Goal: Communication & Community: Answer question/provide support

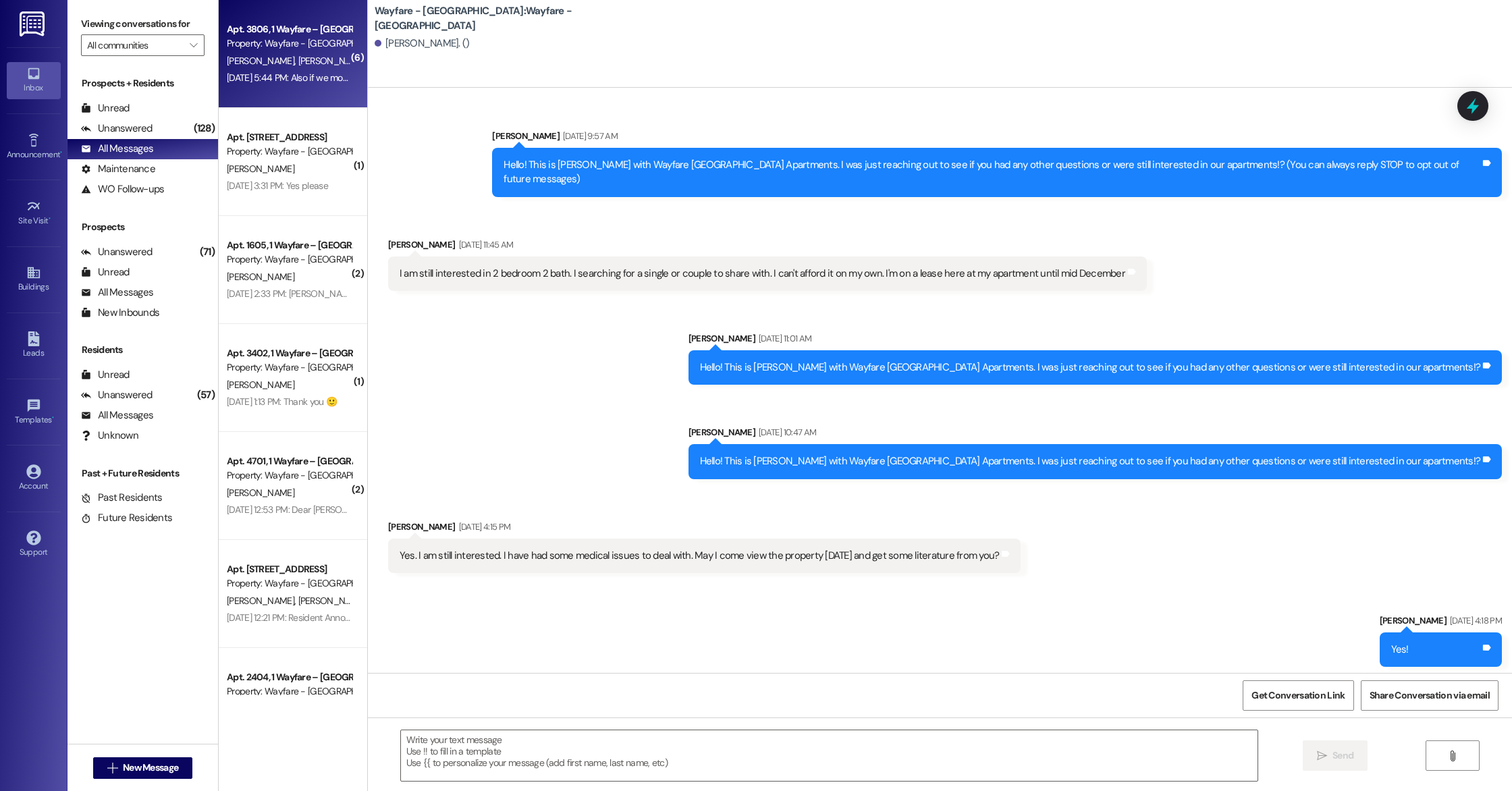
scroll to position [3508, 0]
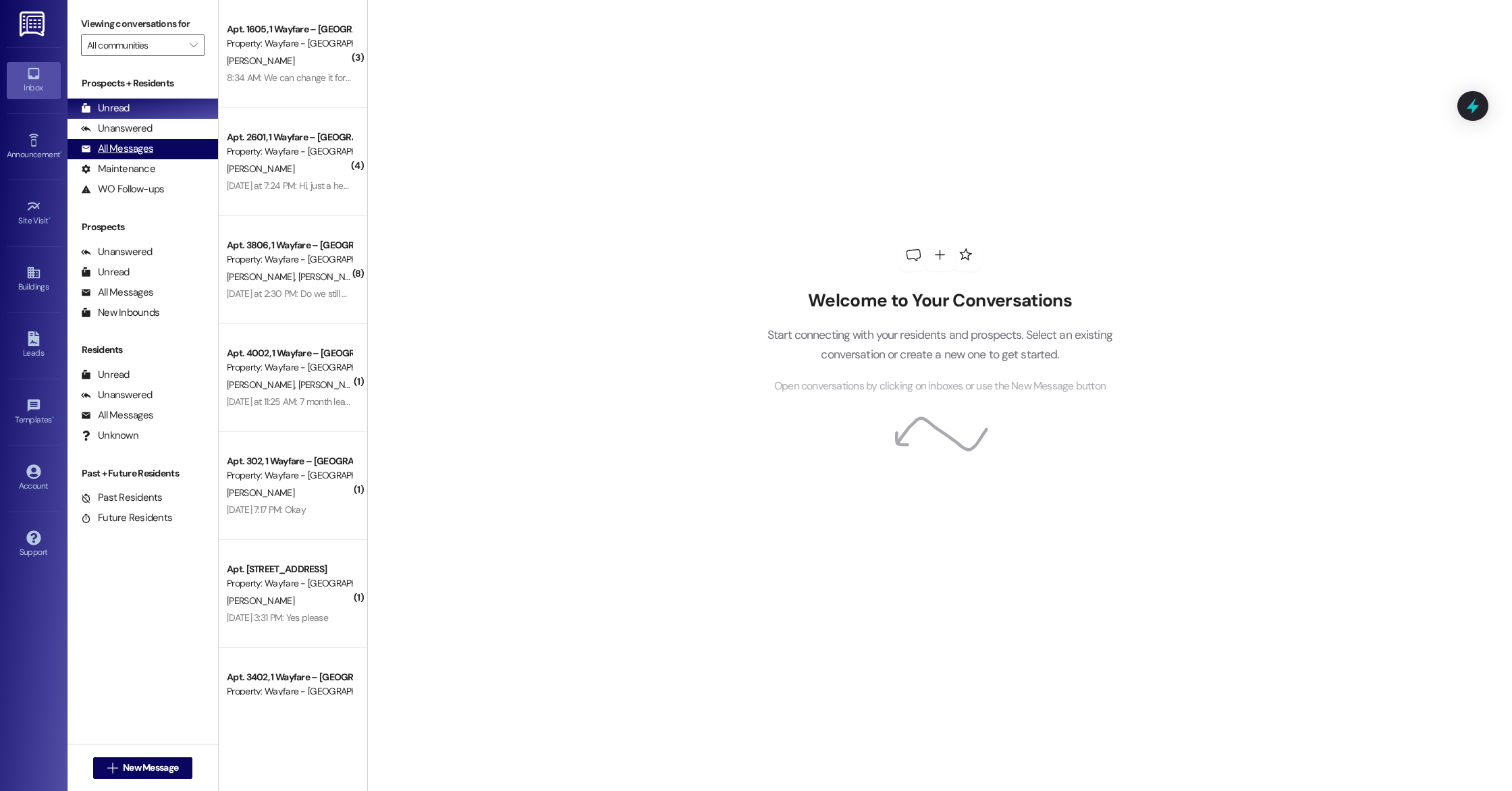
click at [142, 148] on div "All Messages" at bounding box center [117, 148] width 72 height 14
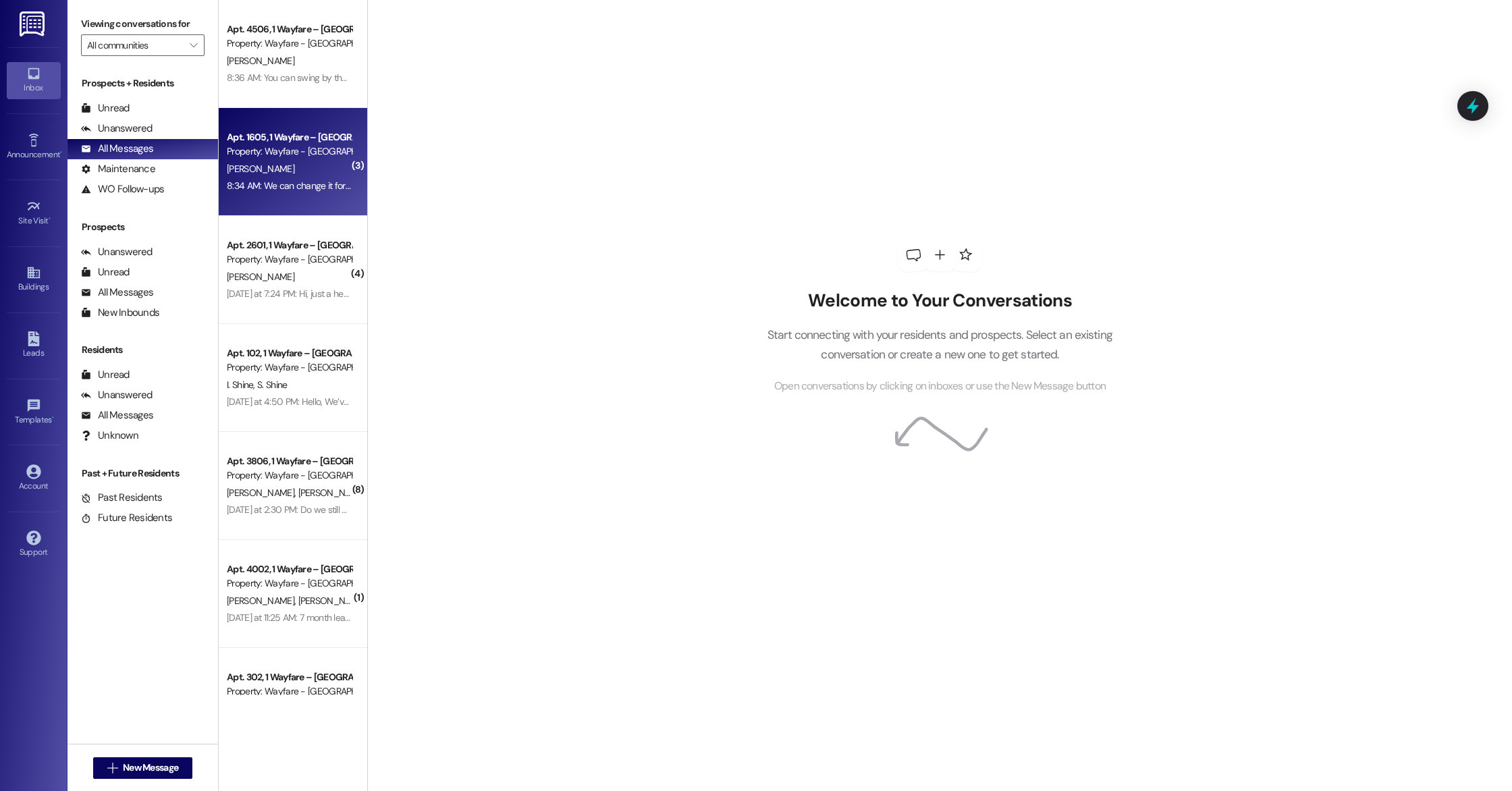
click at [274, 185] on div "8:34 AM: We can change it for you! 8:34 AM: We can change it for you!" at bounding box center [295, 185] width 137 height 12
click at [306, 173] on div "[PERSON_NAME]" at bounding box center [289, 169] width 128 height 17
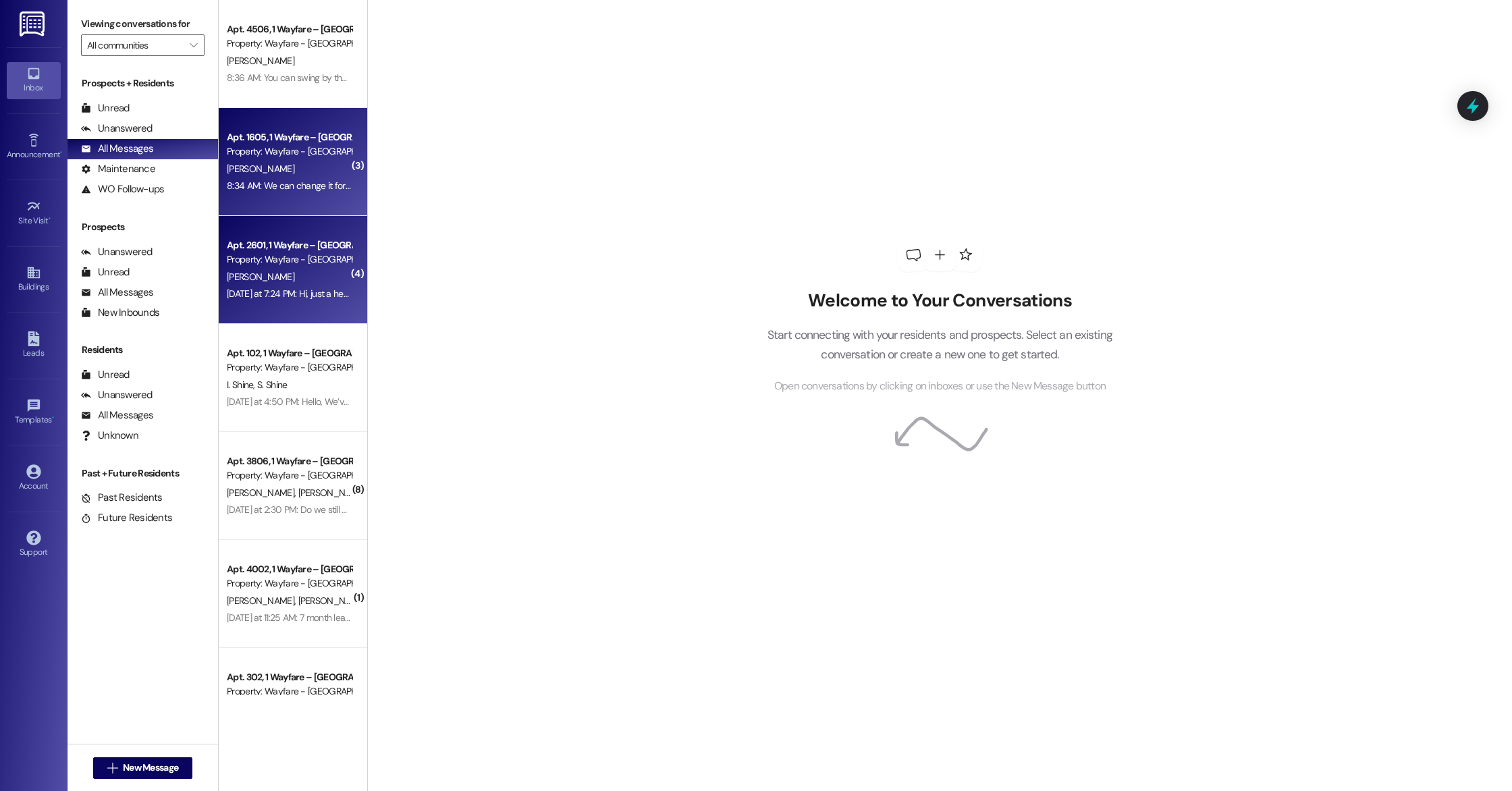
click at [285, 266] on div "Property: Wayfare - [GEOGRAPHIC_DATA]" at bounding box center [289, 259] width 124 height 14
click at [295, 194] on div "8:34 AM: We can change it for you! 8:34 AM: We can change it for you!" at bounding box center [289, 186] width 128 height 17
click at [275, 294] on div "[DATE] at 7:24 PM: Hi, just a heads up, the trash man never picked up my trash …" at bounding box center [733, 294] width 1013 height 12
click at [274, 174] on div "[PERSON_NAME]" at bounding box center [289, 169] width 128 height 17
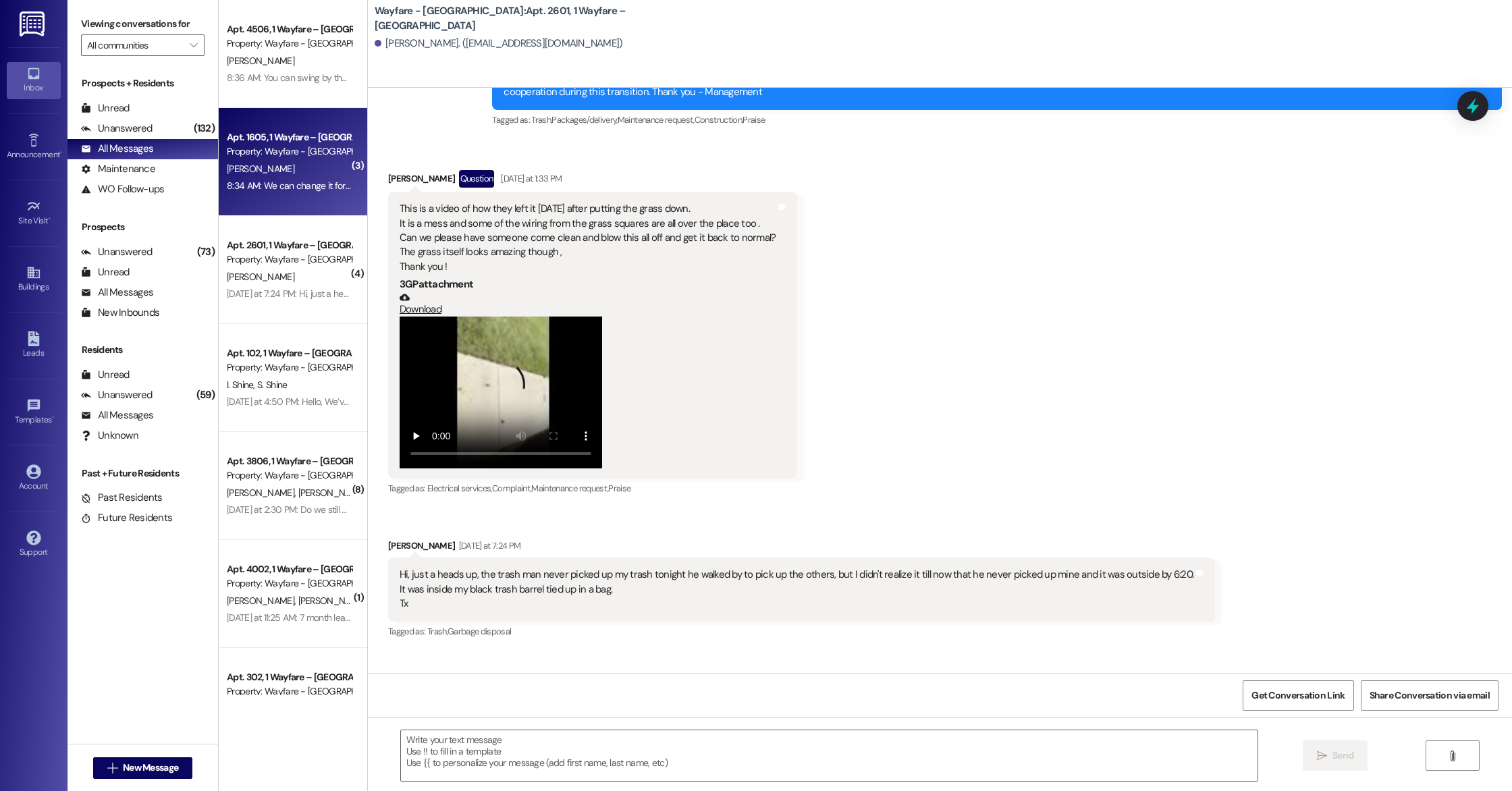
scroll to position [18074, 0]
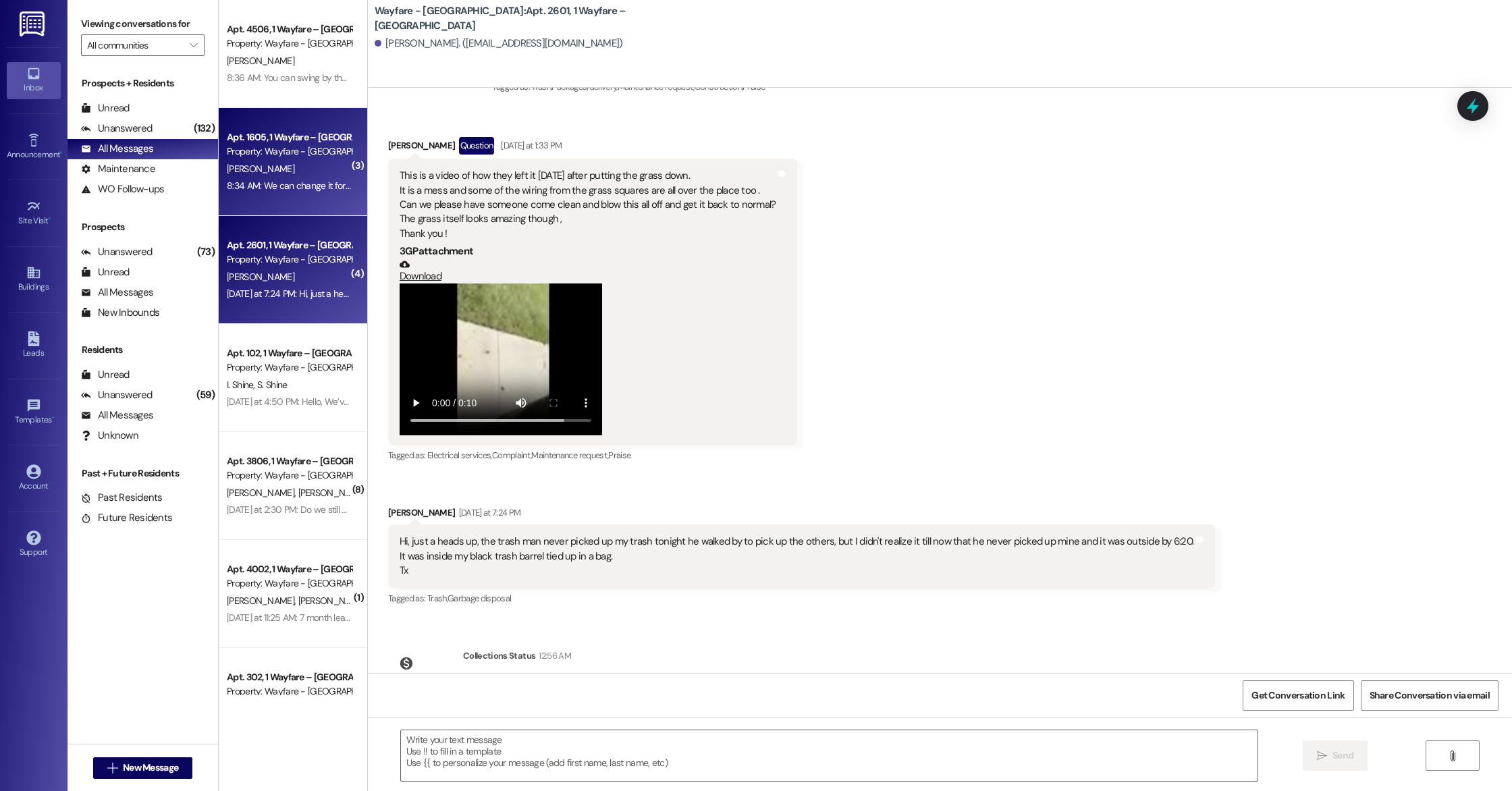
click at [321, 303] on div "Apt. 2601, 1 Wayfare – [GEOGRAPHIC_DATA] Property: Wayfare - [GEOGRAPHIC_DATA] …" at bounding box center [292, 270] width 148 height 108
click at [281, 185] on div "8:34 AM: We can change it for you! 8:34 AM: We can change it for you!" at bounding box center [295, 185] width 137 height 12
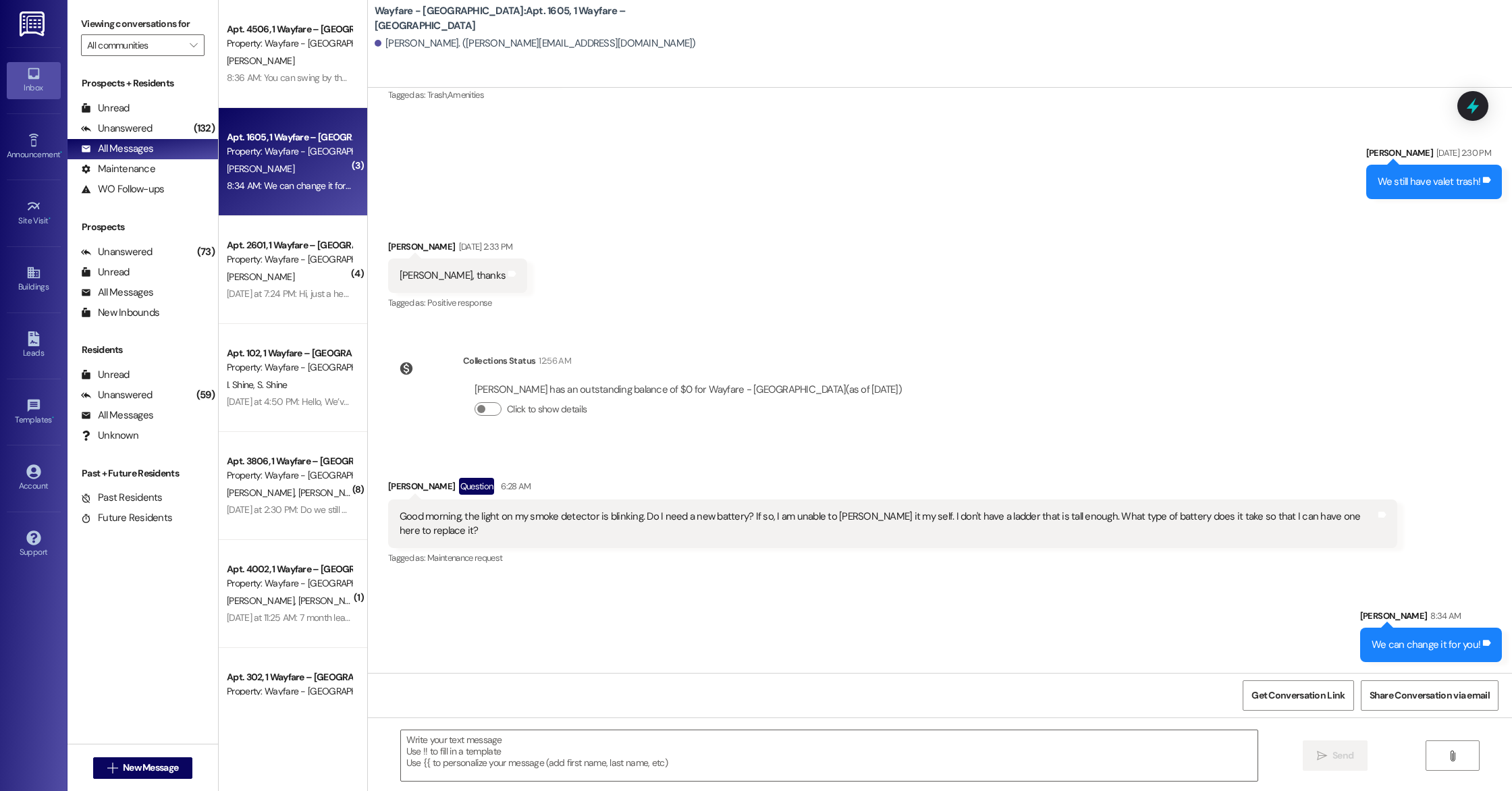
scroll to position [9417, 0]
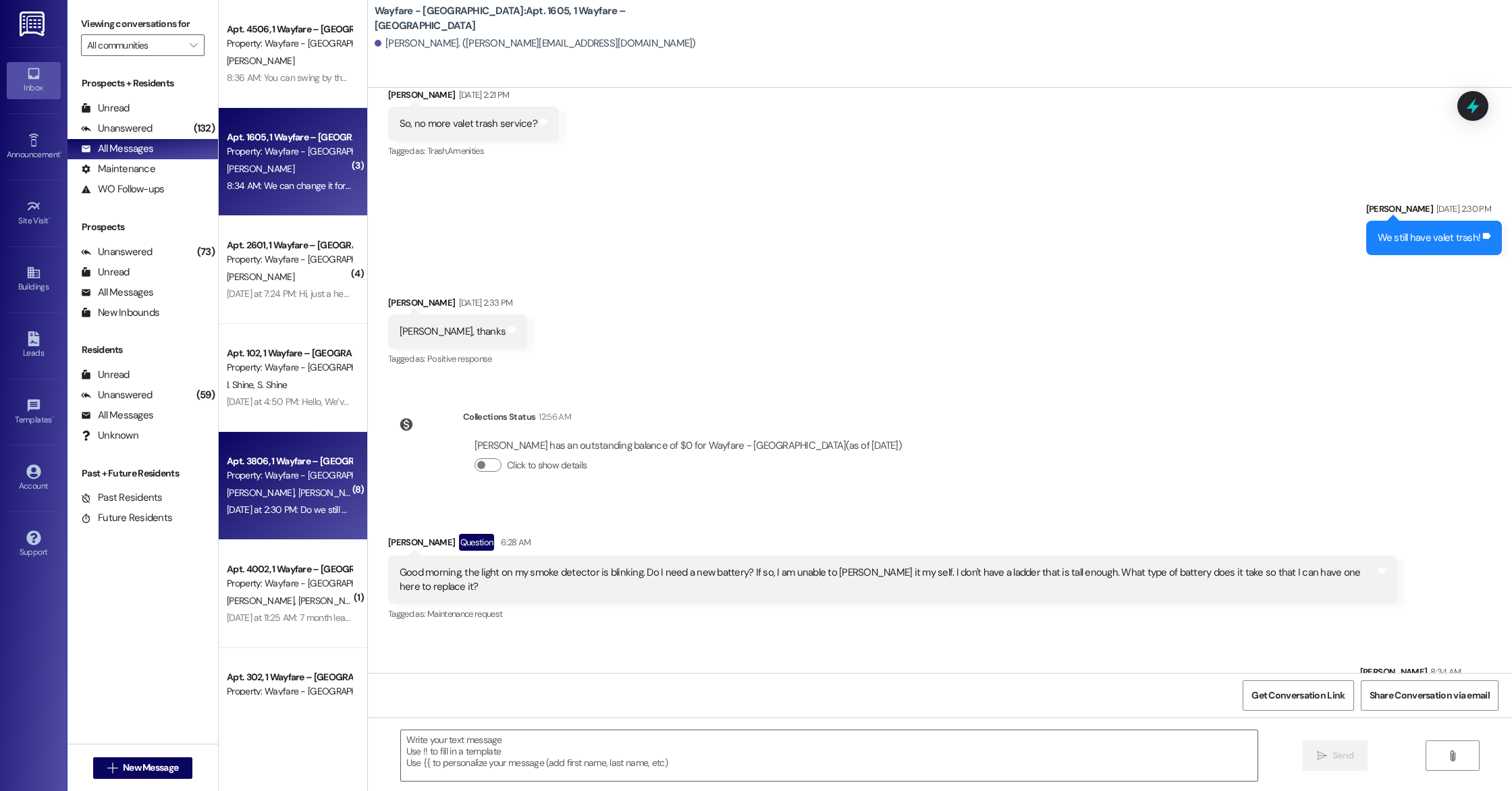
click at [298, 487] on span "[PERSON_NAME]" at bounding box center [332, 493] width 68 height 12
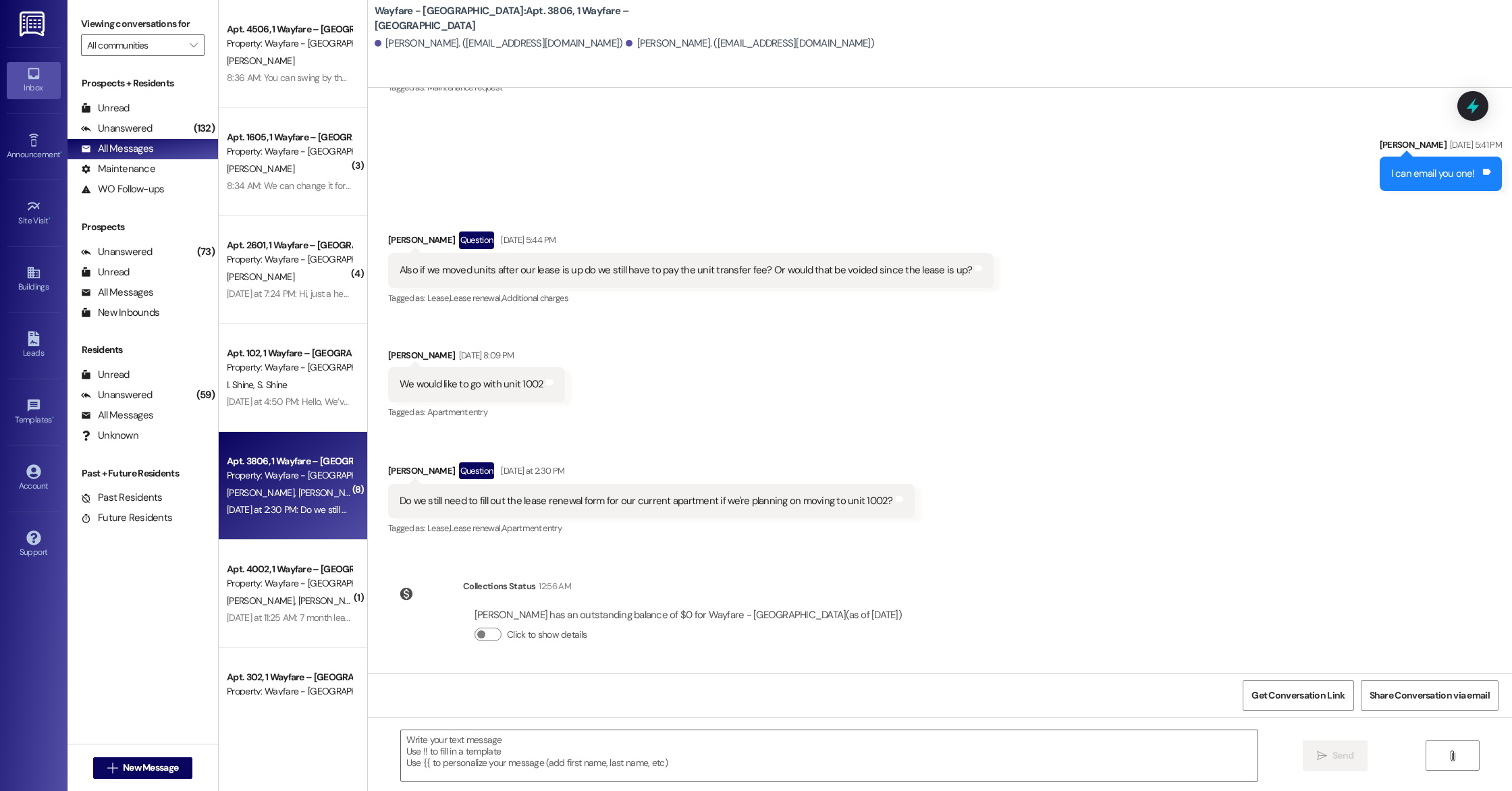
scroll to position [5758, 0]
click at [666, 467] on div "[PERSON_NAME] Question [DATE] at 2:30 PM" at bounding box center [651, 473] width 527 height 22
click at [565, 441] on div "Received via SMS [PERSON_NAME] Question [DATE] 5:44 PM Also if we moved units a…" at bounding box center [940, 375] width 1144 height 347
click at [588, 383] on div "Received via SMS [PERSON_NAME] Question [DATE] 5:44 PM Also if we moved units a…" at bounding box center [940, 375] width 1144 height 347
click at [596, 335] on div "Received via SMS [PERSON_NAME] Question [DATE] 5:44 PM Also if we moved units a…" at bounding box center [940, 375] width 1144 height 347
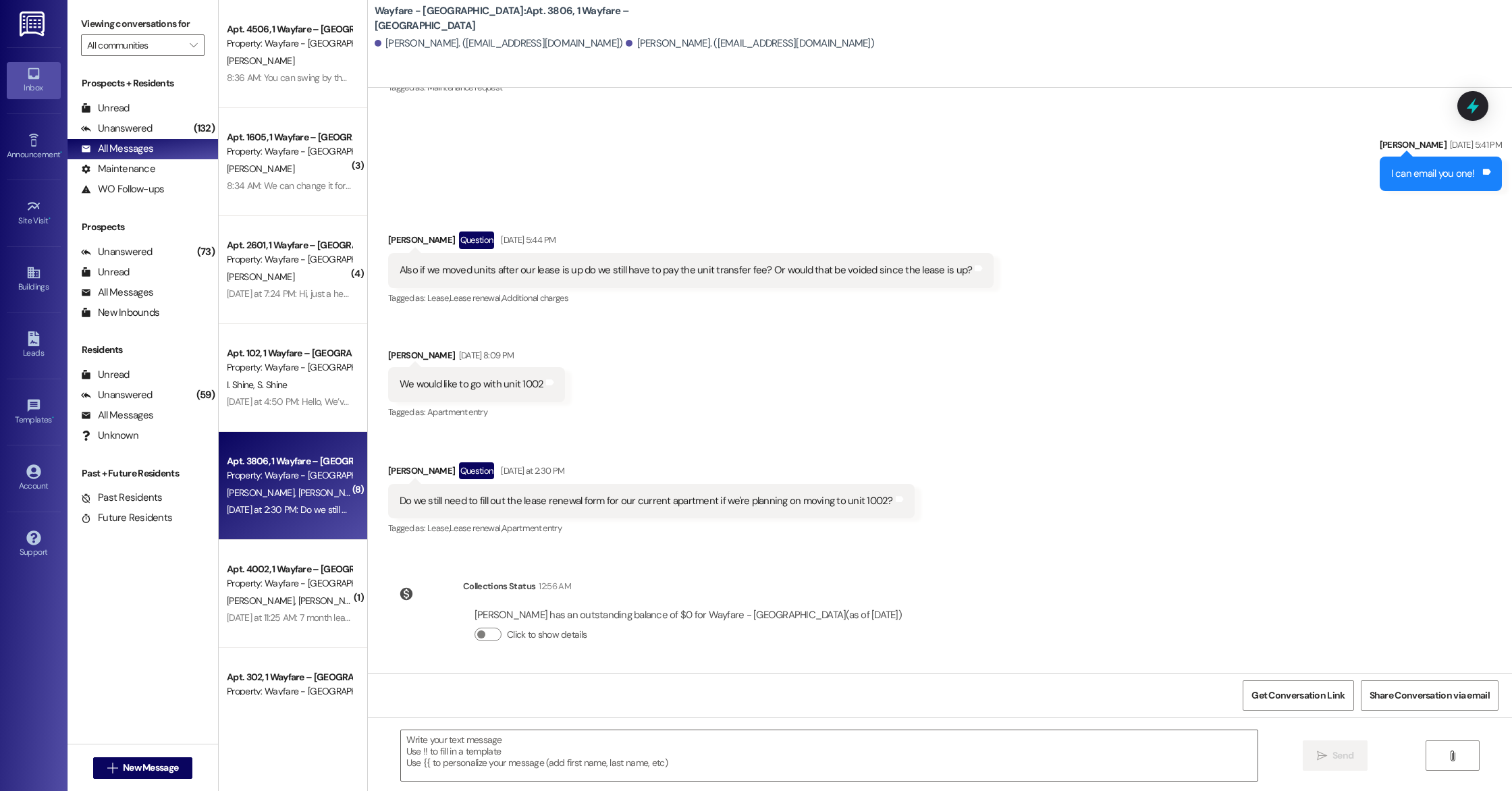
click at [593, 375] on div "Received via SMS [PERSON_NAME] Question [DATE] 5:44 PM Also if we moved units a…" at bounding box center [940, 375] width 1144 height 347
click at [588, 342] on div "Received via SMS [PERSON_NAME] Question [DATE] 5:44 PM Also if we moved units a…" at bounding box center [940, 375] width 1144 height 347
click at [588, 381] on div "Received via SMS [PERSON_NAME] Question [DATE] 5:44 PM Also if we moved units a…" at bounding box center [940, 375] width 1144 height 347
click at [588, 413] on div "Received via SMS [PERSON_NAME] Question [DATE] 5:44 PM Also if we moved units a…" at bounding box center [940, 375] width 1144 height 347
click at [588, 388] on div "Received via SMS [PERSON_NAME] Question [DATE] 5:44 PM Also if we moved units a…" at bounding box center [940, 375] width 1144 height 347
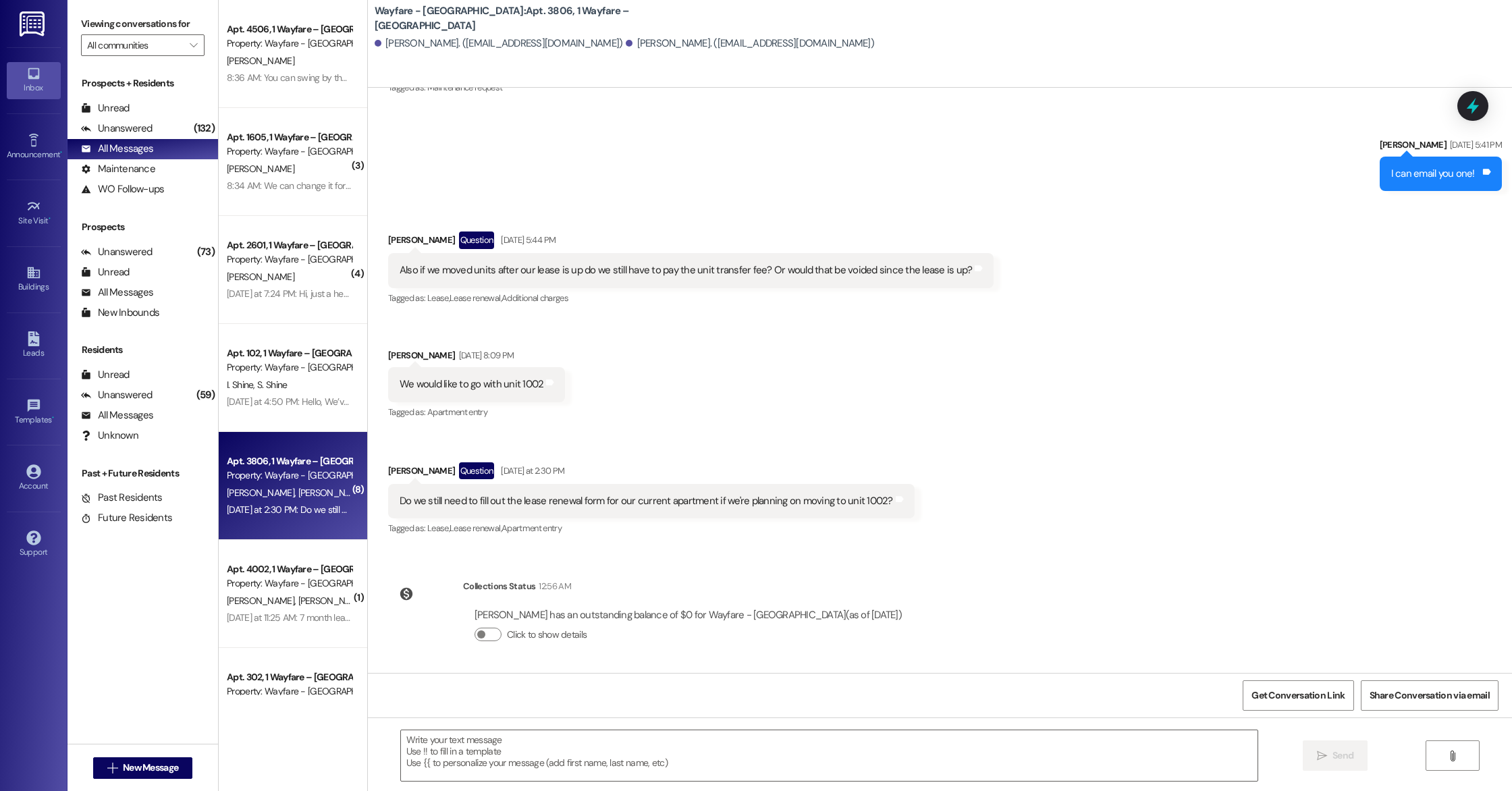
click at [574, 335] on div "Received via SMS [PERSON_NAME] Question [DATE] 5:44 PM Also if we moved units a…" at bounding box center [940, 375] width 1144 height 347
click at [574, 381] on div "Received via SMS [PERSON_NAME] Question [DATE] 5:44 PM Also if we moved units a…" at bounding box center [940, 375] width 1144 height 347
click at [577, 408] on div "Received via SMS [PERSON_NAME] Question [DATE] 5:44 PM Also if we moved units a…" at bounding box center [940, 375] width 1144 height 347
click at [577, 385] on div "Received via SMS [PERSON_NAME] Question [DATE] 5:44 PM Also if we moved units a…" at bounding box center [940, 375] width 1144 height 347
drag, startPoint x: 388, startPoint y: 502, endPoint x: 887, endPoint y: 505, distance: 499.0
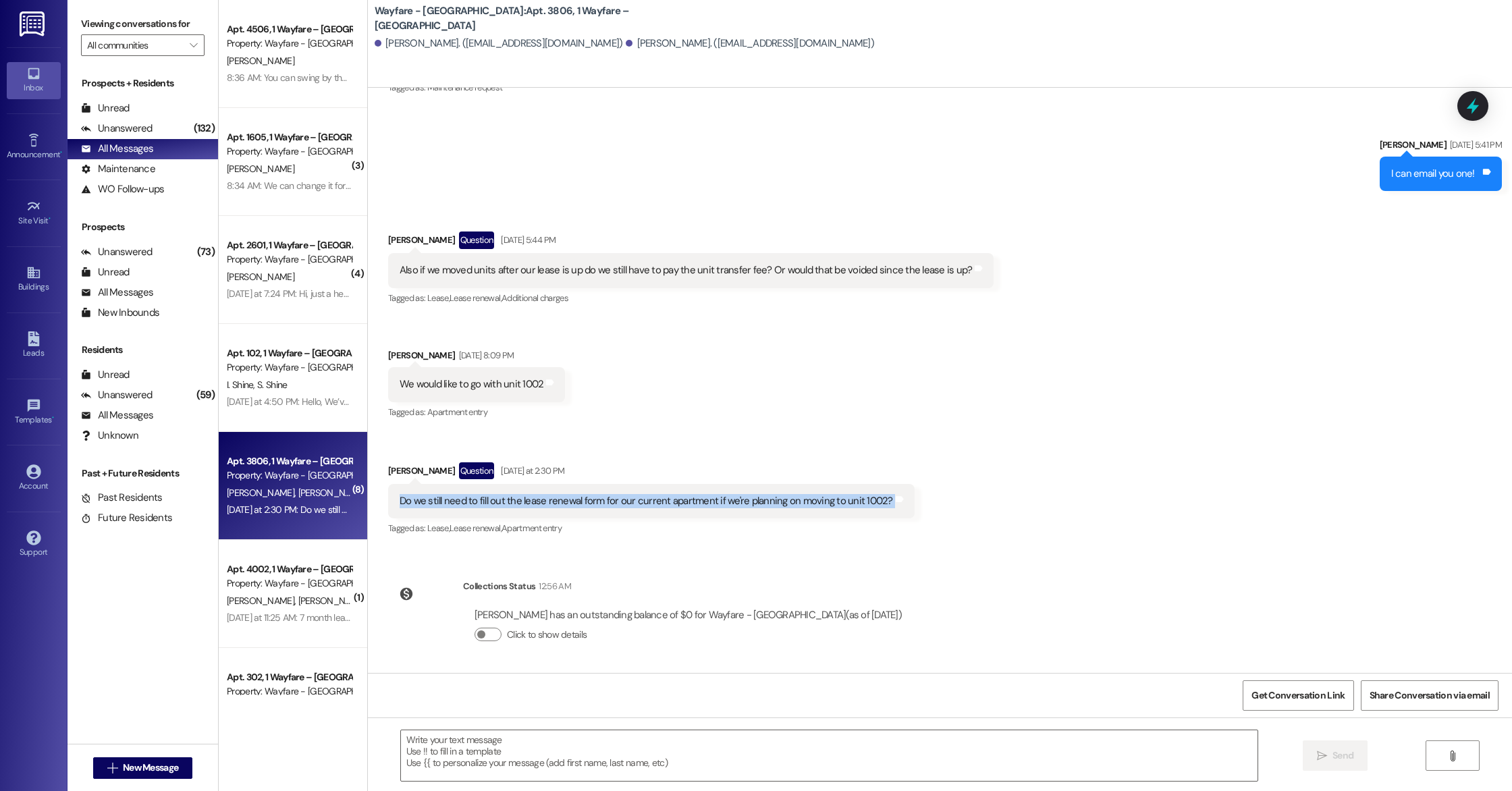
click at [887, 505] on div "Do we still need to fill out the lease renewal form for our current apartment i…" at bounding box center [651, 501] width 527 height 35
drag, startPoint x: 388, startPoint y: 501, endPoint x: 891, endPoint y: 512, distance: 503.1
click at [891, 512] on div "Do we still need to fill out the lease renewal form for our current apartment i…" at bounding box center [651, 501] width 527 height 35
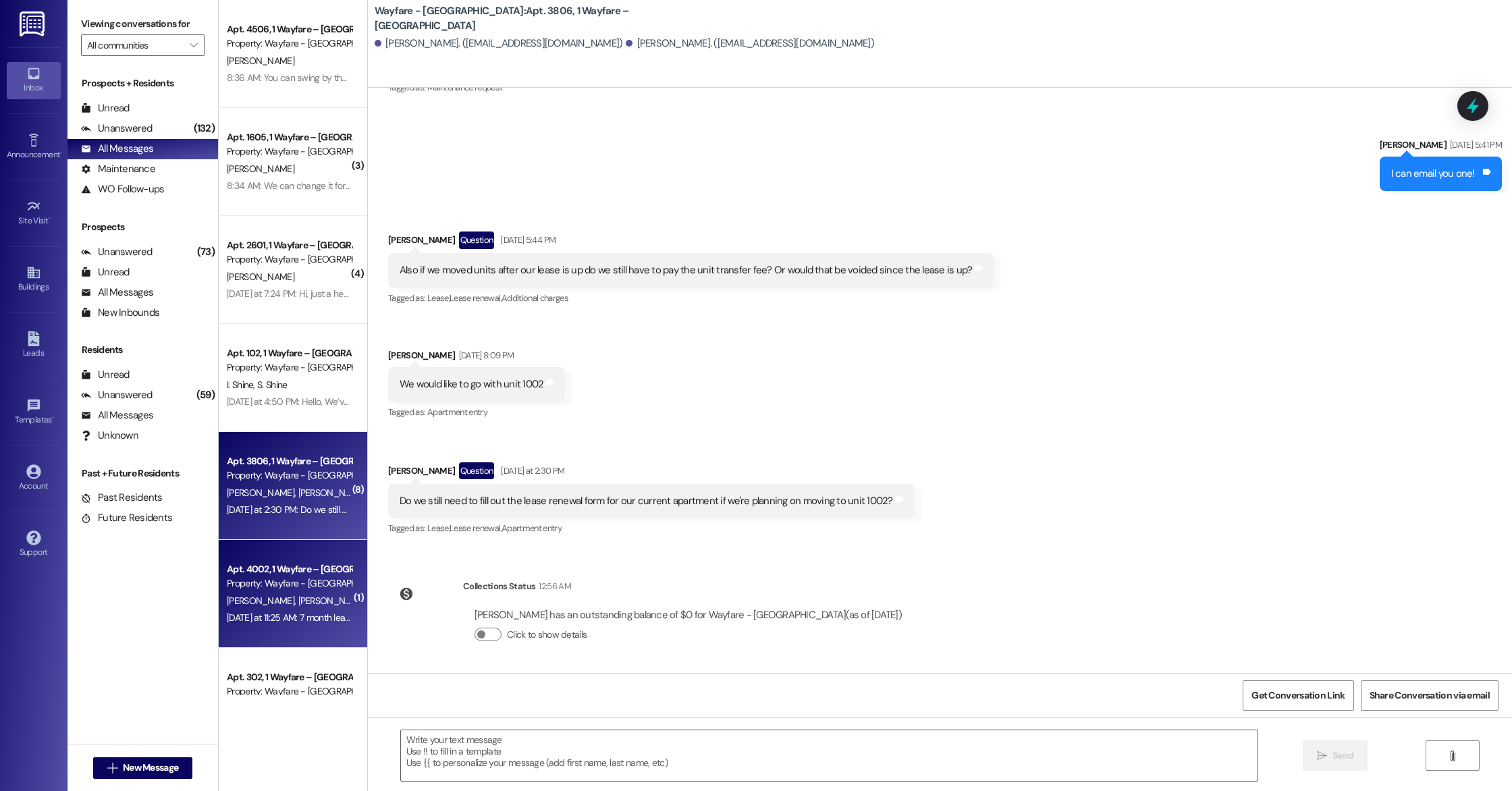
click at [320, 567] on div "Apt. 4002, 1 Wayfare – [GEOGRAPHIC_DATA]" at bounding box center [289, 569] width 124 height 14
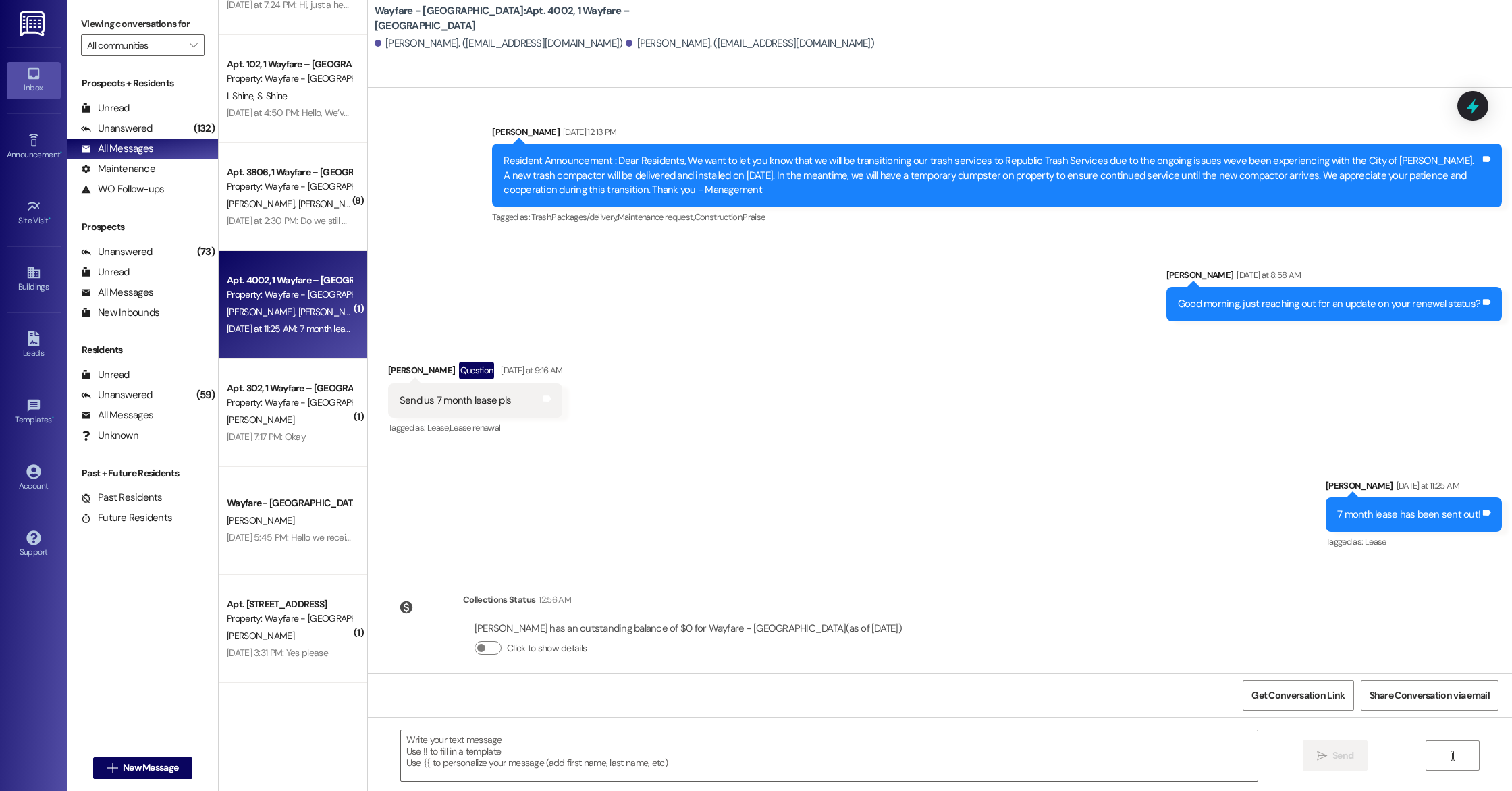
scroll to position [301, 0]
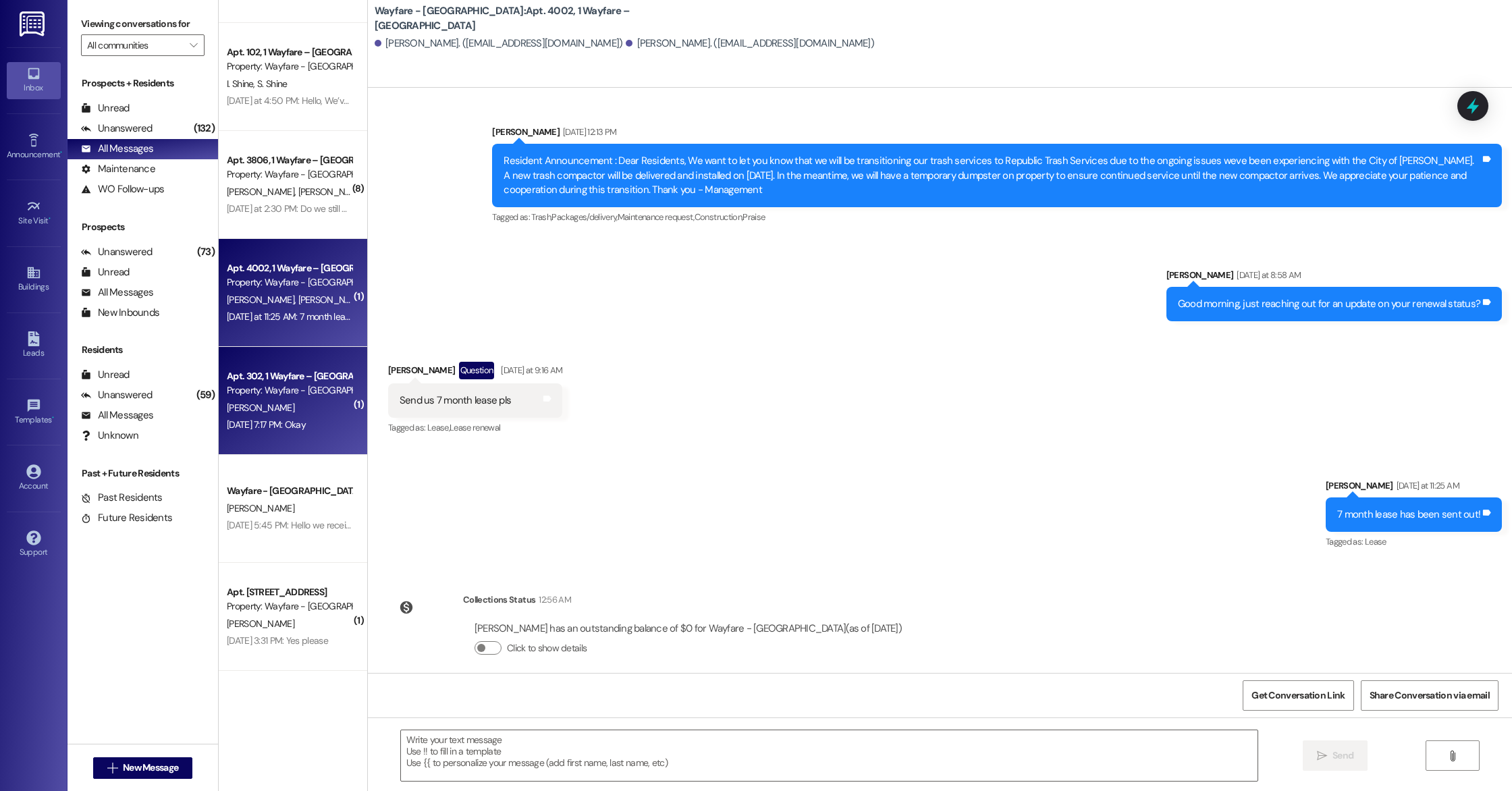
click at [262, 404] on div "[PERSON_NAME]" at bounding box center [289, 408] width 128 height 17
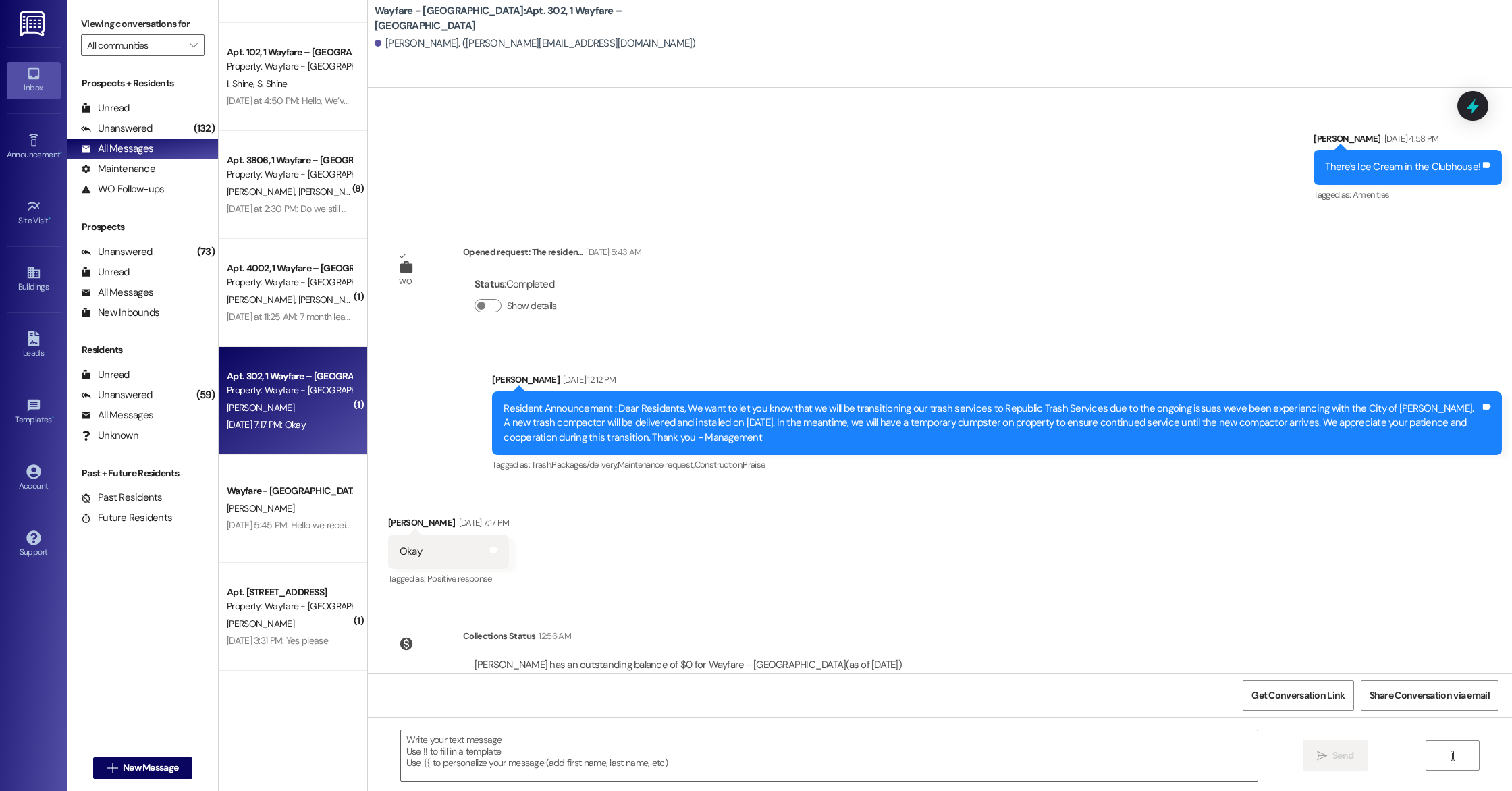
scroll to position [5274, 0]
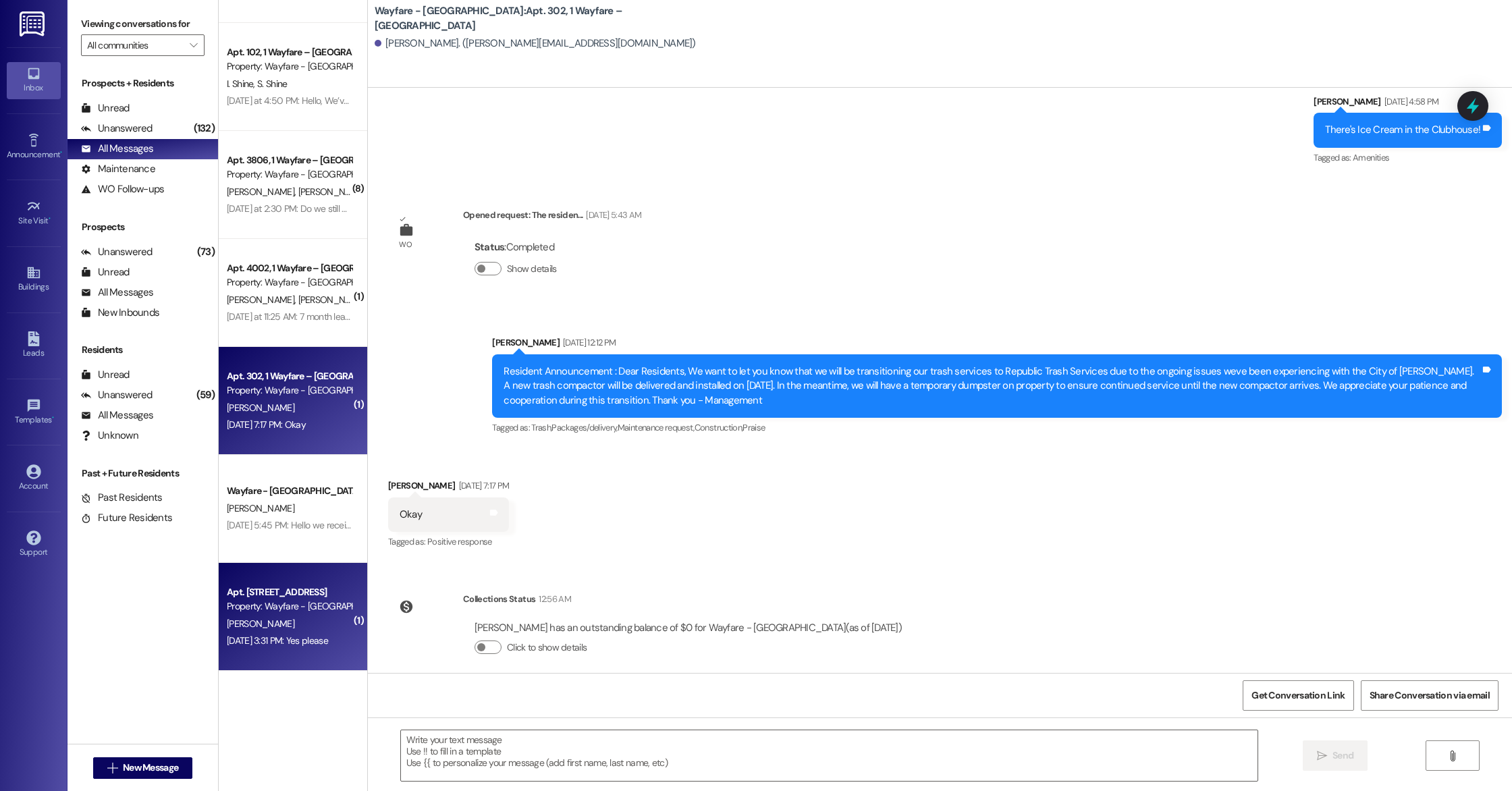
click at [323, 598] on div "Apt. [STREET_ADDRESS]" at bounding box center [289, 592] width 124 height 14
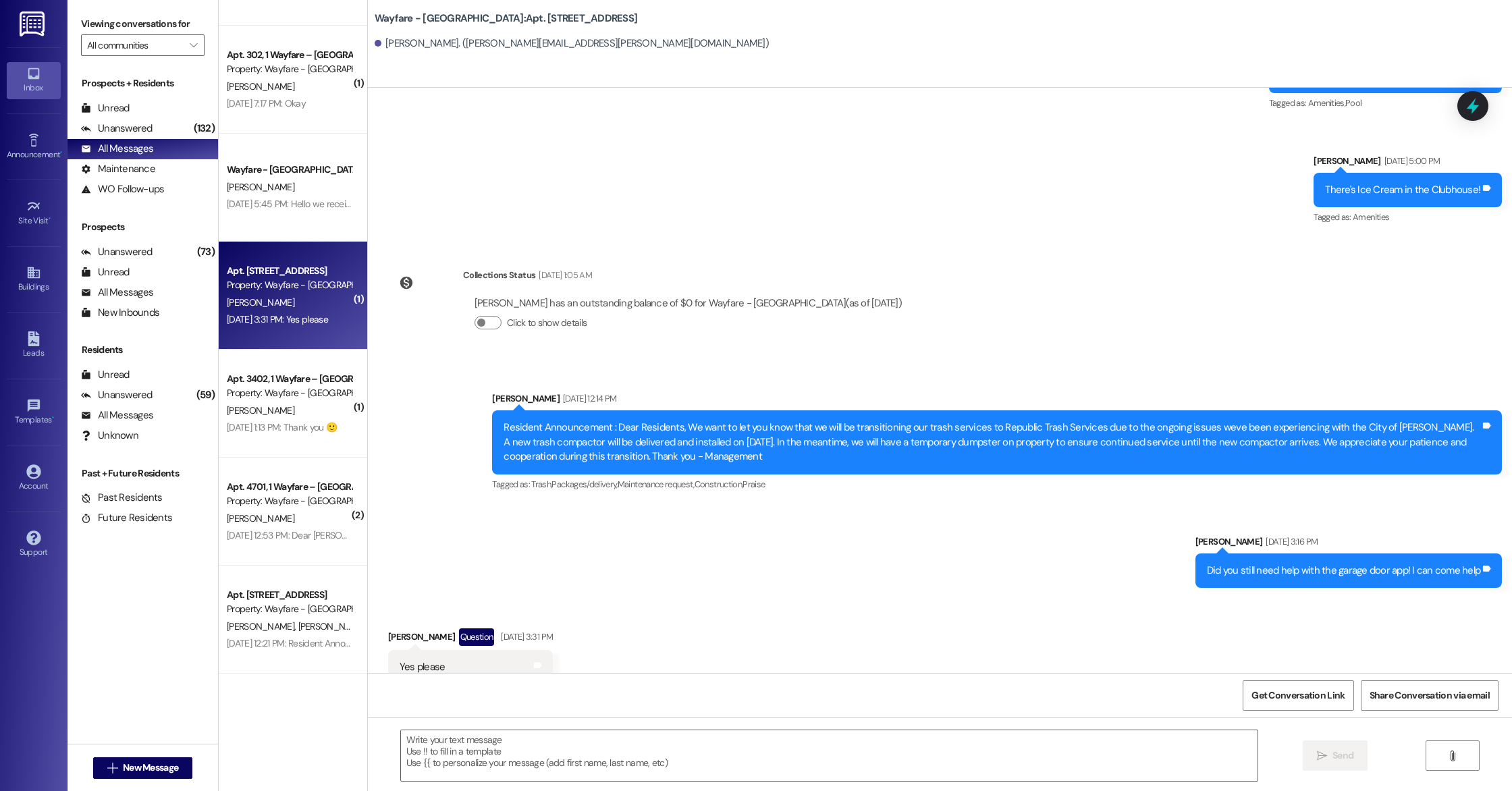
scroll to position [622, 0]
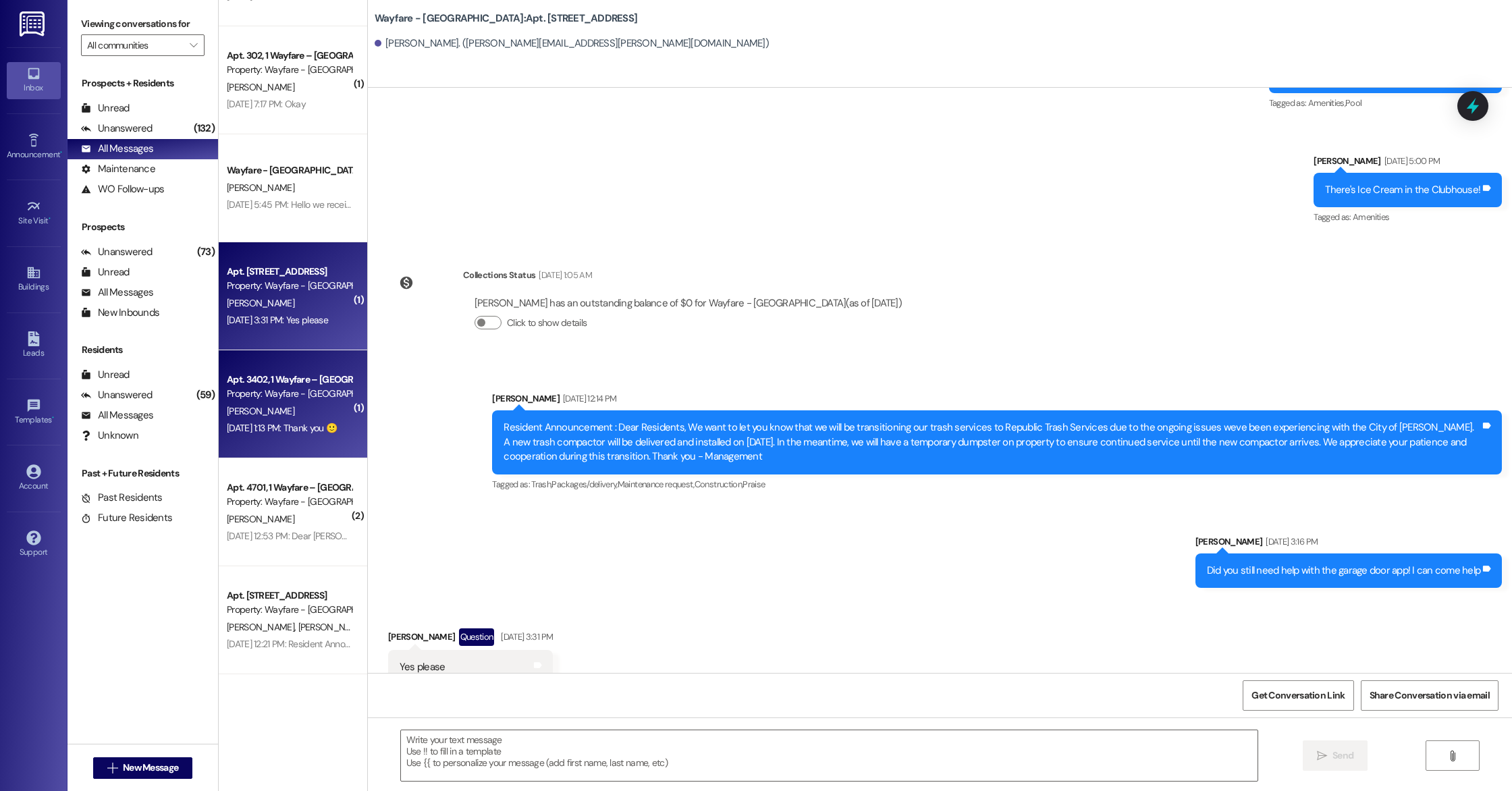
click at [292, 412] on div "[PERSON_NAME]" at bounding box center [289, 412] width 128 height 17
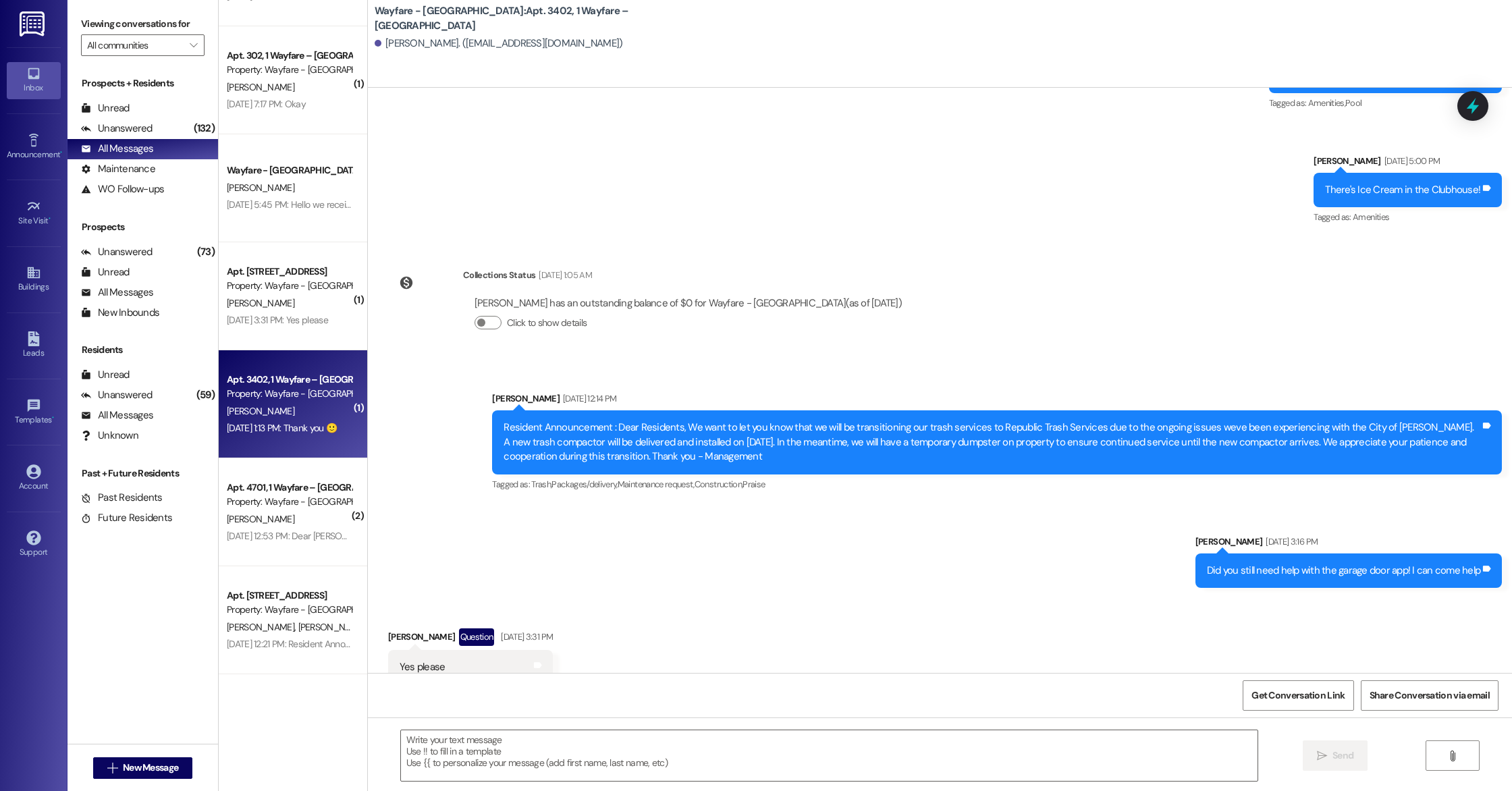
scroll to position [12917, 0]
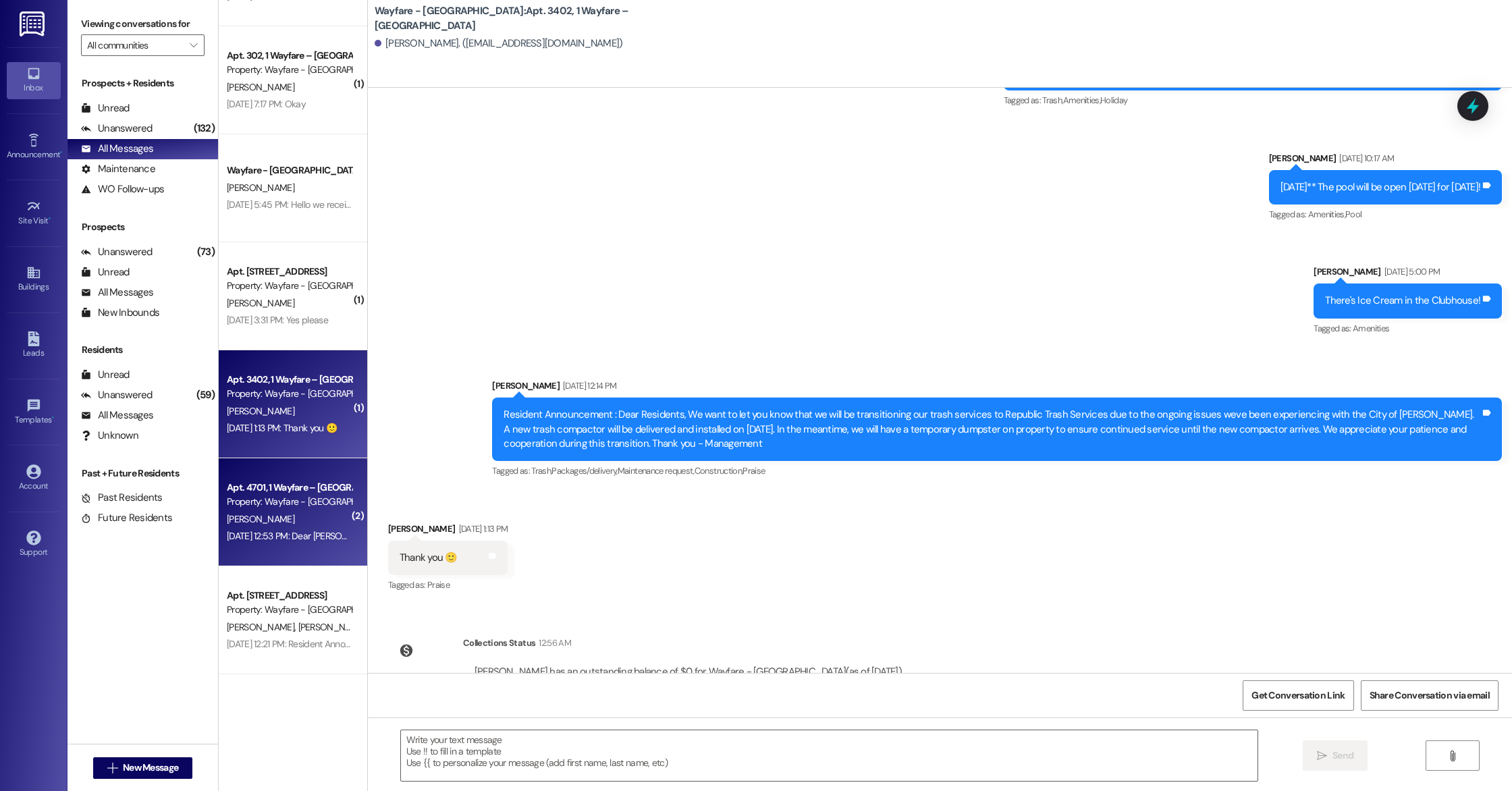
click at [278, 545] on div "Apt. 4701, 1 Wayfare – [GEOGRAPHIC_DATA] Property: Wayfare - [GEOGRAPHIC_DATA] …" at bounding box center [292, 512] width 148 height 108
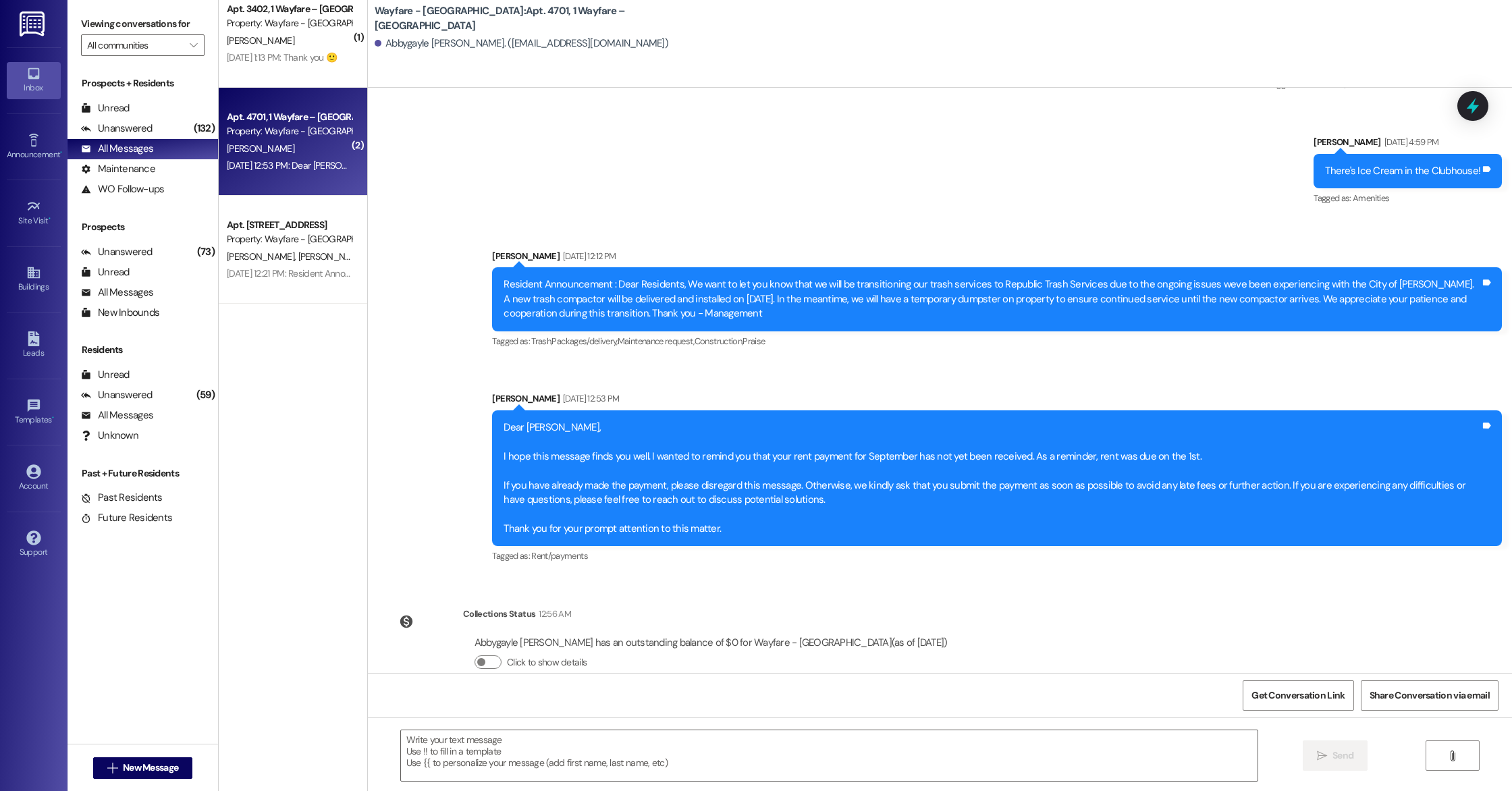
scroll to position [0, 0]
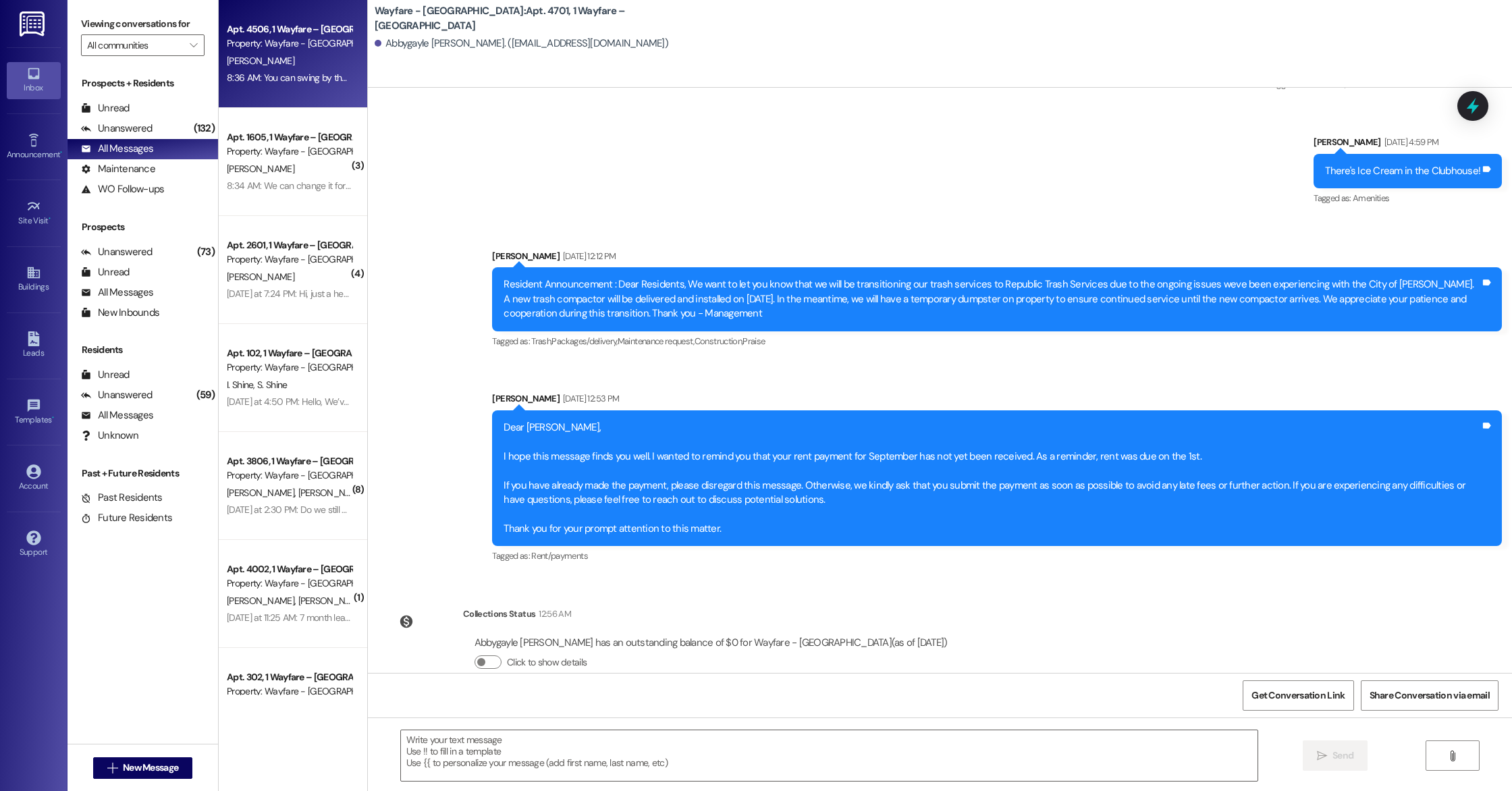
click at [276, 47] on div "Property: Wayfare - [GEOGRAPHIC_DATA]" at bounding box center [289, 43] width 124 height 14
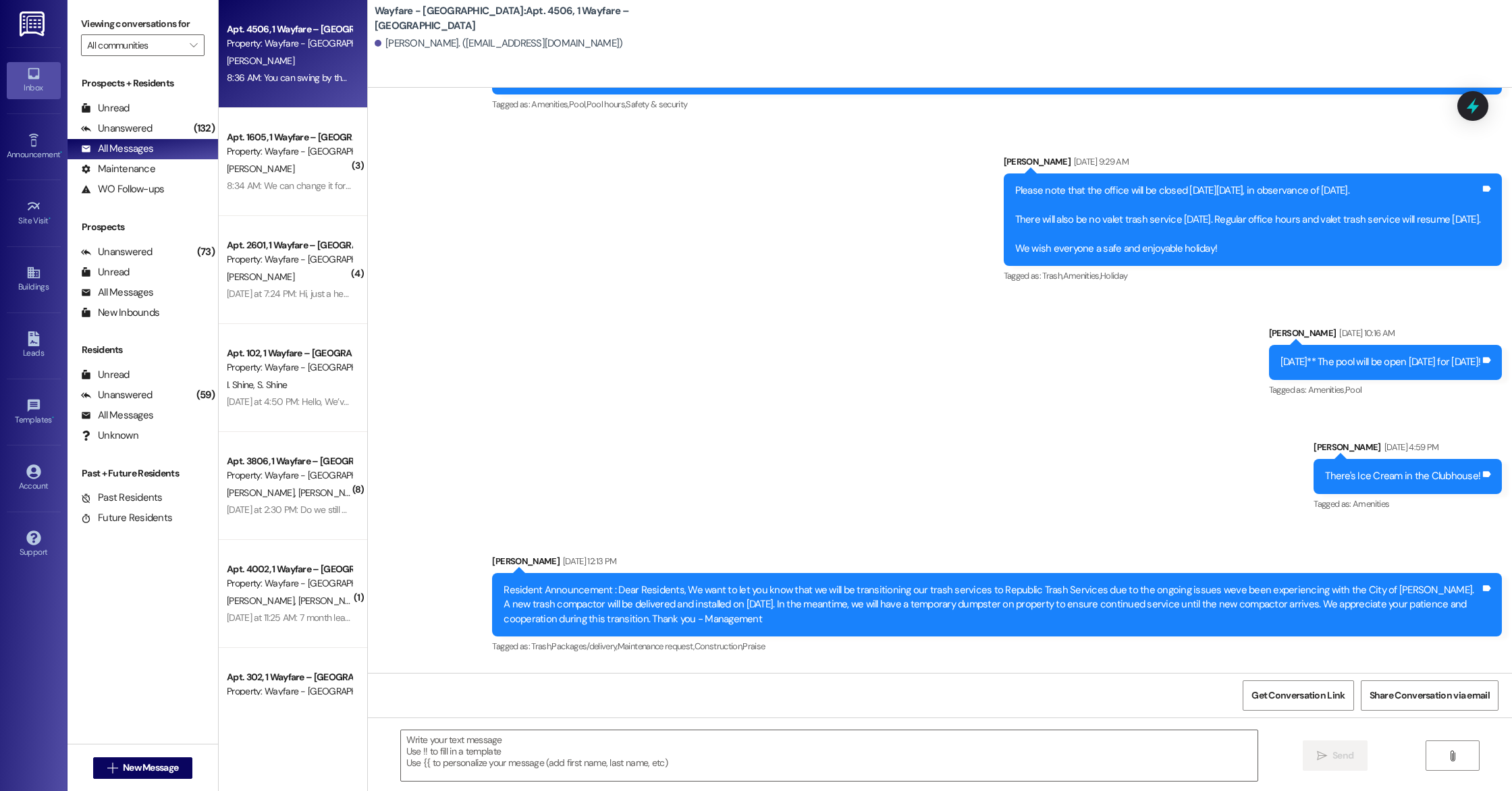
scroll to position [4968, 0]
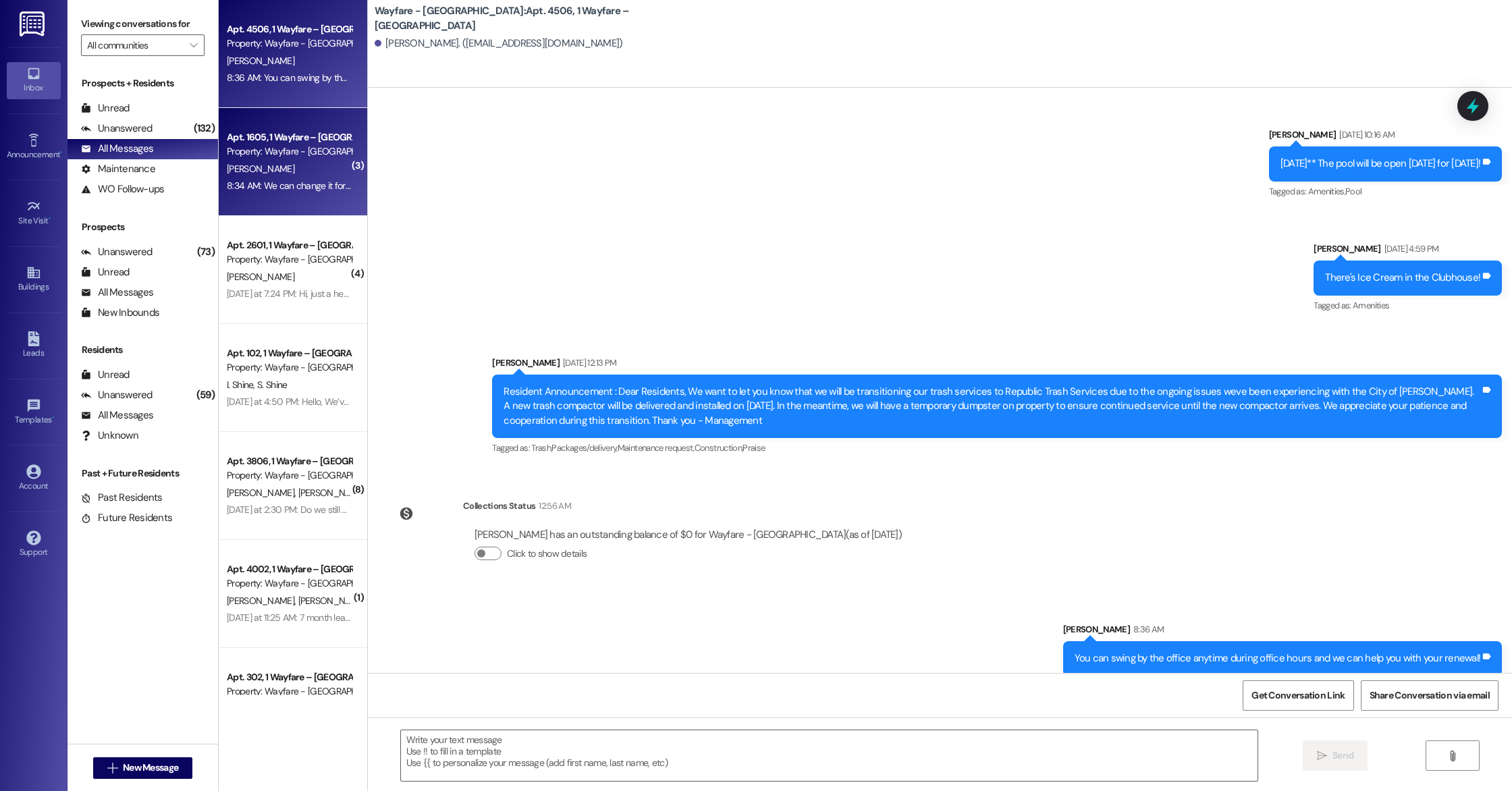
click at [265, 169] on div "[PERSON_NAME]" at bounding box center [289, 169] width 128 height 17
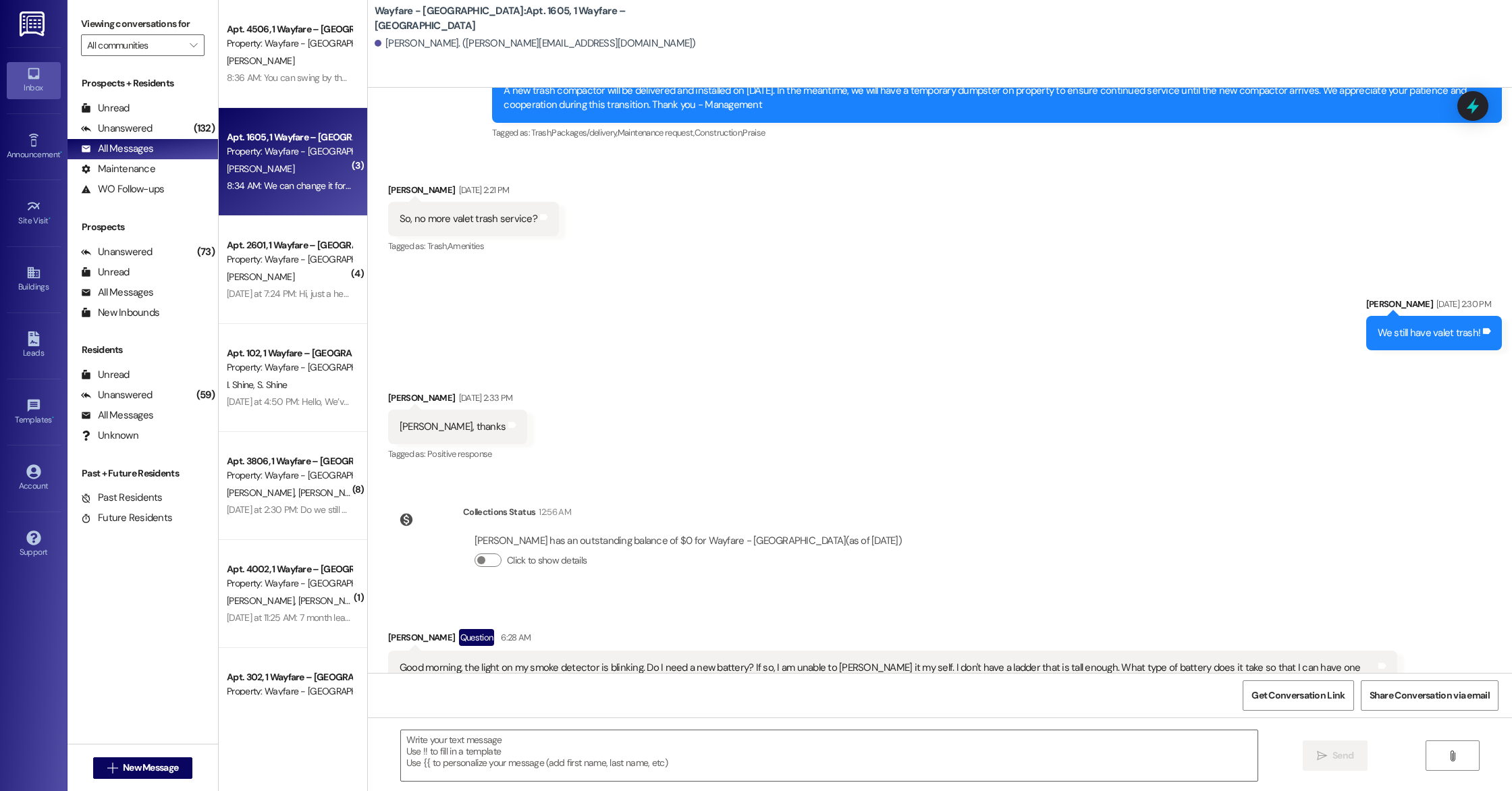
scroll to position [9417, 0]
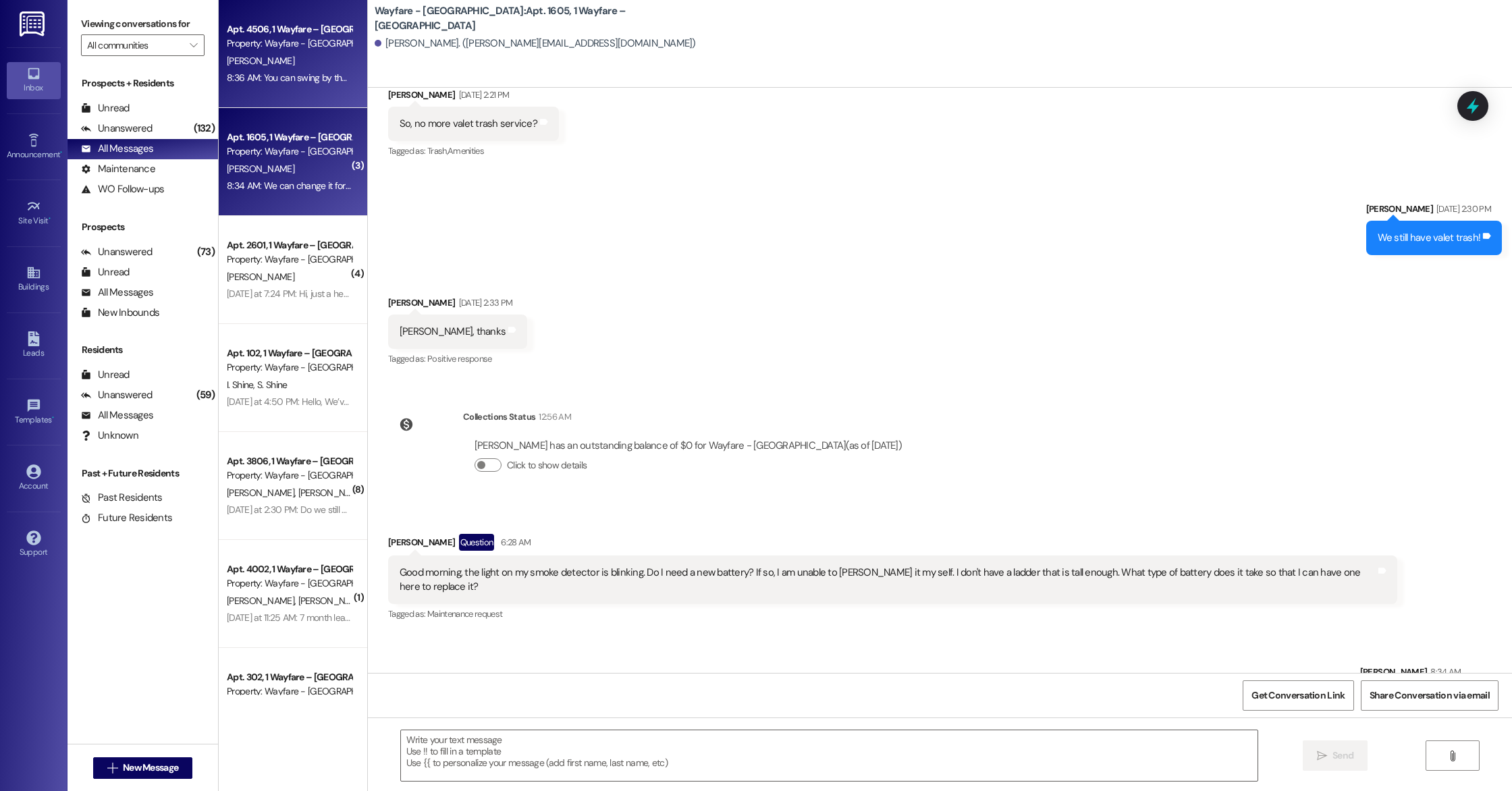
click at [268, 75] on div "8:36 AM: You can swing by the office anytime during office hours and we can hel…" at bounding box center [433, 78] width 411 height 12
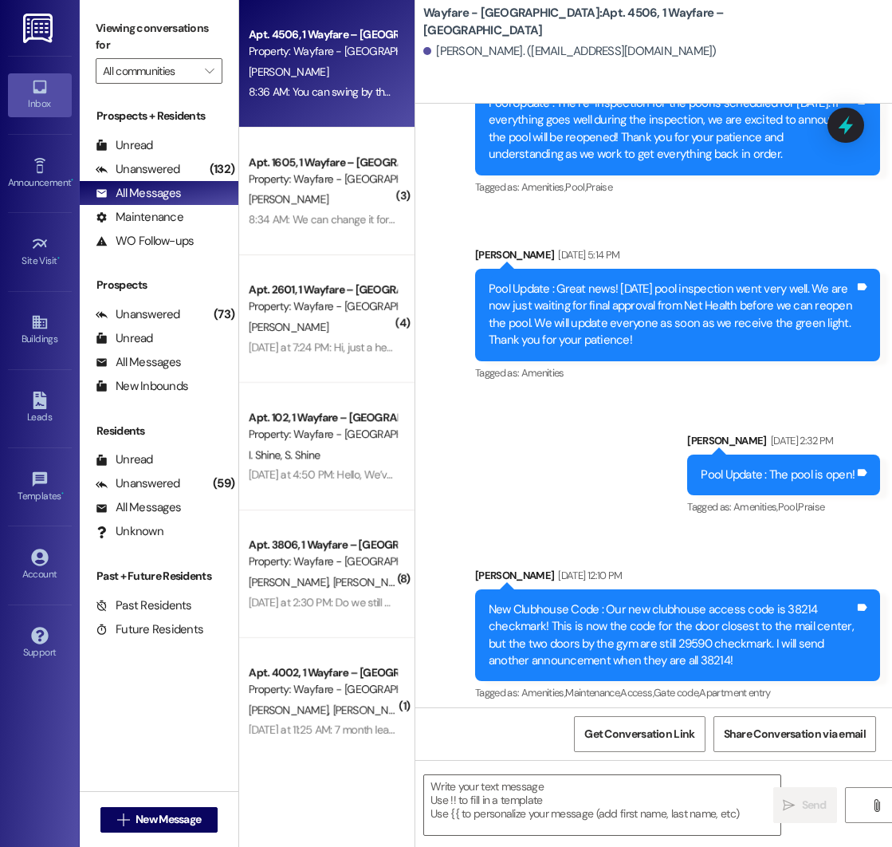
scroll to position [7746, 0]
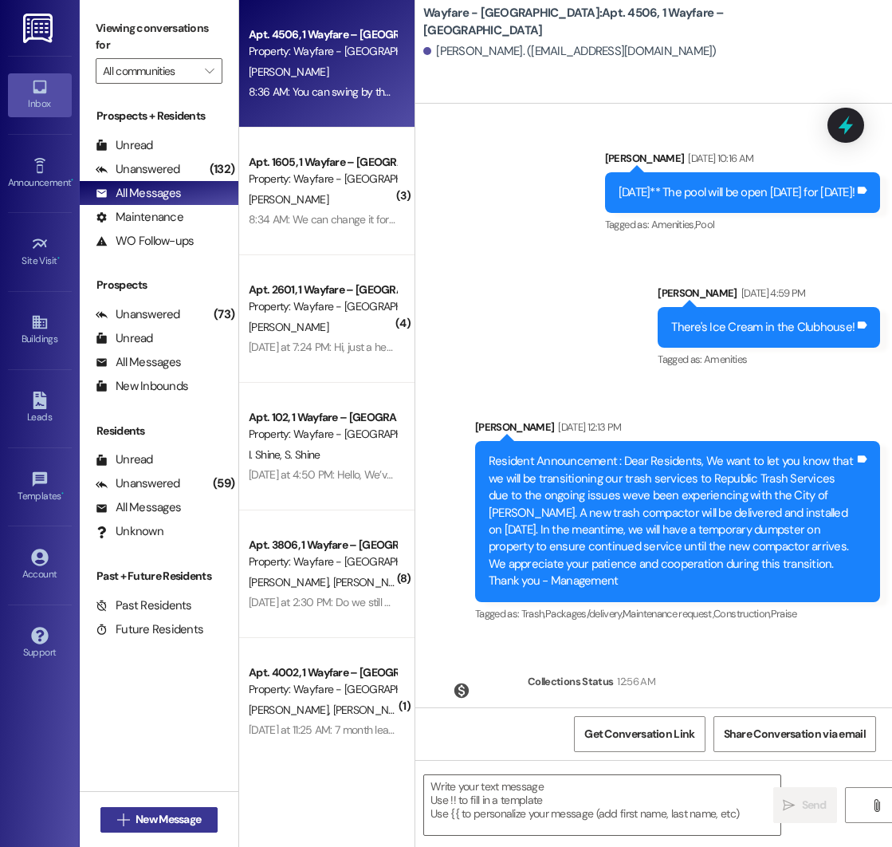
click at [145, 830] on button " New Message" at bounding box center [159, 820] width 118 height 26
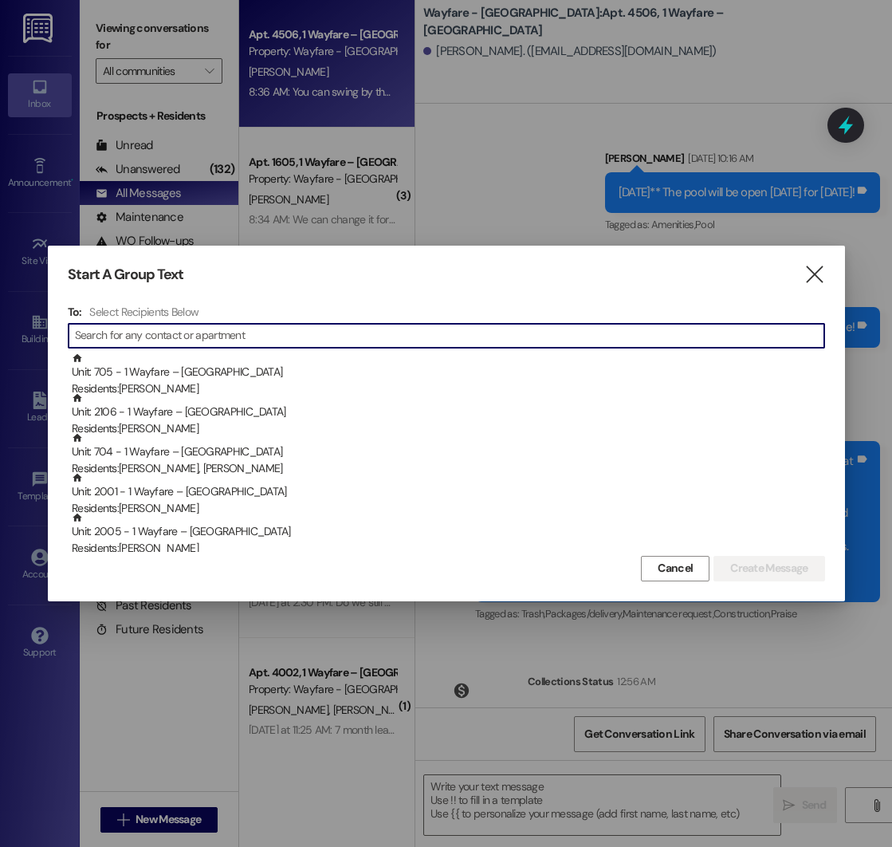
click at [167, 336] on input at bounding box center [449, 335] width 749 height 22
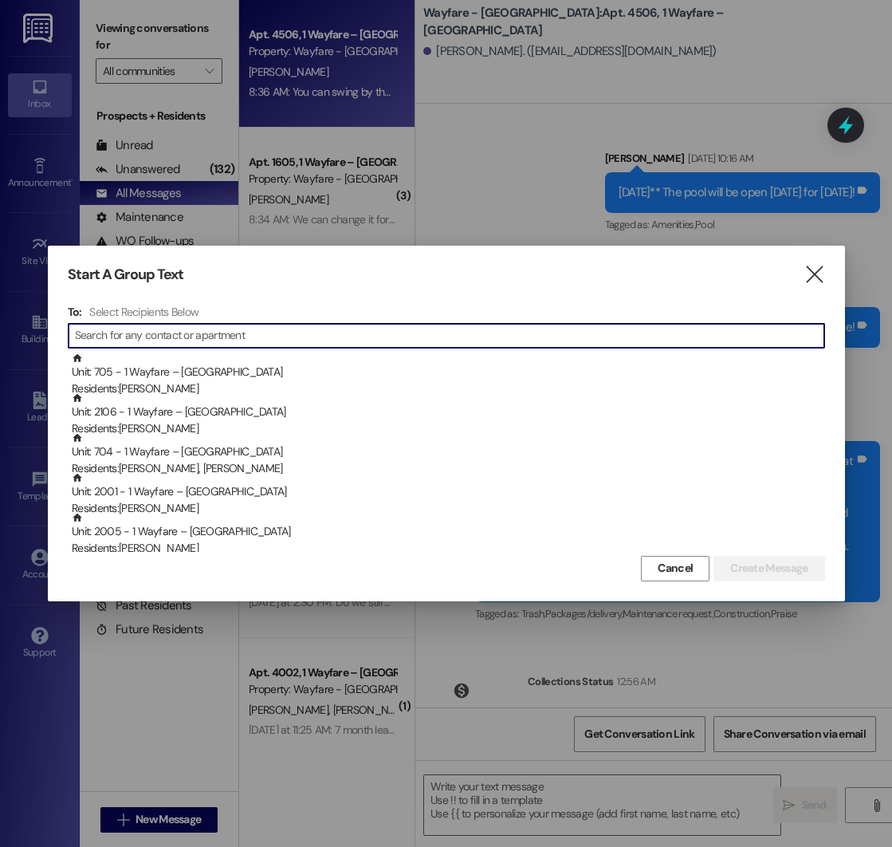
click at [167, 336] on input at bounding box center [449, 335] width 749 height 22
click at [165, 335] on input at bounding box center [449, 335] width 749 height 22
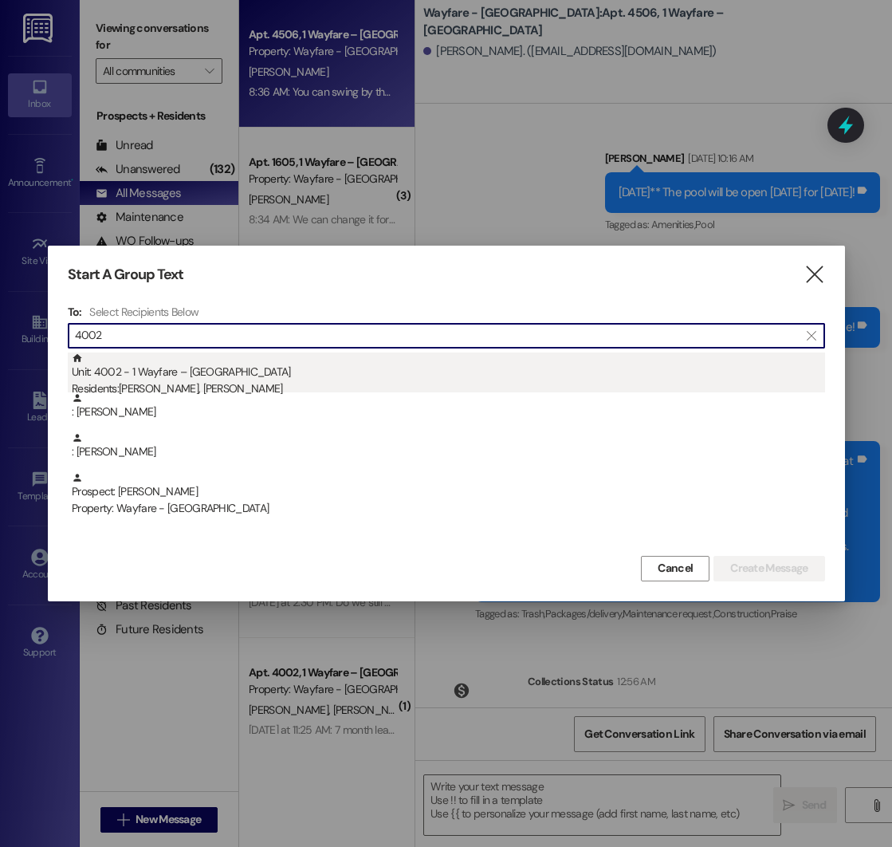
type input "4002"
click at [234, 376] on div "Unit: 4002 - 1 Wayfare – [GEOGRAPHIC_DATA] Residents: [PERSON_NAME], [PERSON_NA…" at bounding box center [448, 374] width 753 height 45
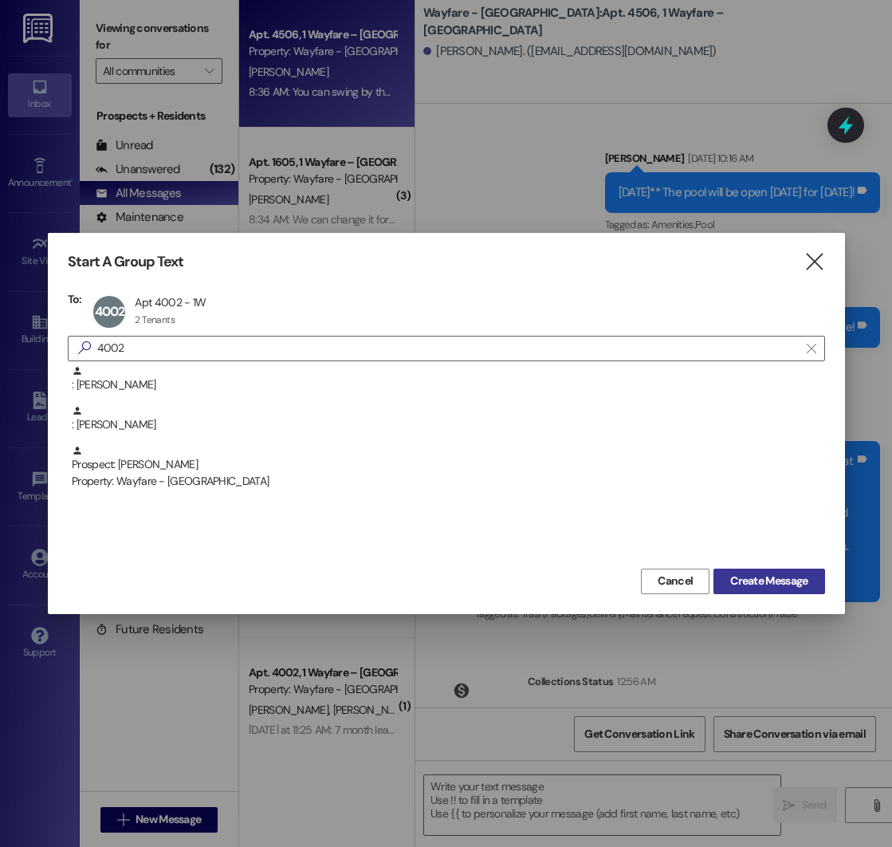
click at [748, 574] on span "Create Message" at bounding box center [768, 580] width 77 height 17
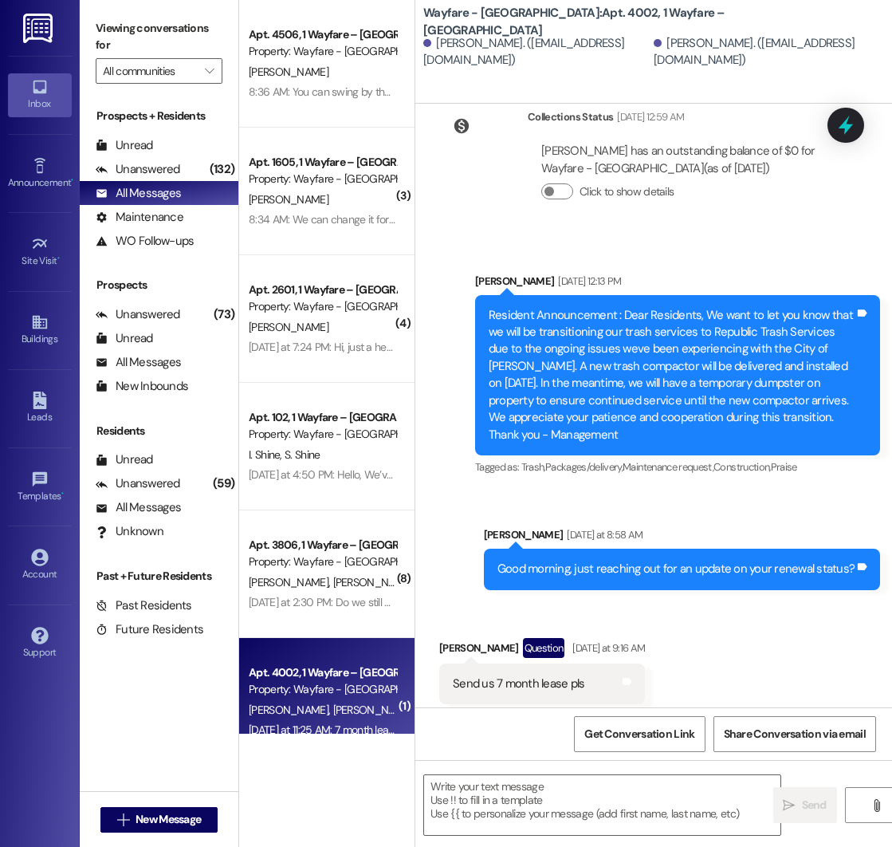
scroll to position [8538, 0]
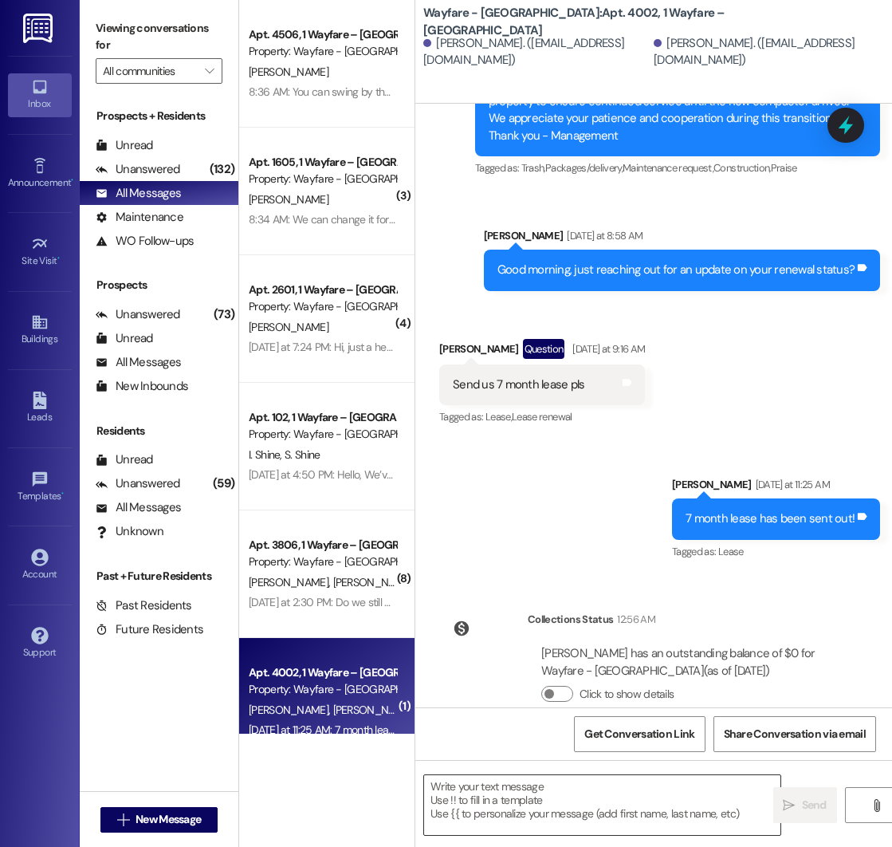
click at [515, 800] on textarea at bounding box center [602, 805] width 356 height 60
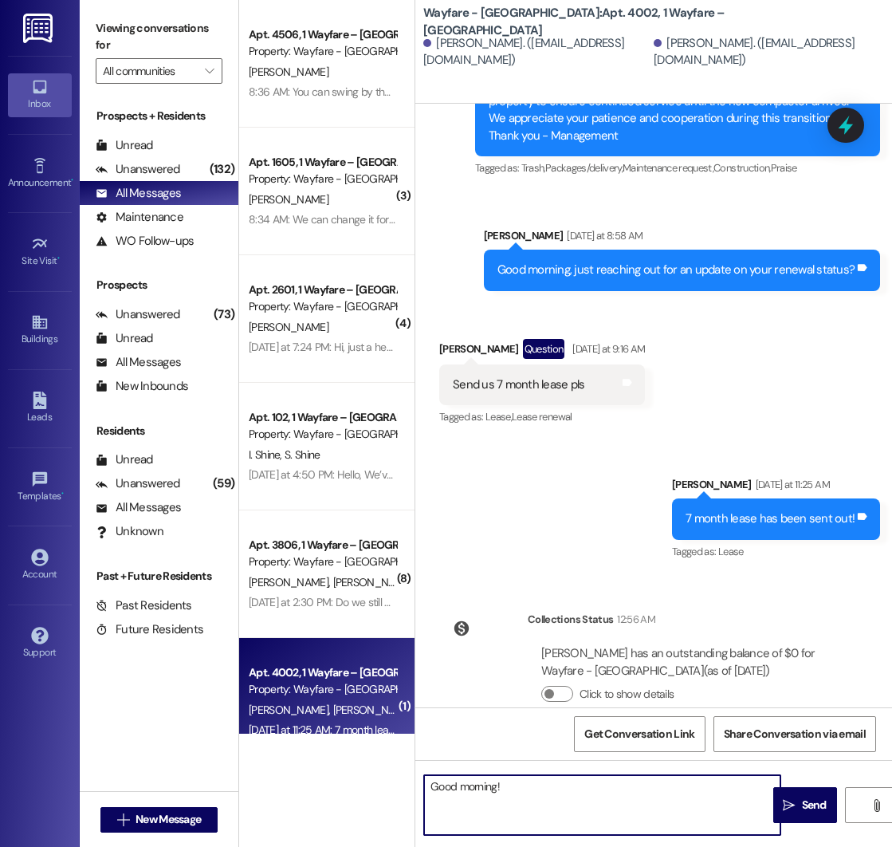
click at [509, 786] on textarea "Good morning!" at bounding box center [602, 805] width 356 height 60
type textarea "Good morning!"
click at [149, 822] on span "New Message" at bounding box center [168, 819] width 65 height 17
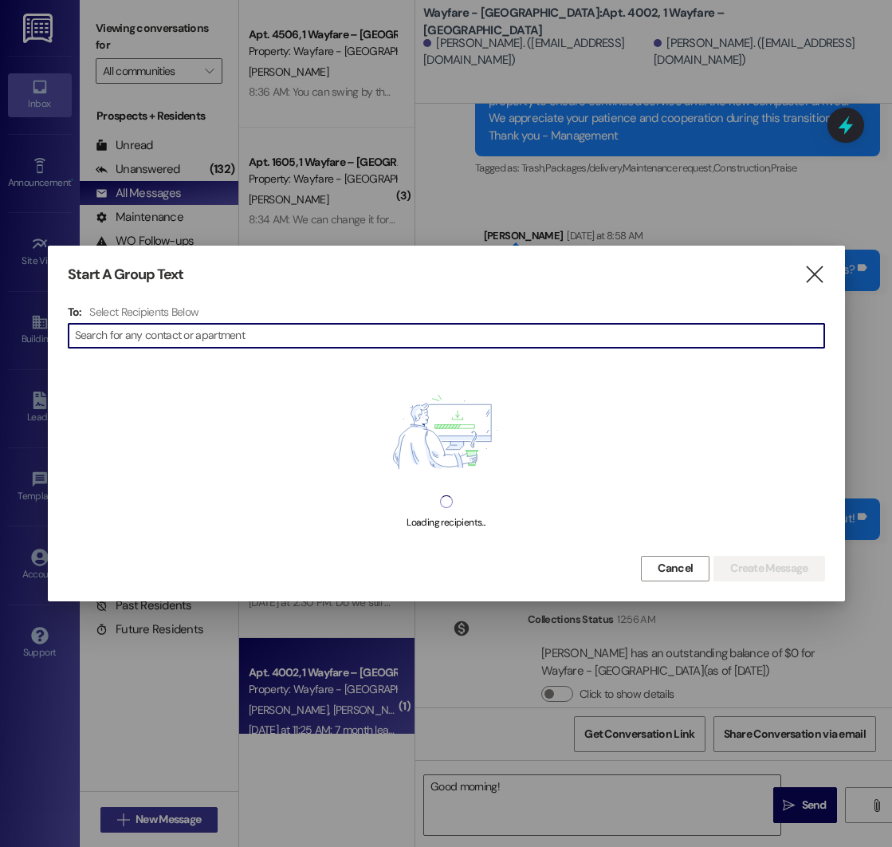
click at [149, 822] on div at bounding box center [446, 423] width 892 height 847
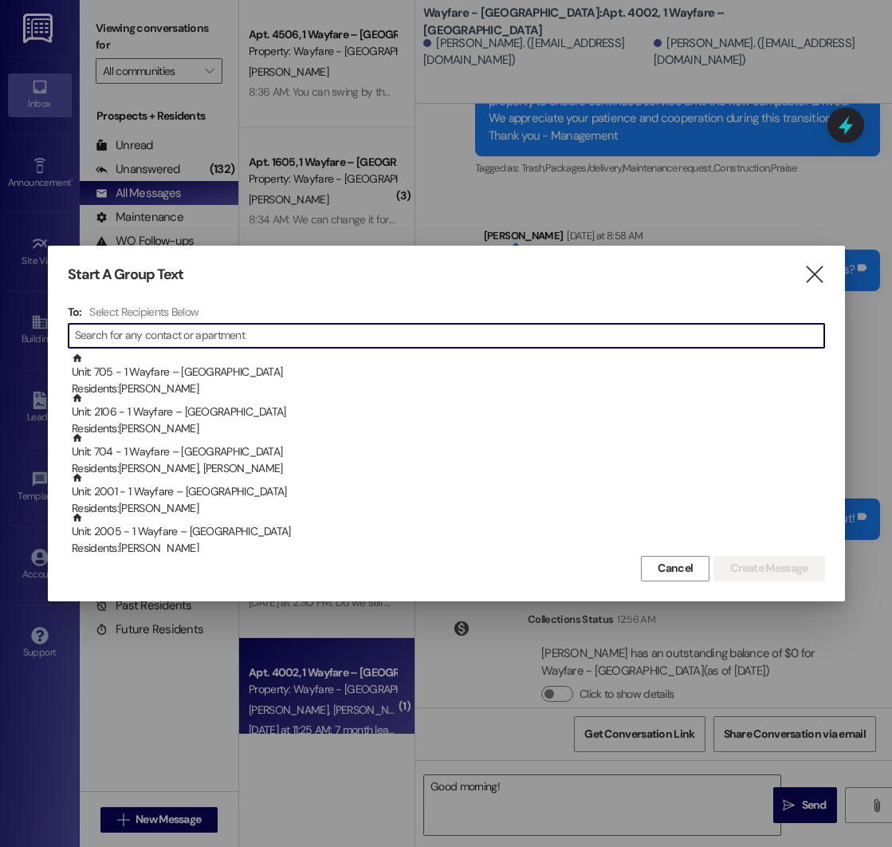
click at [191, 338] on input at bounding box center [449, 335] width 749 height 22
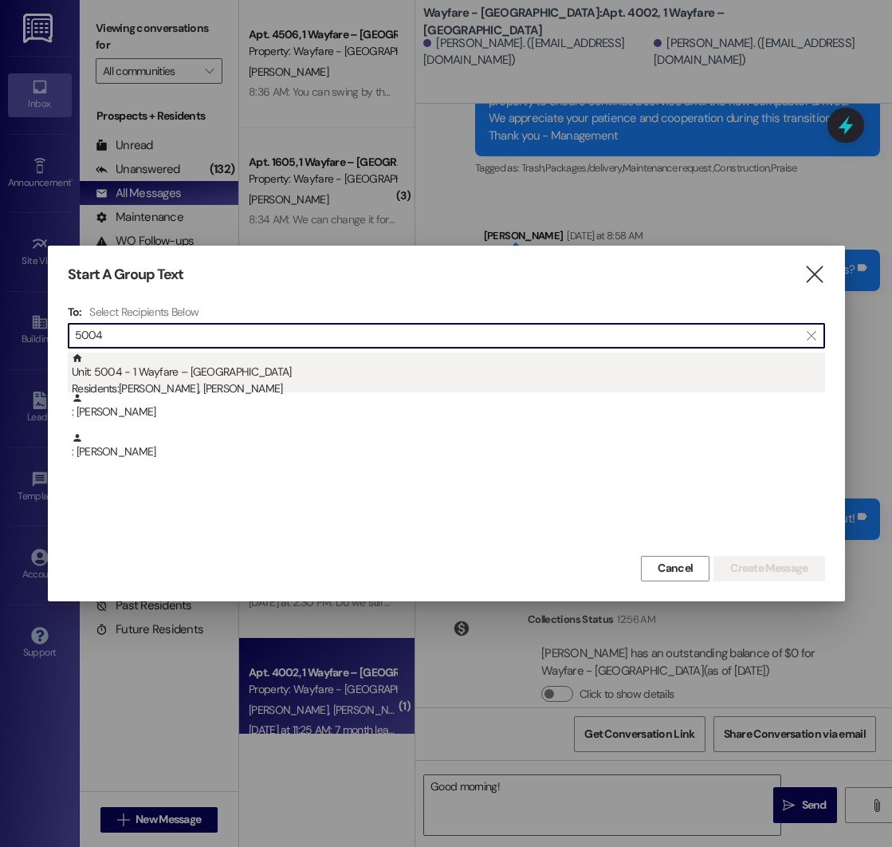
type input "5004"
click at [238, 380] on div "Residents: [PERSON_NAME], [PERSON_NAME]" at bounding box center [448, 388] width 753 height 17
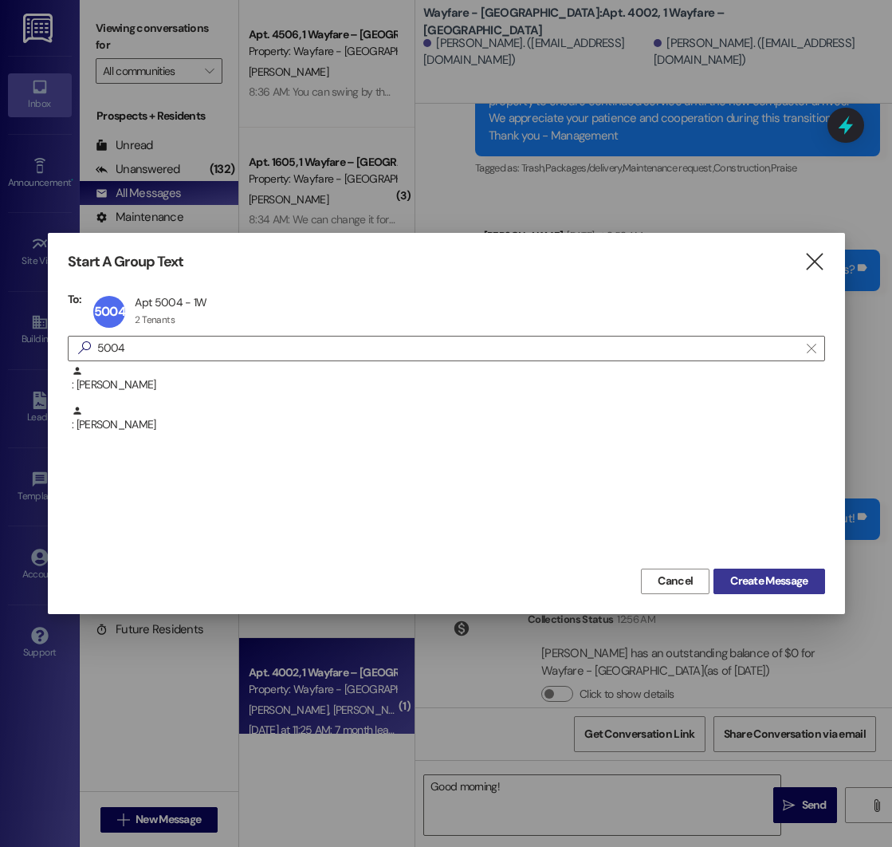
click at [765, 582] on span "Create Message" at bounding box center [768, 580] width 77 height 17
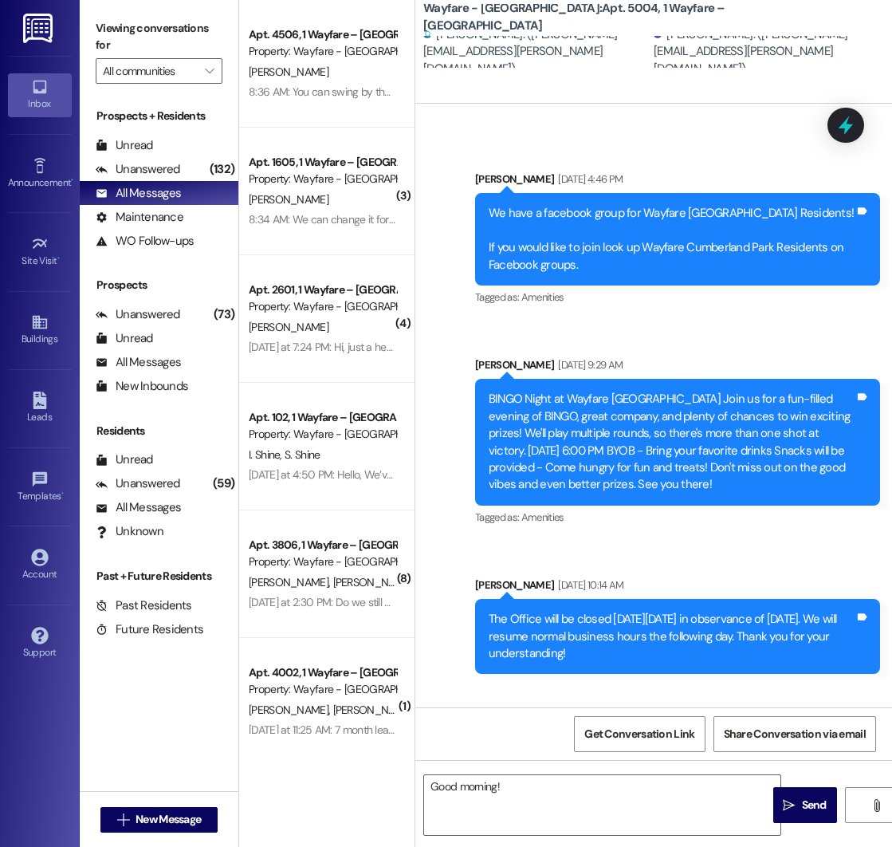
scroll to position [14177, 0]
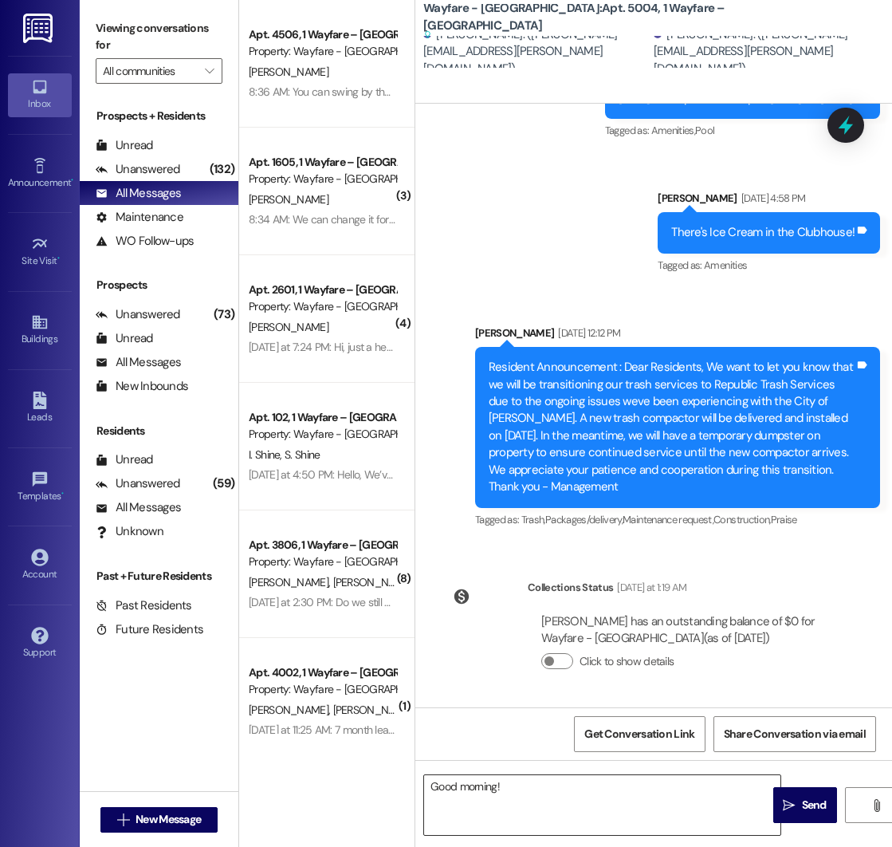
click at [513, 781] on textarea "Good morning!" at bounding box center [602, 805] width 356 height 60
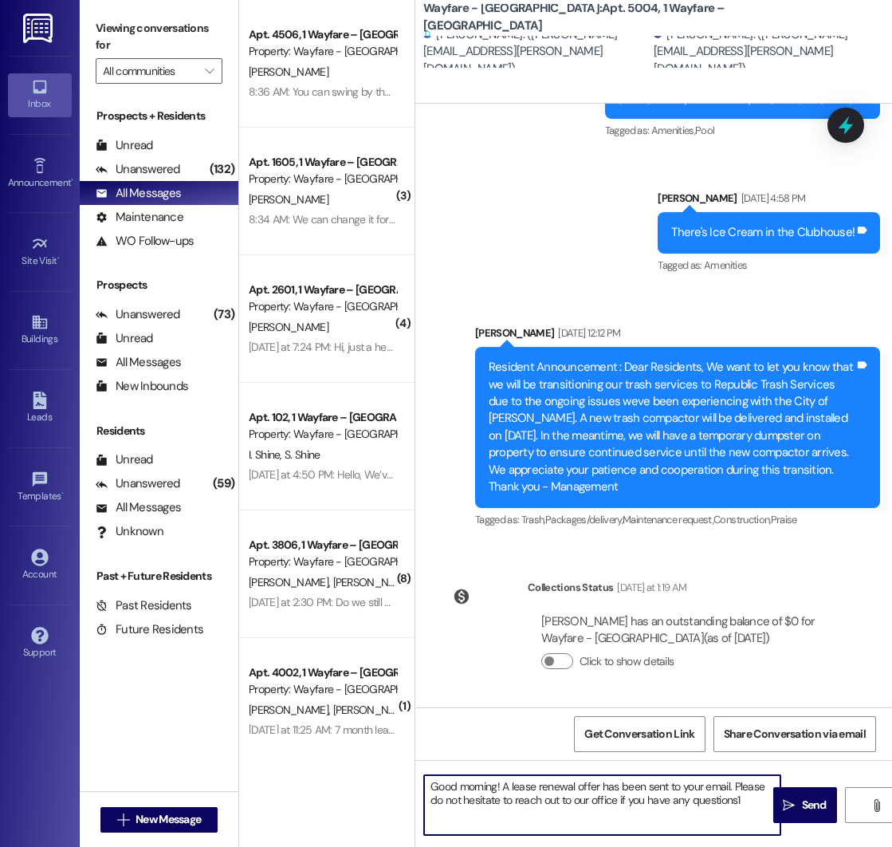
click at [751, 798] on textarea "Good morning! A lease renewal offer has been sent to your email. Please do not …" at bounding box center [602, 805] width 356 height 60
type textarea "Good morning! A lease renewal offer has been sent to your email. Please do not …"
click at [684, 804] on textarea "Good morning! A lease renewal offer has been sent to your email. Please do not …" at bounding box center [602, 805] width 356 height 60
click at [744, 800] on textarea "Good morning! A lease renewal offer has been sent to your email. Please do not …" at bounding box center [602, 805] width 356 height 60
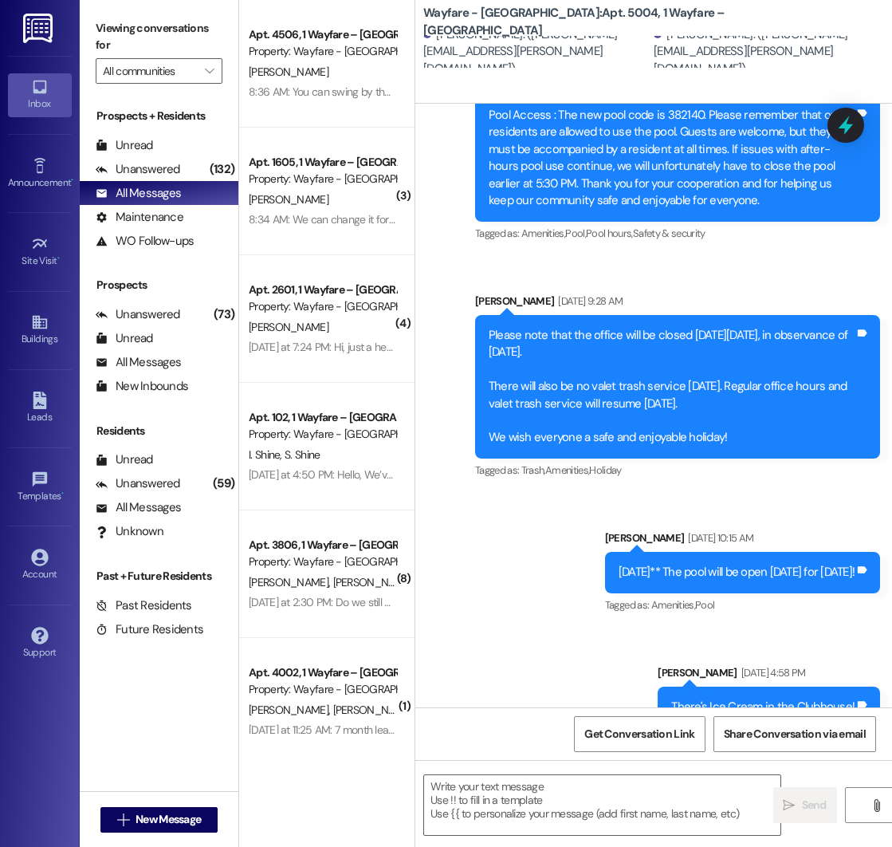
scroll to position [14264, 0]
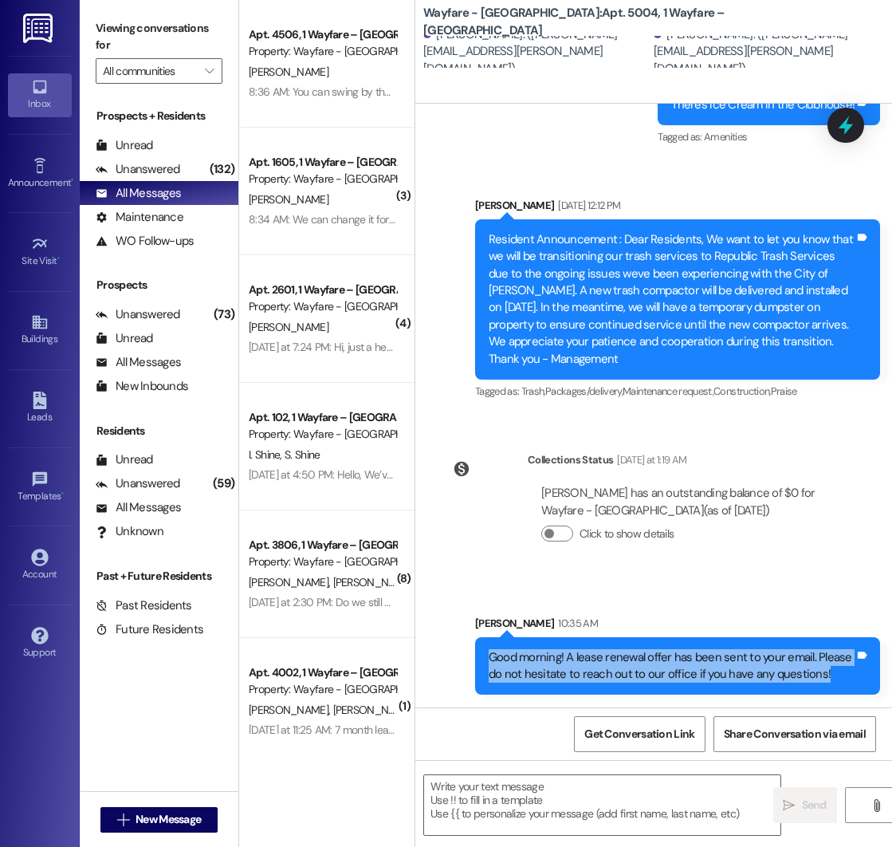
drag, startPoint x: 490, startPoint y: 658, endPoint x: 833, endPoint y: 677, distance: 344.2
click at [833, 677] on div "Good morning! A lease renewal offer has been sent to your email. Please do not …" at bounding box center [672, 666] width 366 height 34
copy div "Good morning! A lease renewal offer has been sent to your email. Please do not …"
click at [136, 812] on span "New Message" at bounding box center [168, 819] width 65 height 17
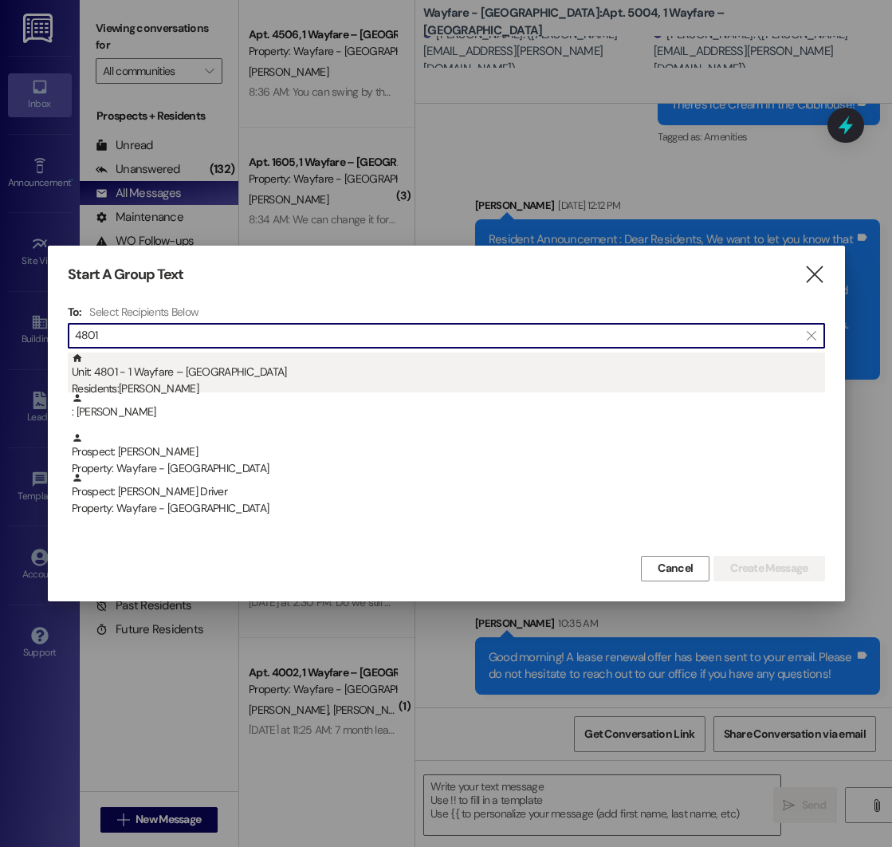
type input "4801"
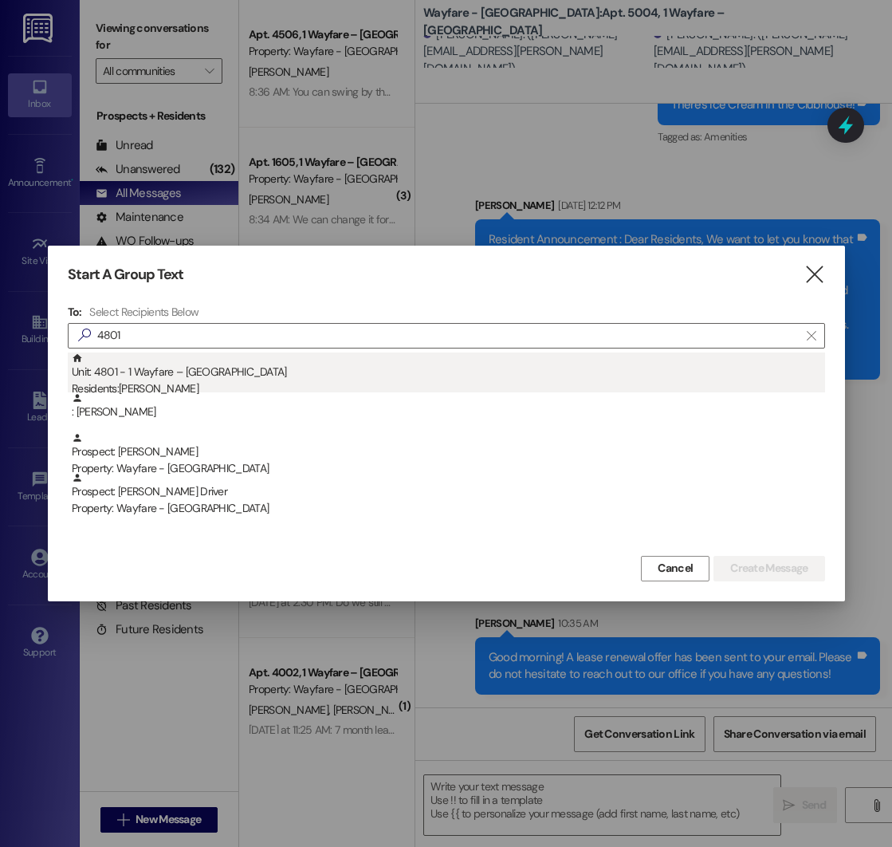
click at [136, 380] on div "Unit: 4801 - 1 Wayfare – [GEOGRAPHIC_DATA] Residents: [PERSON_NAME]" at bounding box center [448, 374] width 753 height 45
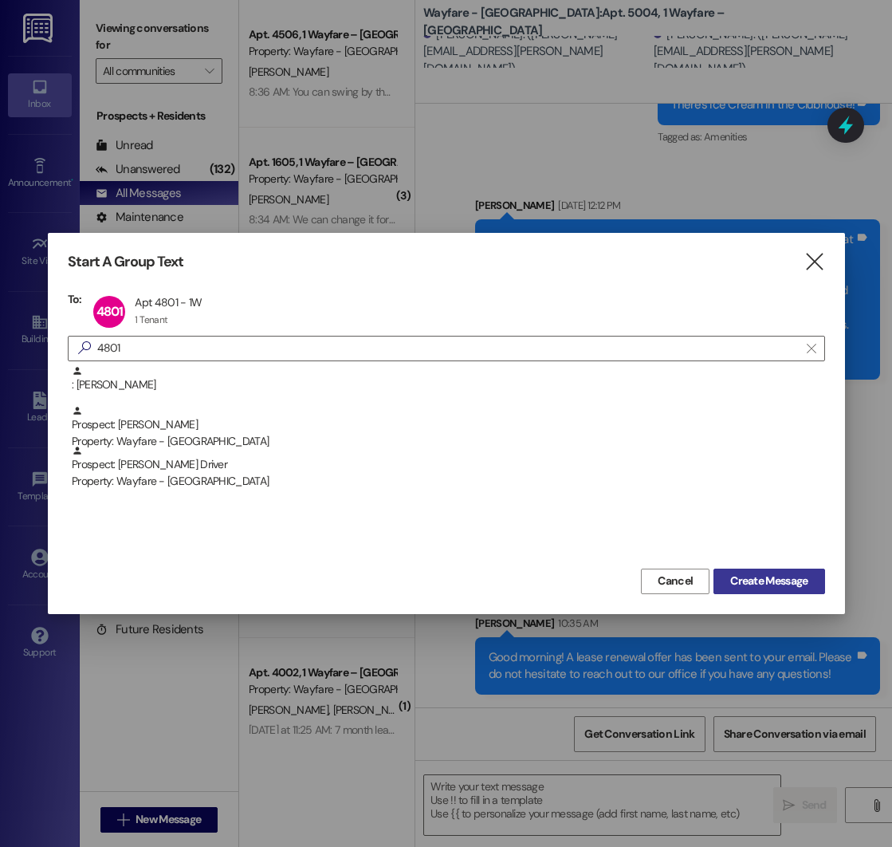
click at [733, 580] on span "Create Message" at bounding box center [768, 580] width 77 height 17
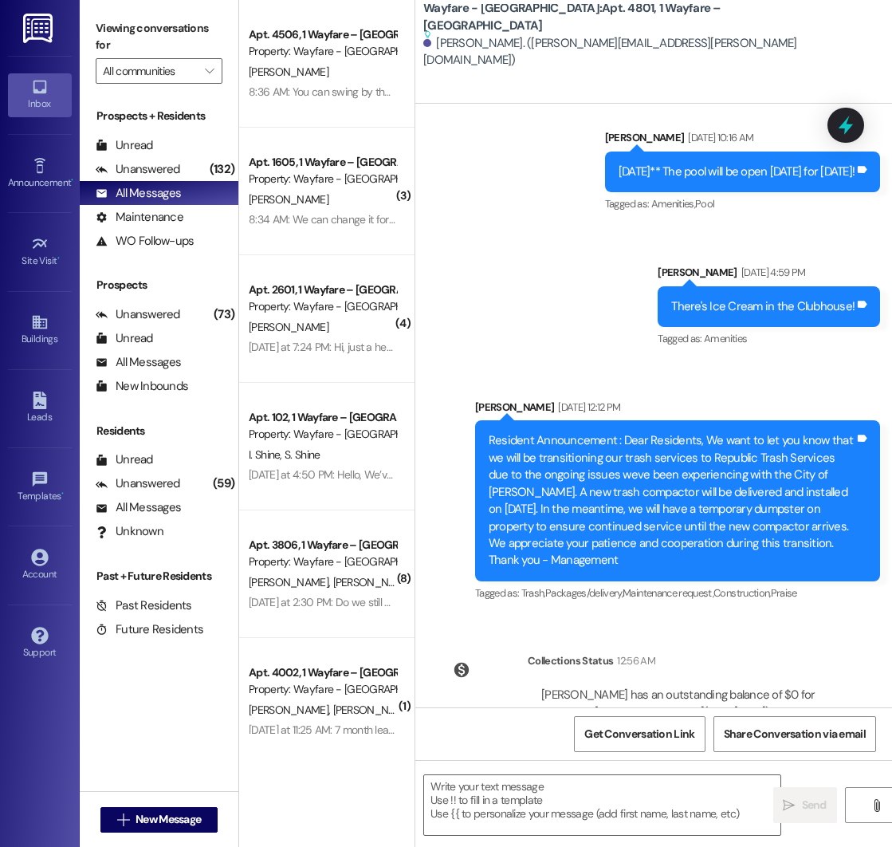
scroll to position [16811, 0]
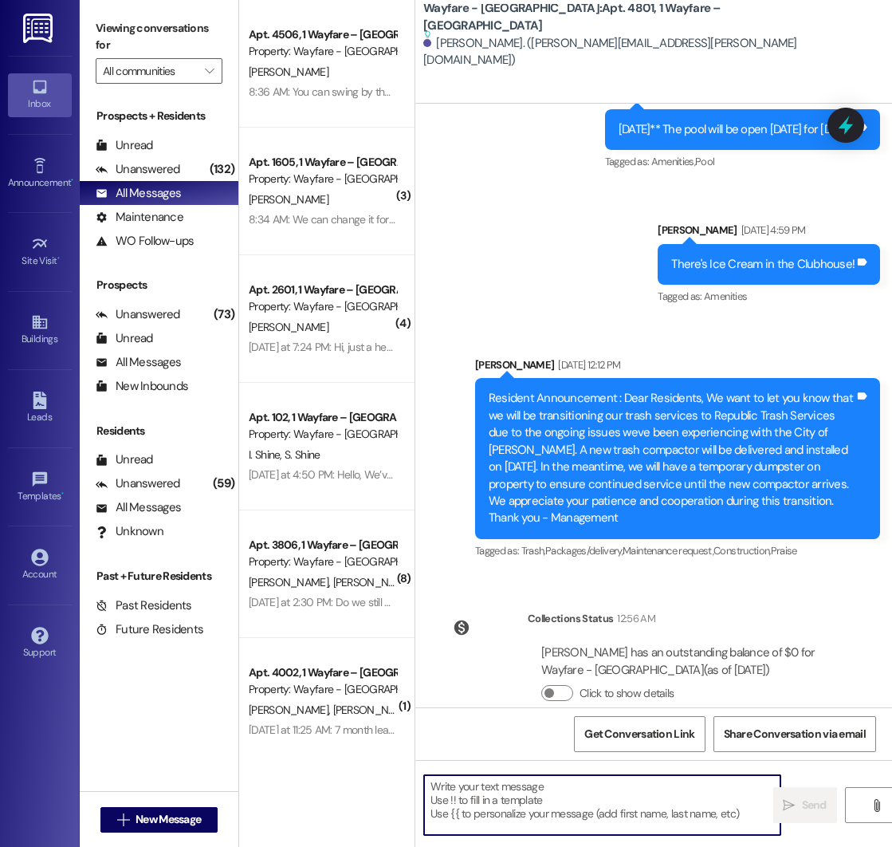
click at [552, 783] on textarea at bounding box center [602, 805] width 356 height 60
paste textarea "Good morning! A lease renewal offer has been sent to your email. Please do not …"
type textarea "Good morning! A lease renewal offer has been sent to your email. Please do not …"
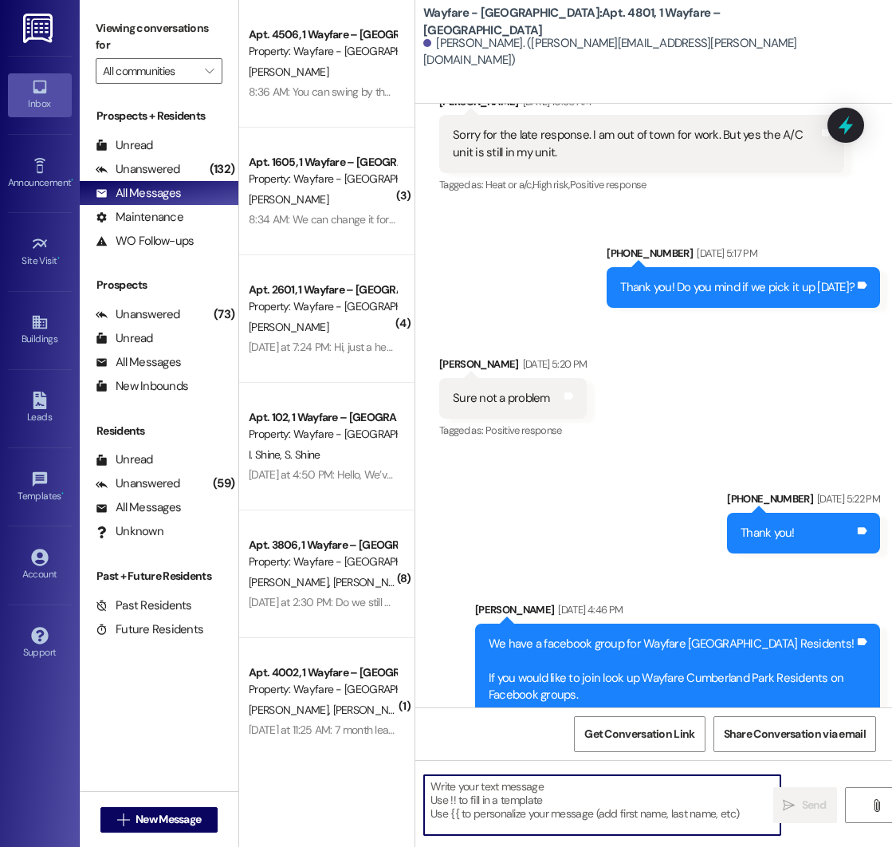
scroll to position [9766, 0]
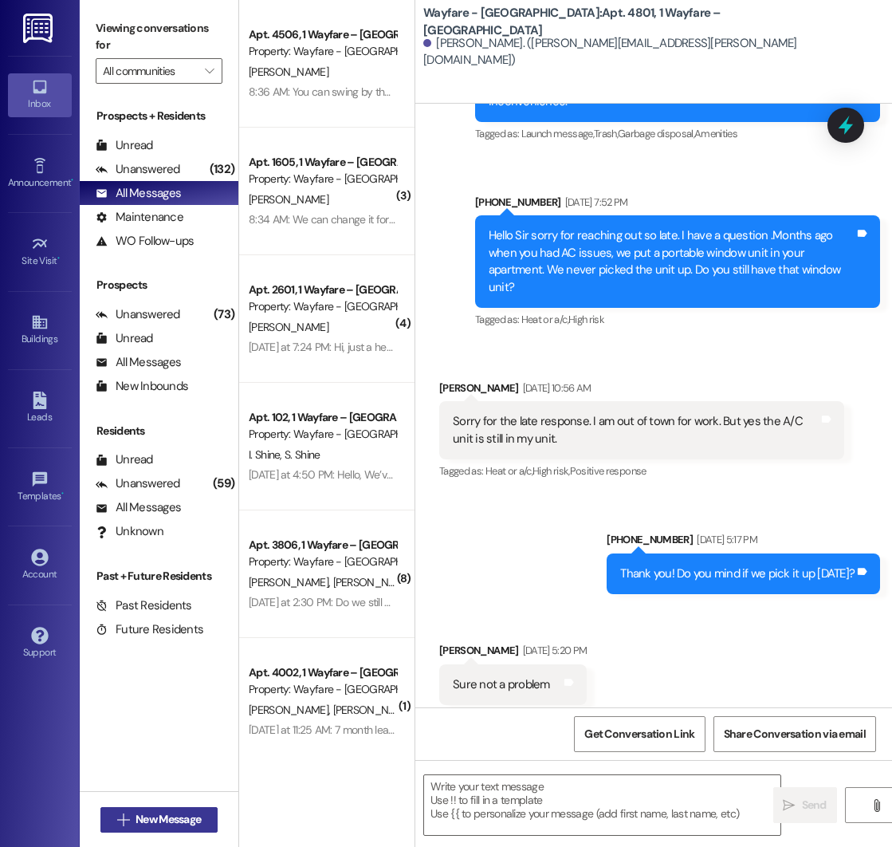
click at [150, 817] on span "New Message" at bounding box center [168, 819] width 65 height 17
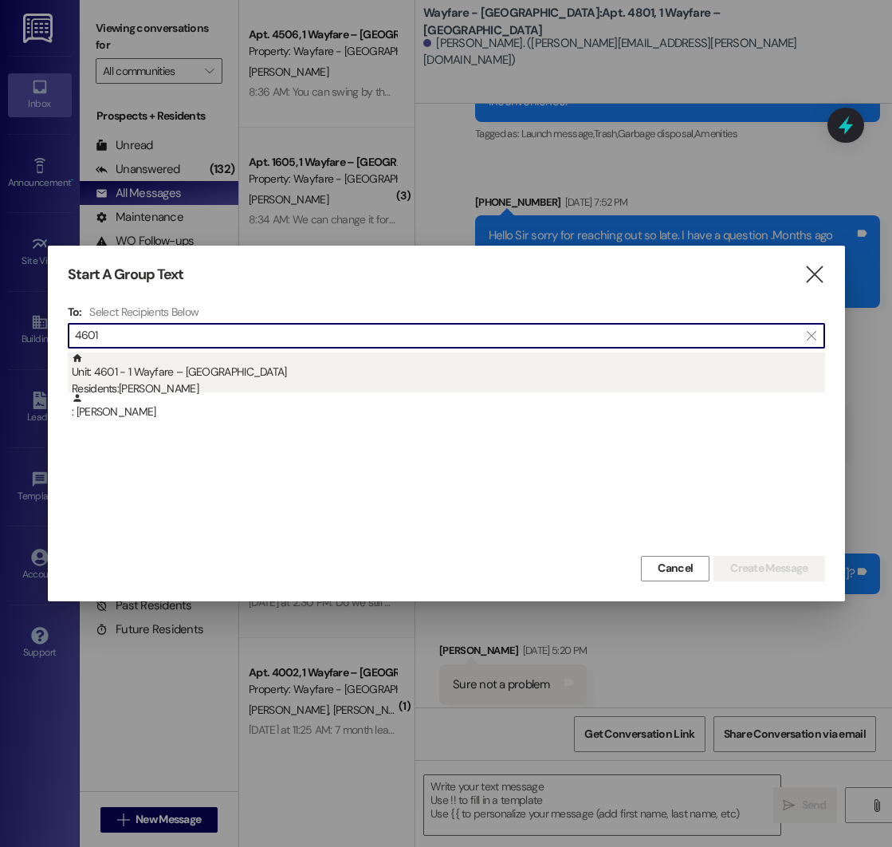
type input "4601"
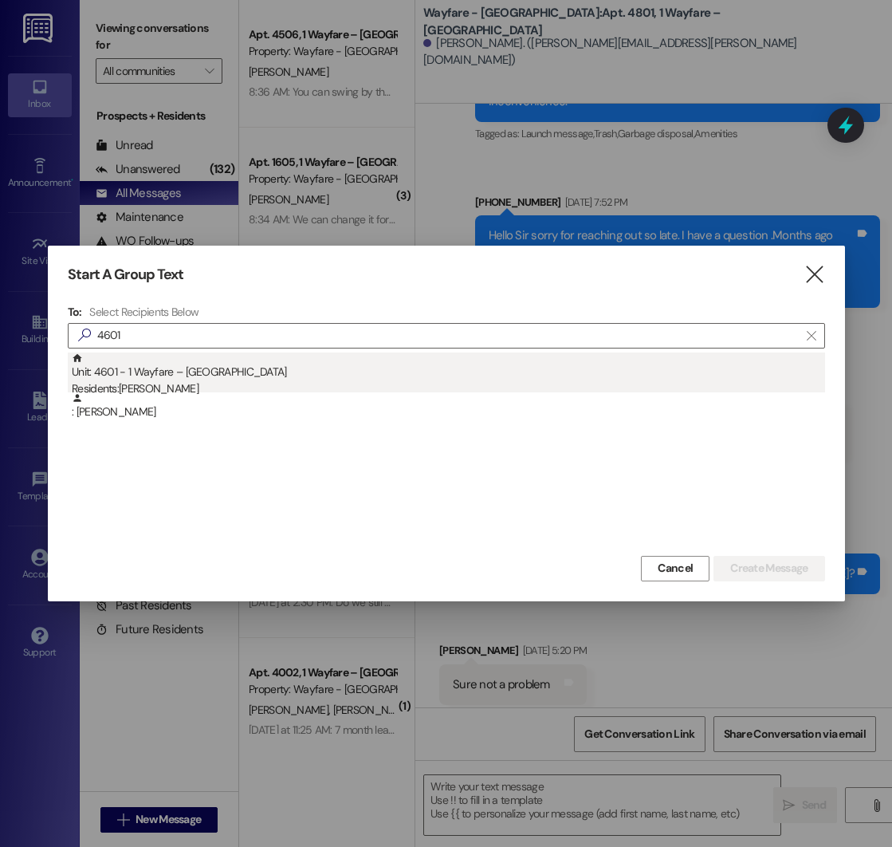
click at [218, 374] on div "Unit: 4601 - 1 Wayfare – [GEOGRAPHIC_DATA] Residents: [PERSON_NAME]" at bounding box center [448, 374] width 753 height 45
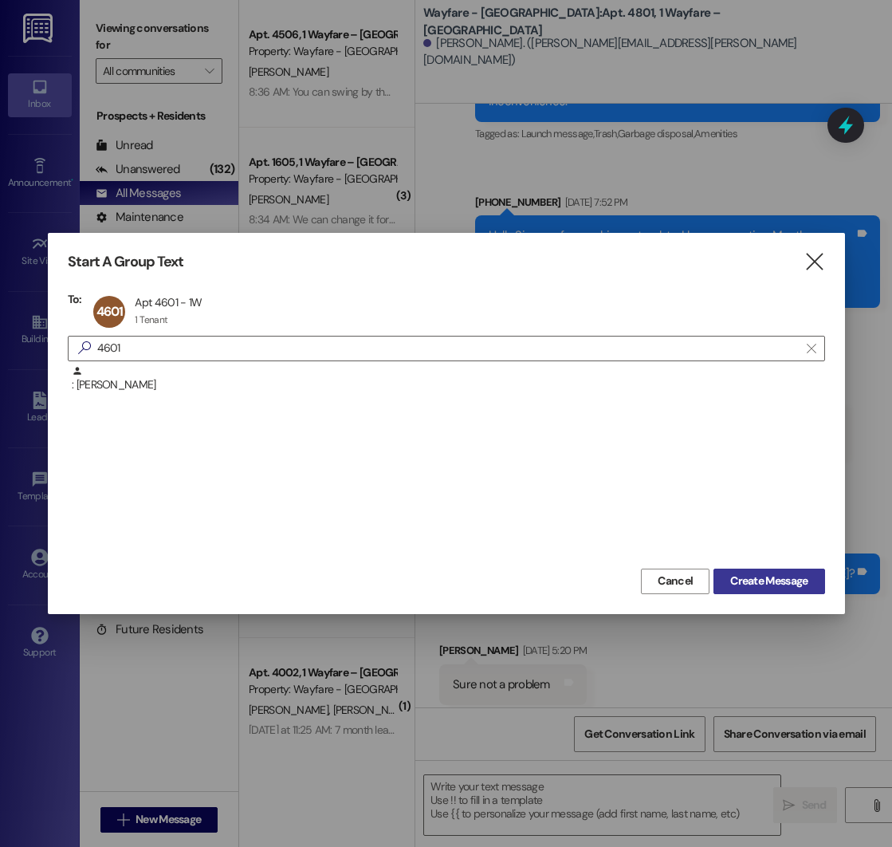
click at [749, 582] on span "Create Message" at bounding box center [768, 580] width 77 height 17
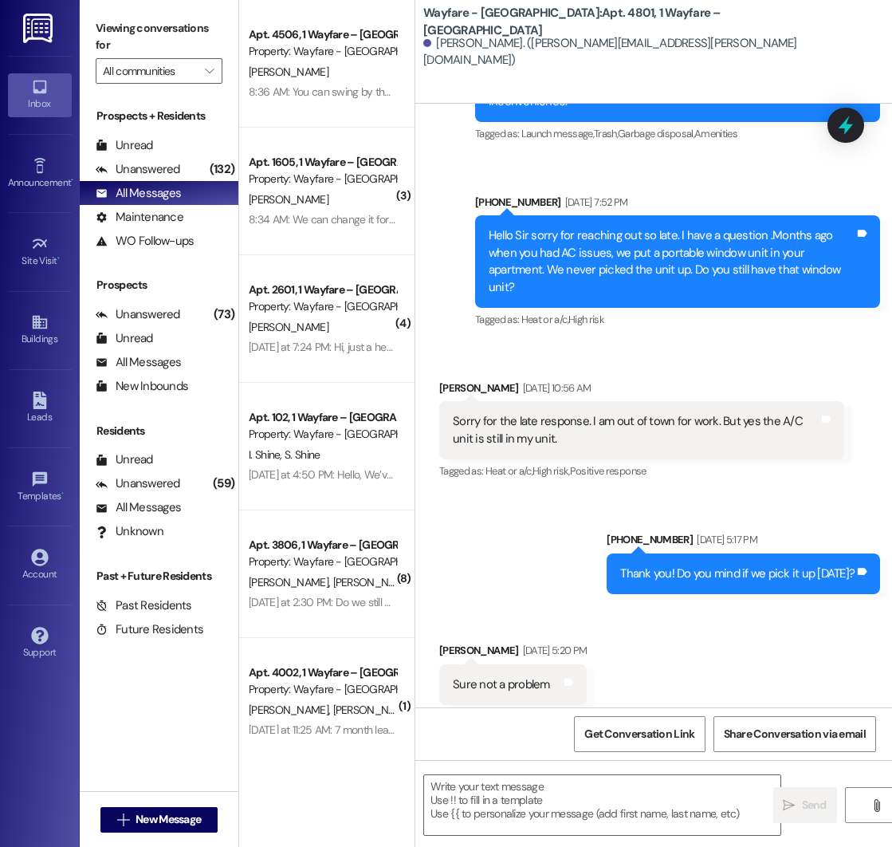
scroll to position [15747, 0]
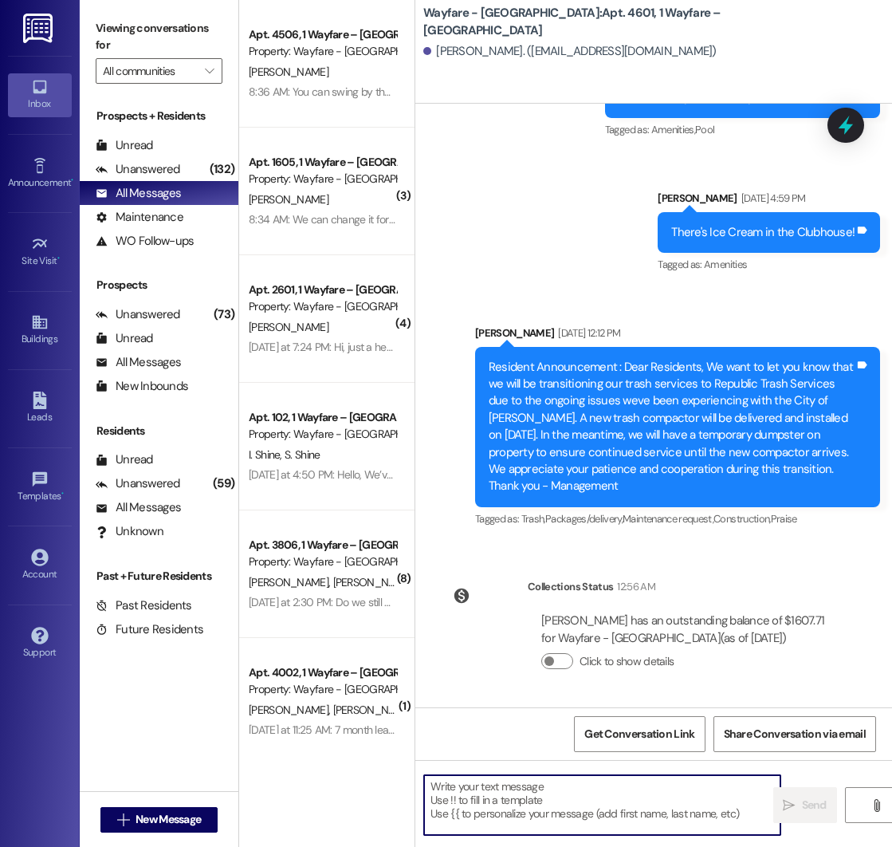
paste textarea "Good morning! A lease renewal offer has been sent to your email. Please do not …"
type textarea "Good morning! A lease renewal offer has been sent to your email. Please do not …"
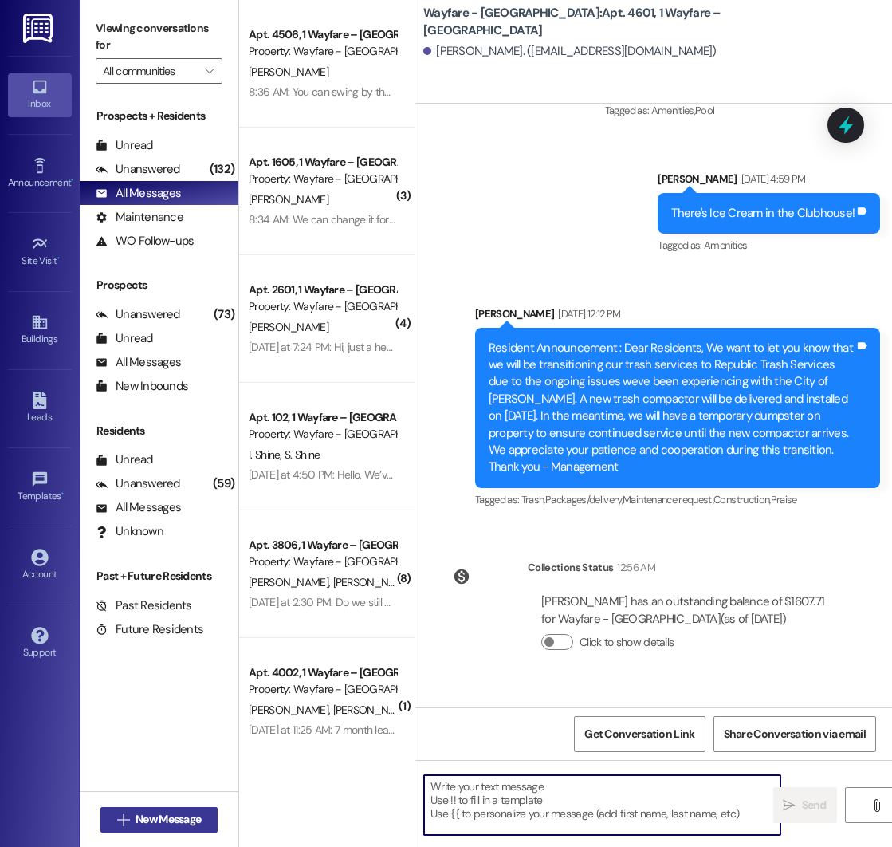
click at [145, 816] on span "New Message" at bounding box center [168, 819] width 65 height 17
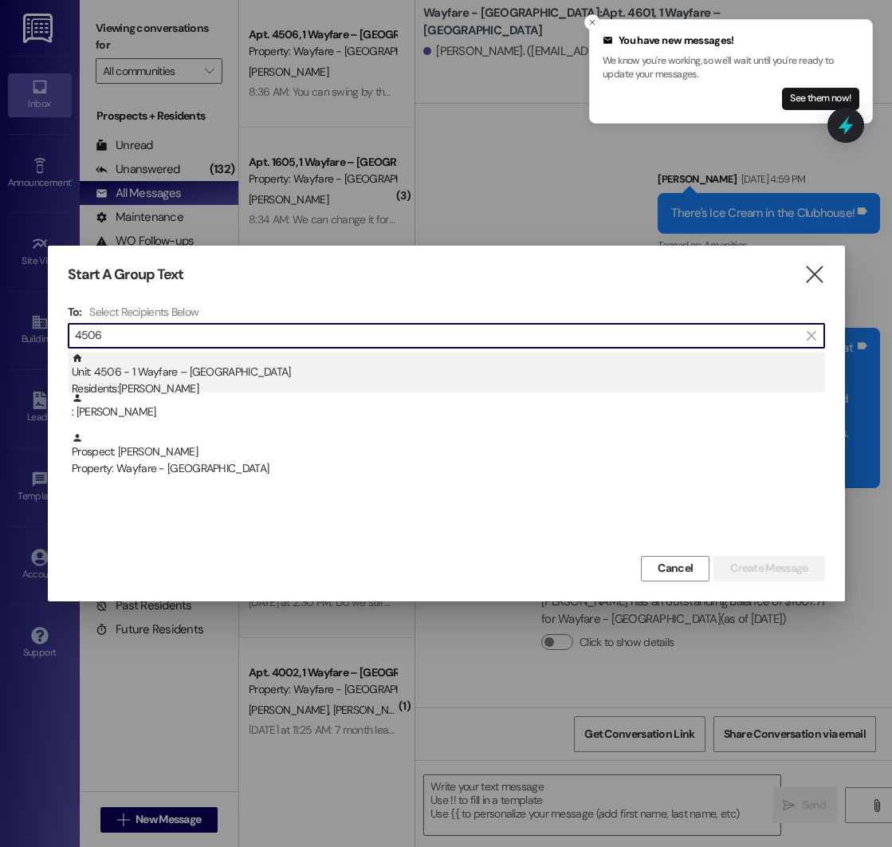
type input "4506"
click at [273, 372] on div "Unit: 4506 - 1 Wayfare – [GEOGRAPHIC_DATA] Residents: [PERSON_NAME]" at bounding box center [448, 374] width 753 height 45
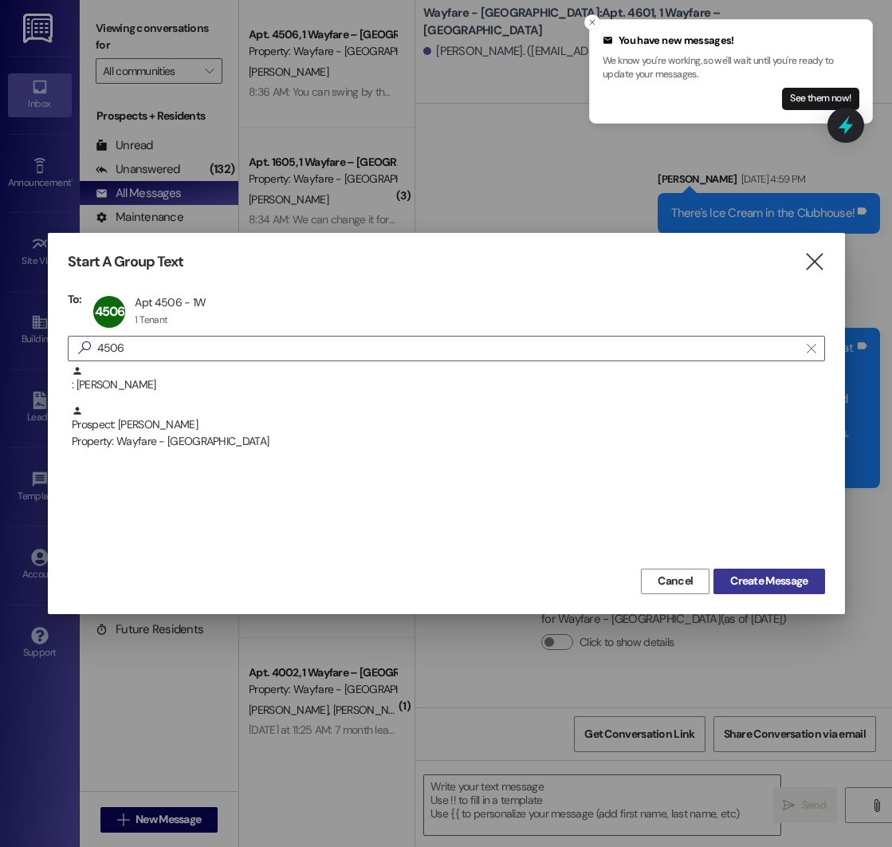
click at [766, 577] on span "Create Message" at bounding box center [768, 580] width 77 height 17
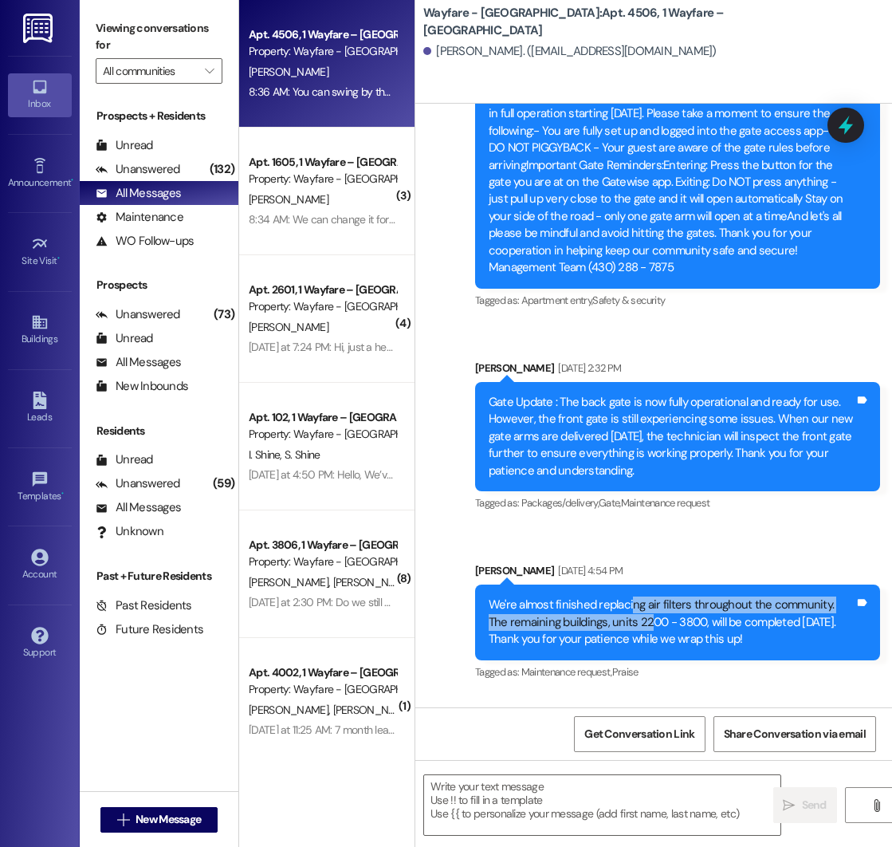
scroll to position [5198, 0]
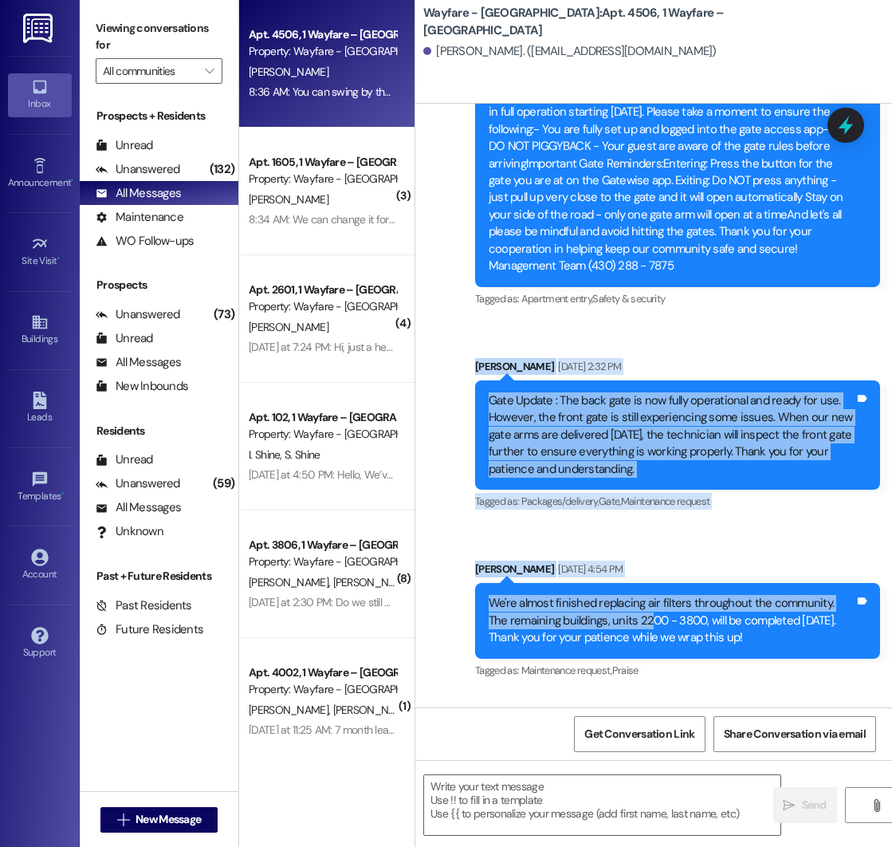
drag, startPoint x: 631, startPoint y: 615, endPoint x: 799, endPoint y: 341, distance: 321.1
click at [799, 341] on div "Announcement, sent via SMS [PHONE_NUMBER] [DATE] 4:18 PM Hello Wayfare Family,W…" at bounding box center [653, 664] width 477 height 5044
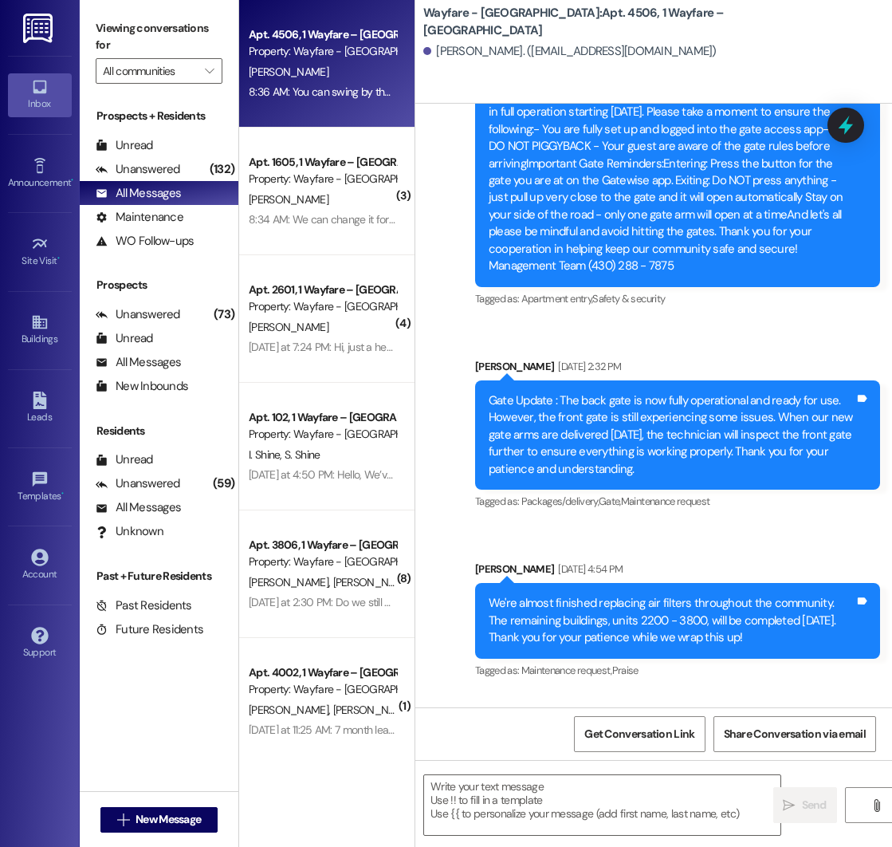
click at [788, 533] on div "Announcement, sent via SMS [PHONE_NUMBER] [DATE] 4:18 PM Hello Wayfare Family,W…" at bounding box center [653, 664] width 477 height 5044
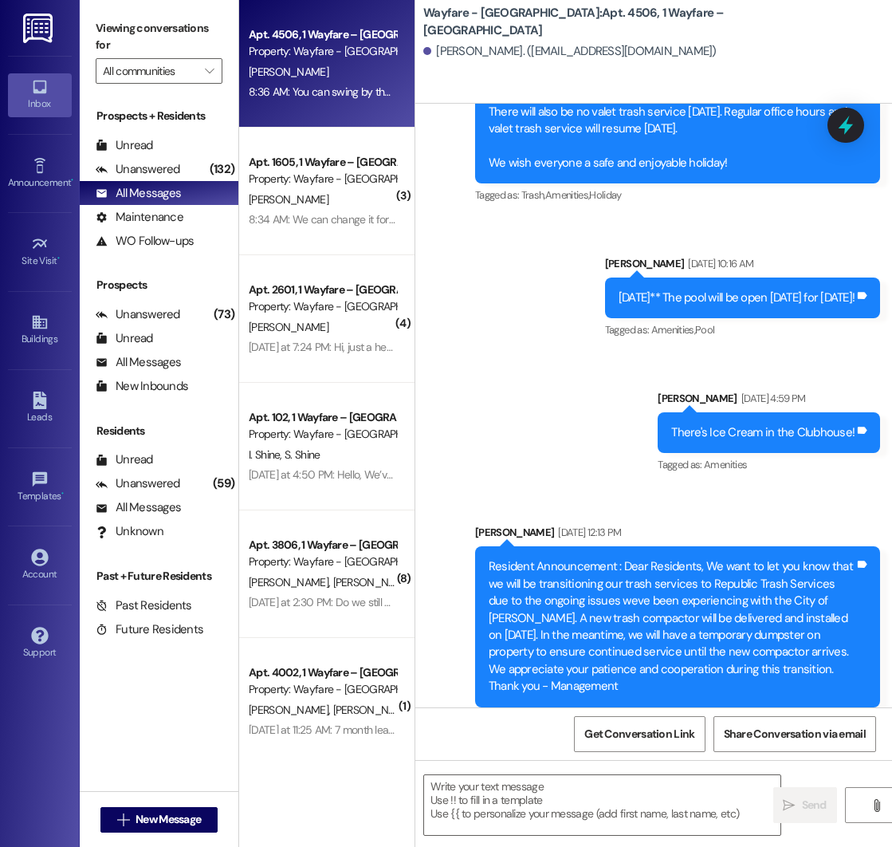
scroll to position [7971, 0]
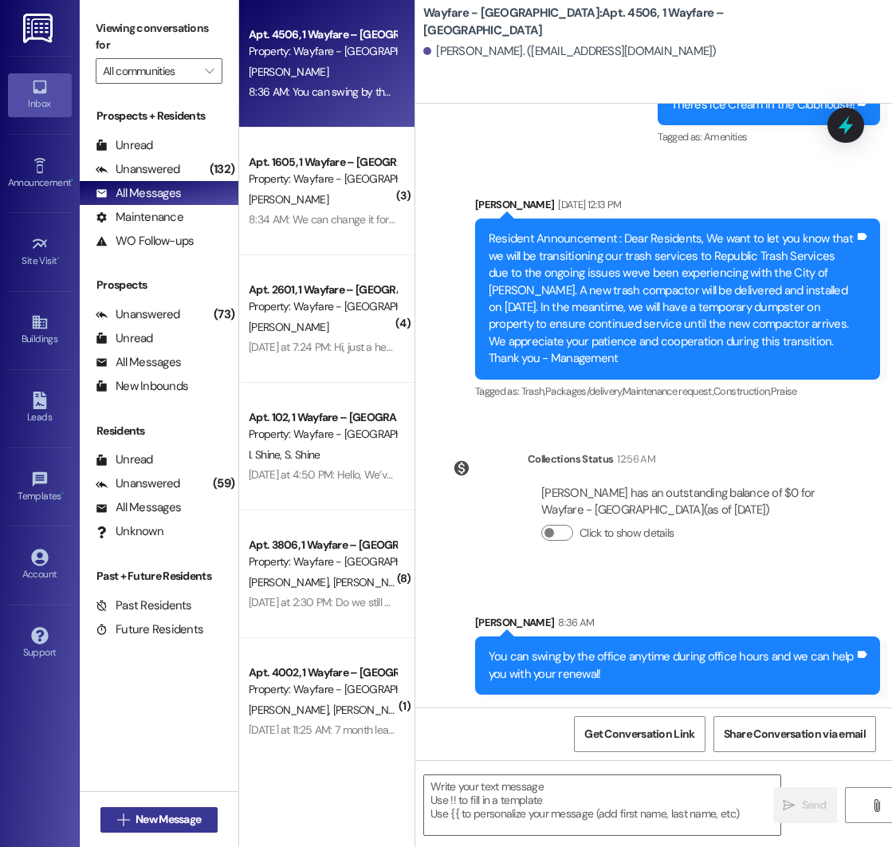
click at [155, 821] on span "New Message" at bounding box center [168, 819] width 65 height 17
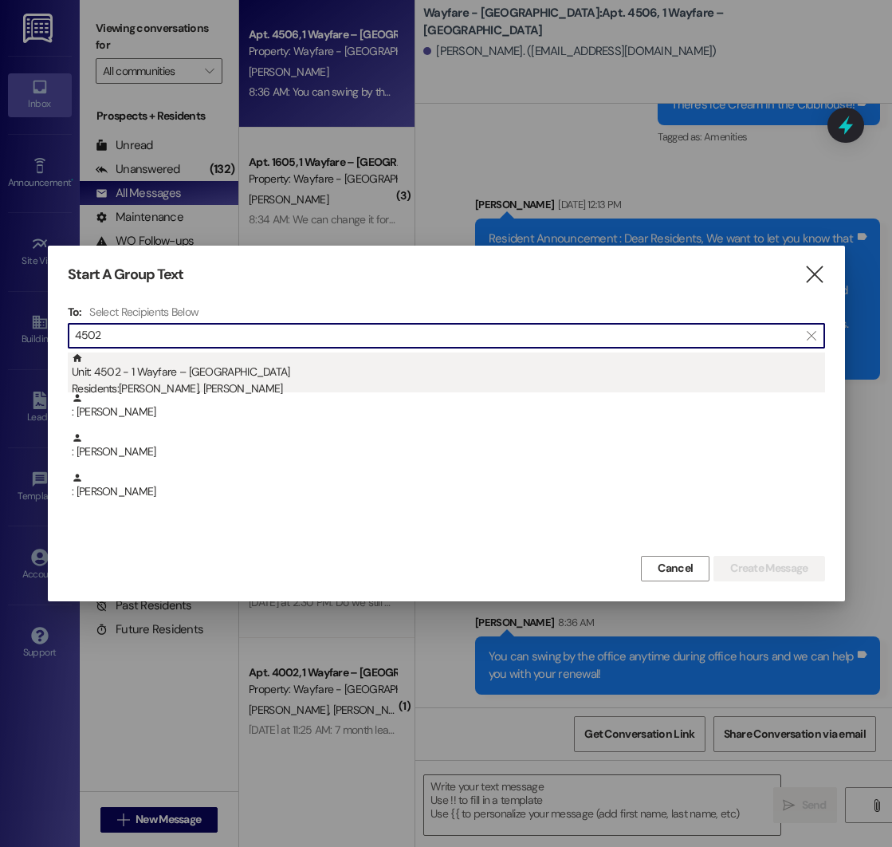
type input "4502"
click at [196, 383] on div "Residents: [PERSON_NAME], [PERSON_NAME]" at bounding box center [448, 388] width 753 height 17
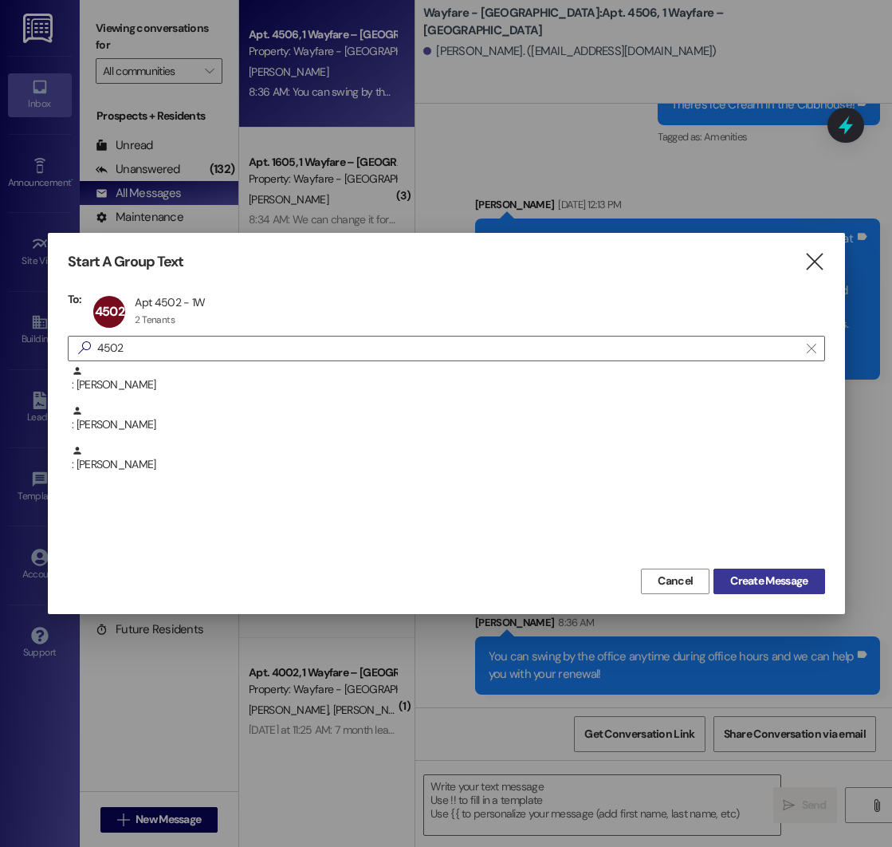
click at [733, 580] on span "Create Message" at bounding box center [768, 580] width 77 height 17
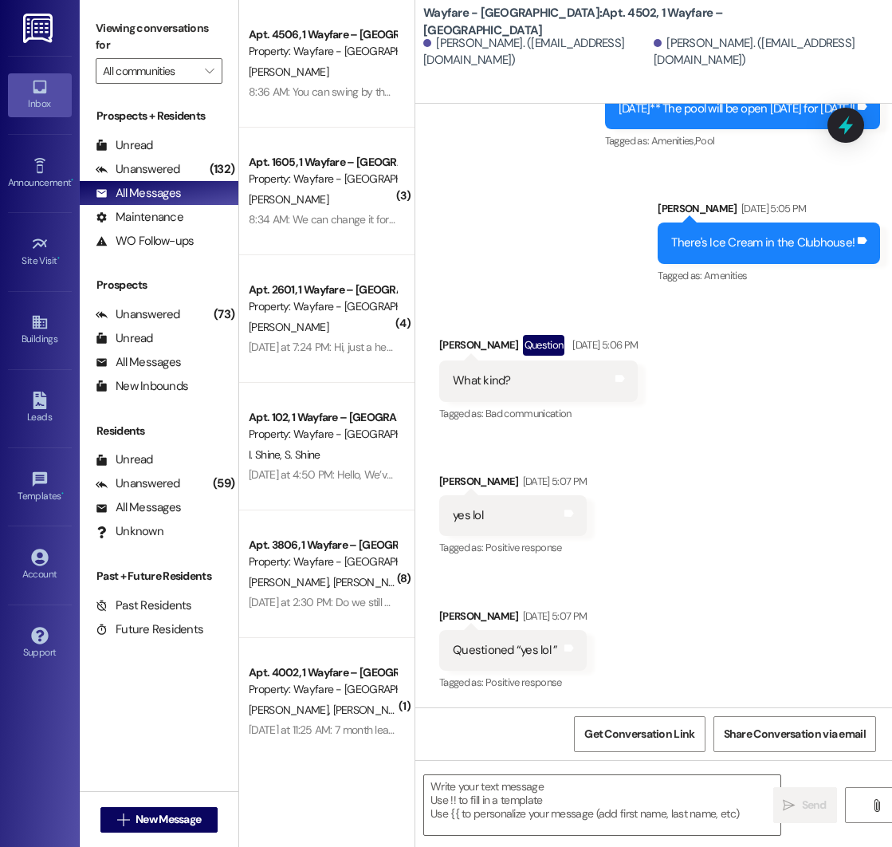
scroll to position [9048, 0]
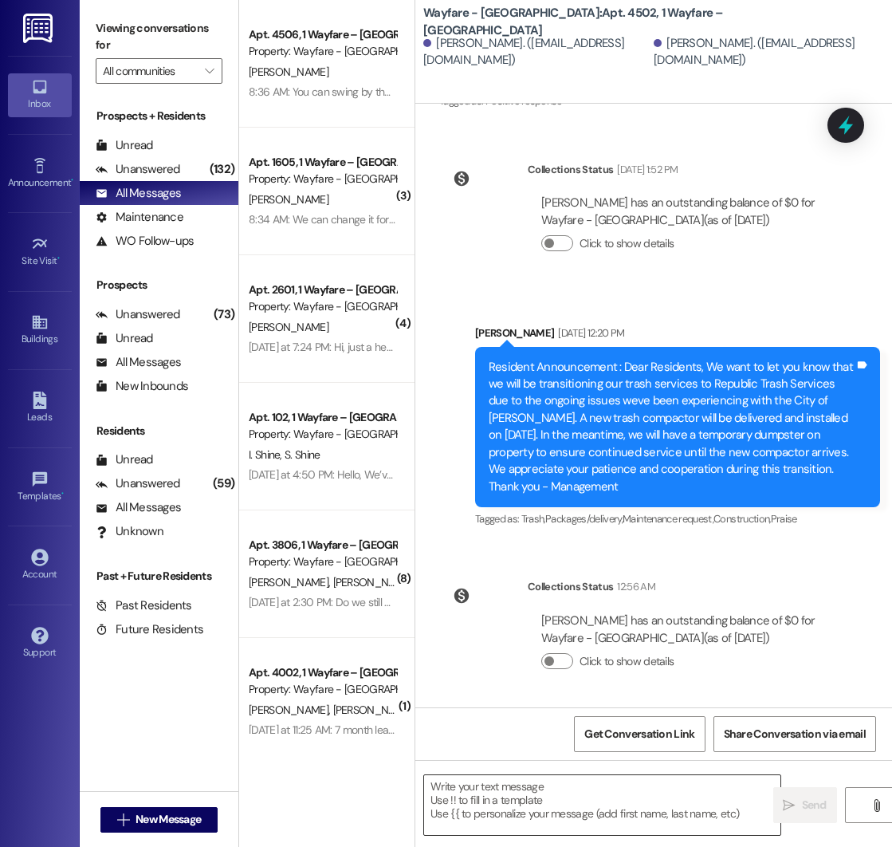
click at [471, 792] on textarea at bounding box center [602, 805] width 356 height 60
paste textarea "Good morning! A lease renewal offer has been sent to your email. Please do not …"
type textarea "Good morning! A lease renewal offer has been sent to your email. Please do not …"
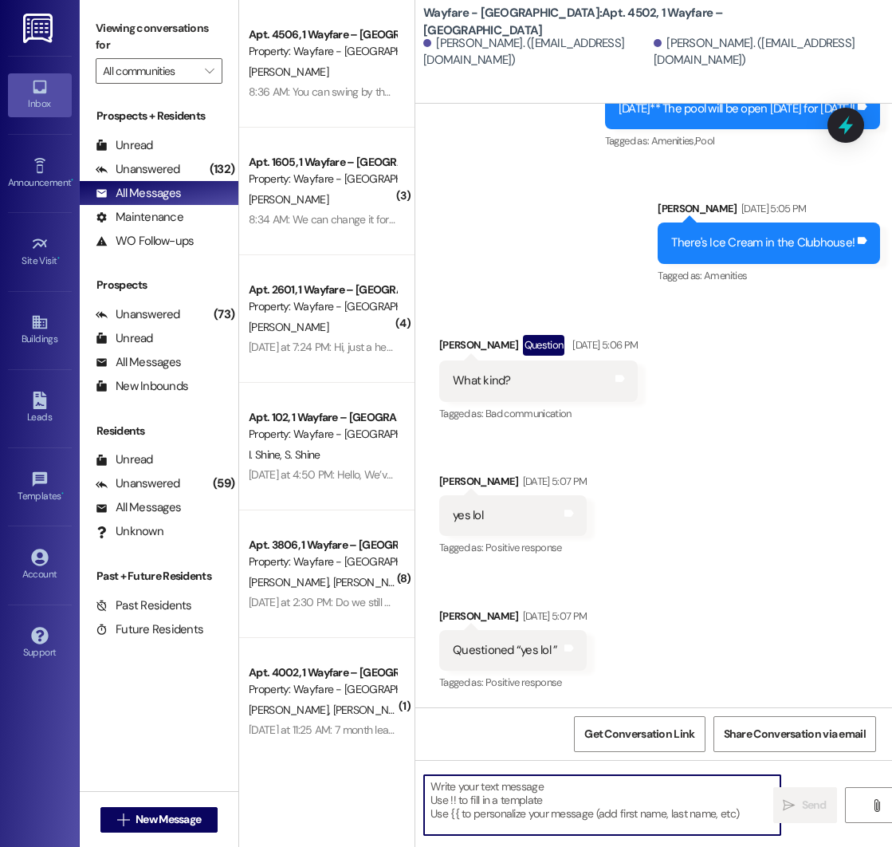
scroll to position [9177, 0]
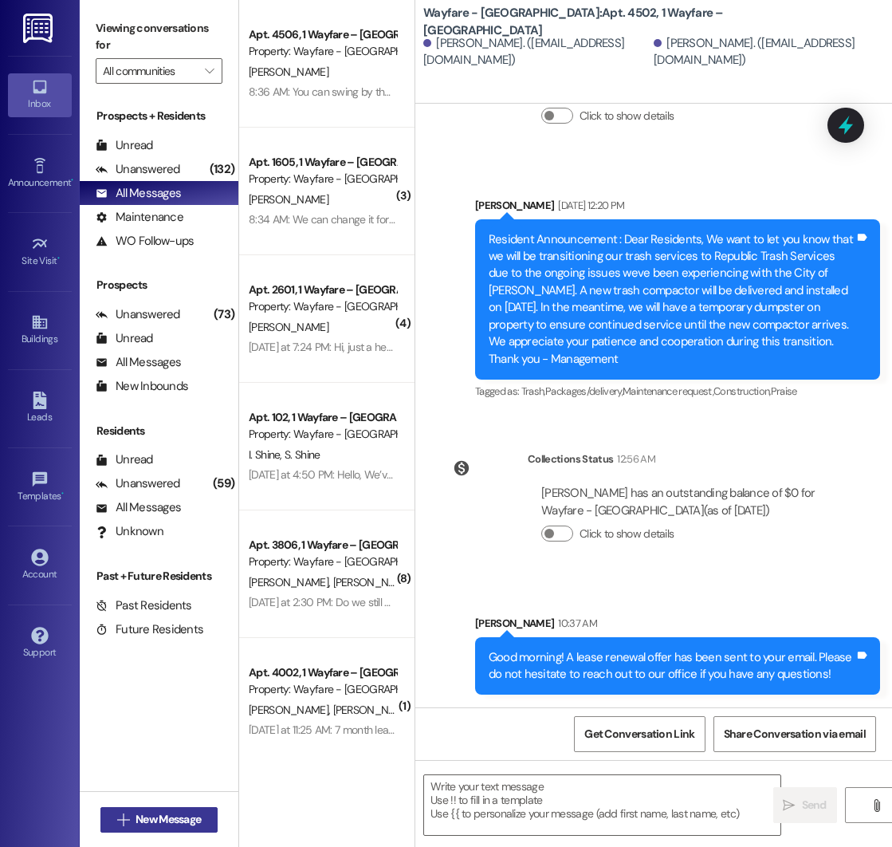
click at [141, 824] on span "New Message" at bounding box center [168, 819] width 65 height 17
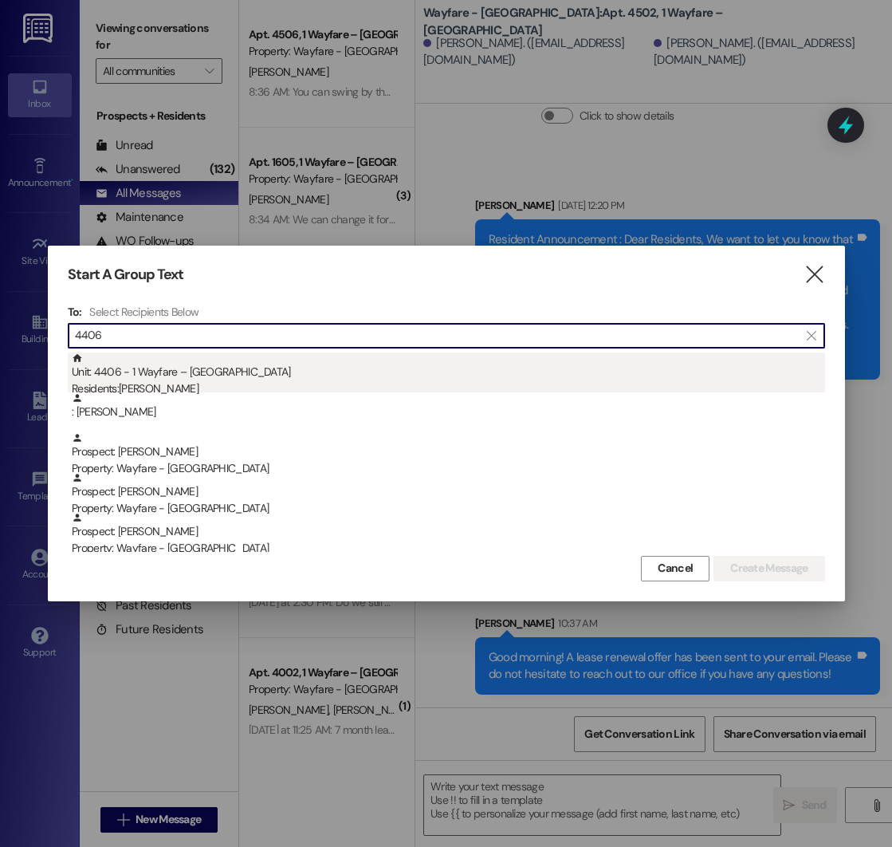
type input "4406"
click at [226, 378] on div "Unit: 4406 - 1 Wayfare – [GEOGRAPHIC_DATA] Residents: [PERSON_NAME]" at bounding box center [448, 374] width 753 height 45
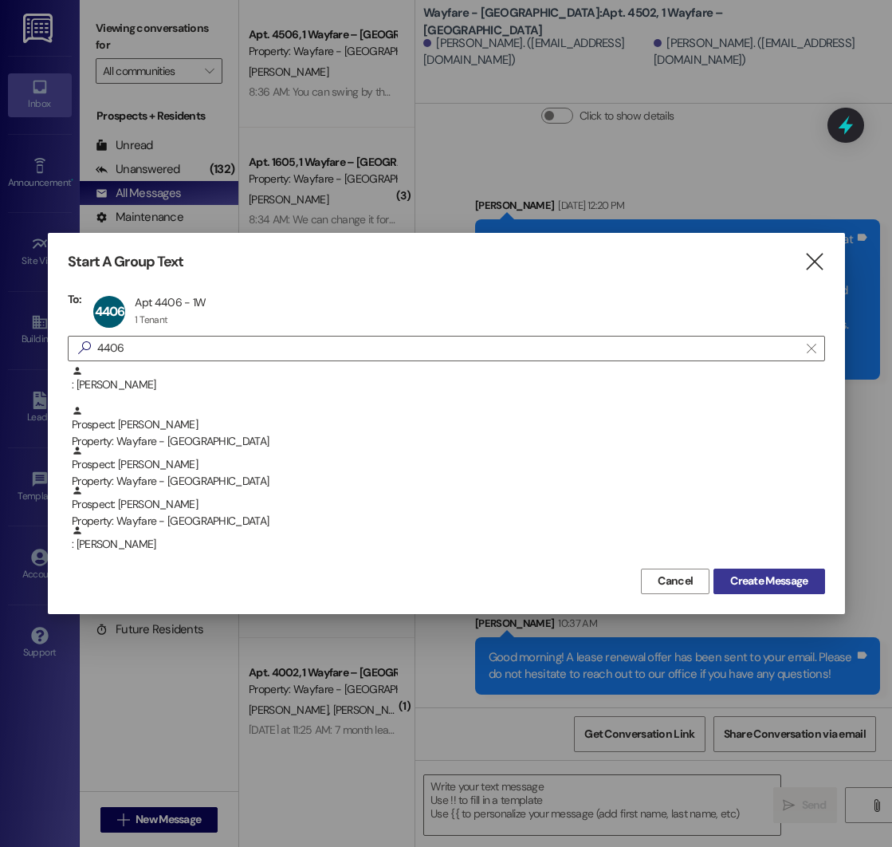
click at [745, 583] on span "Create Message" at bounding box center [768, 580] width 77 height 17
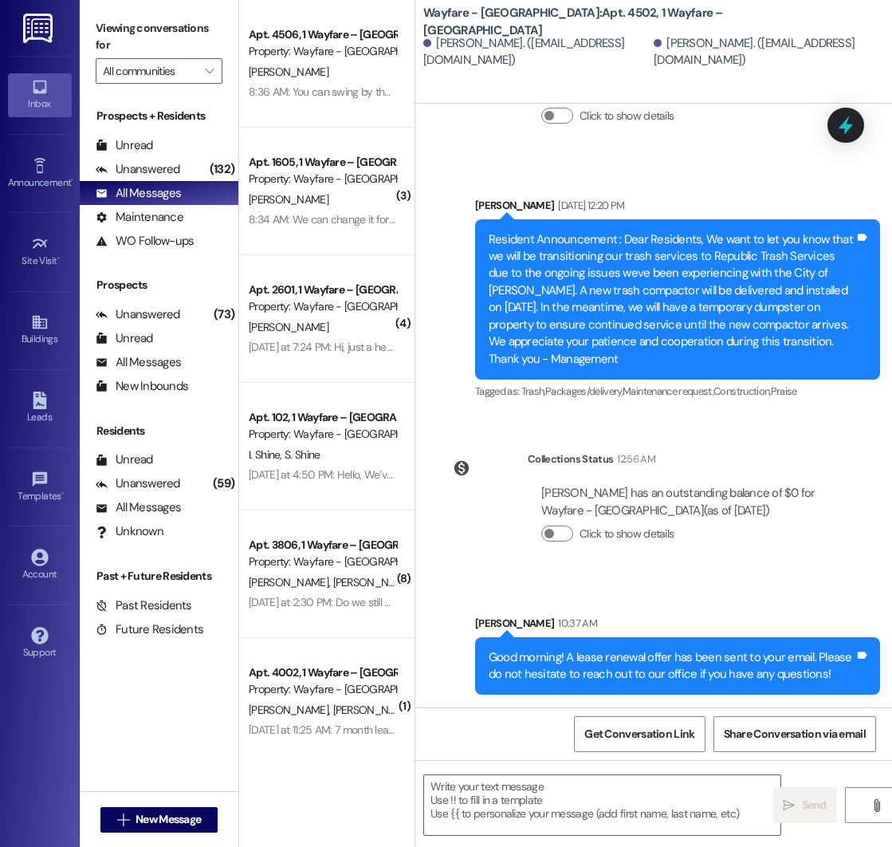
scroll to position [13694, 0]
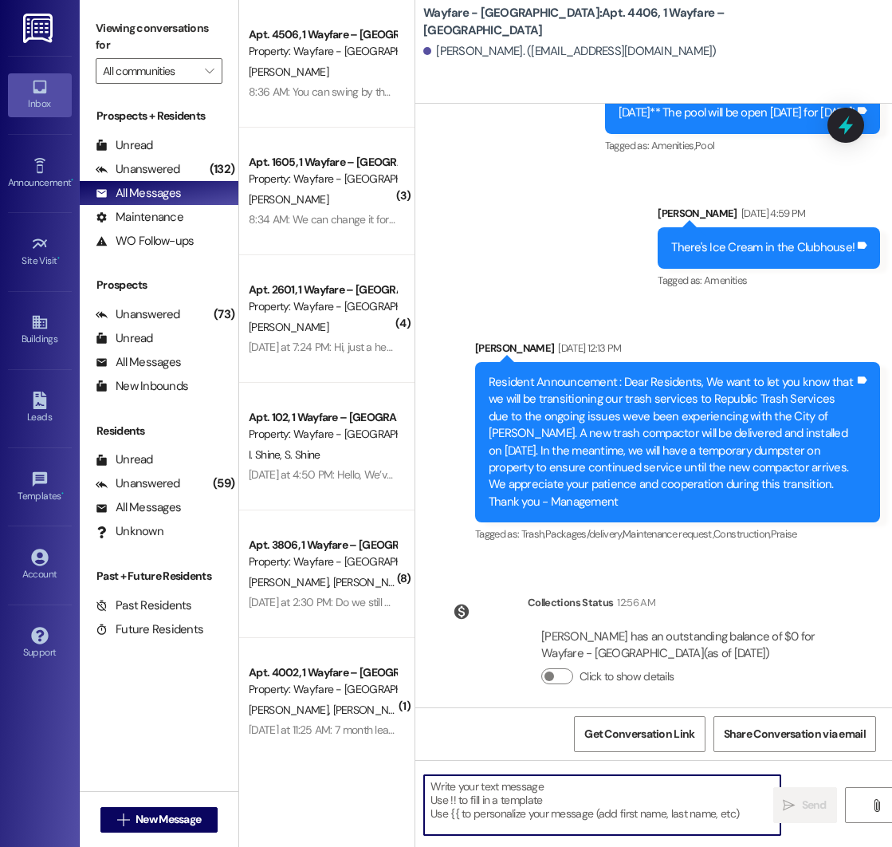
paste textarea "Good morning! A lease renewal offer has been sent to your email. Please do not …"
type textarea "Good morning! A lease renewal offer has been sent to your email. Please do not …"
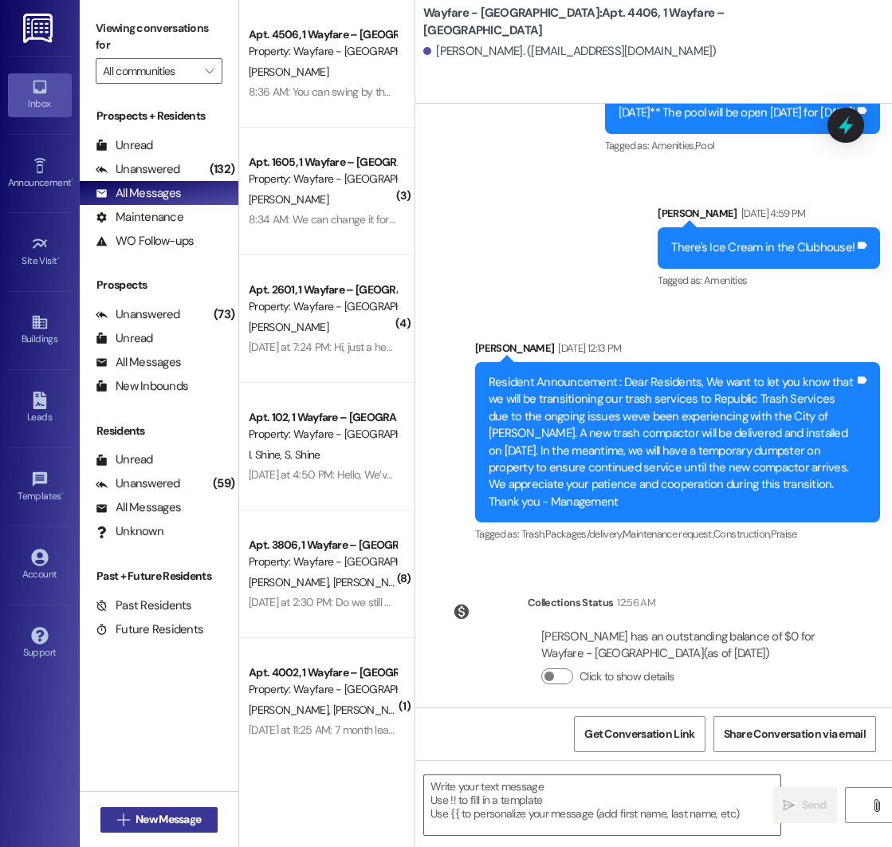
click at [143, 818] on span "New Message" at bounding box center [168, 819] width 65 height 17
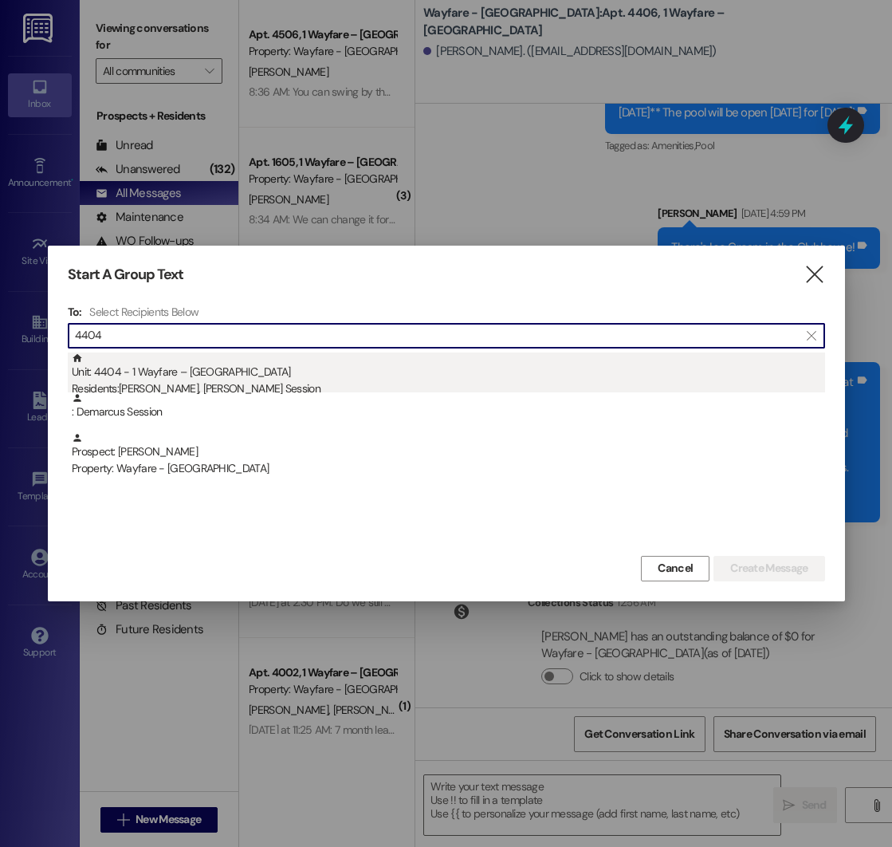
type input "4404"
click at [276, 366] on div "Unit: 4404 - 1 Wayfare – [GEOGRAPHIC_DATA] Residents: [PERSON_NAME], [PERSON_NA…" at bounding box center [448, 374] width 753 height 45
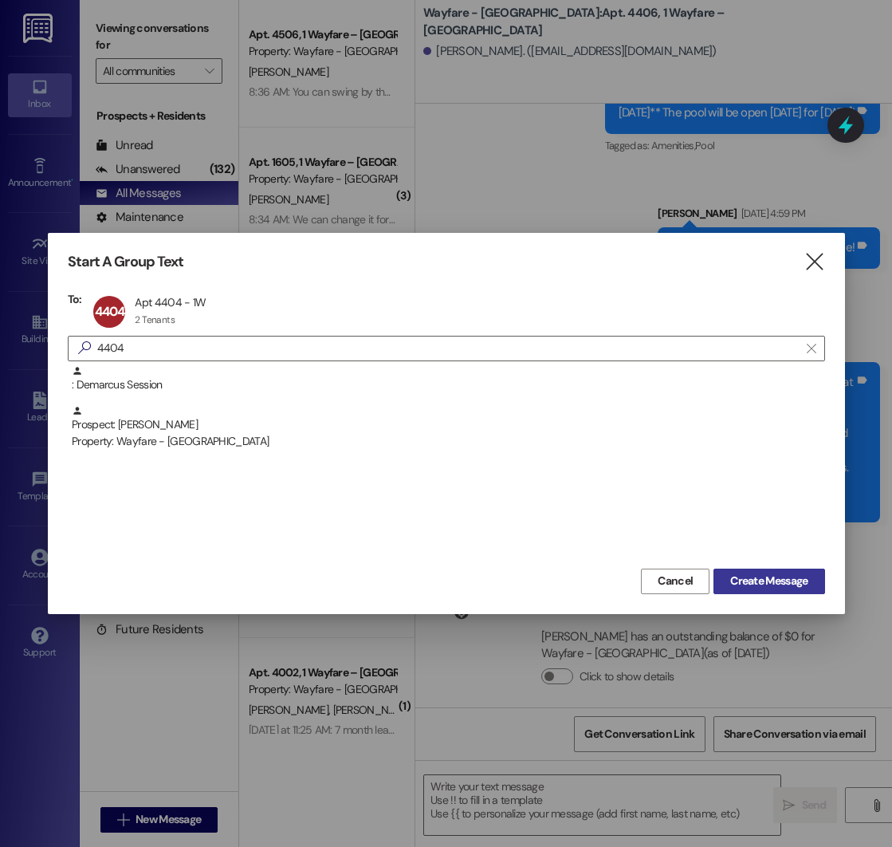
click at [753, 591] on button "Create Message" at bounding box center [769, 581] width 111 height 26
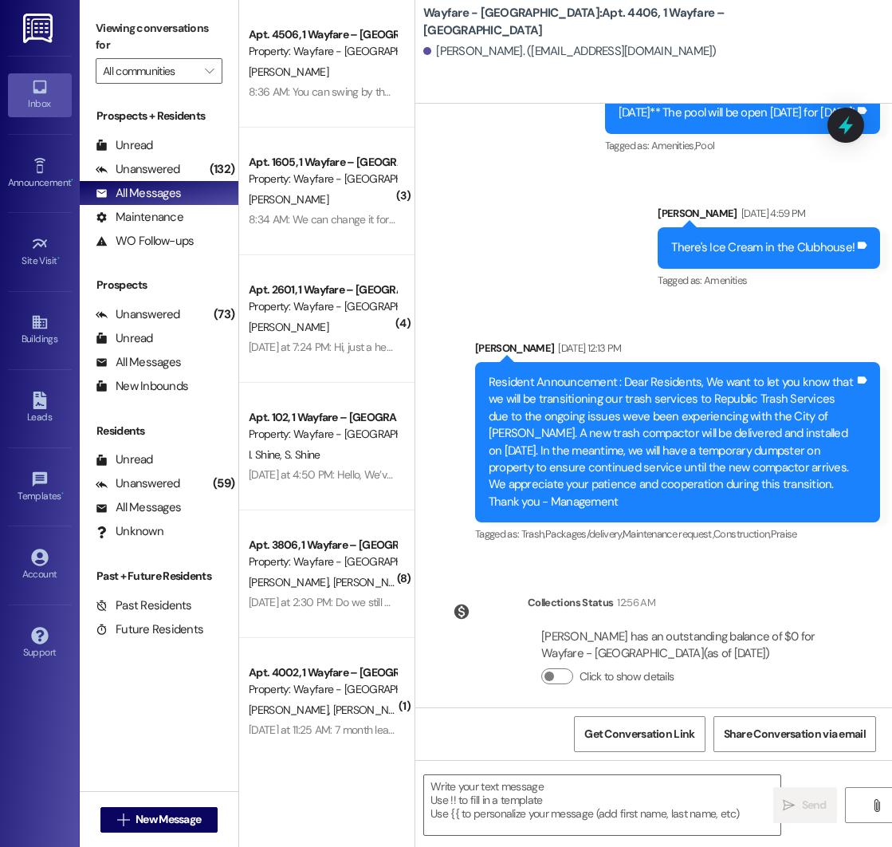
scroll to position [0, 0]
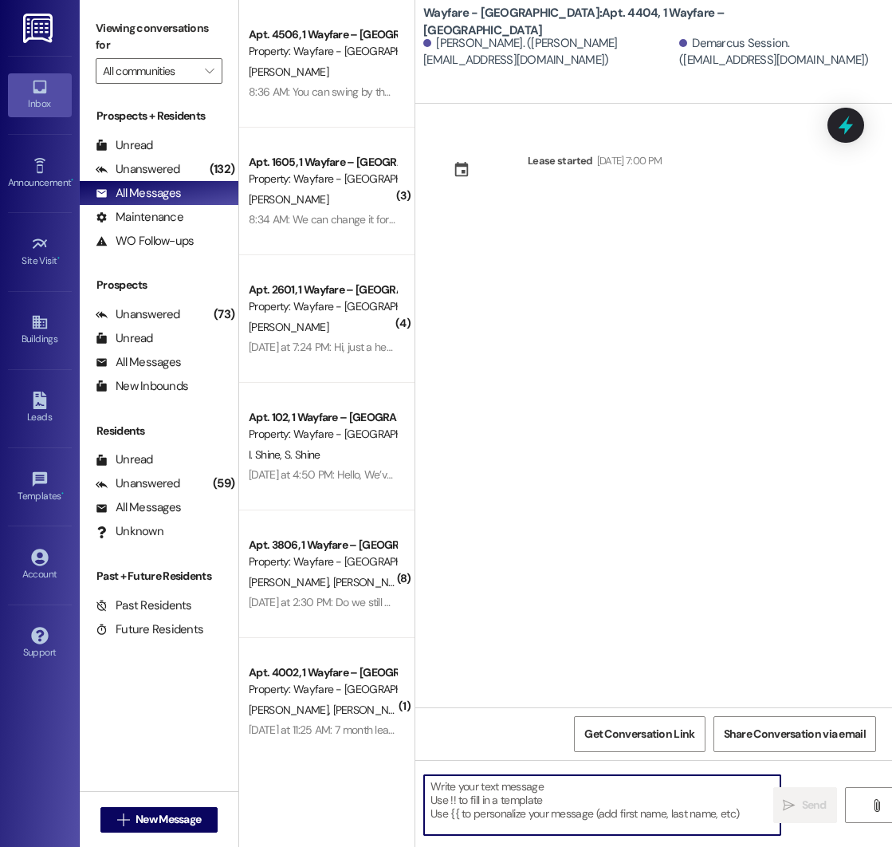
paste textarea "Good morning! A lease renewal offer has been sent to your email. Please do not …"
type textarea "Good morning! A lease renewal offer has been sent to your email. Please do not …"
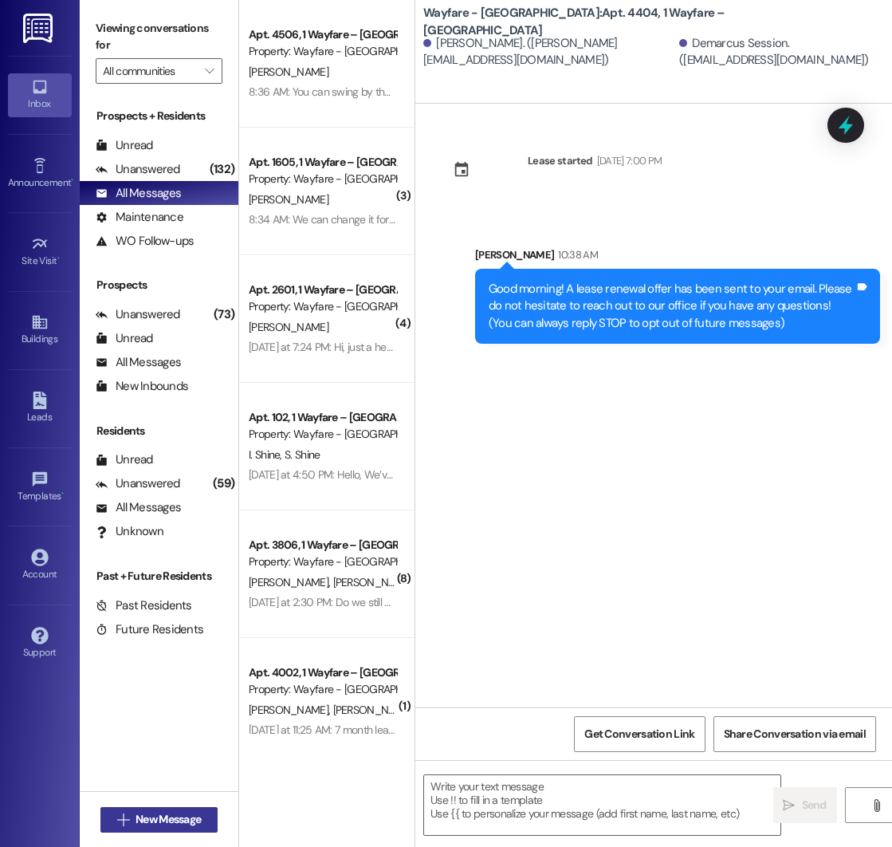
click at [148, 822] on span "New Message" at bounding box center [168, 819] width 65 height 17
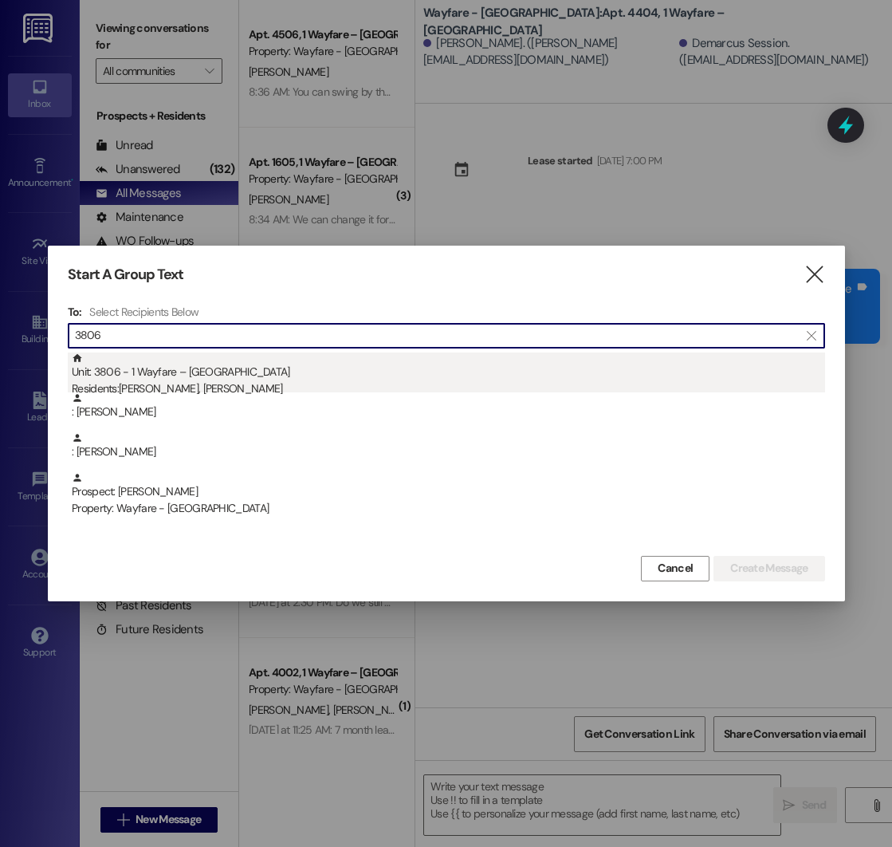
type input "3806"
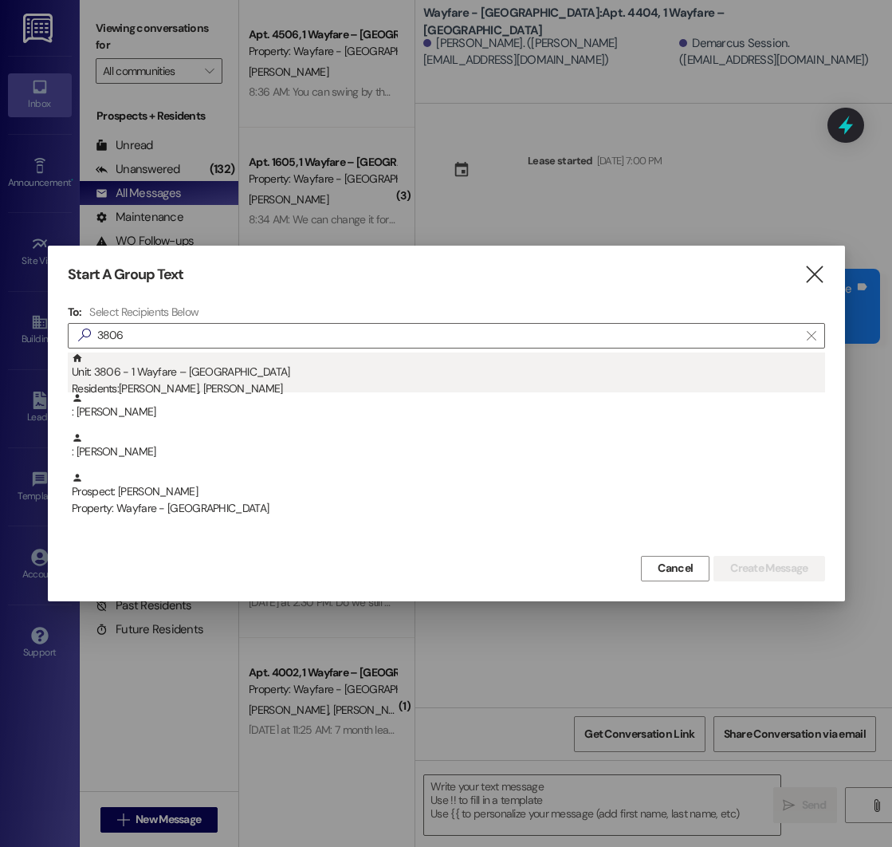
click at [282, 372] on div "Unit: 3806 - 1 Wayfare – [GEOGRAPHIC_DATA] Residents: [PERSON_NAME], [PERSON_NA…" at bounding box center [448, 374] width 753 height 45
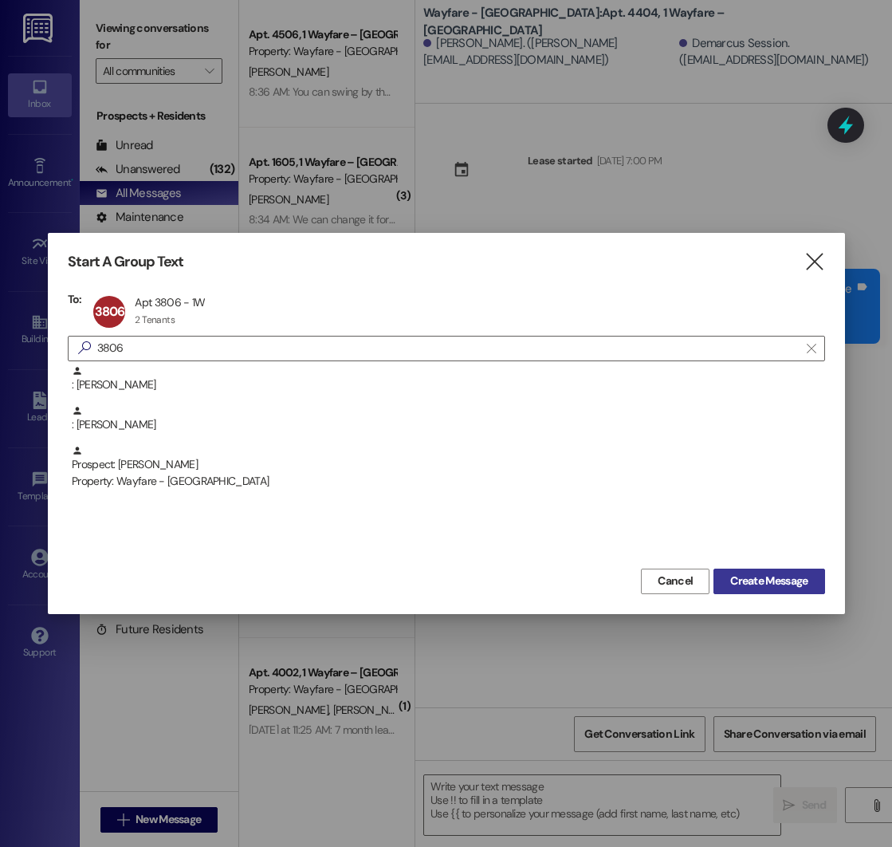
click at [776, 581] on span "Create Message" at bounding box center [768, 580] width 77 height 17
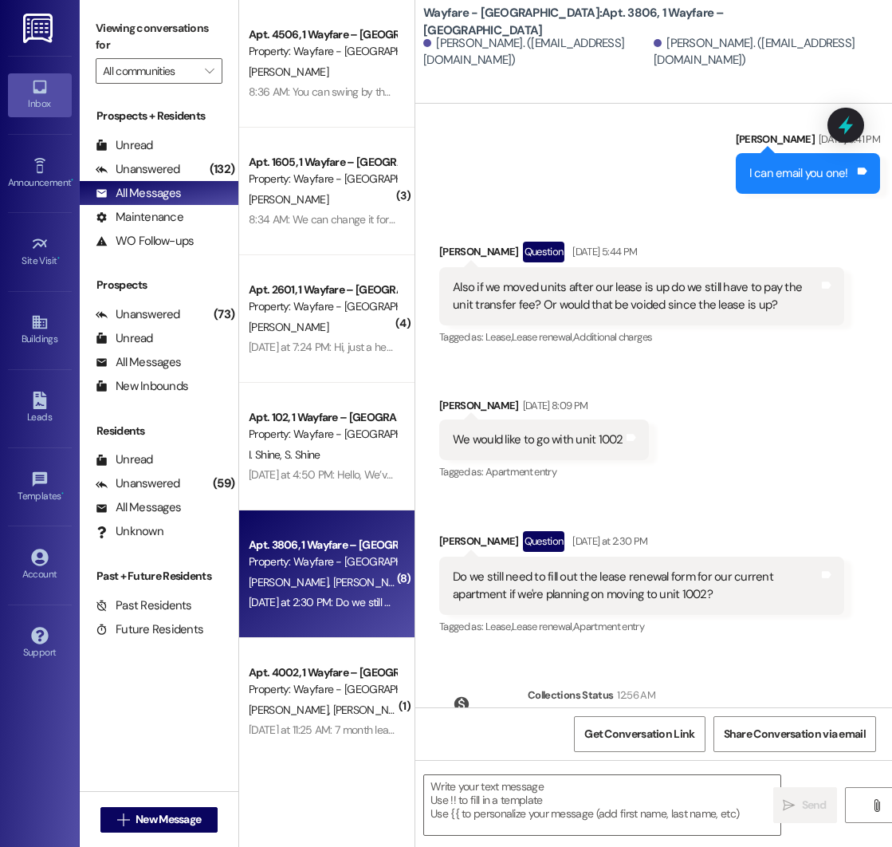
scroll to position [8116, 0]
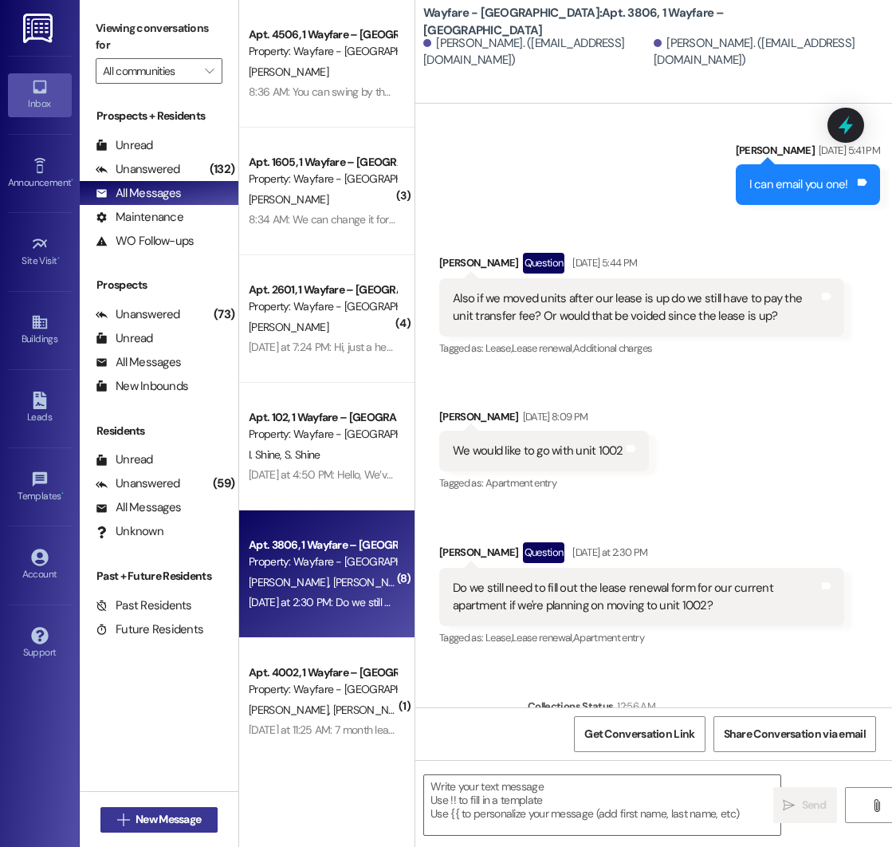
click at [153, 826] on span "New Message" at bounding box center [168, 819] width 65 height 17
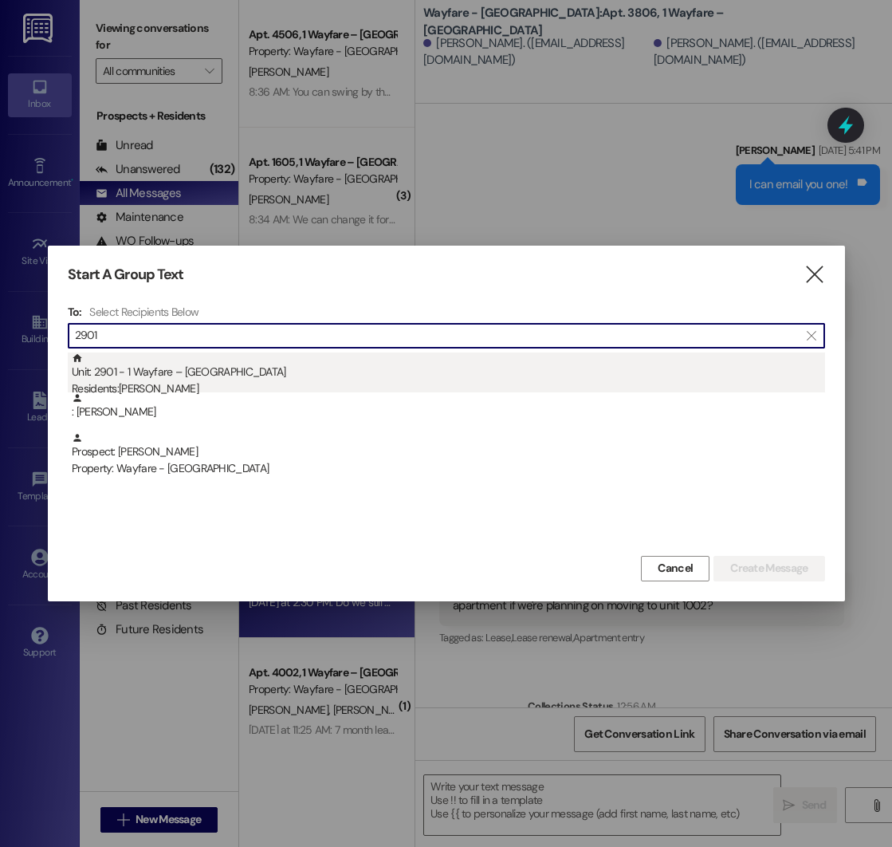
type input "2901"
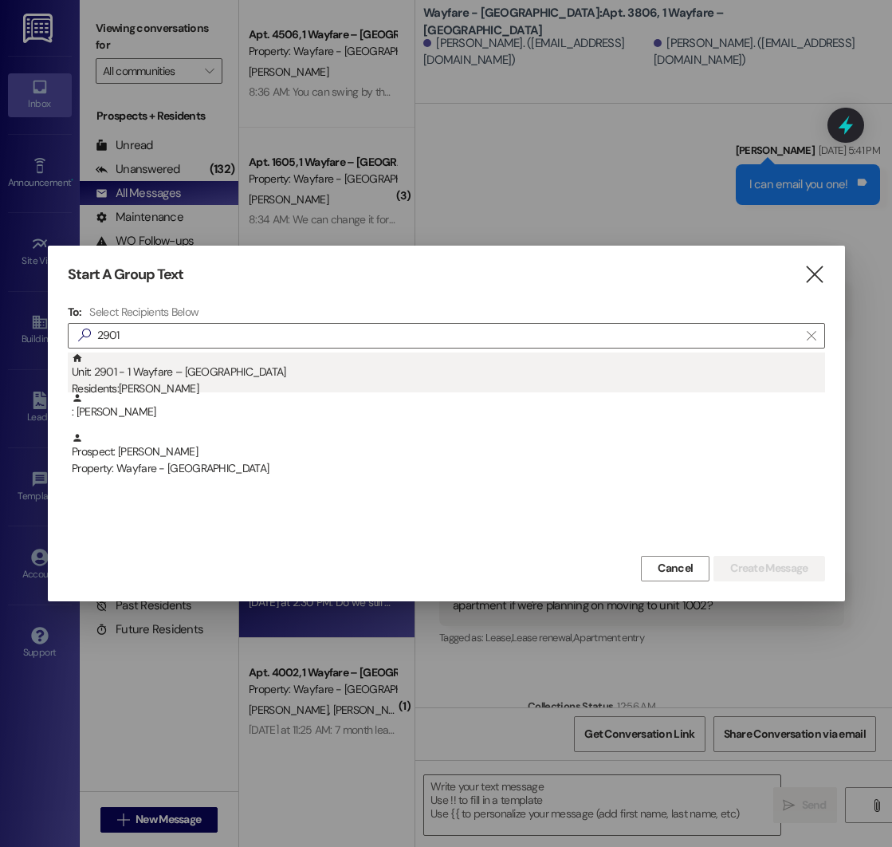
click at [272, 379] on div "Unit: 2901 - 1 Wayfare – [GEOGRAPHIC_DATA] Residents: [PERSON_NAME]" at bounding box center [448, 374] width 753 height 45
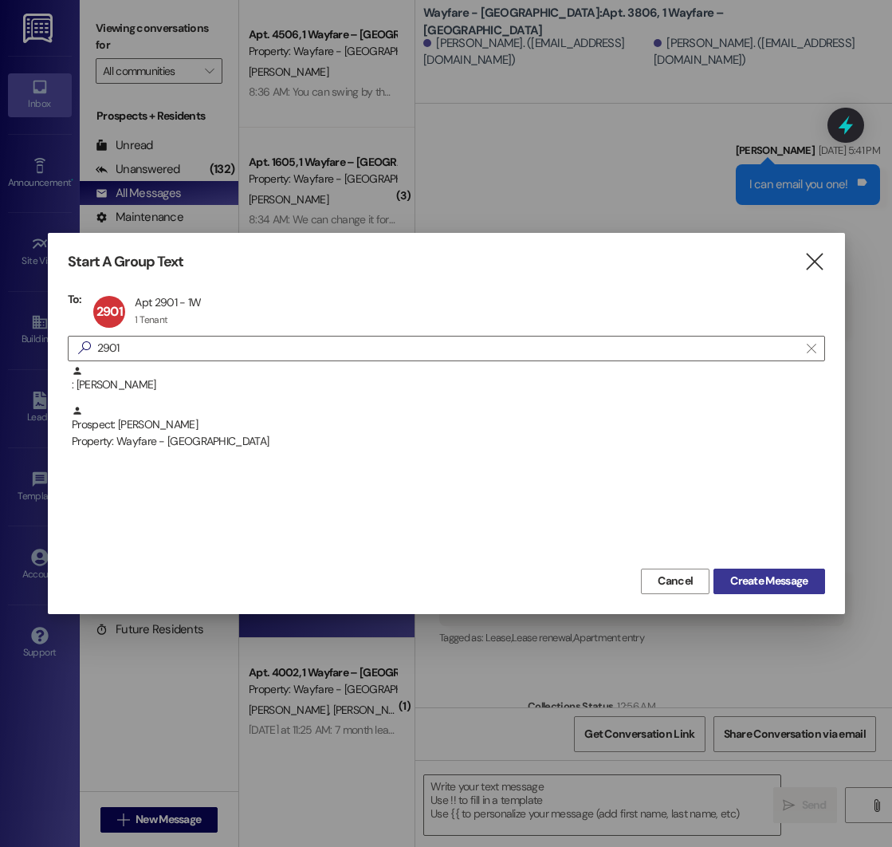
click at [790, 580] on span "Create Message" at bounding box center [768, 580] width 77 height 17
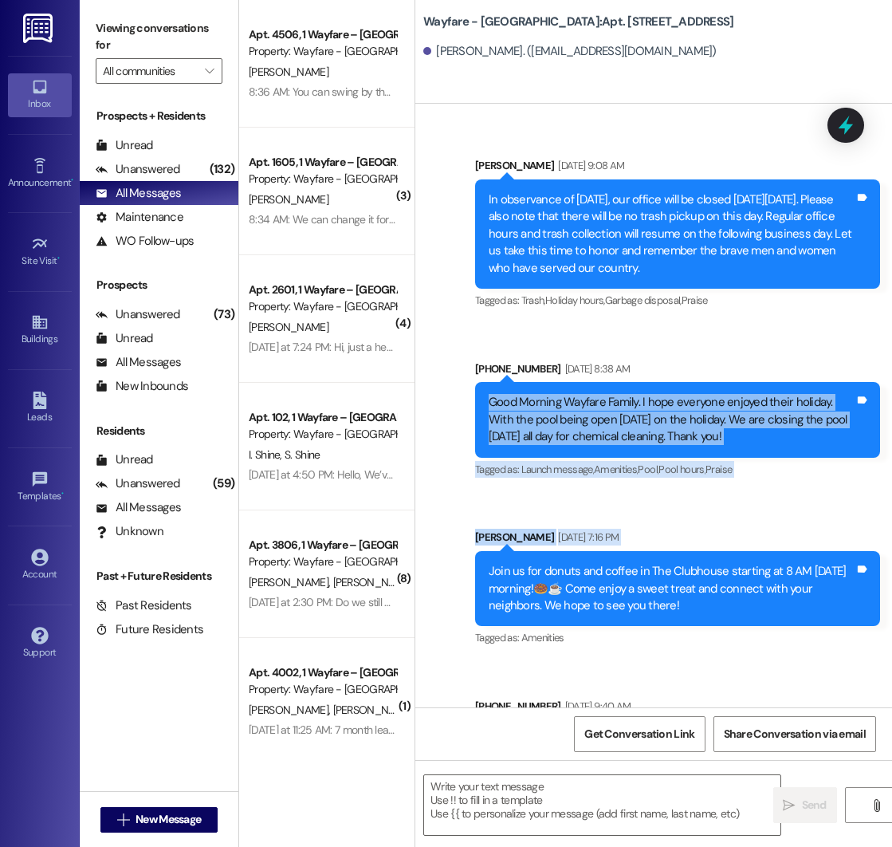
scroll to position [13908, 0]
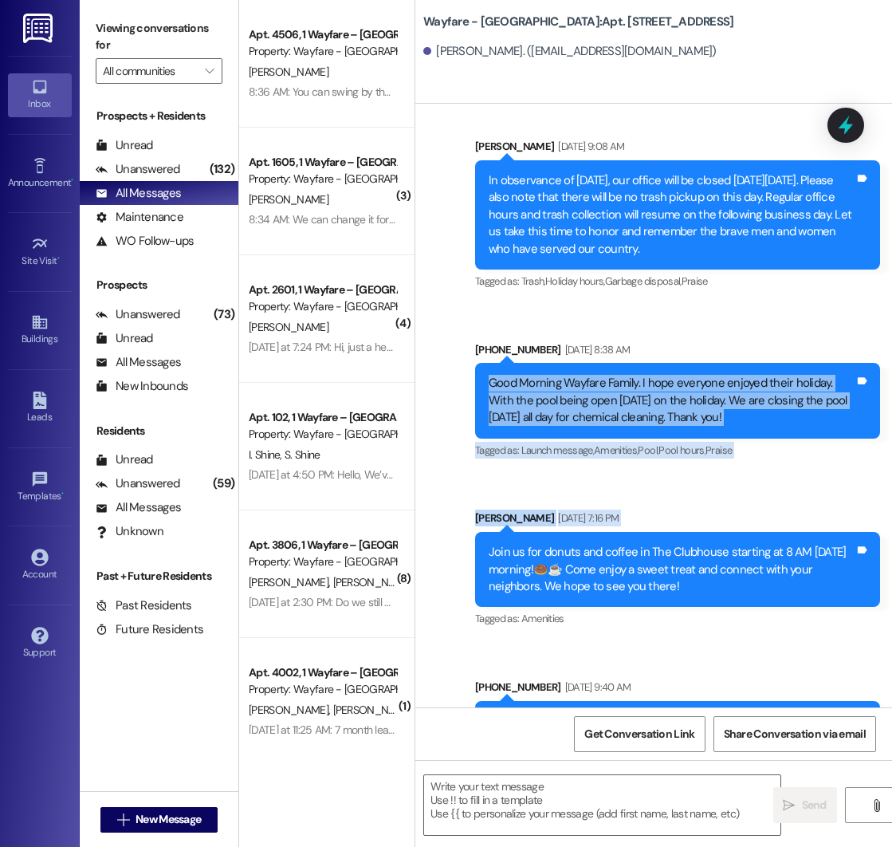
drag, startPoint x: 653, startPoint y: 507, endPoint x: 744, endPoint y: 321, distance: 206.8
click at [744, 321] on div "Announcement, sent via SMS [PERSON_NAME] [DATE] 9:08 AM In observance of [DATE]…" at bounding box center [653, 499] width 477 height 794
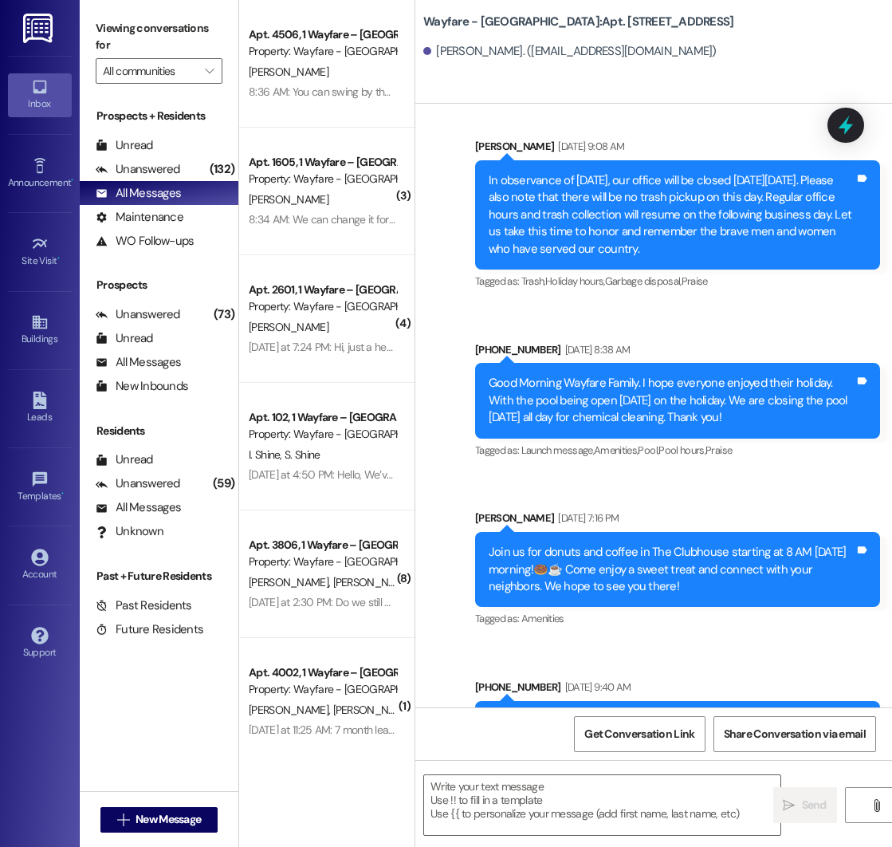
click at [771, 446] on div "Announcement, sent via SMS [PERSON_NAME] [DATE] 9:08 AM In observance of [DATE]…" at bounding box center [653, 499] width 477 height 794
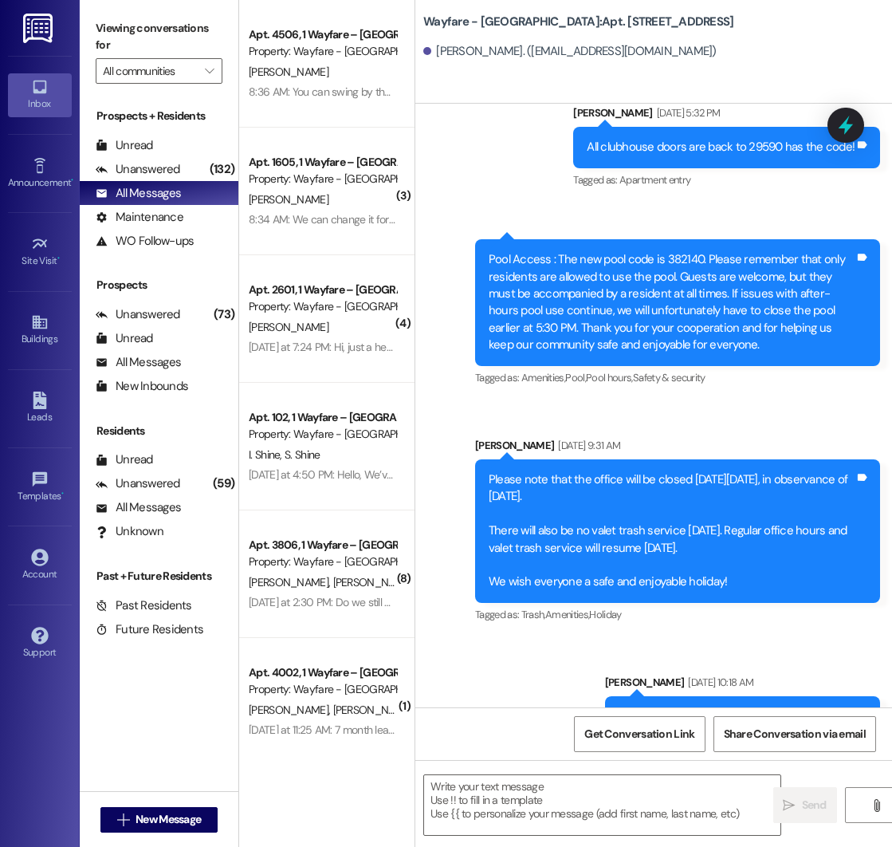
scroll to position [21344, 0]
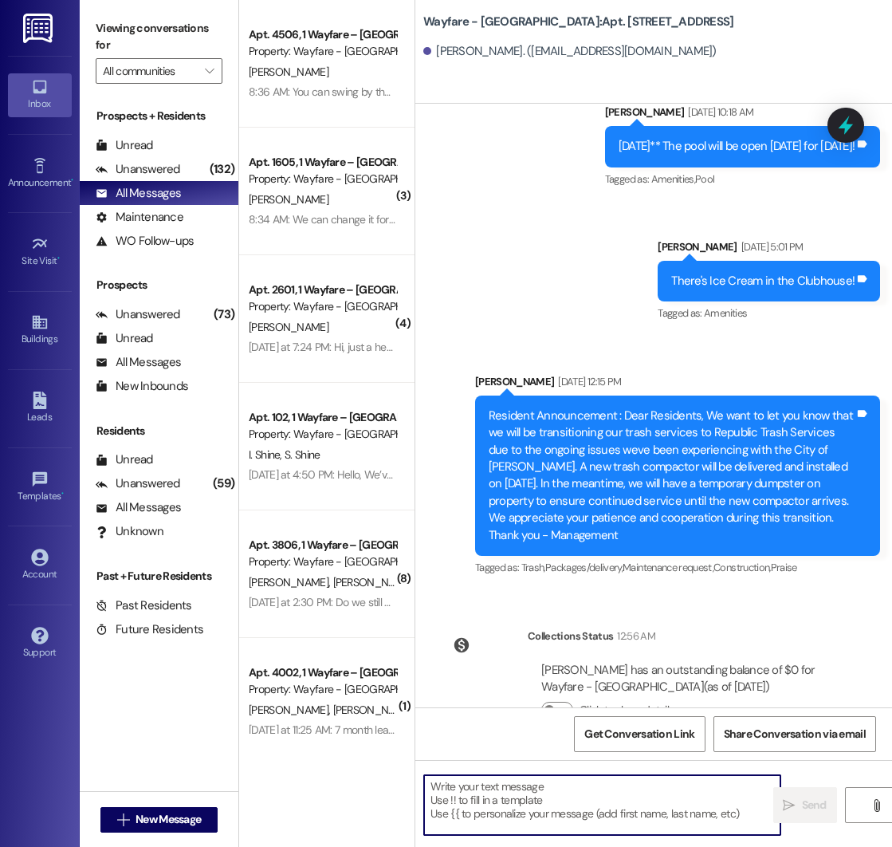
click at [528, 791] on textarea at bounding box center [602, 805] width 356 height 60
click at [526, 790] on textarea at bounding box center [602, 805] width 356 height 60
paste textarea "Good morning! A lease renewal offer has been sent to your email. Please do not …"
type textarea "Good morning! A lease renewal offer has been sent to your email. Please do not …"
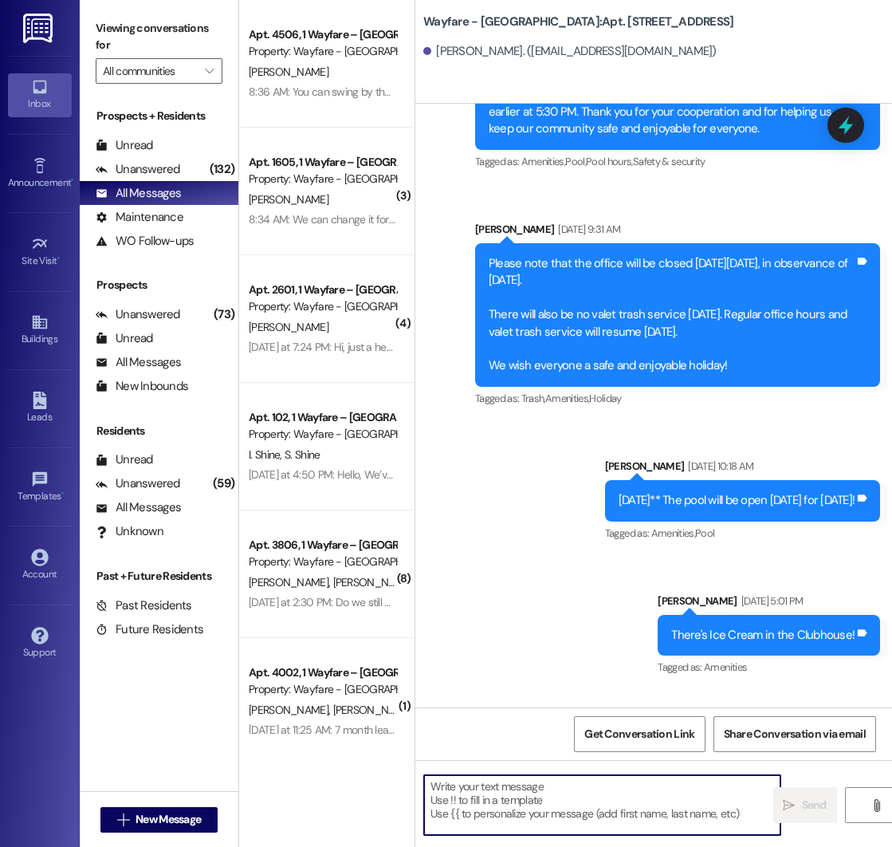
scroll to position [21473, 0]
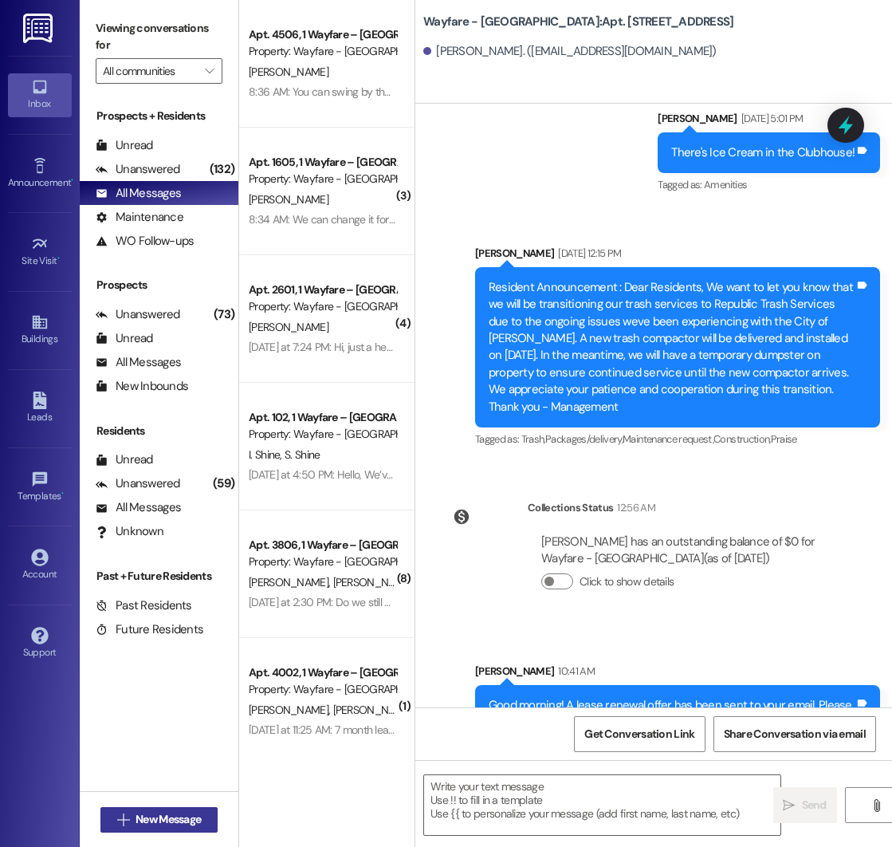
click at [146, 815] on span "New Message" at bounding box center [168, 819] width 65 height 17
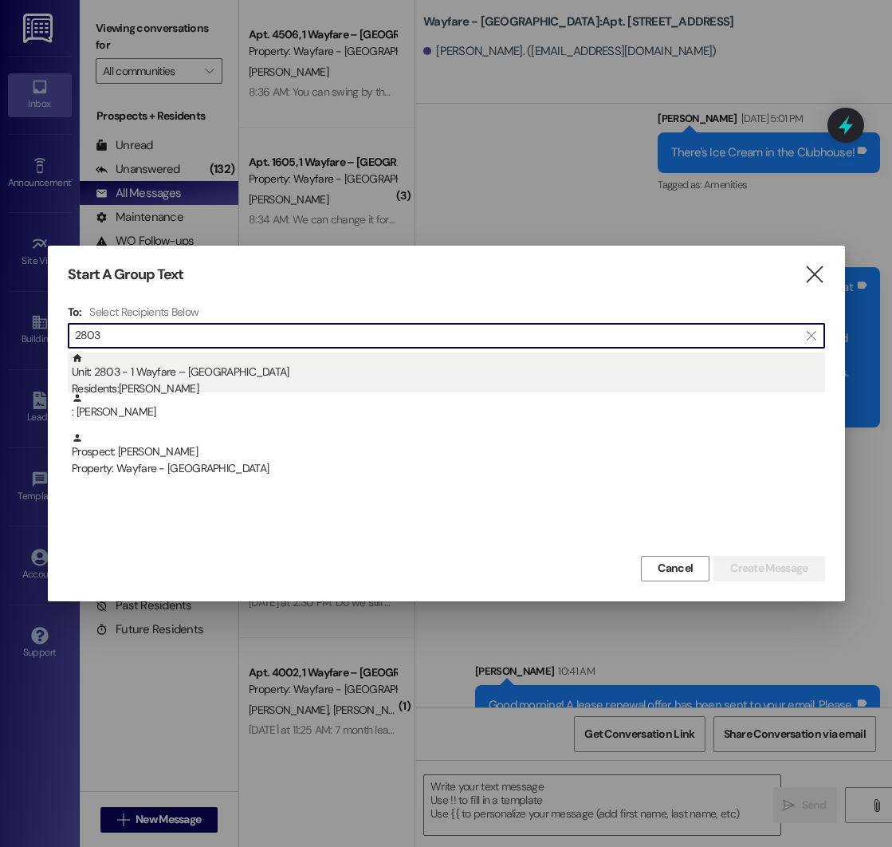
type input "2803"
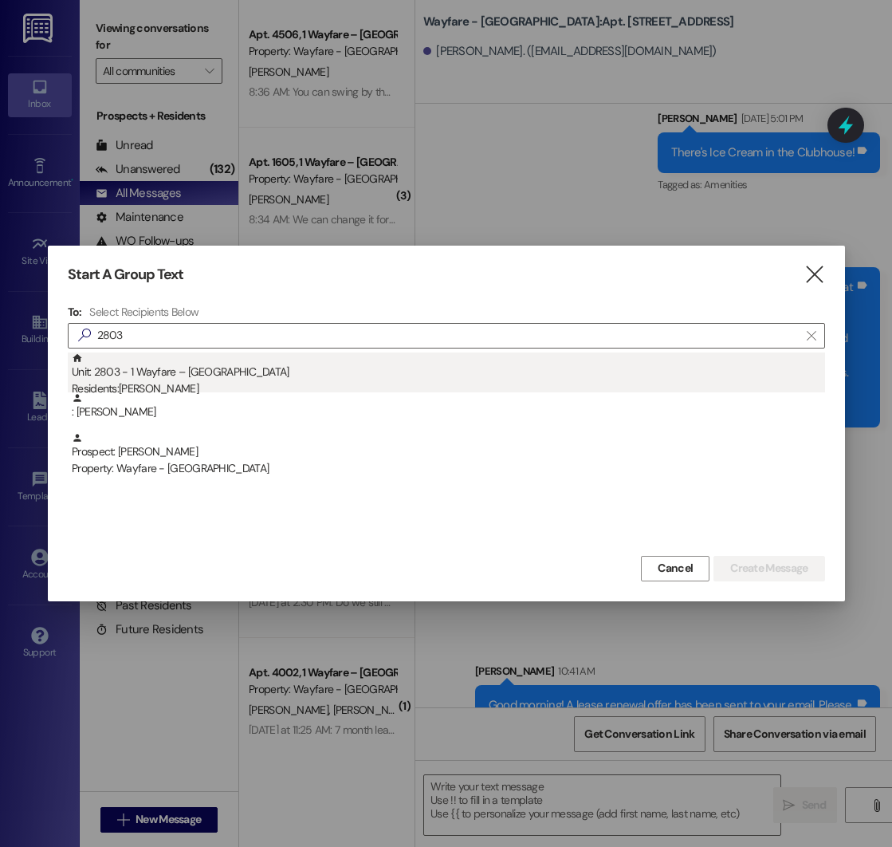
click at [311, 364] on div "Unit: 2803 - 1 Wayfare – [GEOGRAPHIC_DATA] Residents: [PERSON_NAME]" at bounding box center [448, 374] width 753 height 45
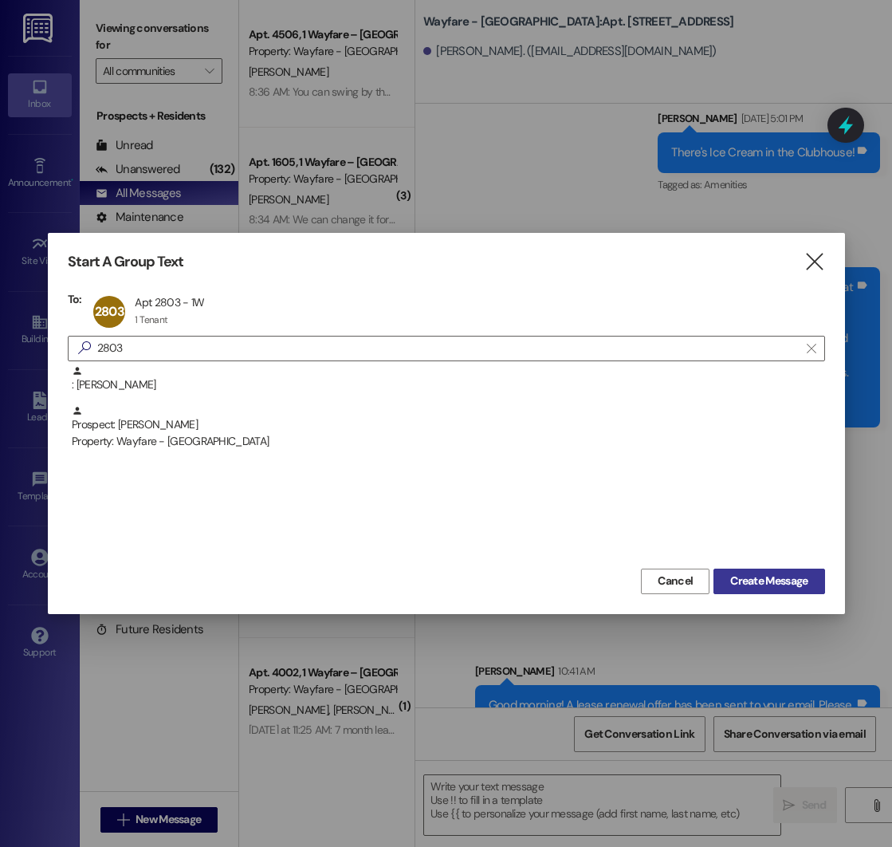
click at [775, 588] on span "Create Message" at bounding box center [768, 580] width 77 height 17
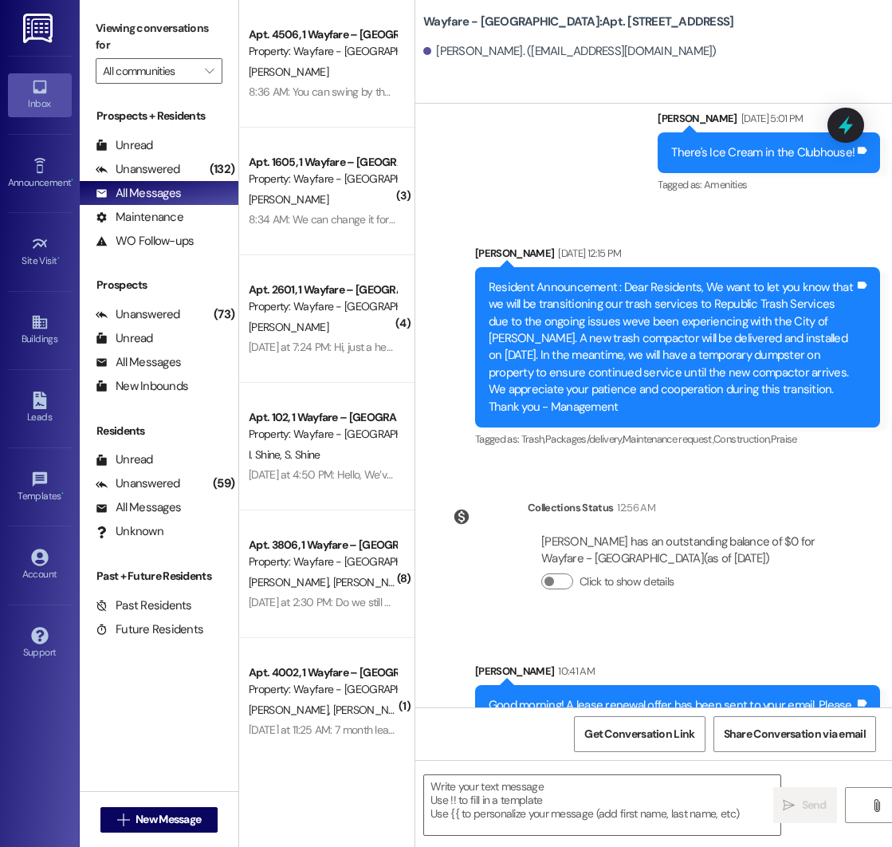
scroll to position [6979, 0]
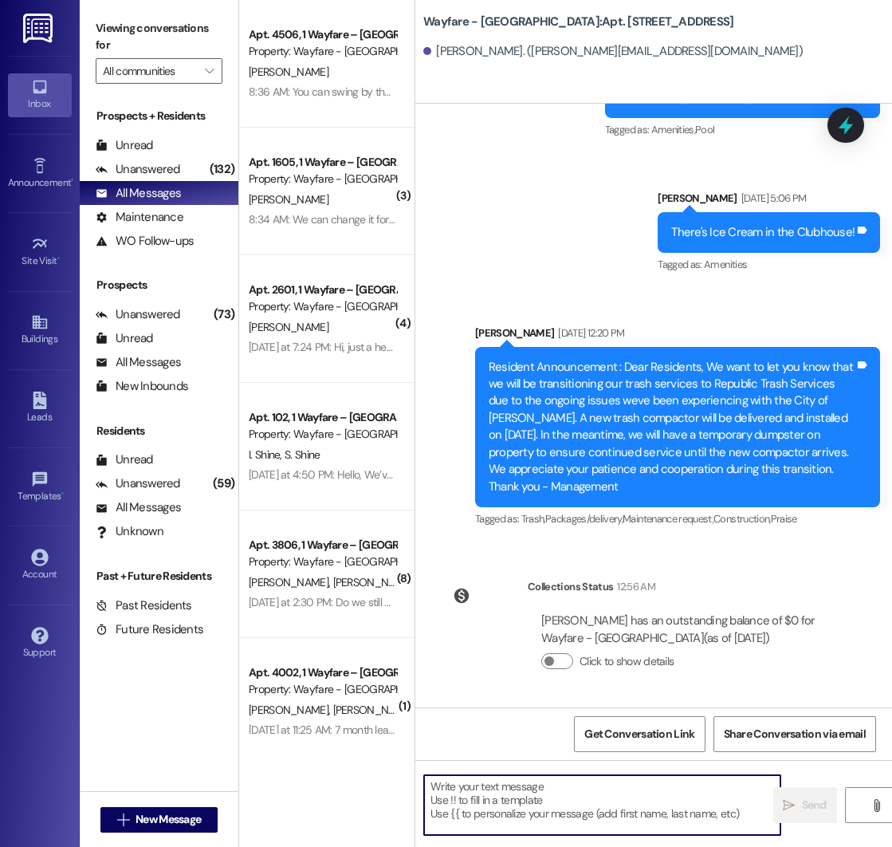
paste textarea "Good morning! A lease renewal offer has been sent to your email. Please do not …"
type textarea "Good morning! A lease renewal offer has been sent to your email. Please do not …"
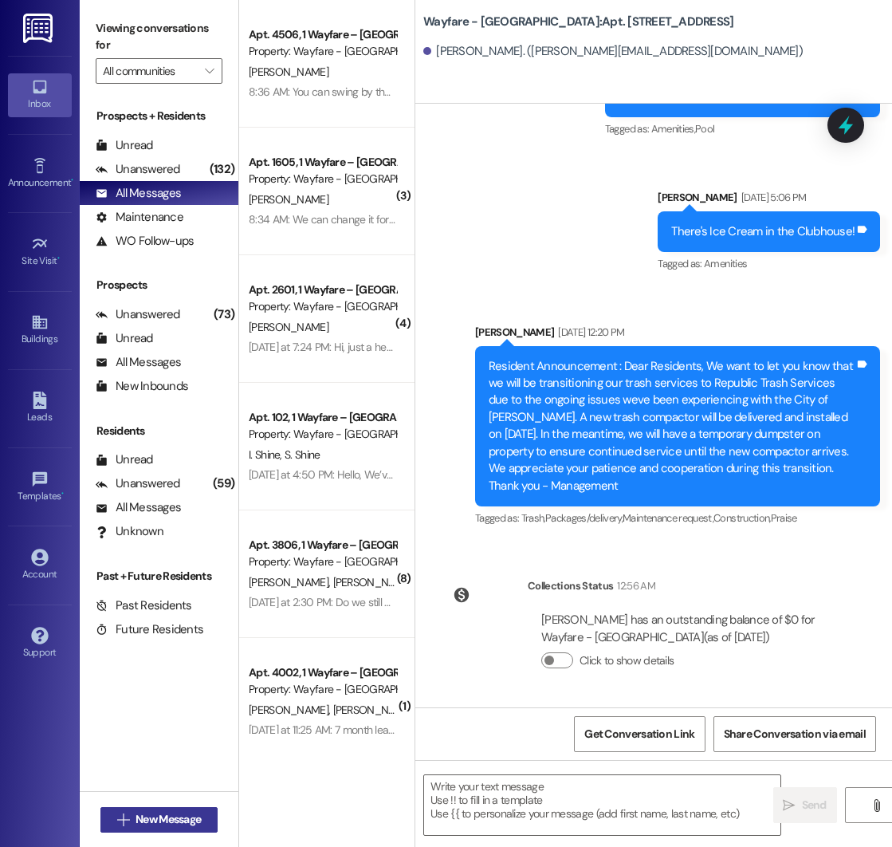
click at [133, 815] on span "New Message" at bounding box center [168, 819] width 72 height 17
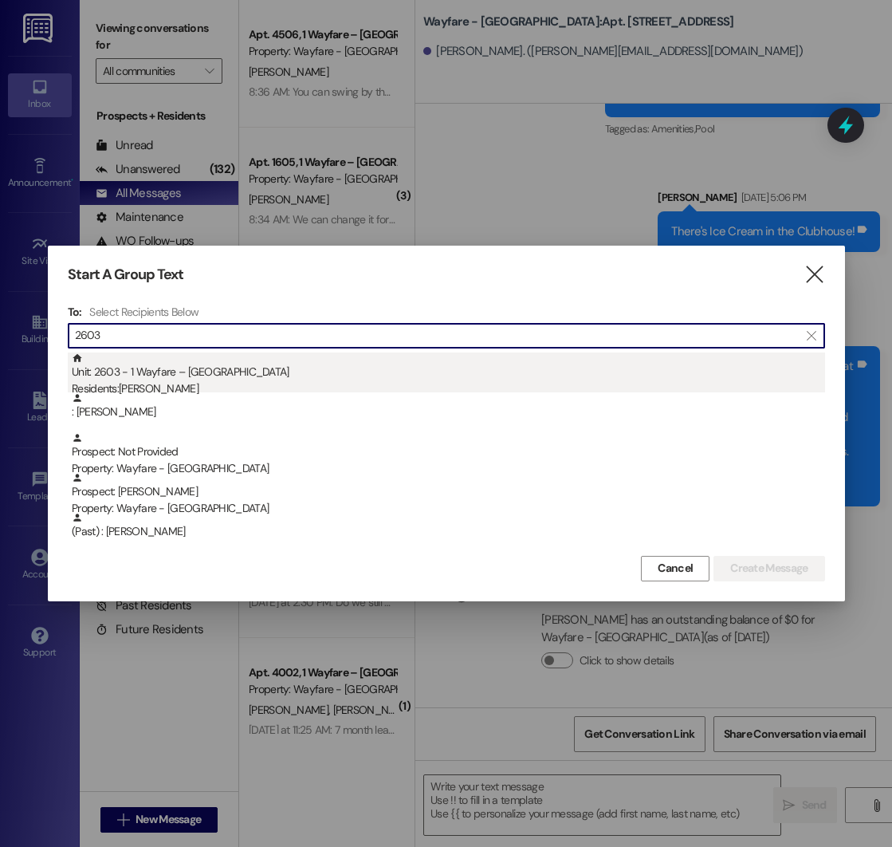
type input "2603"
click at [224, 372] on div "Unit: 2603 - 1 Wayfare – [GEOGRAPHIC_DATA] Residents: [PERSON_NAME]" at bounding box center [448, 374] width 753 height 45
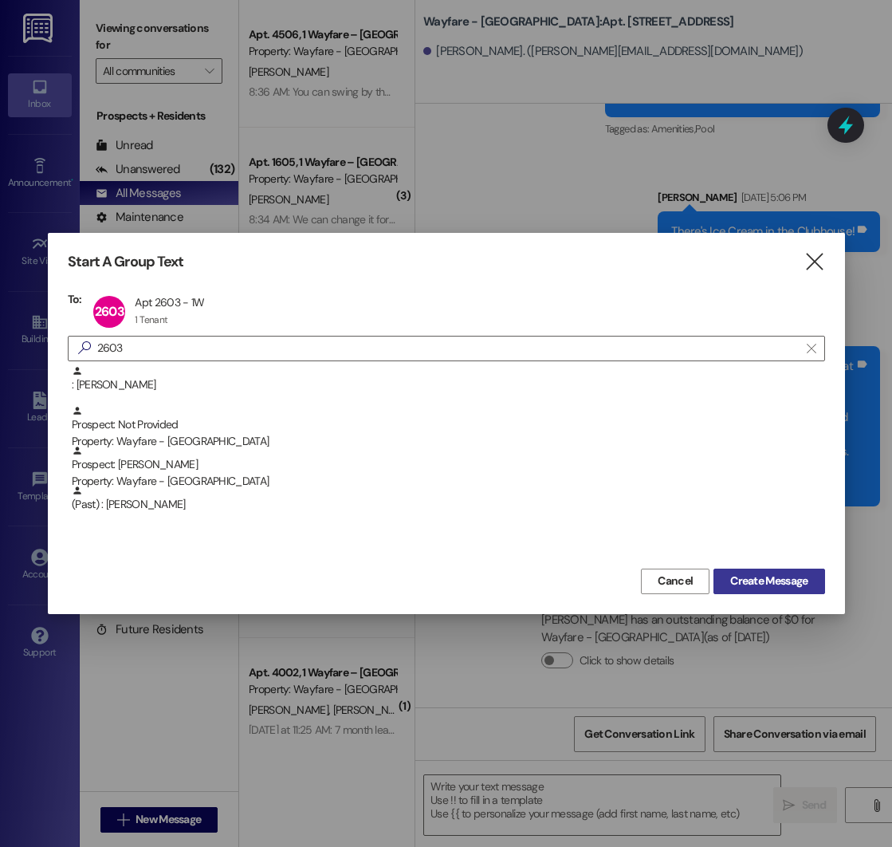
click at [785, 580] on span "Create Message" at bounding box center [768, 580] width 77 height 17
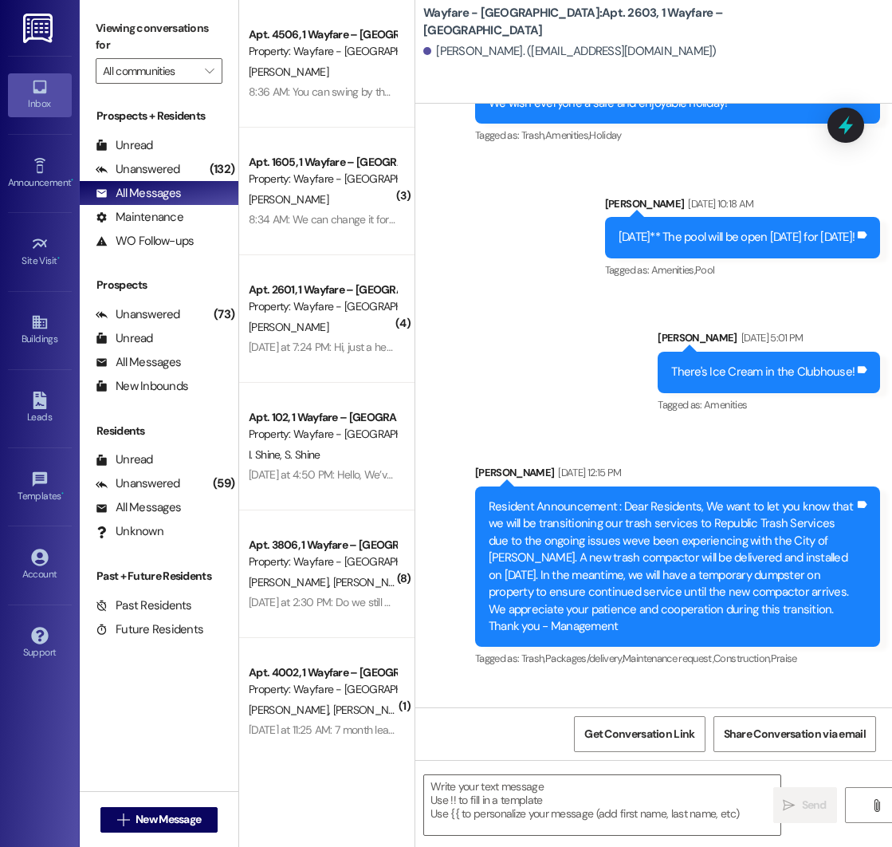
scroll to position [14735, 0]
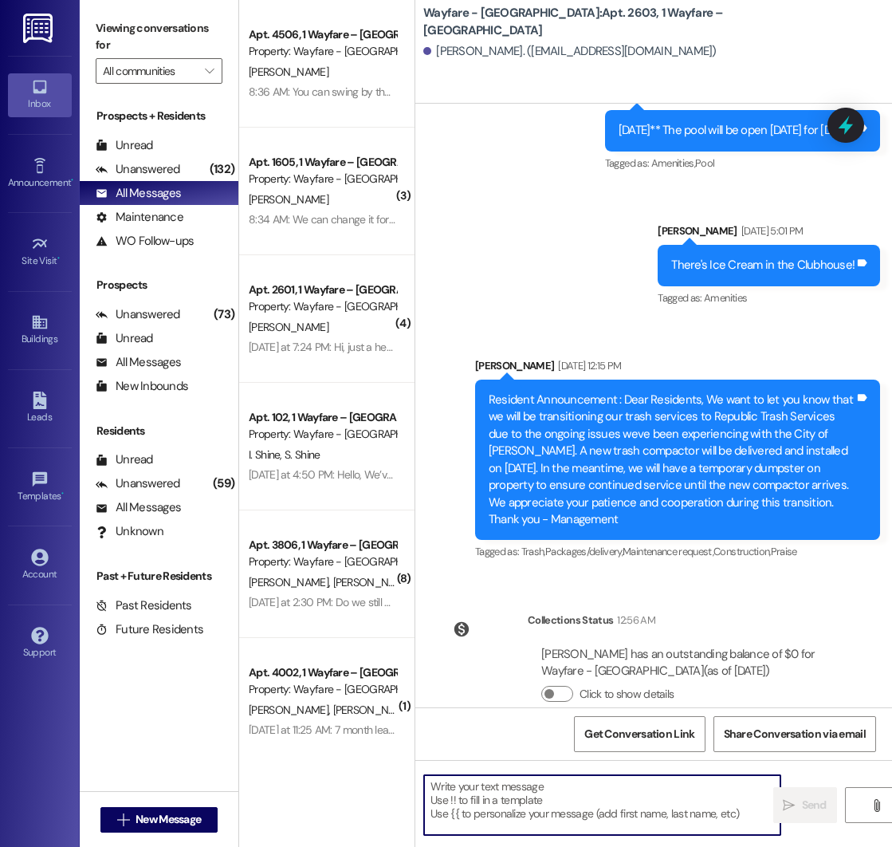
paste textarea "Good morning! A lease renewal offer has been sent to your email. Please do not …"
type textarea "Good morning! A lease renewal offer has been sent to your email. Please do not …"
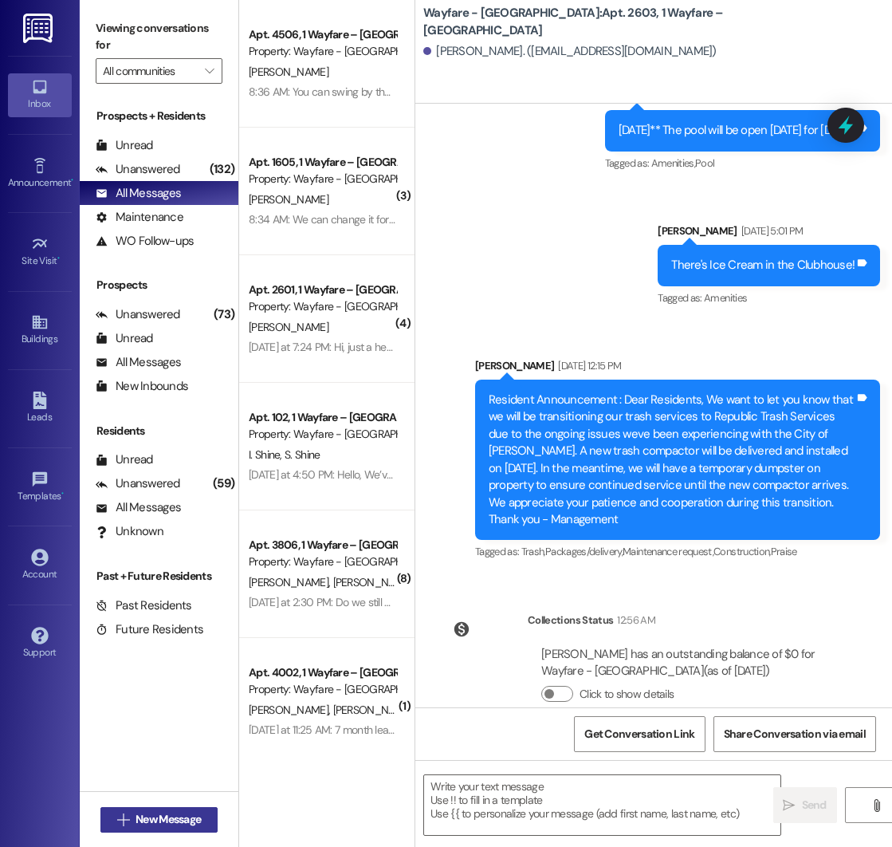
click at [128, 817] on span " New Message" at bounding box center [159, 819] width 91 height 17
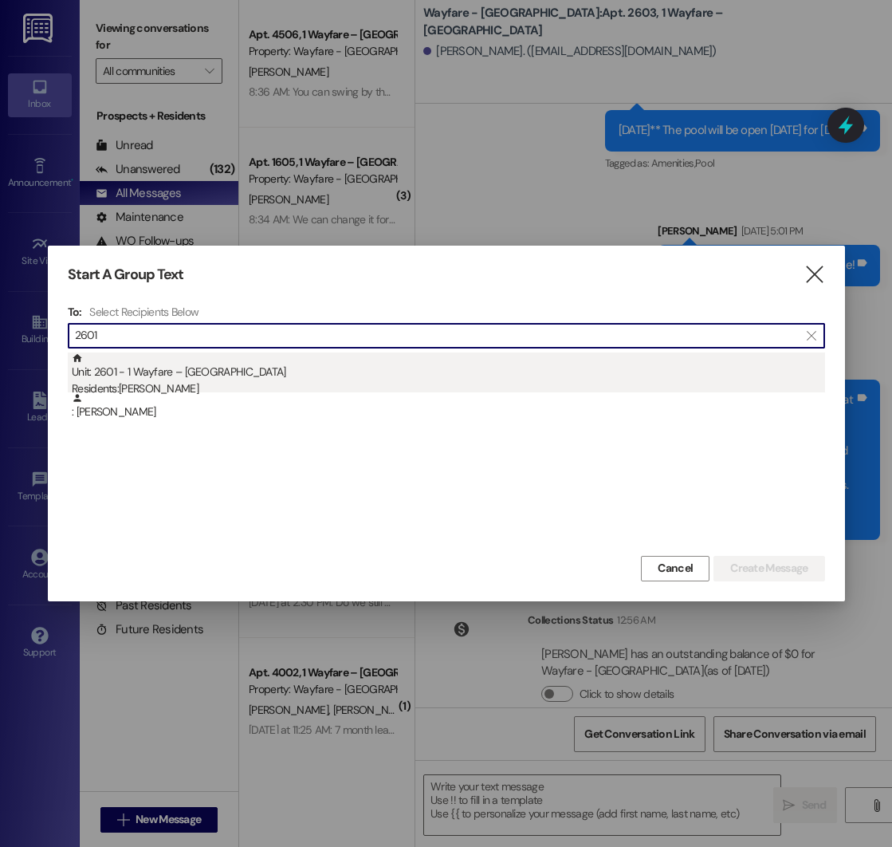
type input "2601"
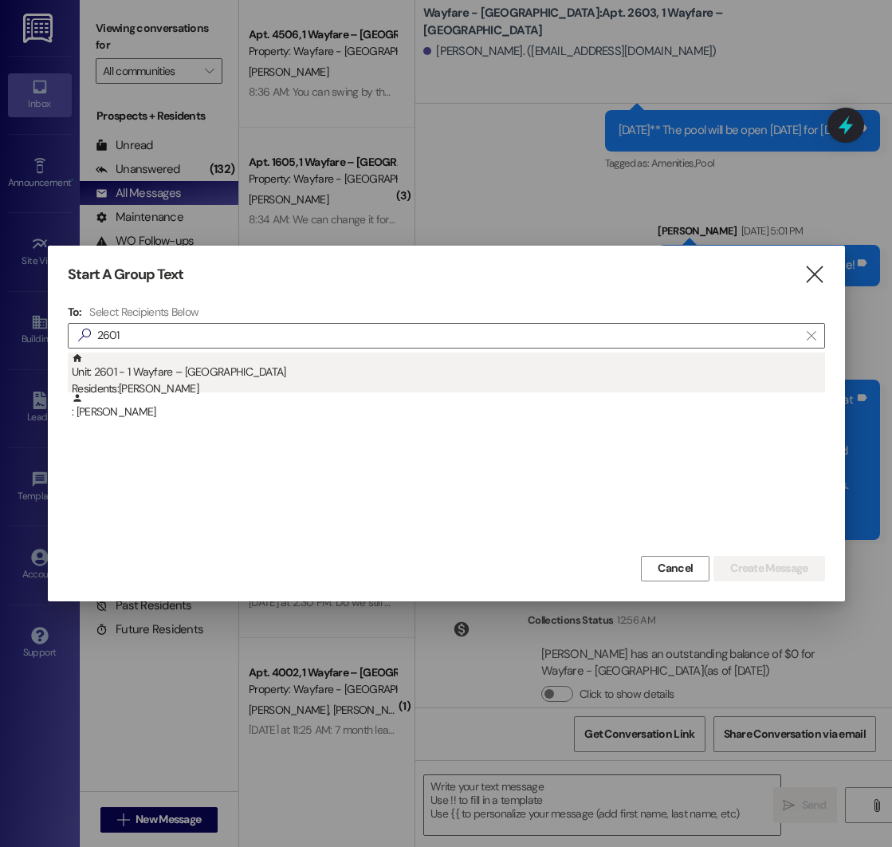
click at [222, 373] on div "Unit: 2601 - 1 Wayfare – [GEOGRAPHIC_DATA] Residents: [PERSON_NAME]" at bounding box center [448, 374] width 753 height 45
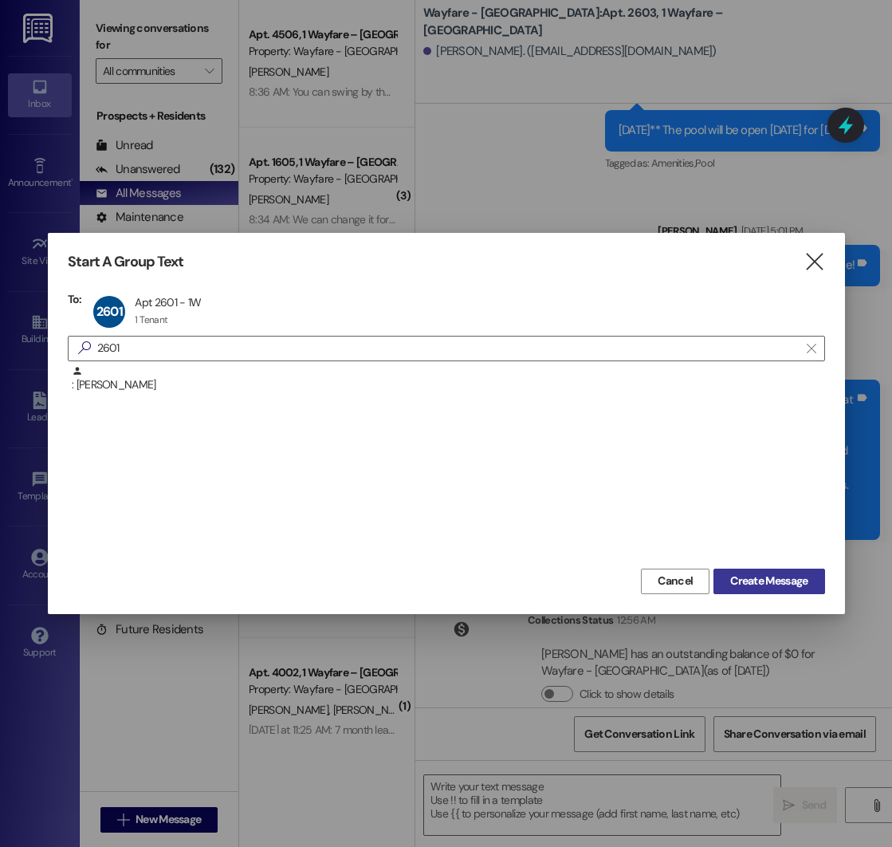
click at [760, 579] on span "Create Message" at bounding box center [768, 580] width 77 height 17
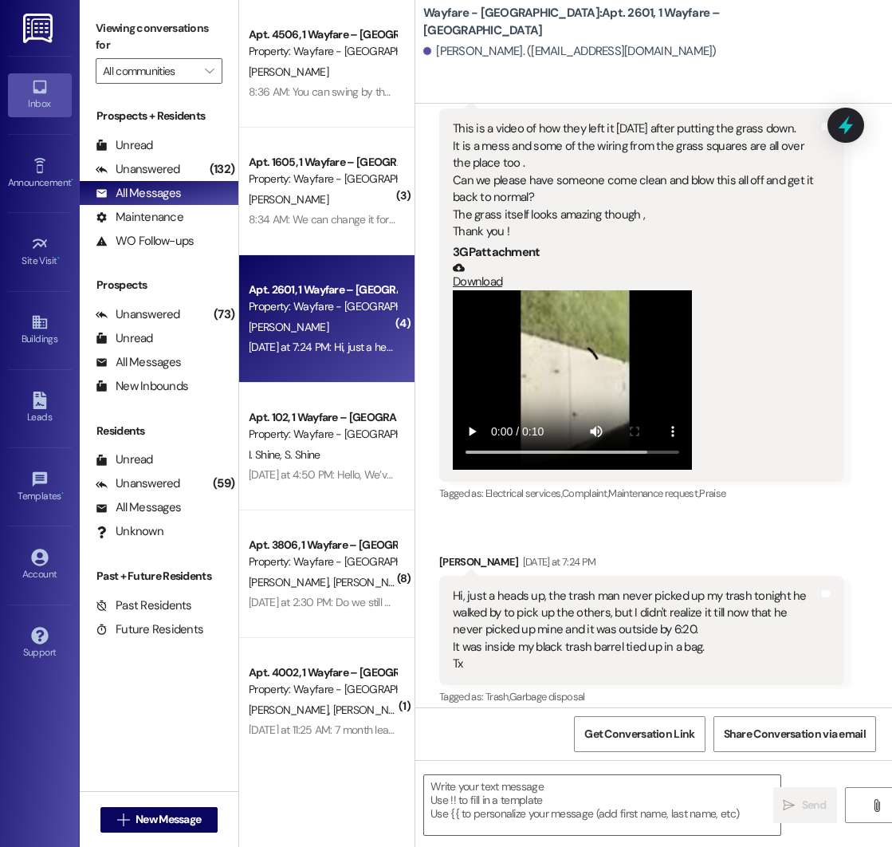
scroll to position [25769, 0]
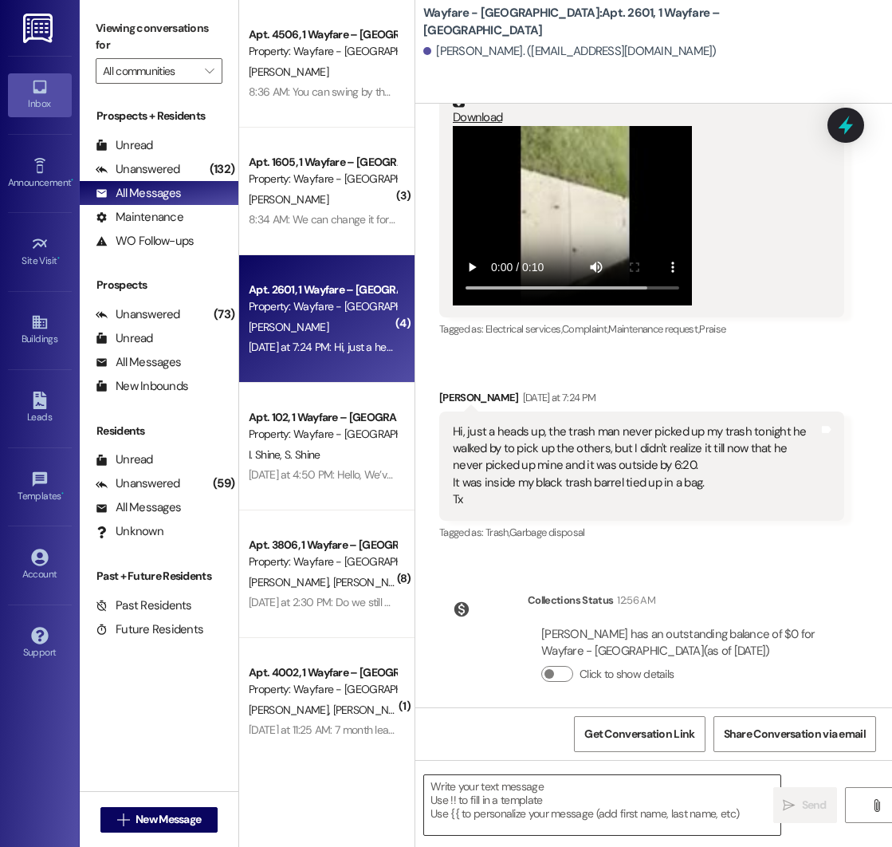
click at [486, 796] on textarea at bounding box center [602, 805] width 356 height 60
paste textarea "Good morning! A lease renewal offer has been sent to your email. Please do not …"
type textarea "Good morning! A lease renewal offer has been sent to your email. Please do not …"
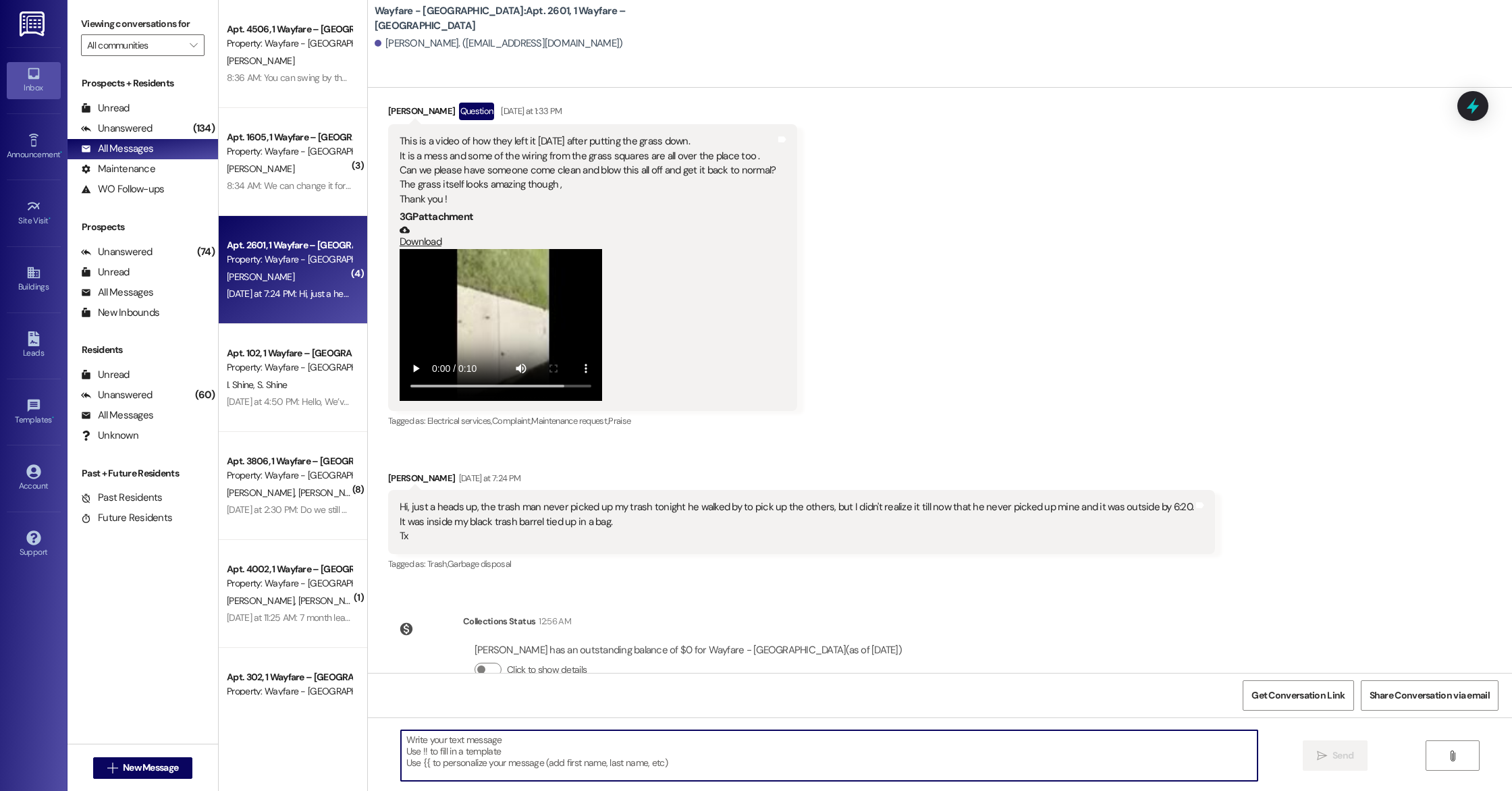
scroll to position [18168, 0]
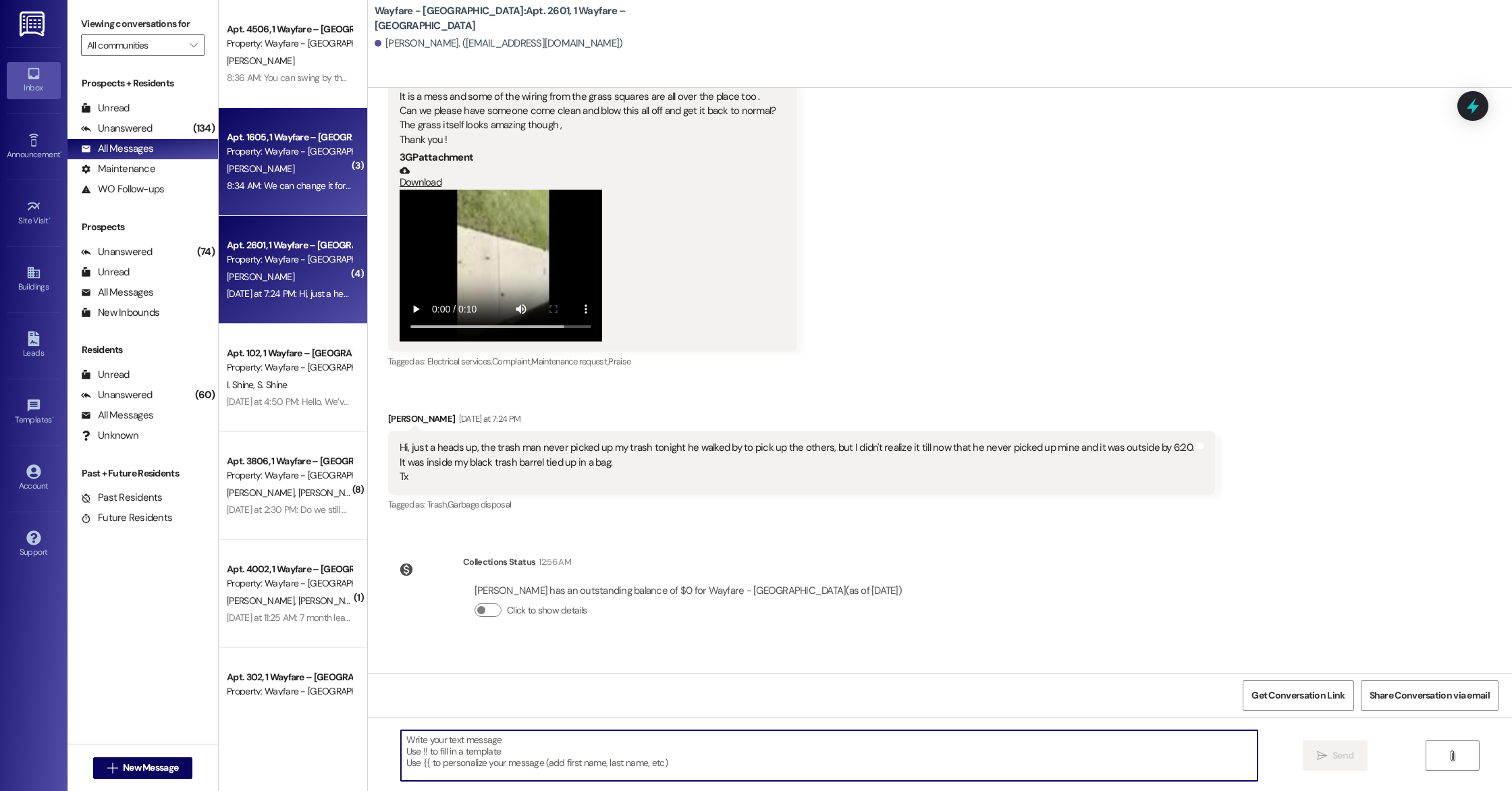
click at [287, 137] on div "Apt. 1605, 1 Wayfare – [GEOGRAPHIC_DATA]" at bounding box center [289, 137] width 124 height 14
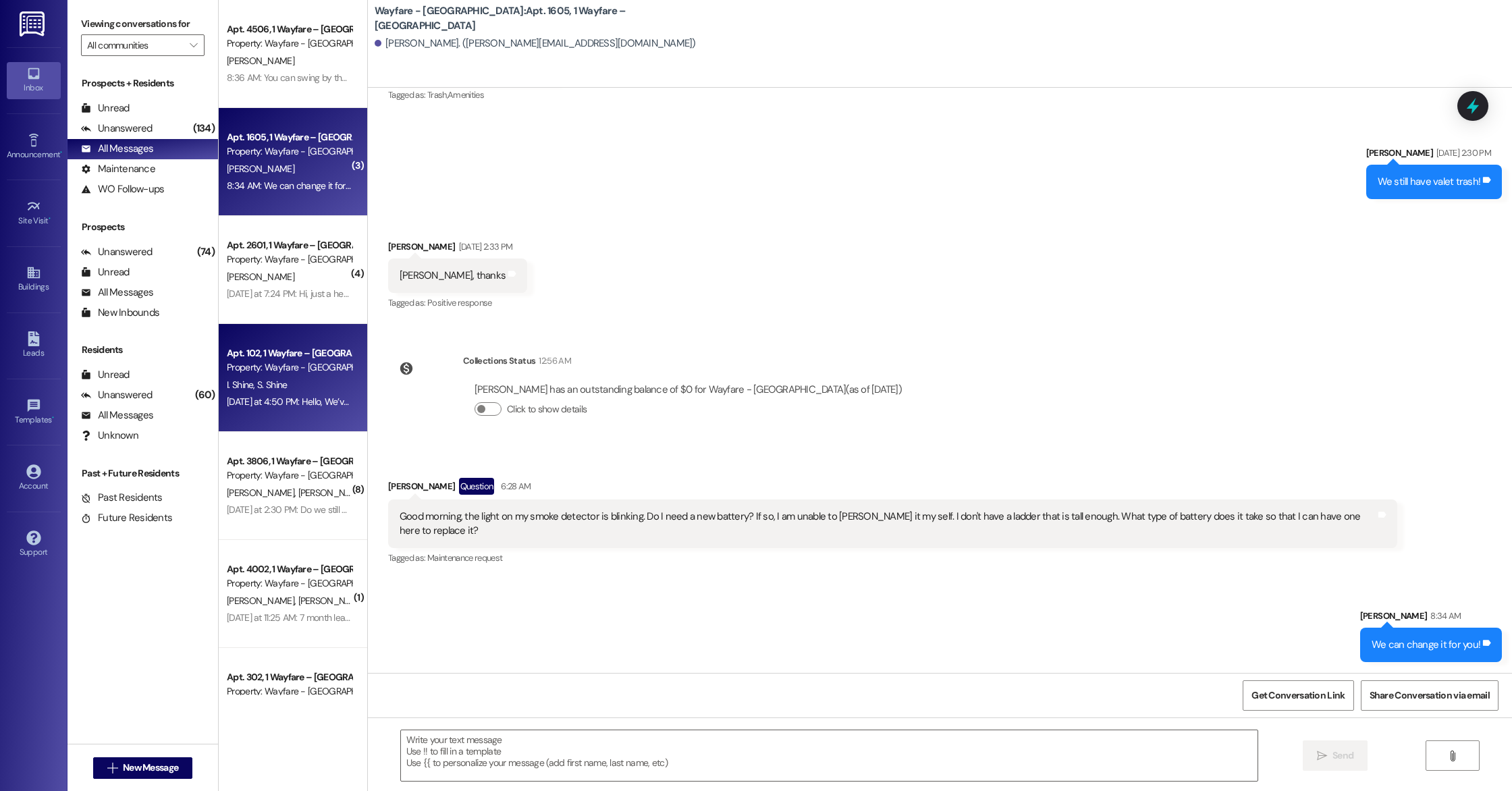
scroll to position [9417, 0]
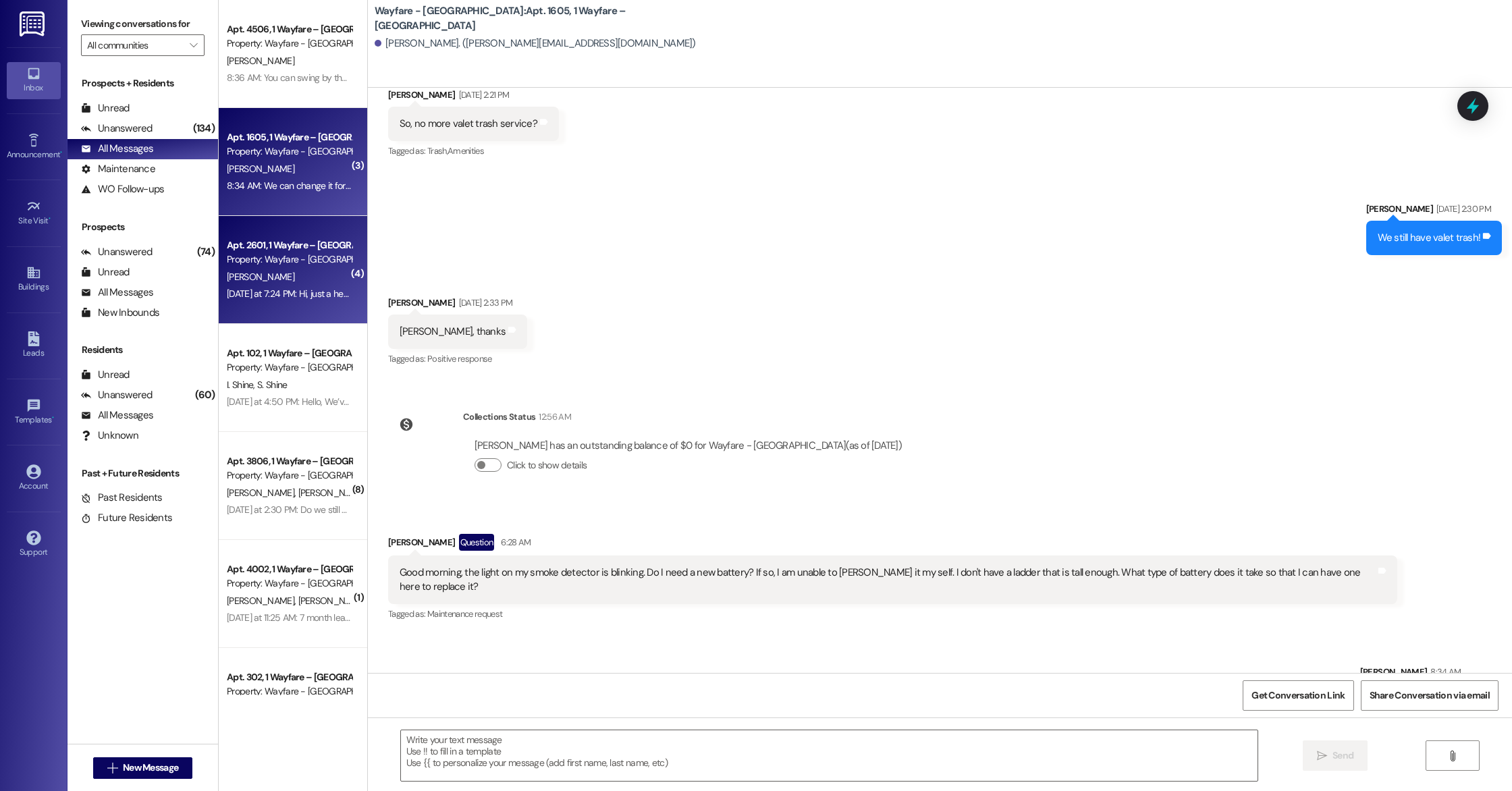
click at [313, 281] on div "[PERSON_NAME]" at bounding box center [289, 277] width 128 height 17
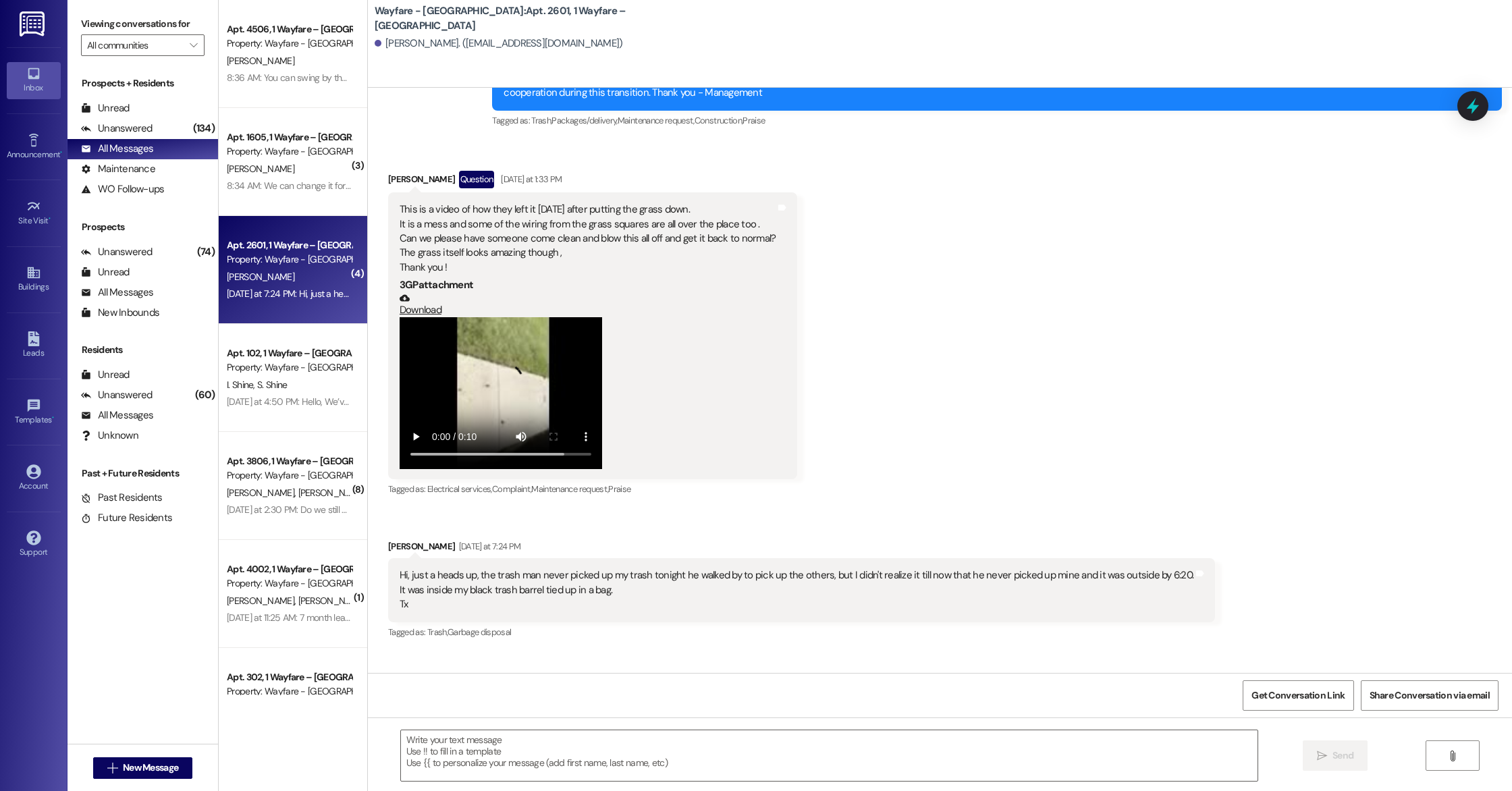
scroll to position [18188, 0]
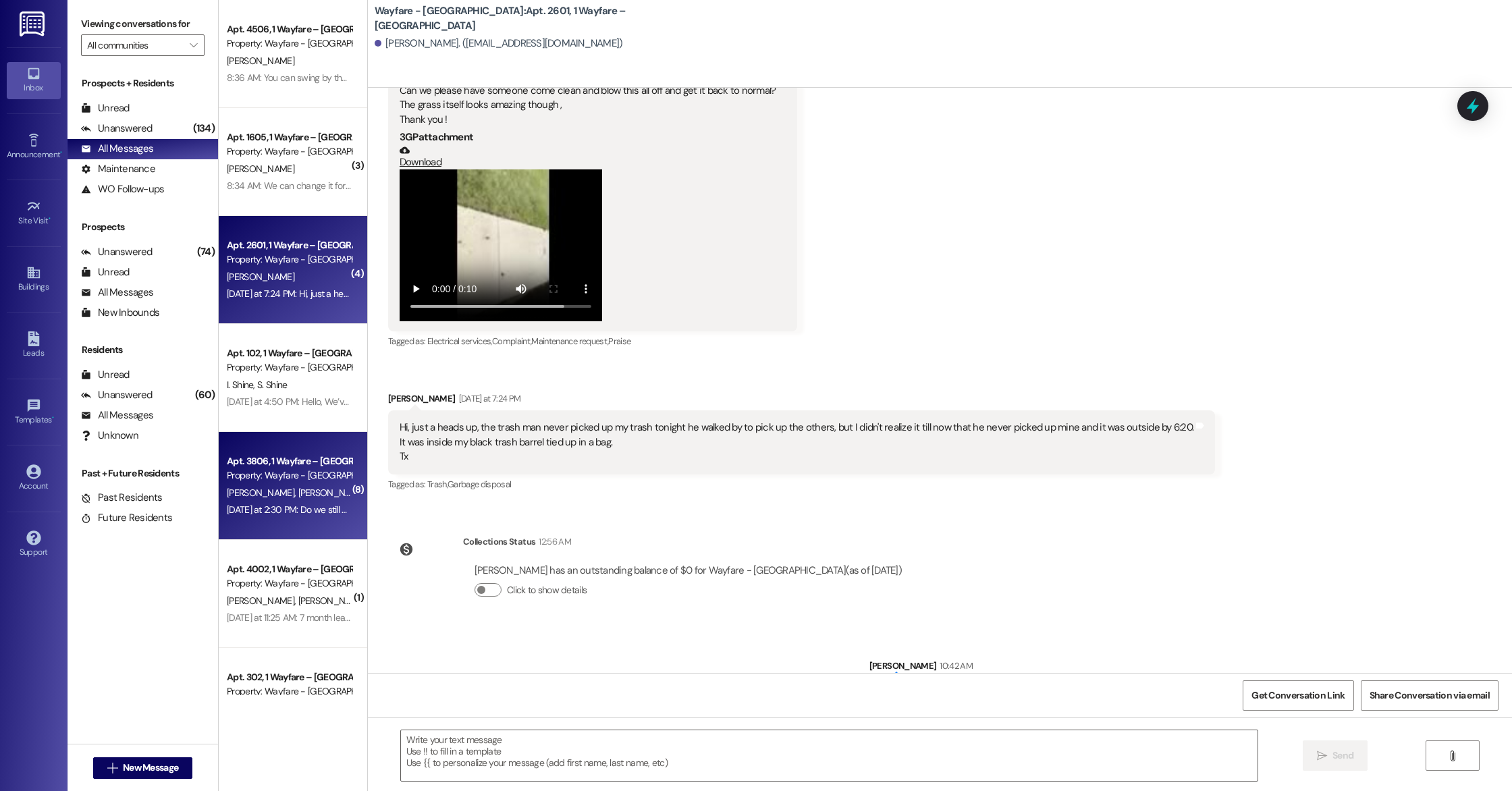
click at [321, 475] on div "Property: Wayfare - [GEOGRAPHIC_DATA]" at bounding box center [289, 475] width 124 height 14
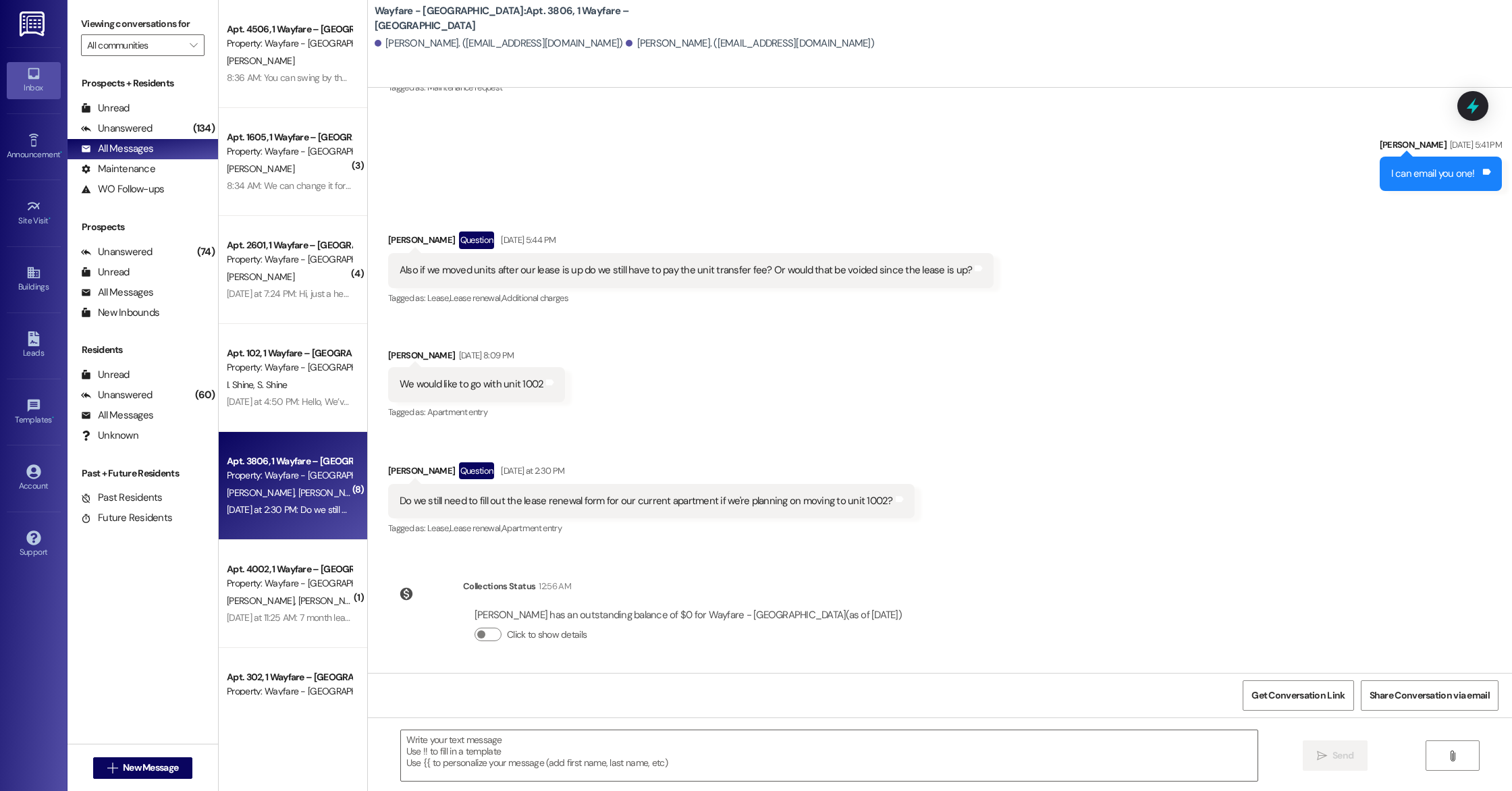
scroll to position [5758, 0]
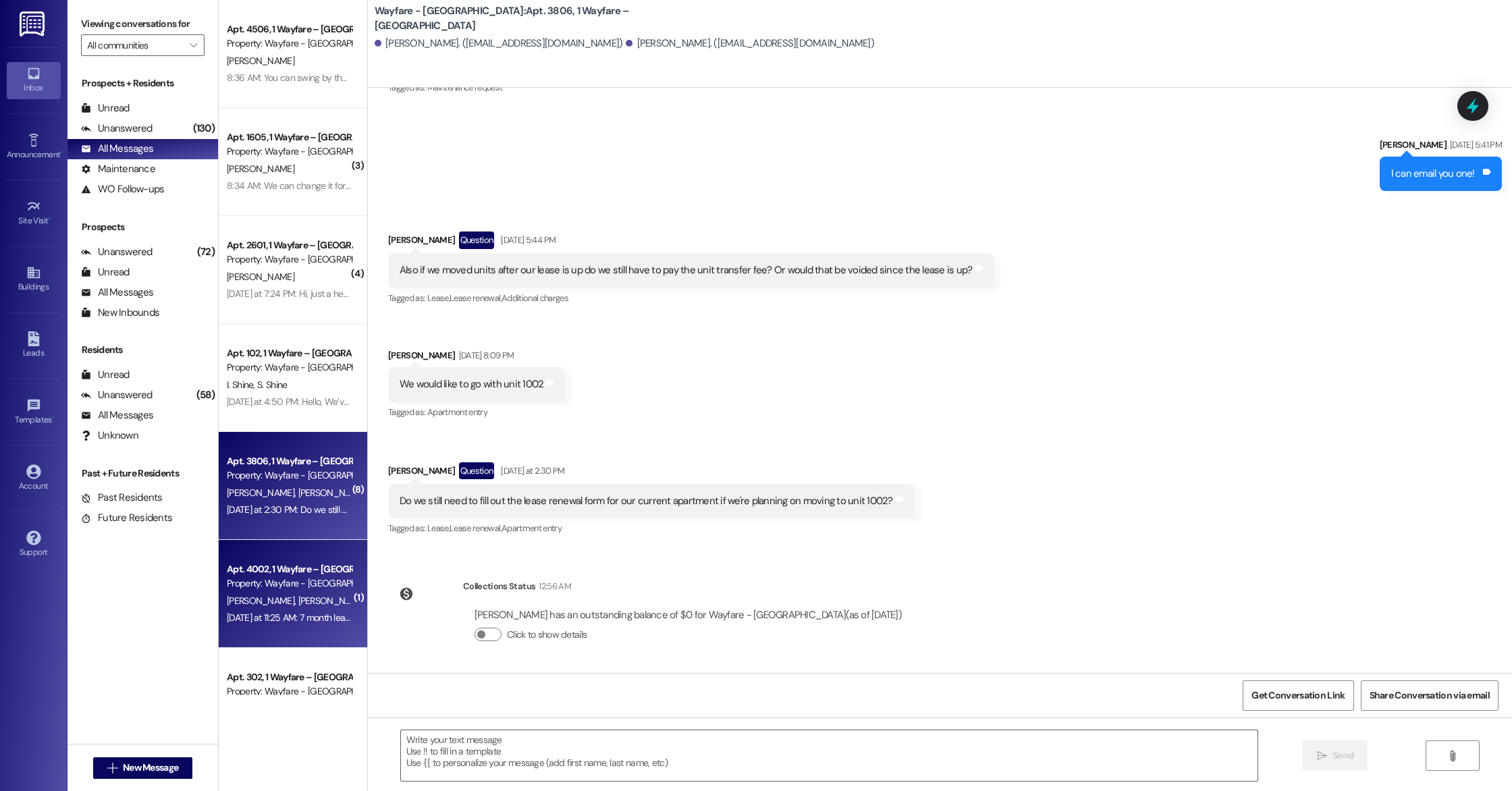
click at [257, 576] on div "Apt. 4002, 1 Wayfare – [GEOGRAPHIC_DATA] Property: Wayfare - [GEOGRAPHIC_DATA]" at bounding box center [289, 577] width 128 height 31
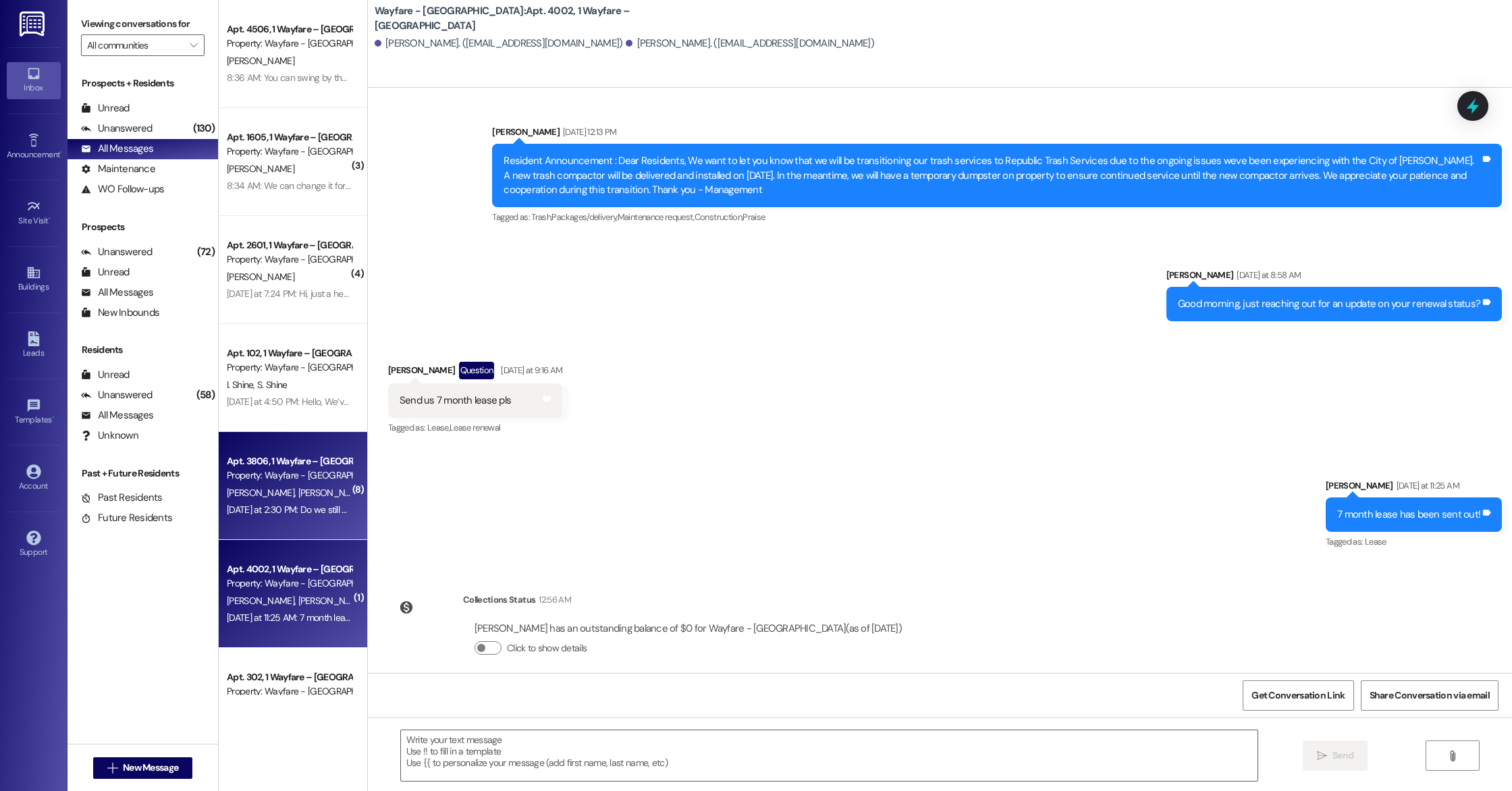
click at [298, 497] on span "[PERSON_NAME]" at bounding box center [332, 493] width 68 height 12
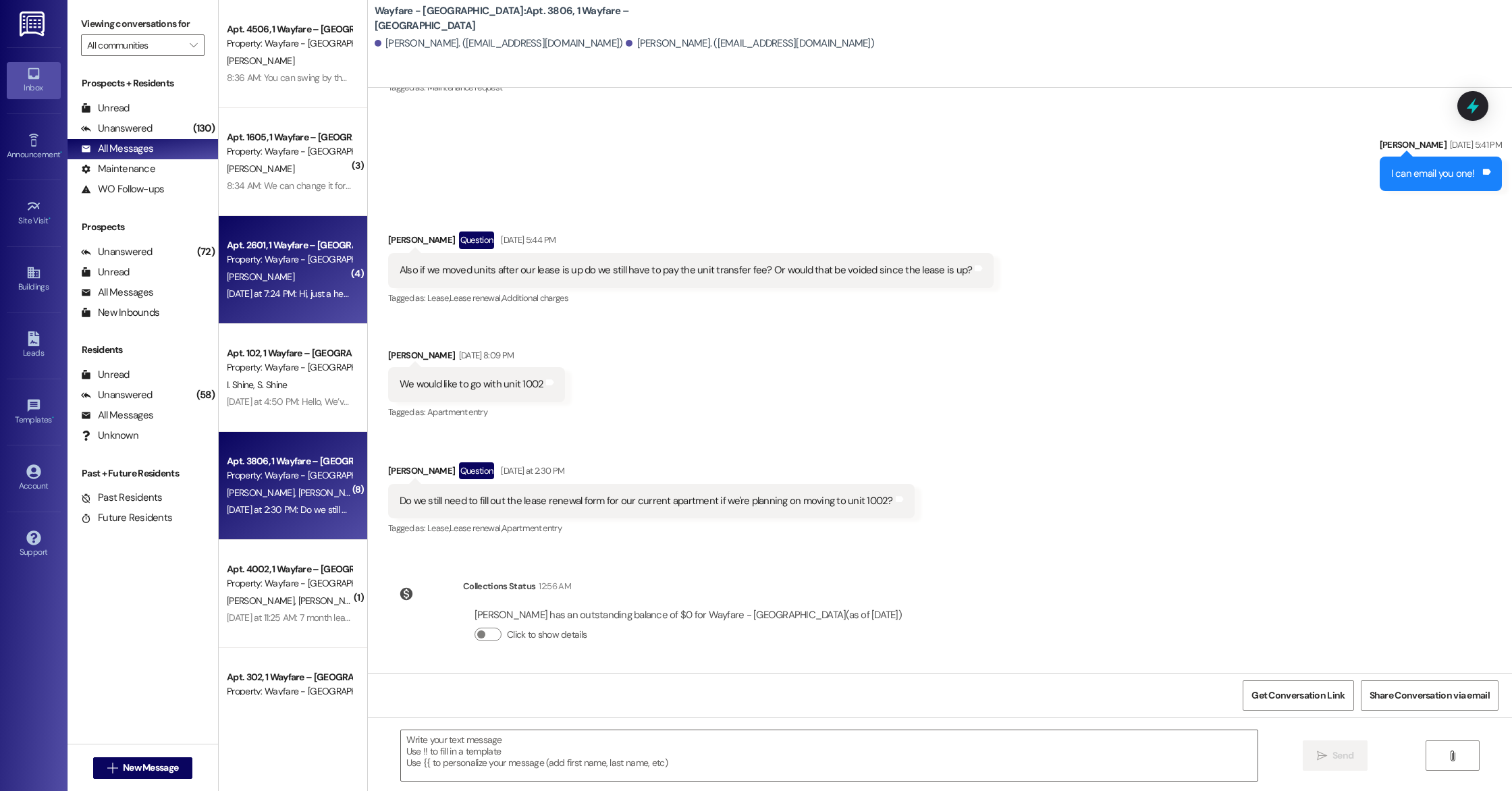
click at [315, 300] on div "[DATE] at 7:24 PM: Hi, just a heads up, the trash man never picked up my trash …" at bounding box center [289, 294] width 128 height 17
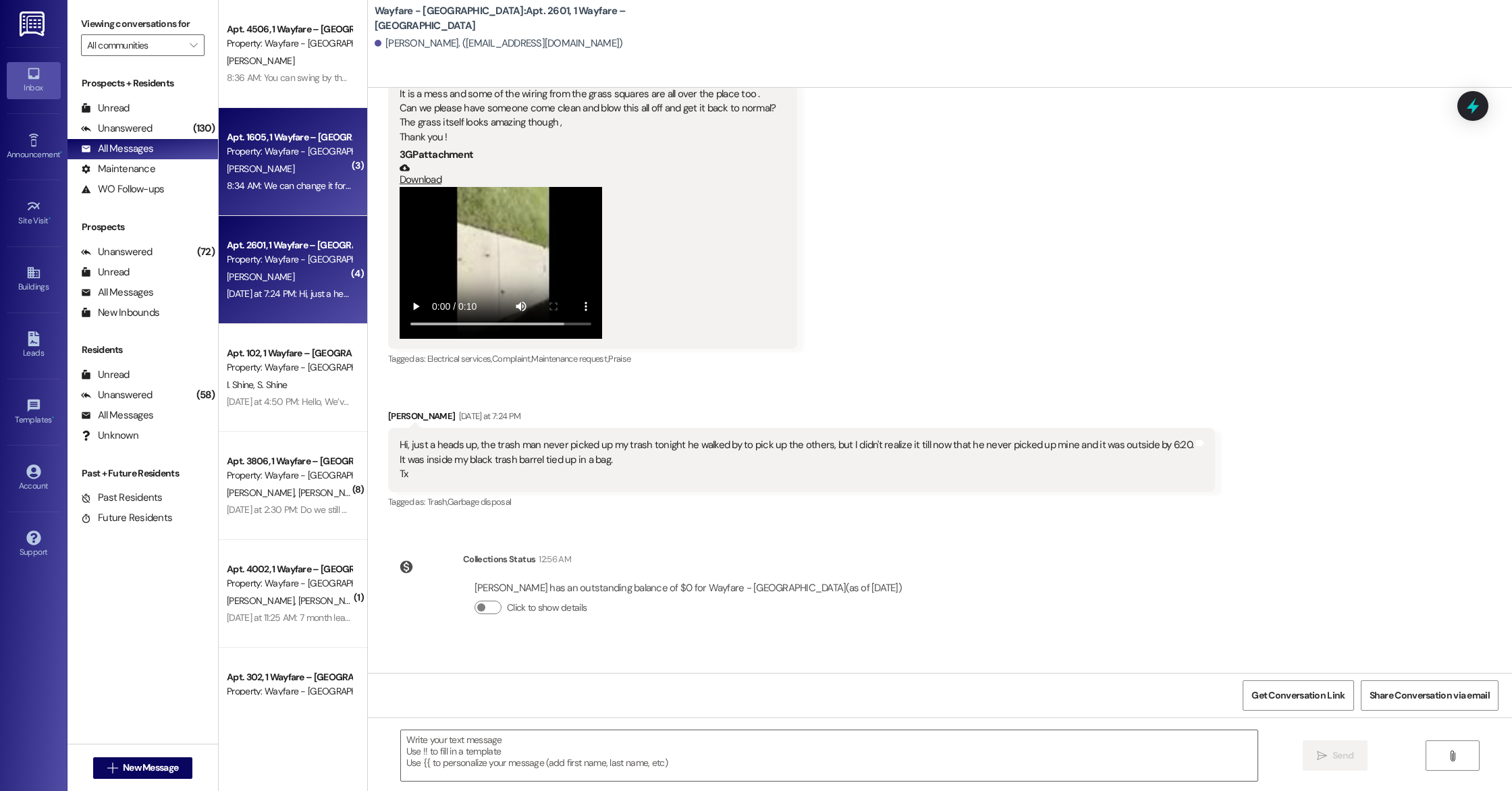
click at [301, 180] on div "8:34 AM: We can change it for you! 8:34 AM: We can change it for you!" at bounding box center [295, 185] width 137 height 12
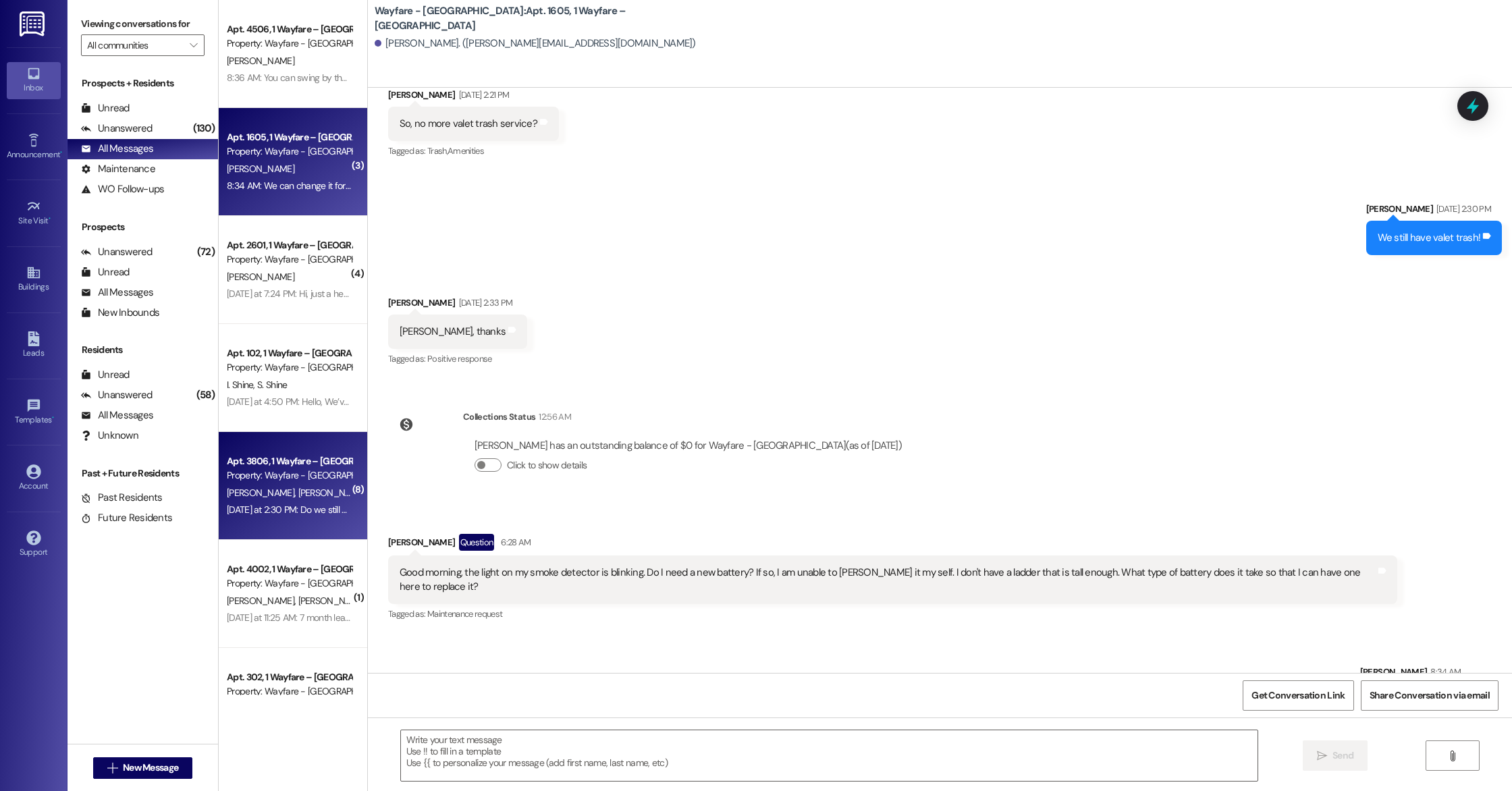
click at [225, 485] on div "[PERSON_NAME] [PERSON_NAME]" at bounding box center [289, 493] width 128 height 17
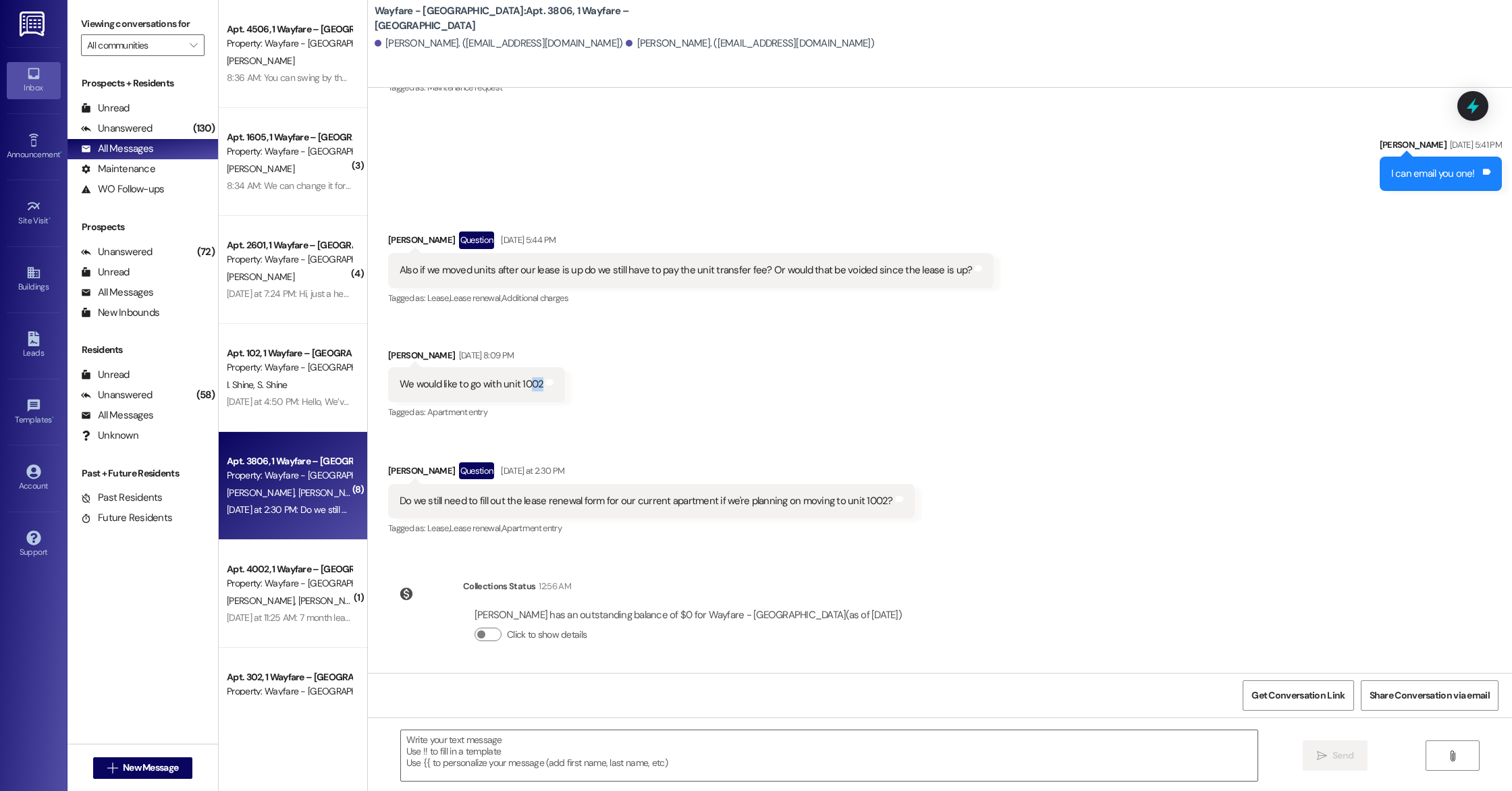
drag, startPoint x: 531, startPoint y: 384, endPoint x: 521, endPoint y: 384, distance: 10.0
click at [521, 384] on div "We would like to go with unit 1002 Tags and notes" at bounding box center [477, 384] width 178 height 35
click at [637, 409] on div "Received via SMS [PERSON_NAME] Question [DATE] 5:44 PM Also if we moved units a…" at bounding box center [940, 375] width 1144 height 347
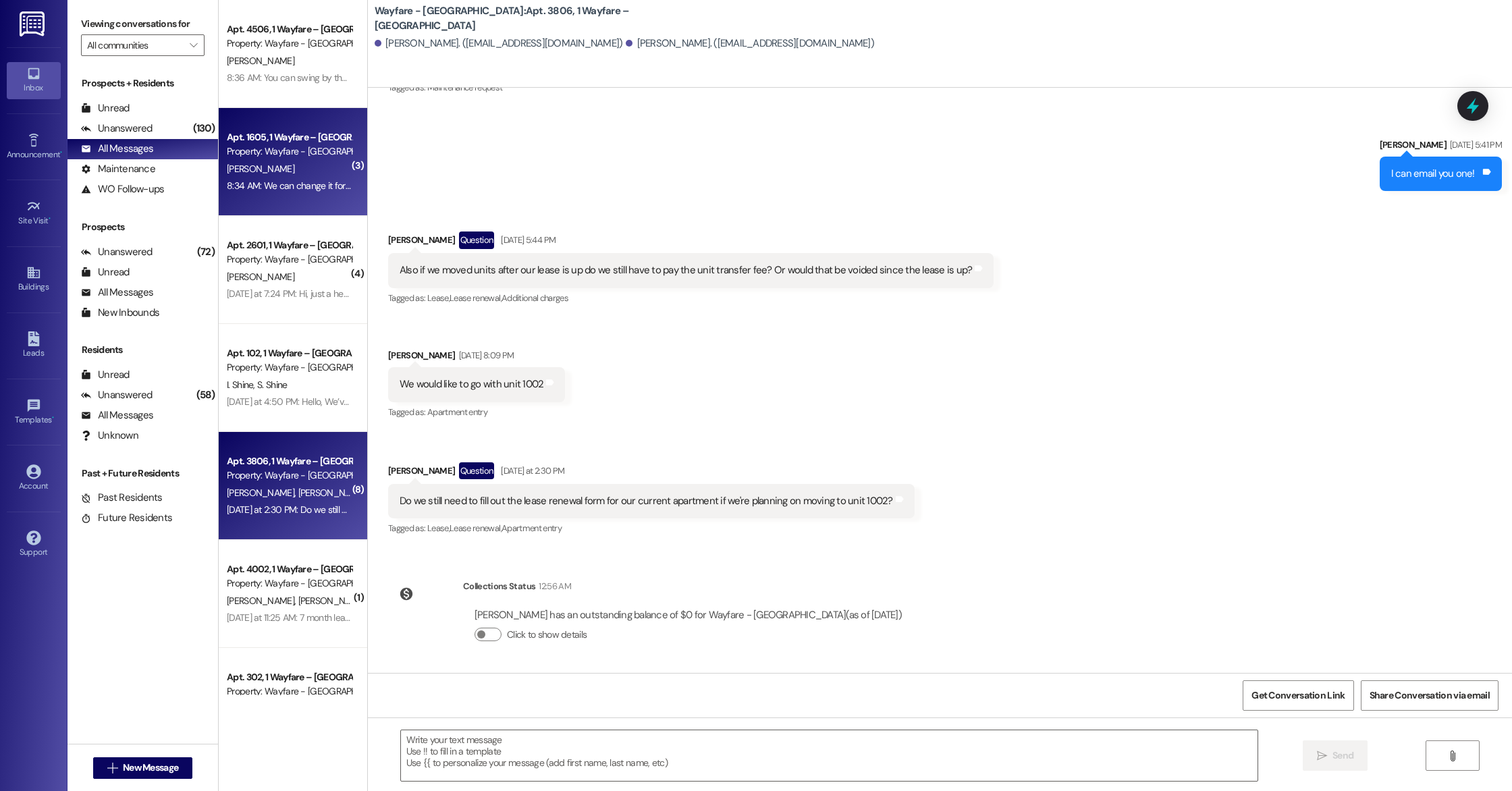
click at [323, 167] on div "[PERSON_NAME]" at bounding box center [289, 169] width 128 height 17
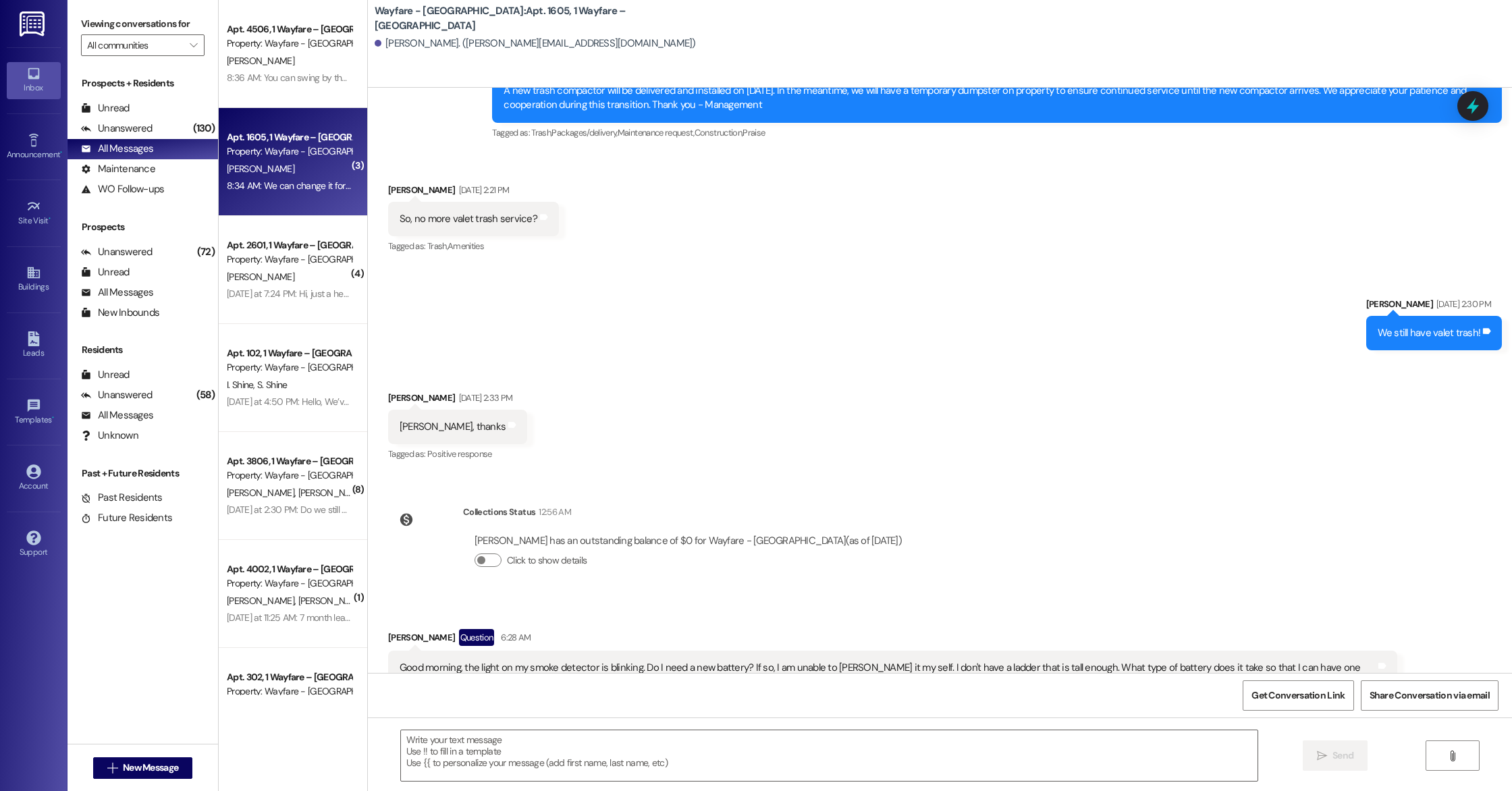
scroll to position [9417, 0]
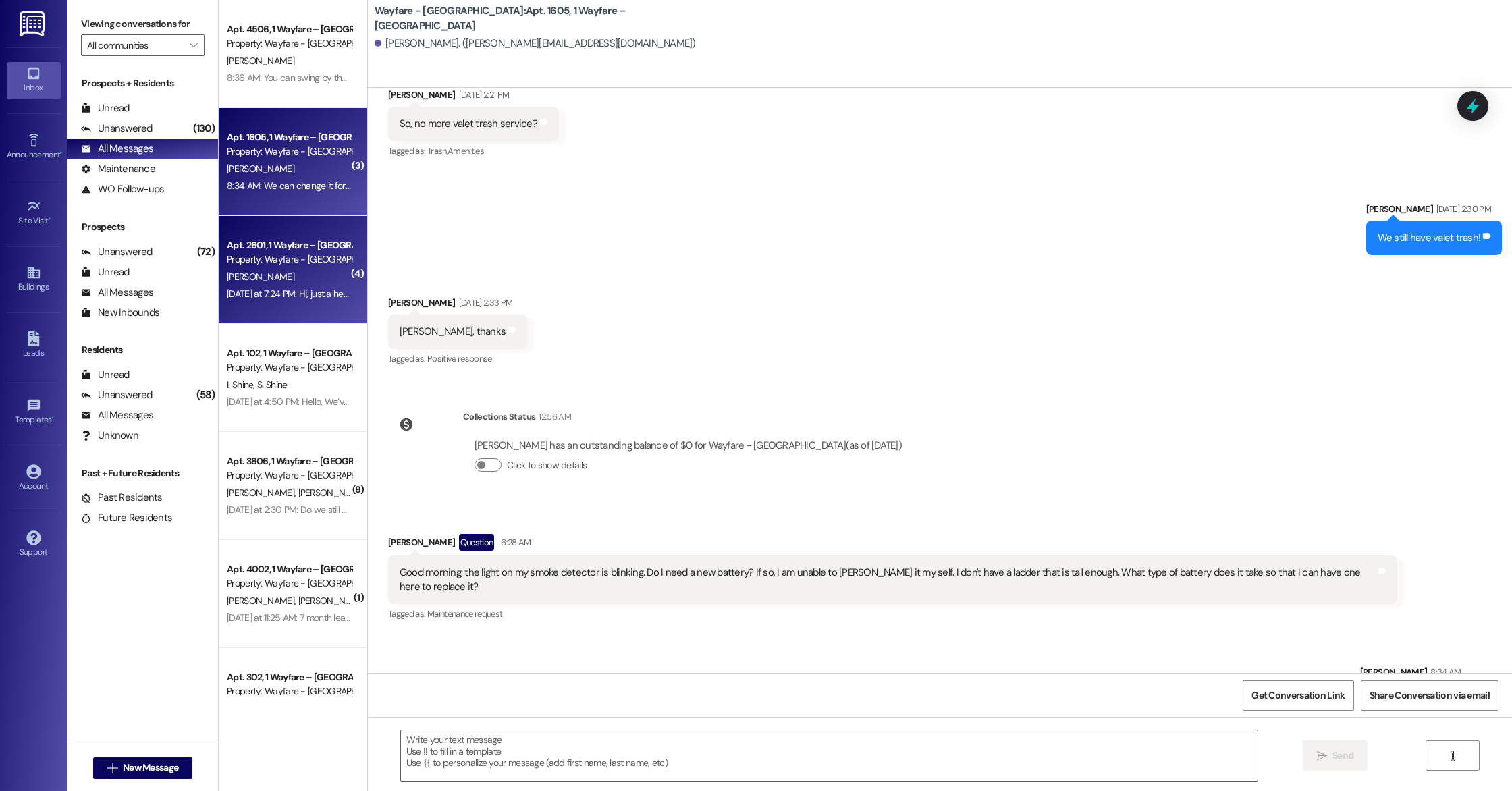
click at [306, 269] on div "[PERSON_NAME]" at bounding box center [289, 277] width 128 height 17
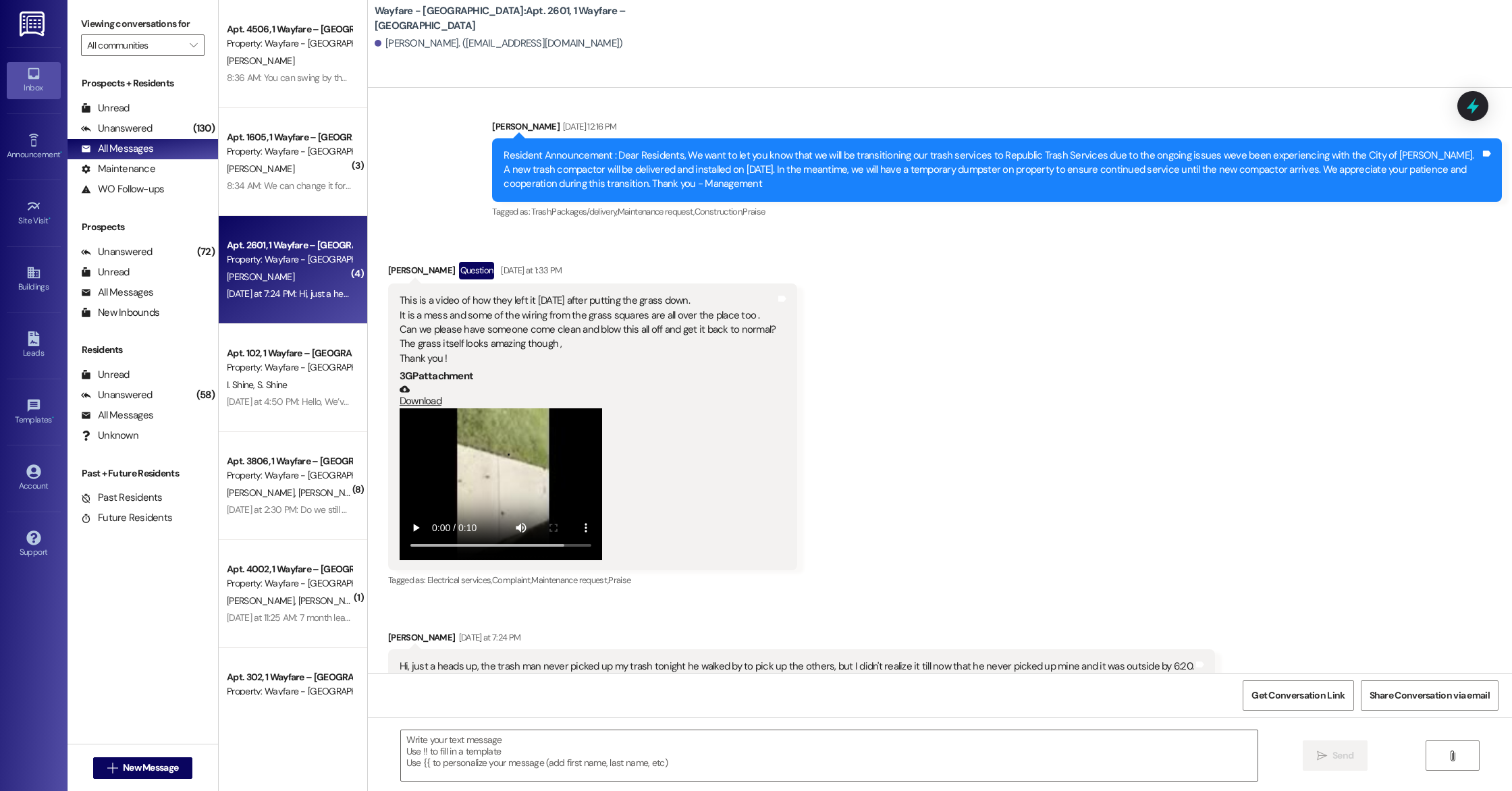
scroll to position [18188, 0]
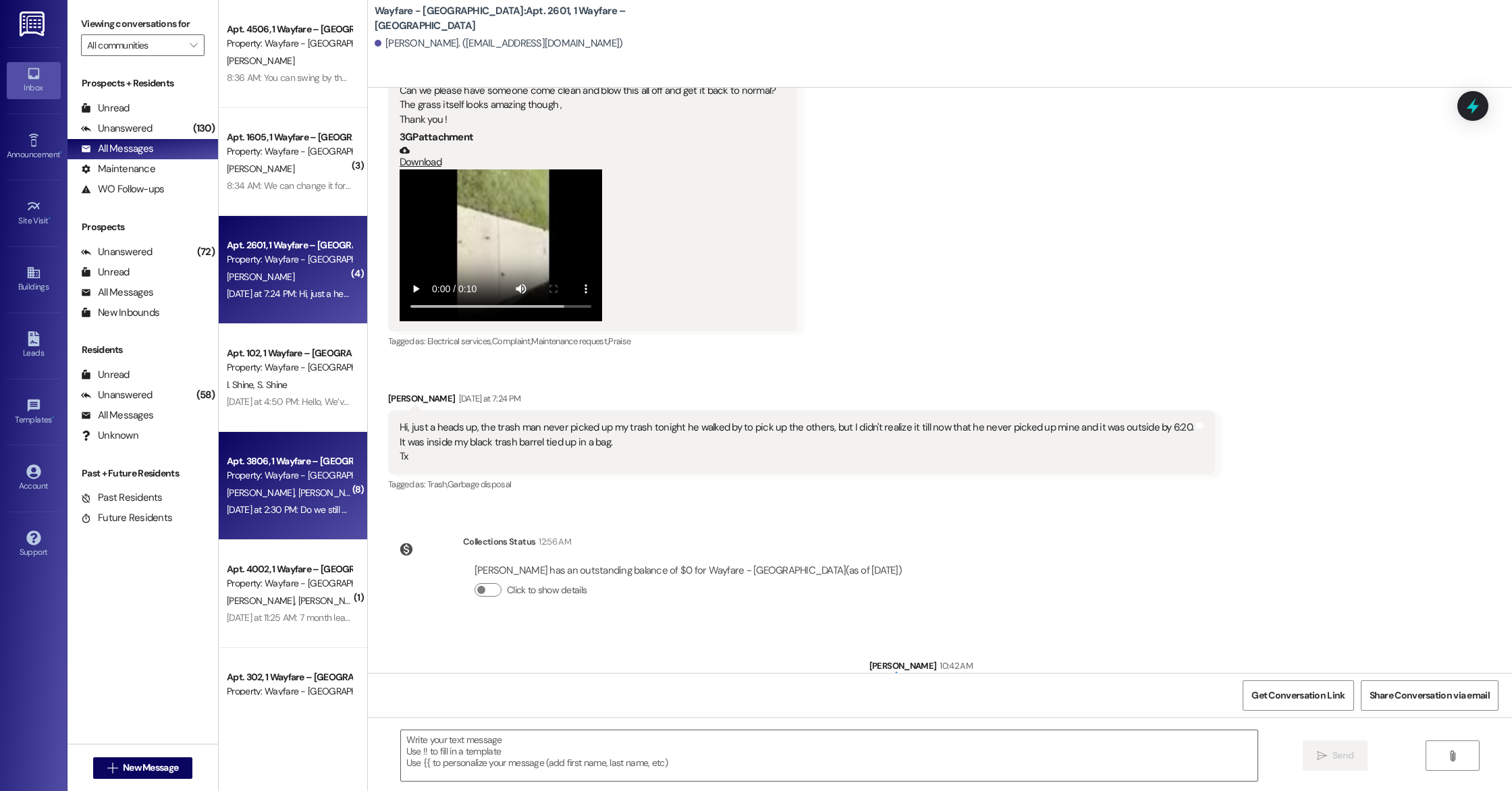
click at [288, 479] on div "Property: Wayfare - [GEOGRAPHIC_DATA]" at bounding box center [289, 475] width 124 height 14
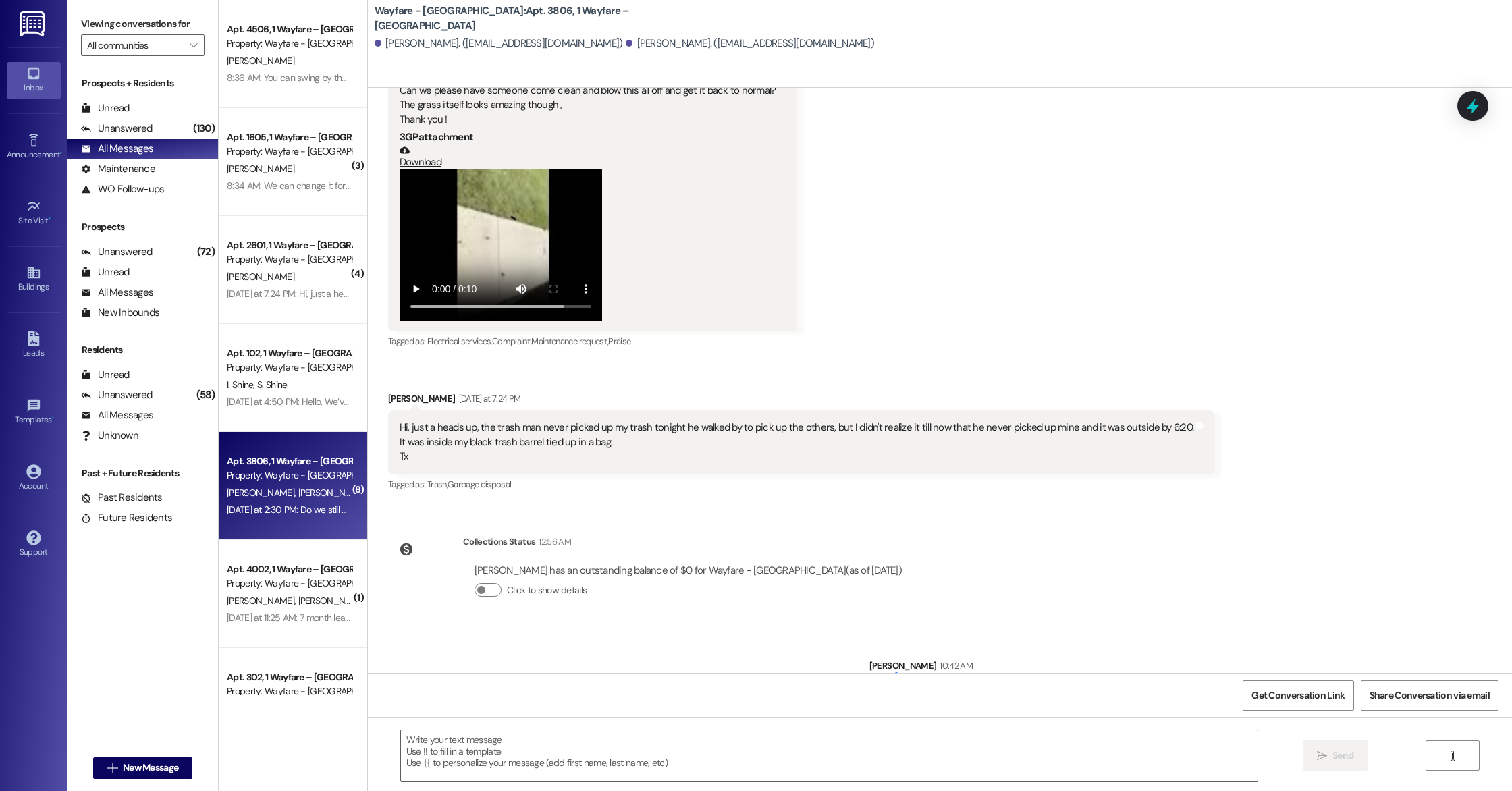
scroll to position [5758, 0]
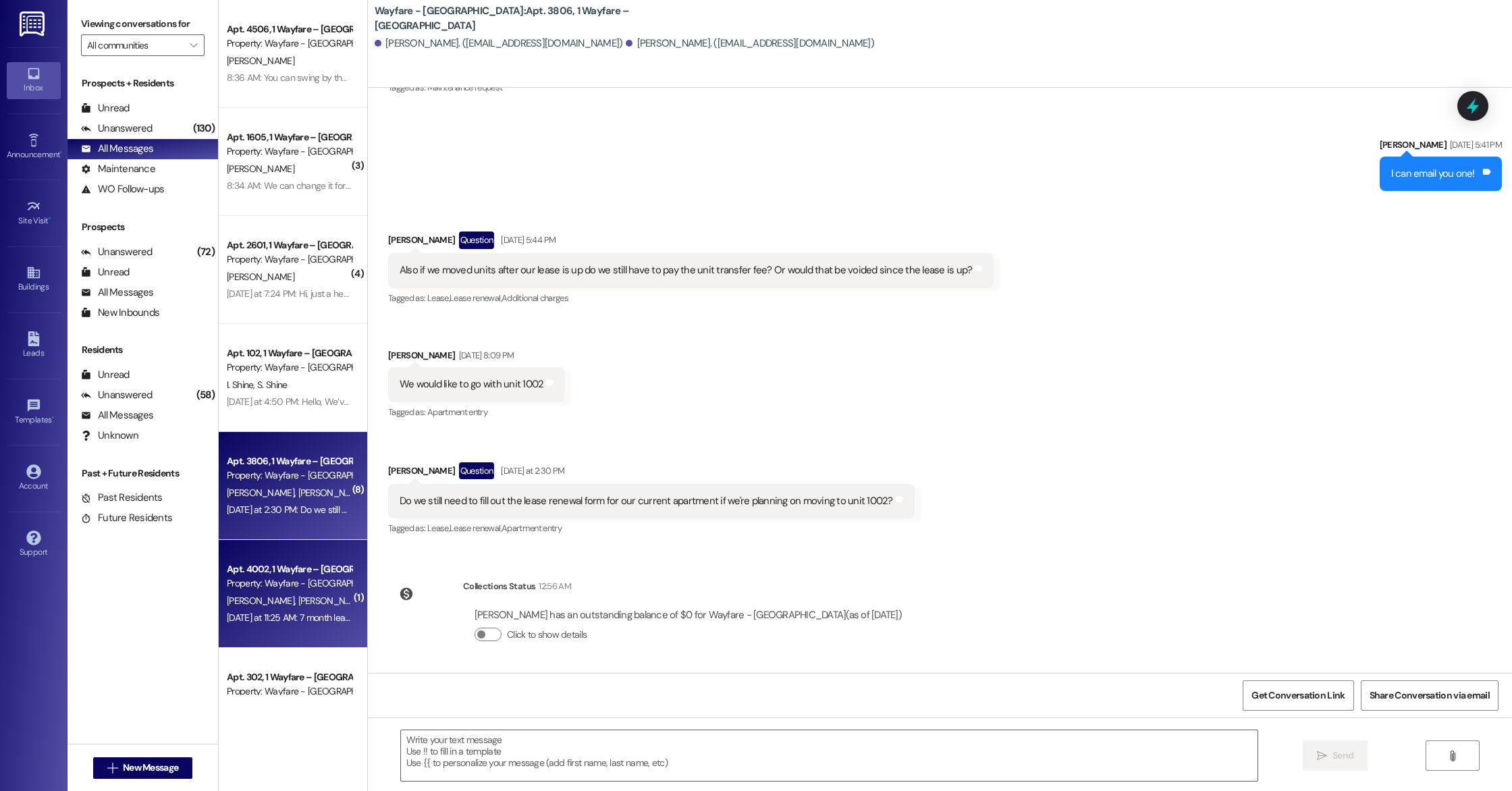
click at [264, 630] on div "Apt. 4002, 1 Wayfare – [GEOGRAPHIC_DATA] Property: Wayfare - [GEOGRAPHIC_DATA] …" at bounding box center [292, 595] width 148 height 108
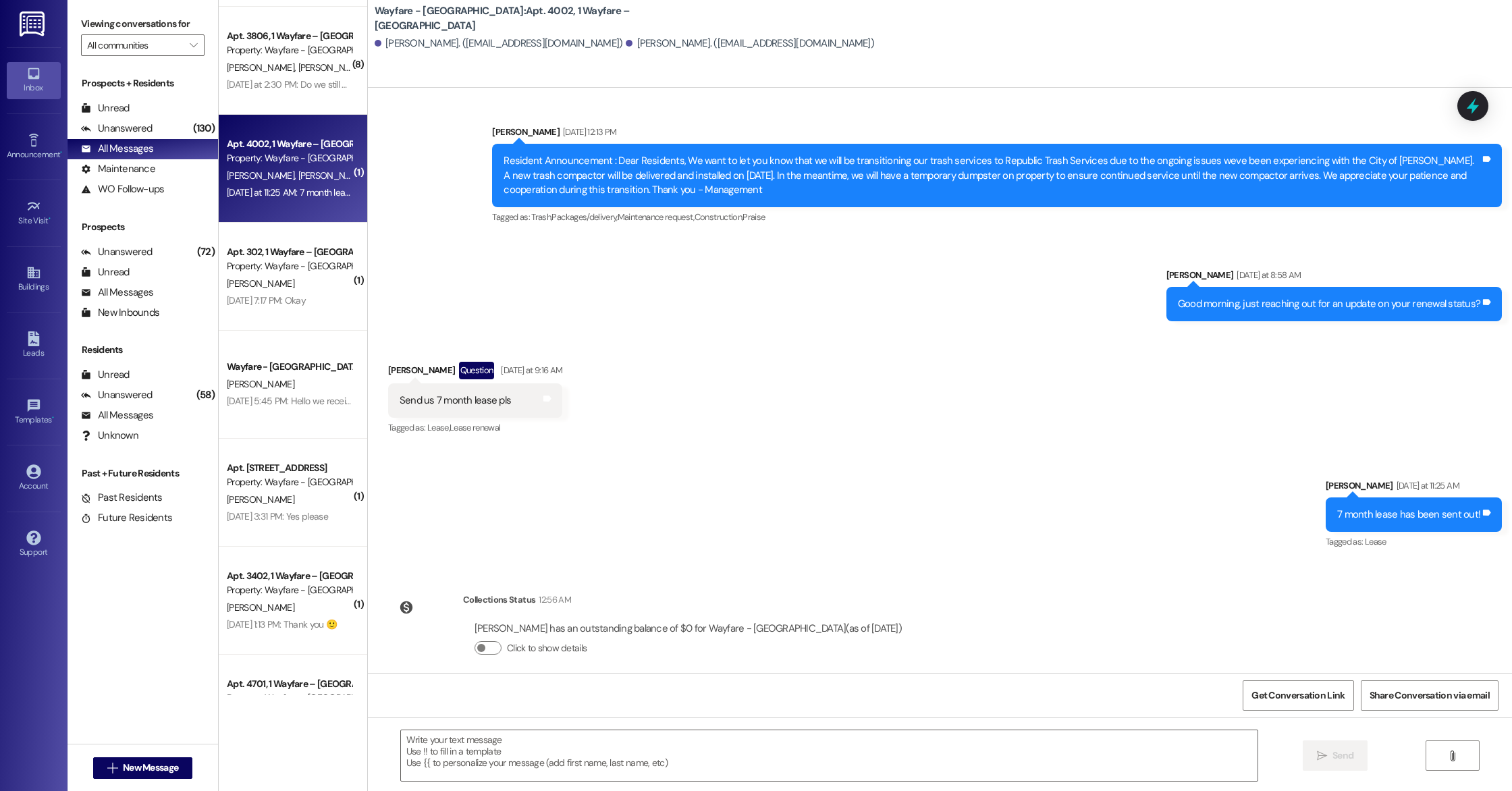
scroll to position [426, 0]
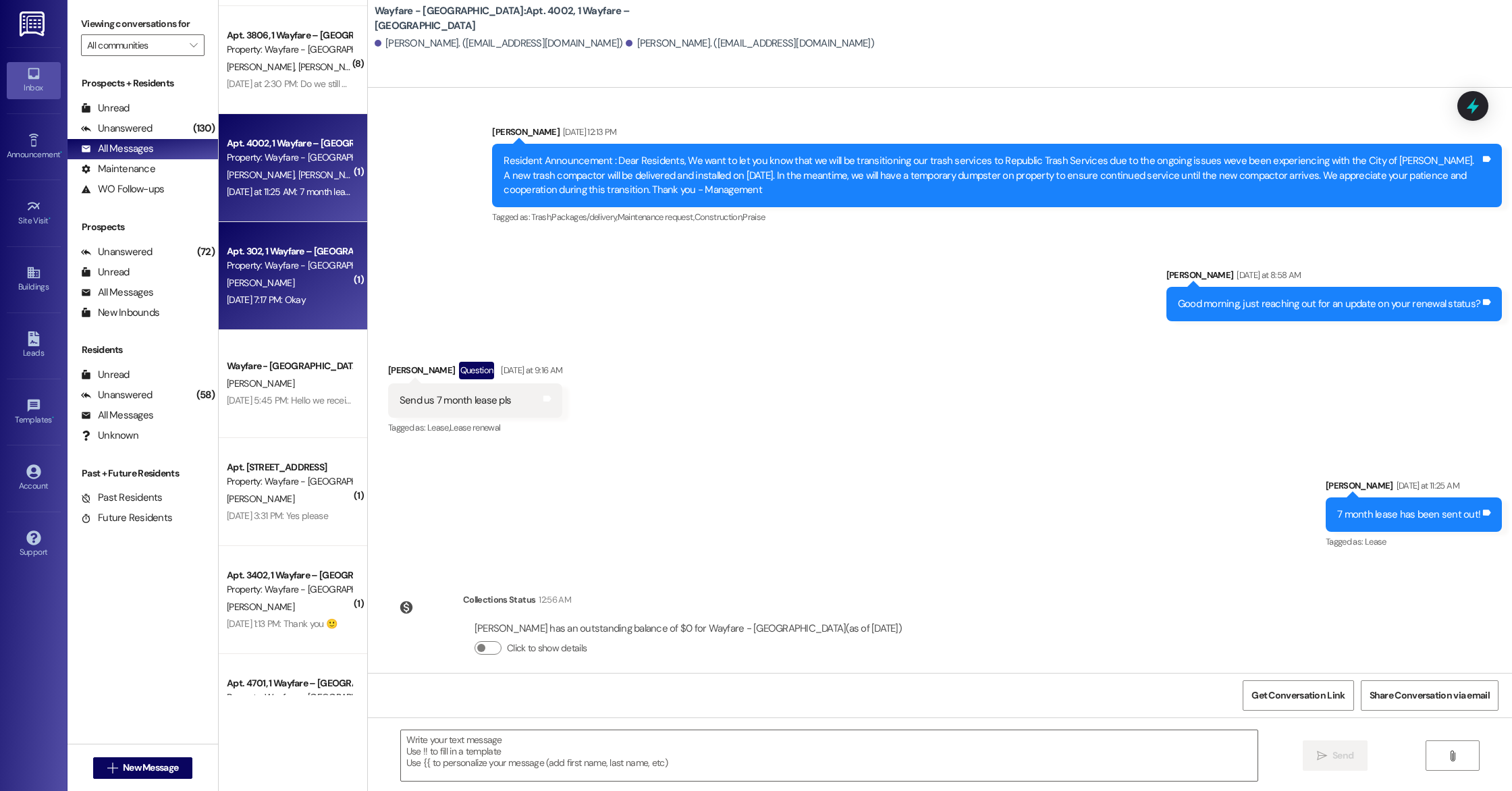
click at [291, 274] on div "Apt. 302, 1 Wayfare – [GEOGRAPHIC_DATA] Property: Wayfare - [GEOGRAPHIC_DATA][P…" at bounding box center [292, 276] width 148 height 108
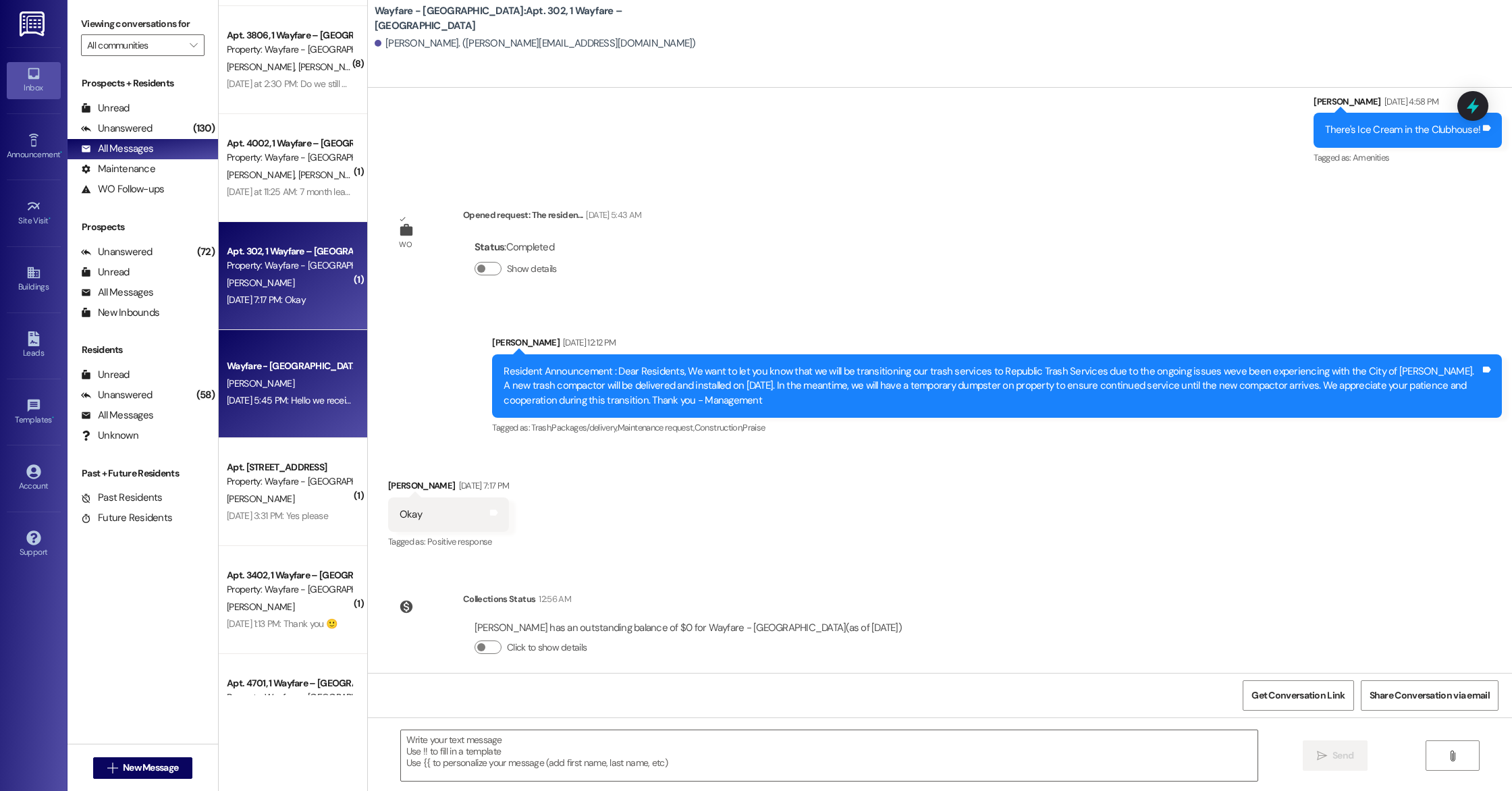
scroll to position [0, 0]
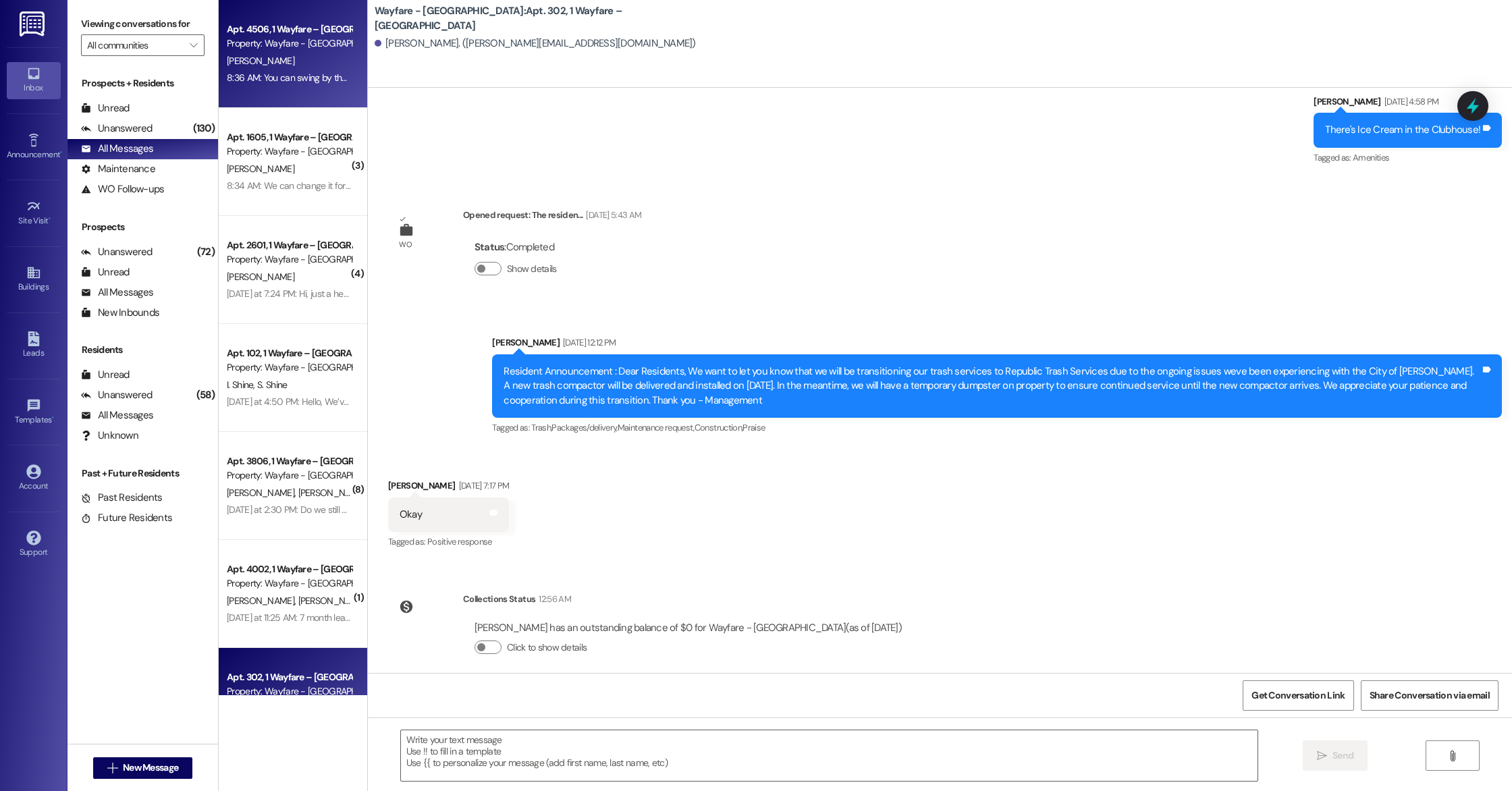
click at [275, 72] on div "8:36 AM: You can swing by the office anytime during office hours and we can hel…" at bounding box center [433, 78] width 411 height 12
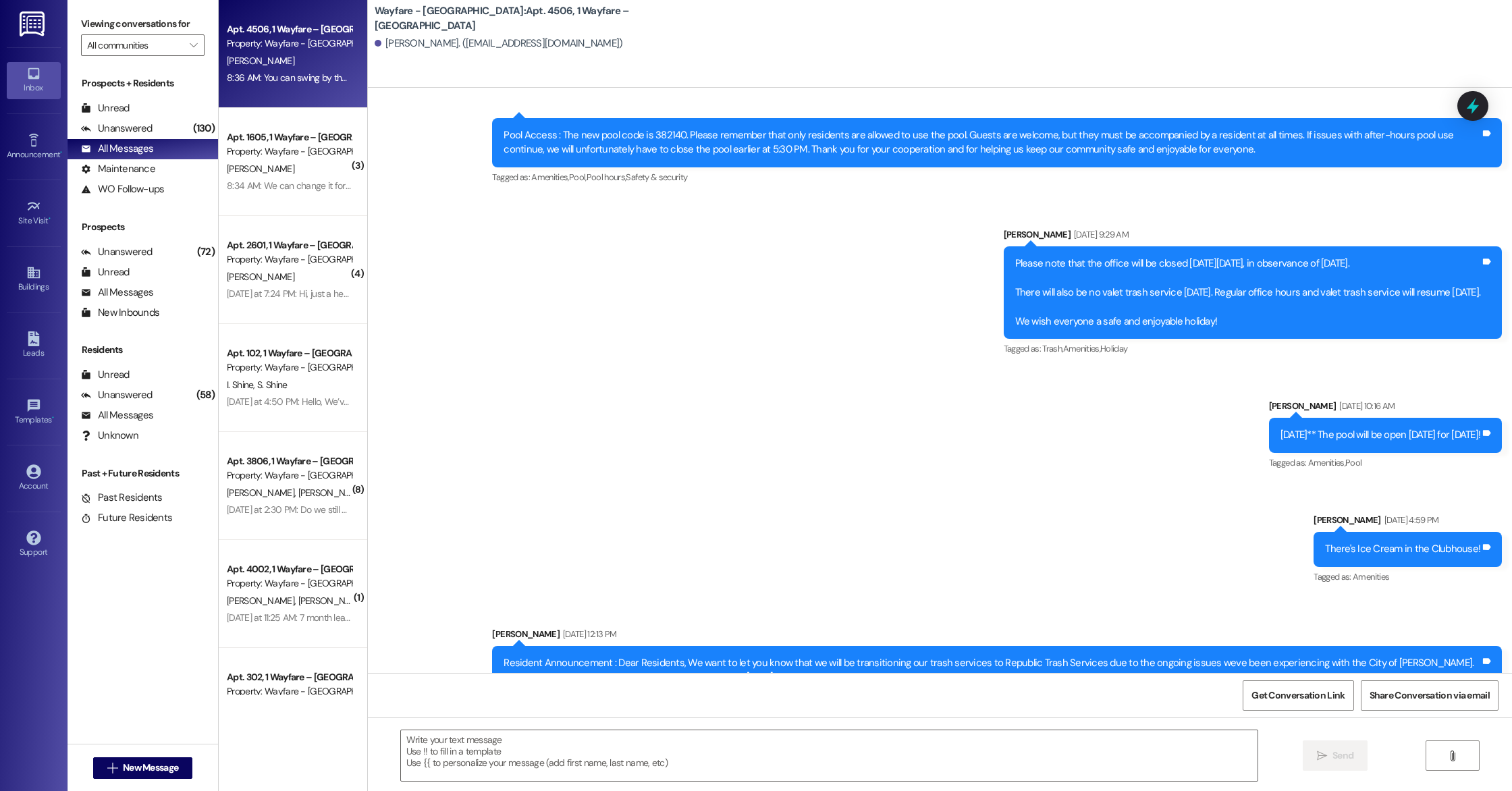
scroll to position [4749, 0]
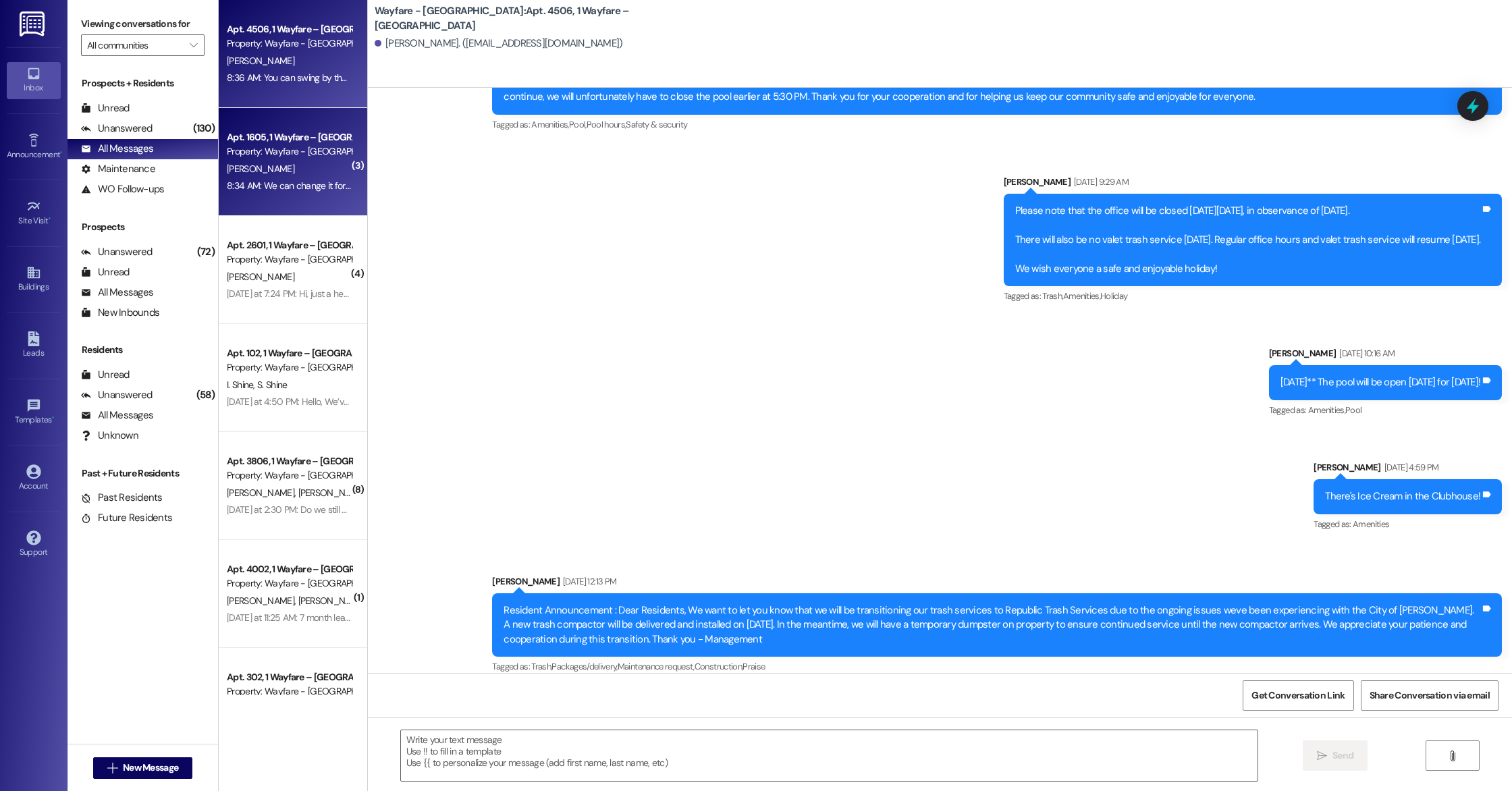
click at [255, 157] on div "Property: Wayfare - [GEOGRAPHIC_DATA]" at bounding box center [289, 152] width 124 height 14
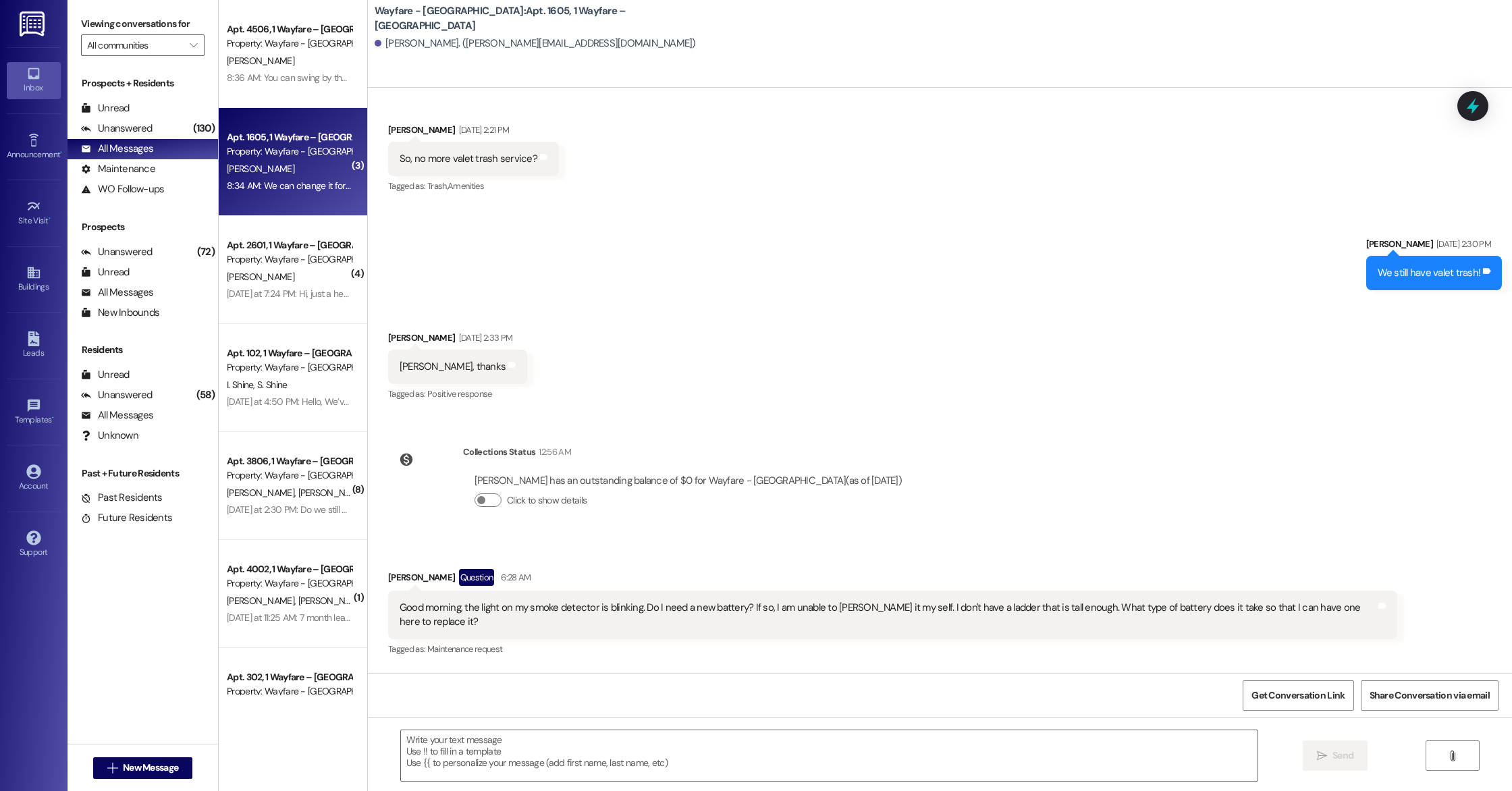
scroll to position [9417, 0]
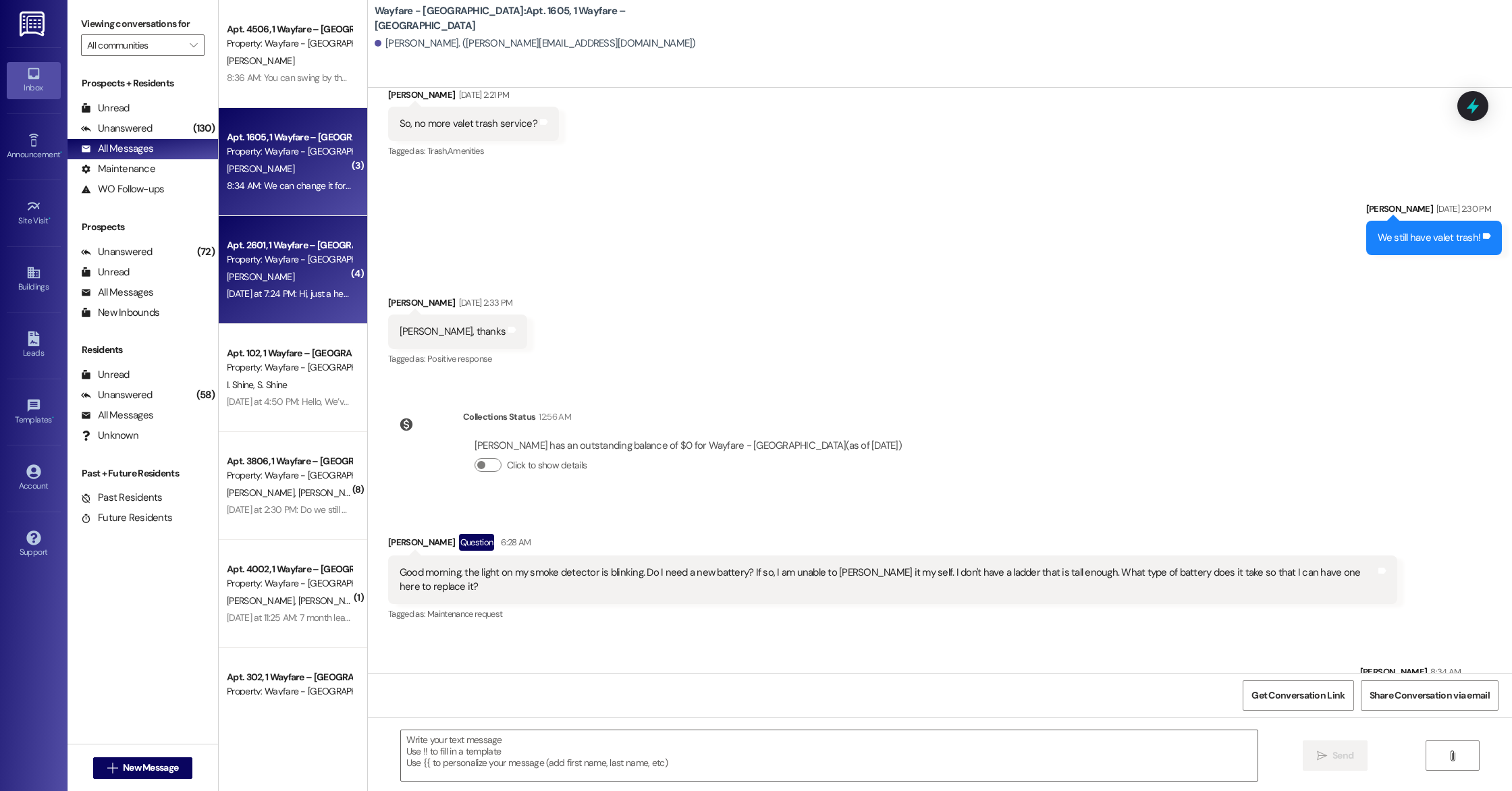
click at [316, 312] on div "Apt. 2601, 1 Wayfare – [GEOGRAPHIC_DATA] Property: Wayfare - [GEOGRAPHIC_DATA] …" at bounding box center [292, 270] width 148 height 108
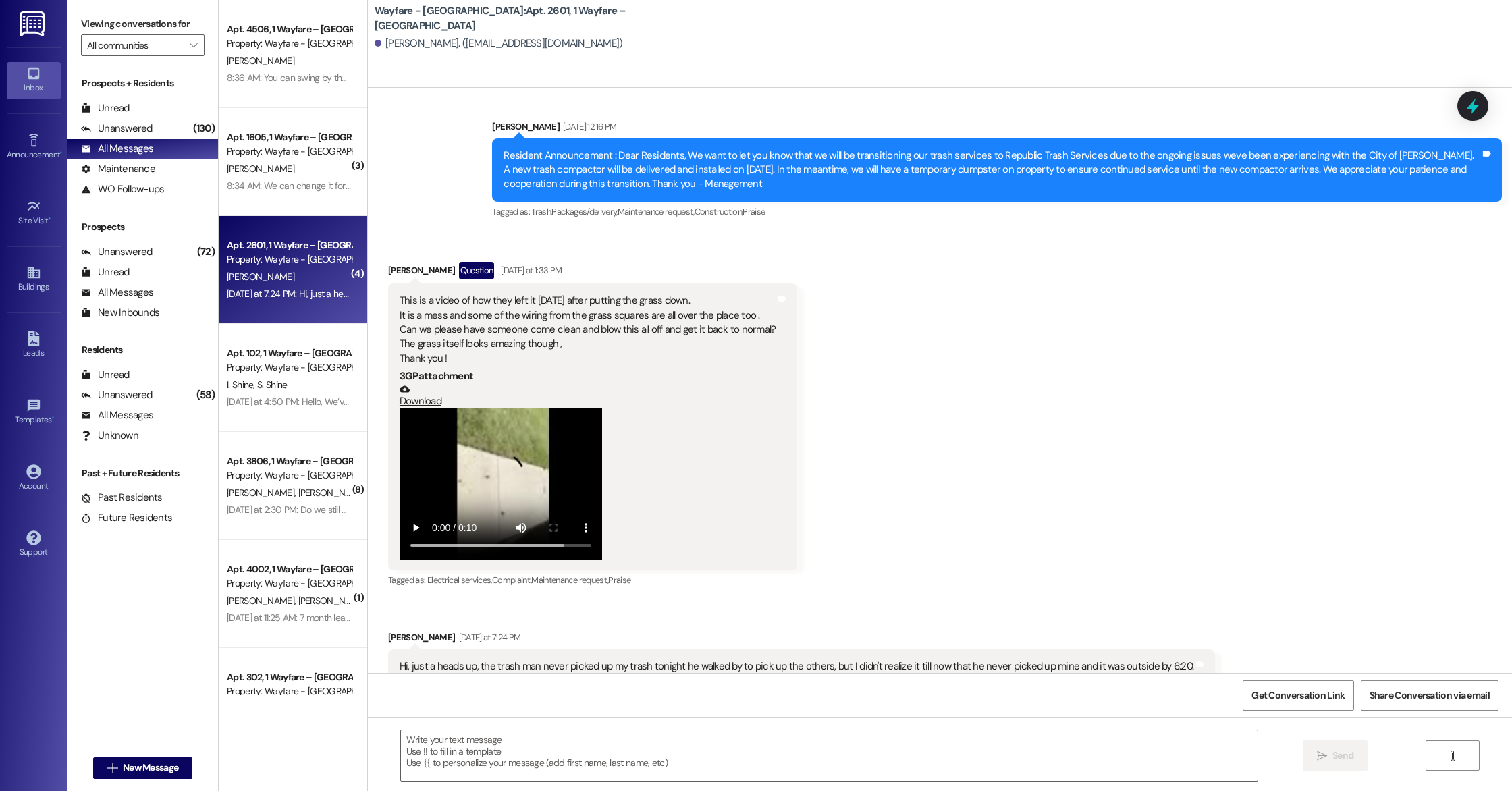
scroll to position [18188, 0]
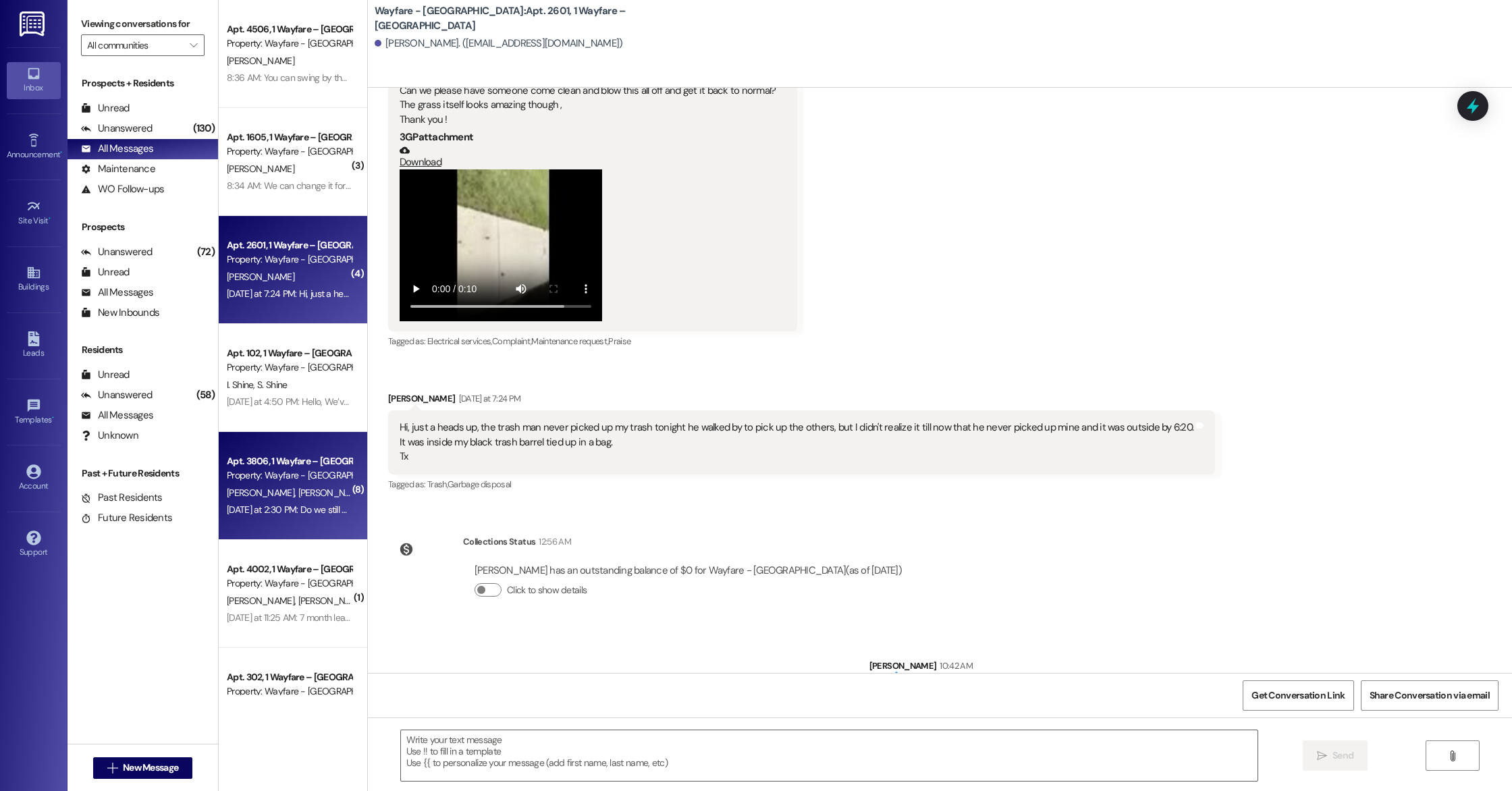
click at [298, 495] on span "[PERSON_NAME]" at bounding box center [332, 493] width 68 height 12
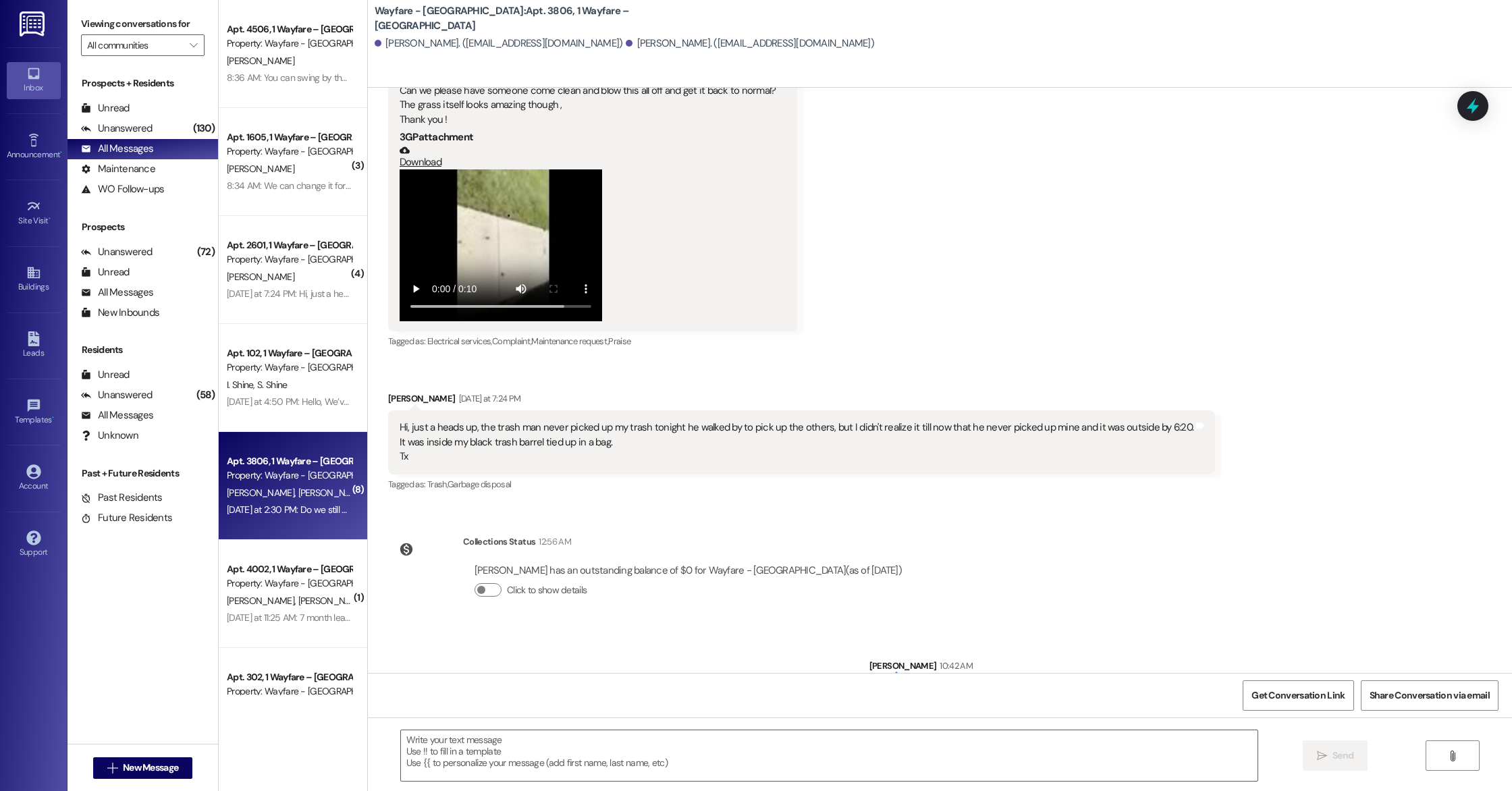
scroll to position [5758, 0]
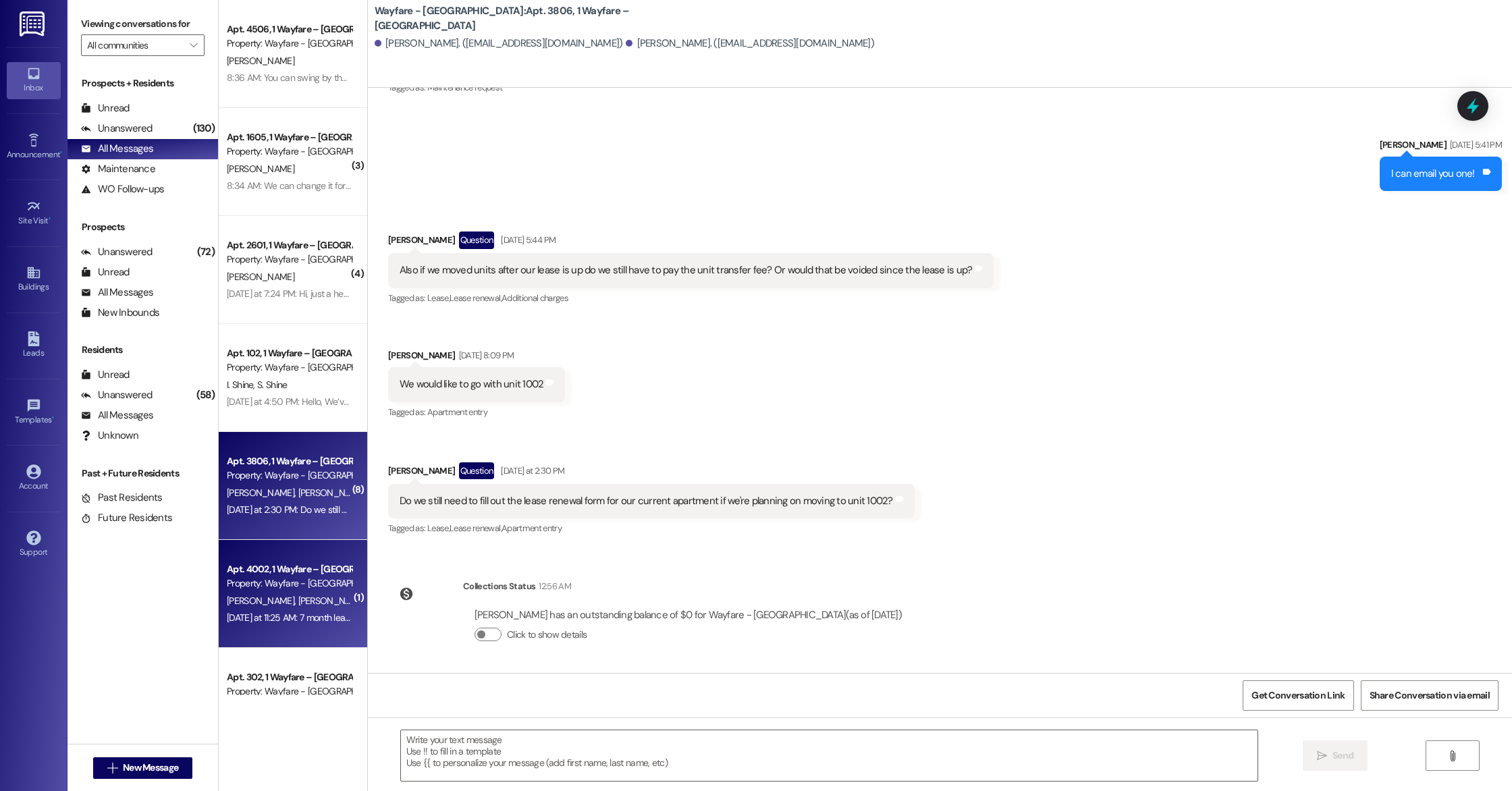
click at [322, 603] on div "A. [PERSON_NAME]" at bounding box center [289, 601] width 128 height 17
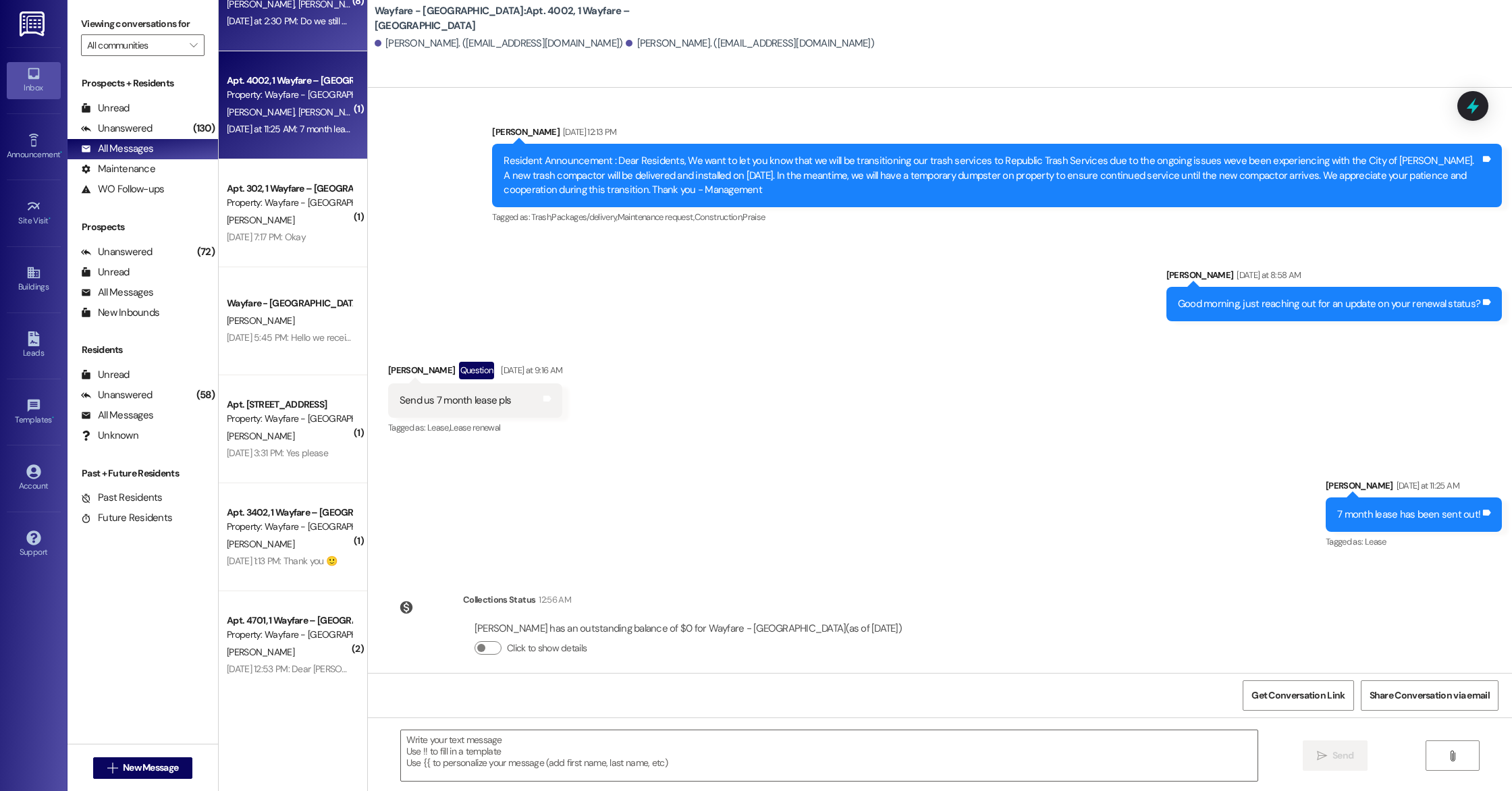
scroll to position [491, 0]
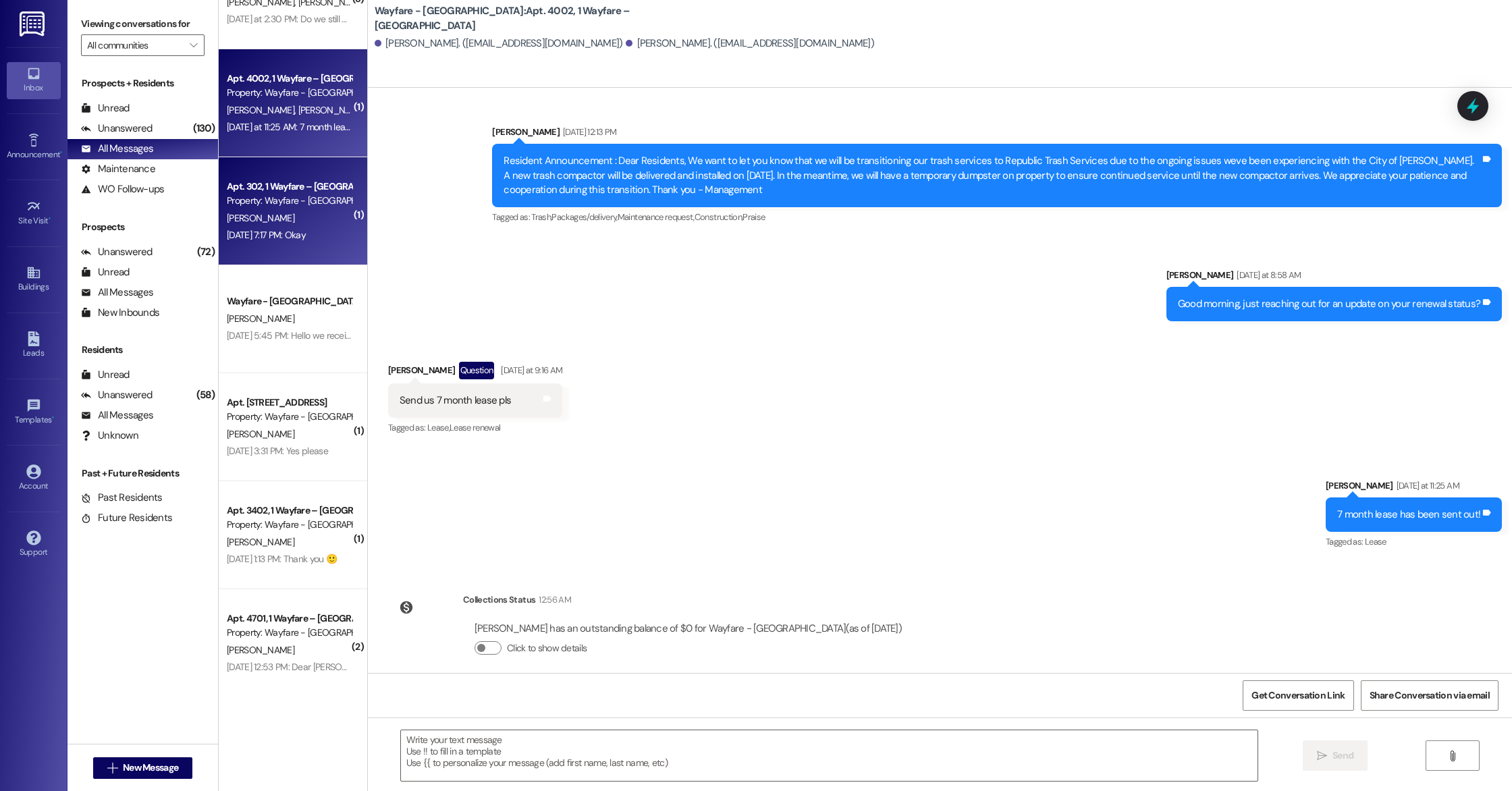
click at [273, 214] on div "[PERSON_NAME]" at bounding box center [289, 218] width 128 height 17
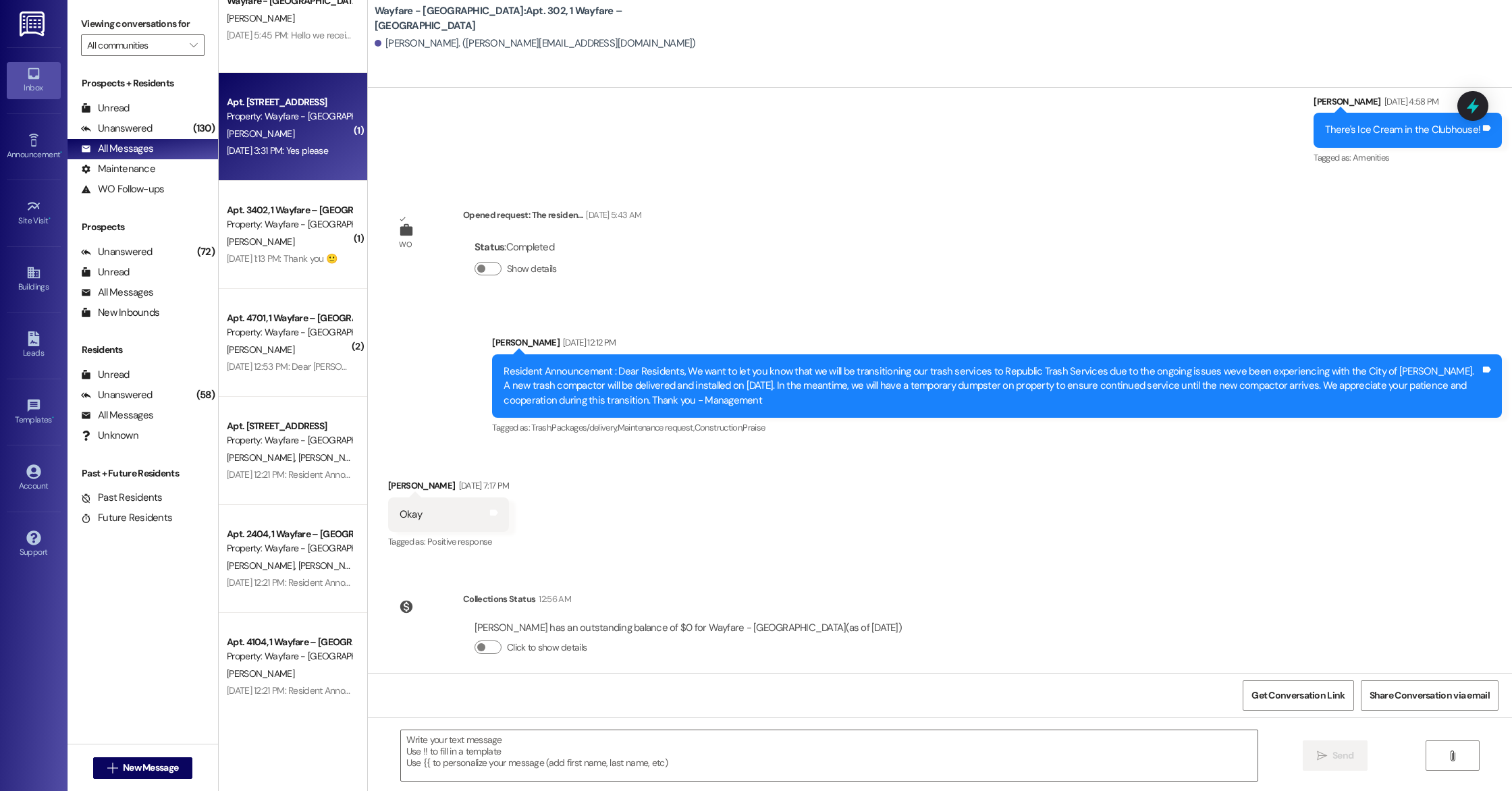
scroll to position [0, 0]
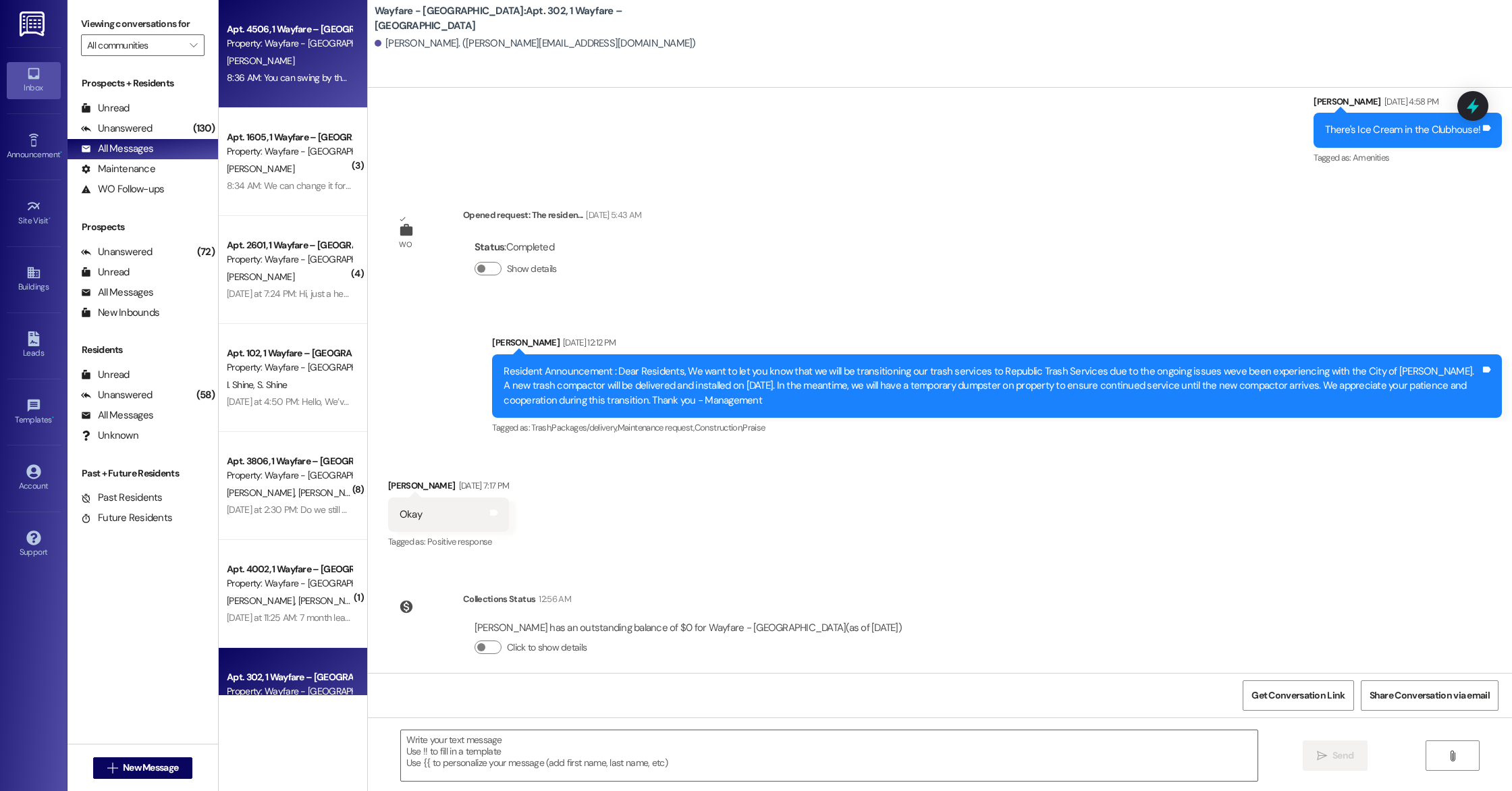
click at [273, 66] on div "[PERSON_NAME]" at bounding box center [289, 61] width 128 height 17
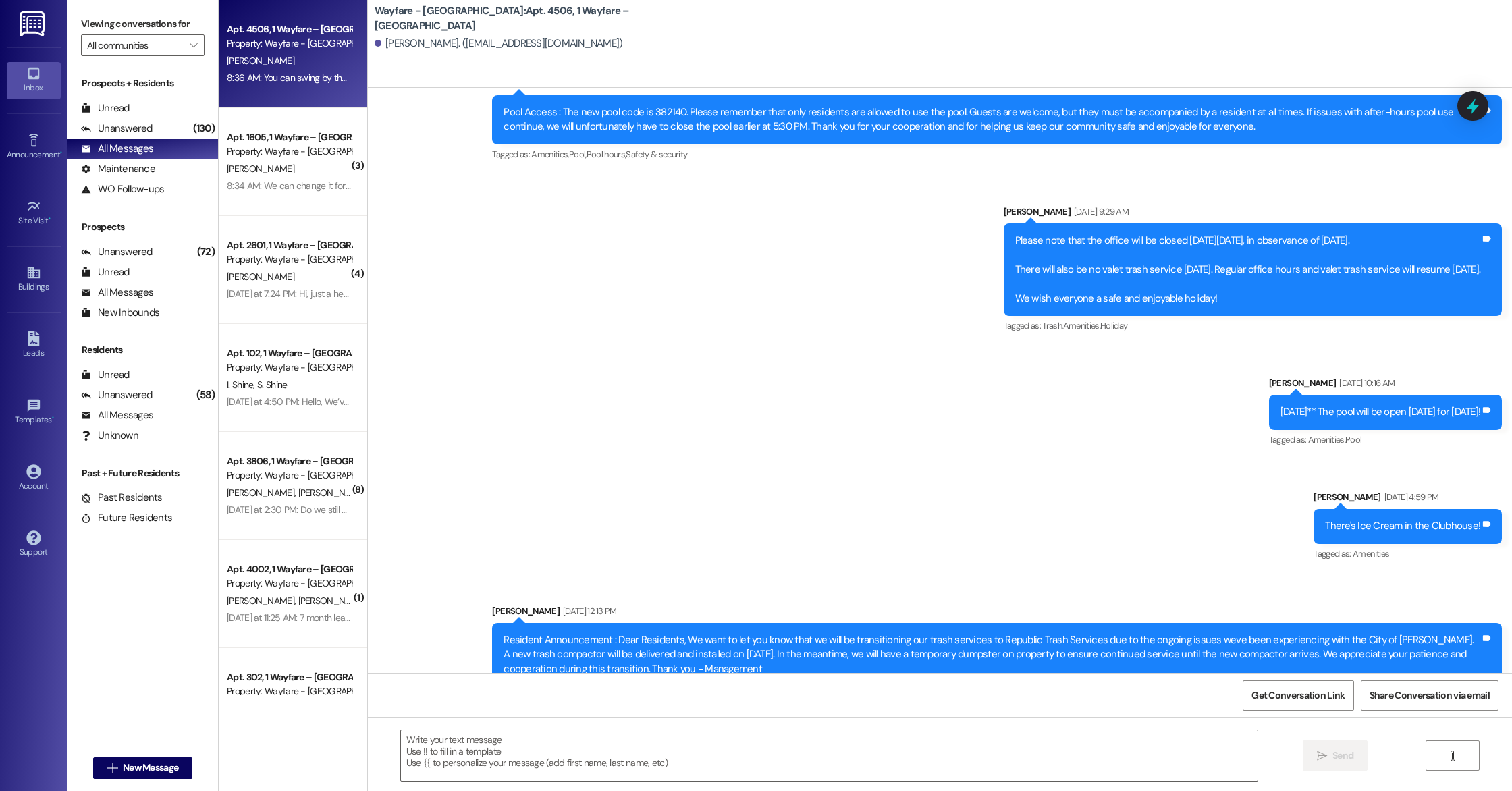
scroll to position [4749, 0]
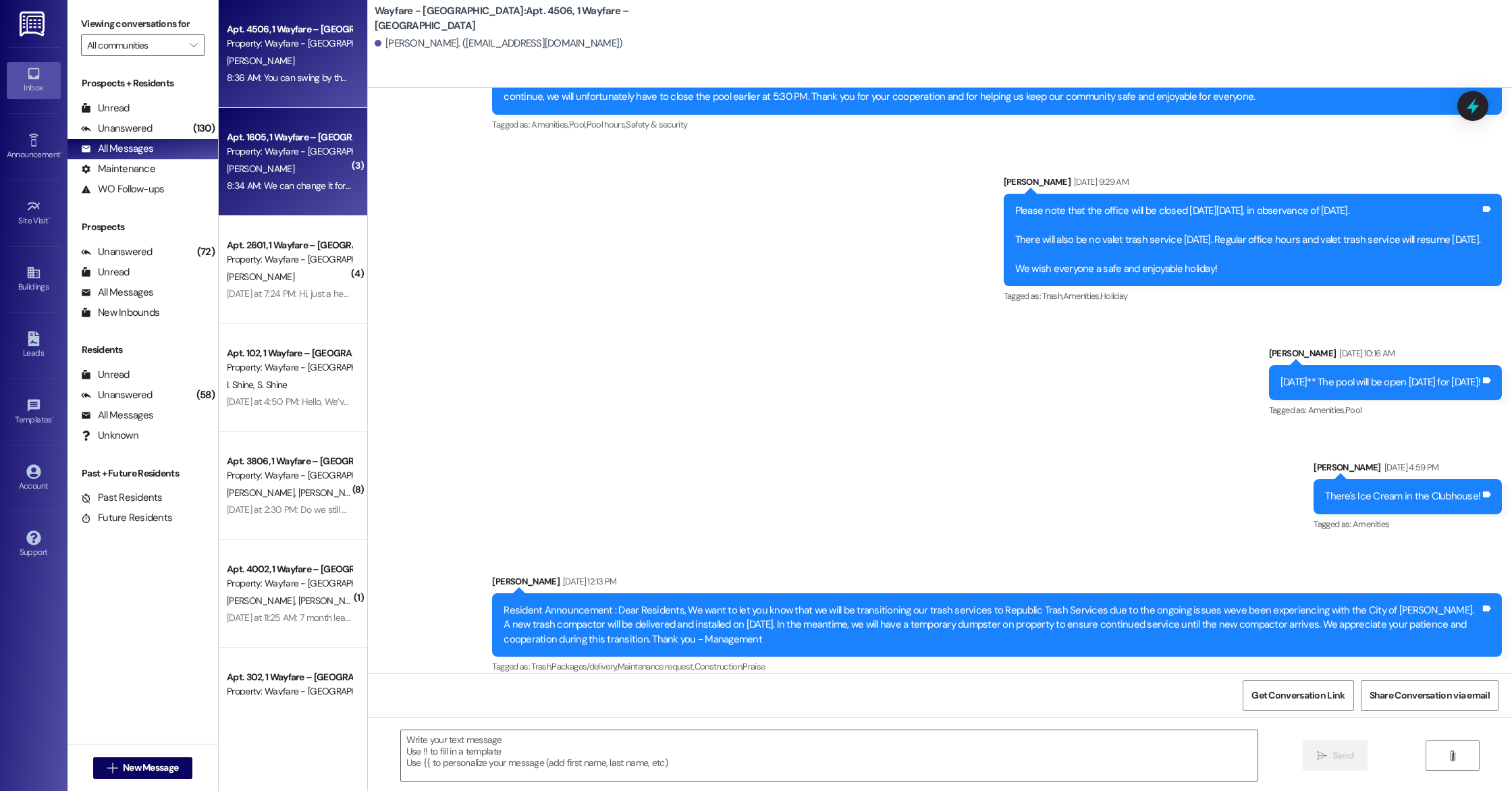
click at [313, 149] on div "Property: Wayfare - [GEOGRAPHIC_DATA]" at bounding box center [289, 152] width 124 height 14
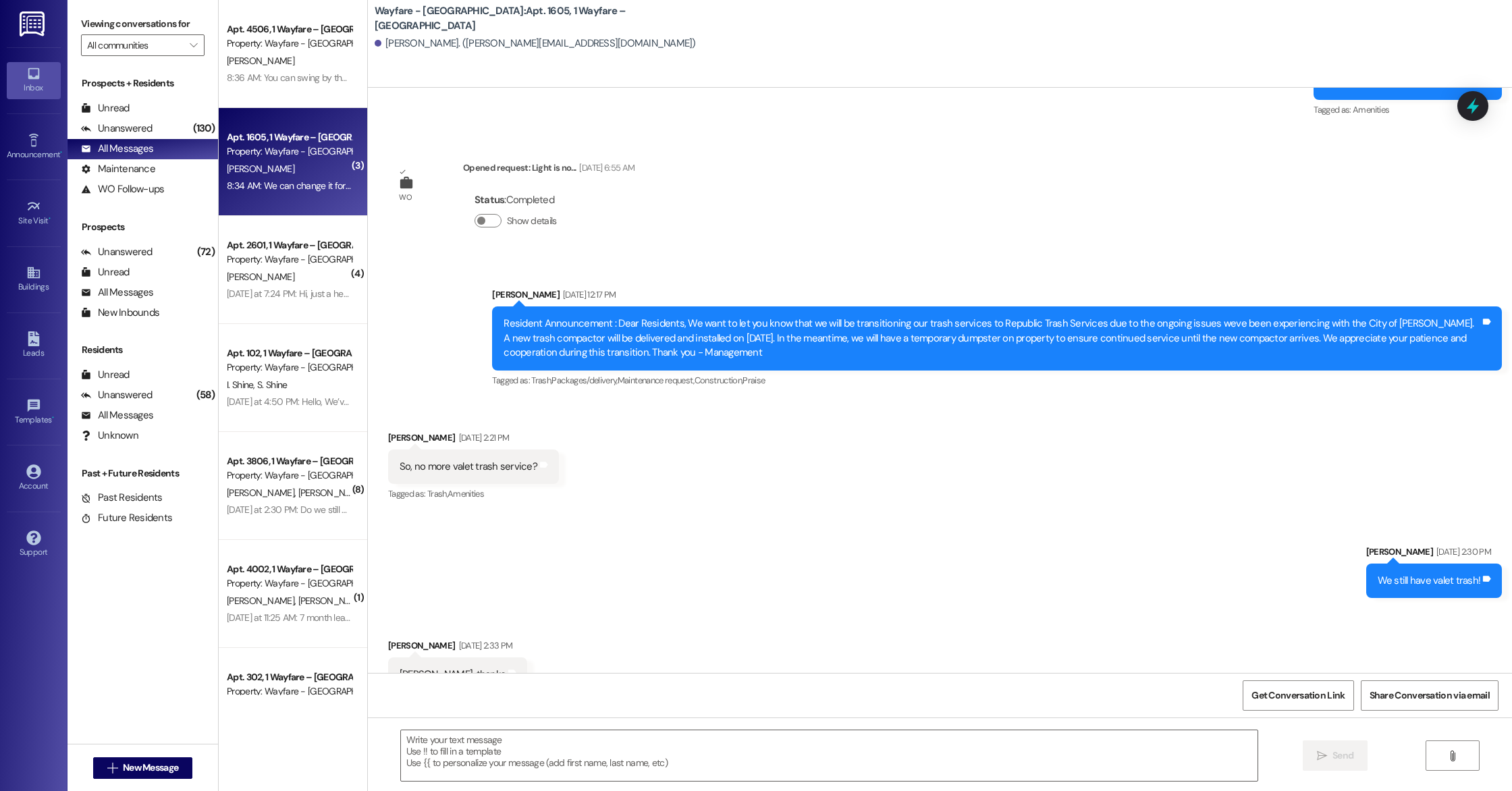
scroll to position [9322, 0]
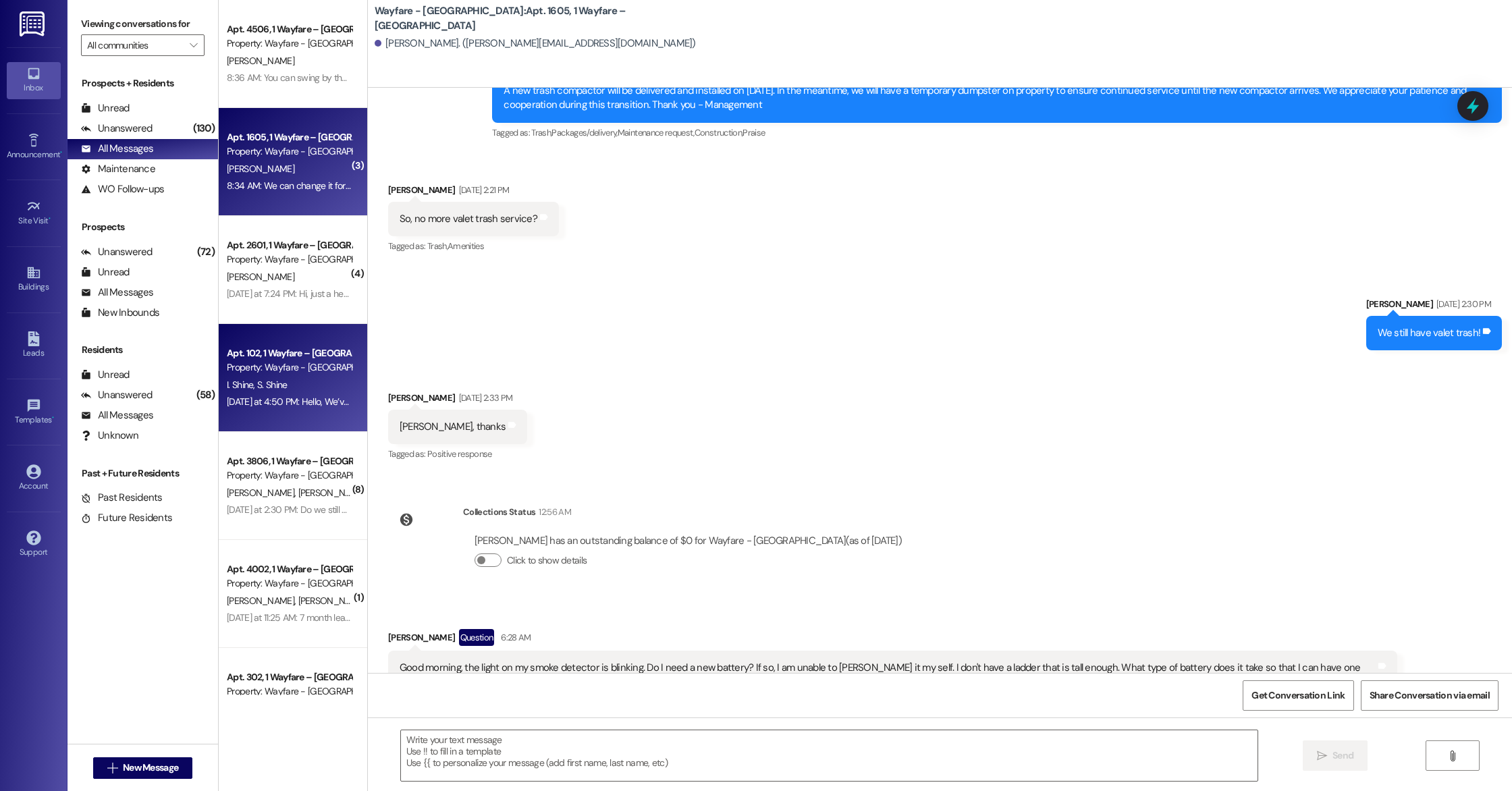
click at [302, 382] on div "I. Shine S. Shine" at bounding box center [289, 385] width 128 height 17
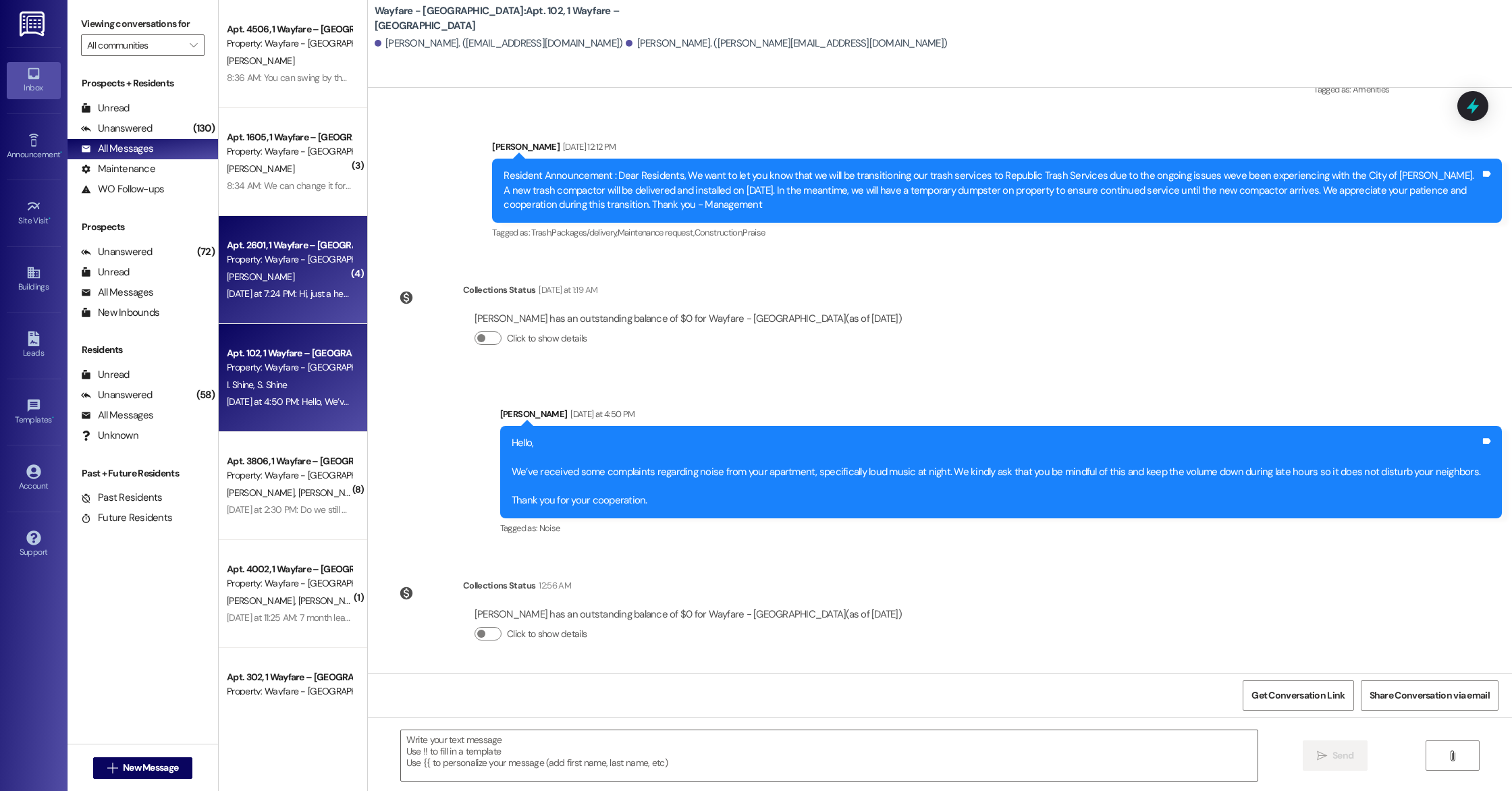
click at [296, 285] on div "[PERSON_NAME]" at bounding box center [289, 277] width 128 height 17
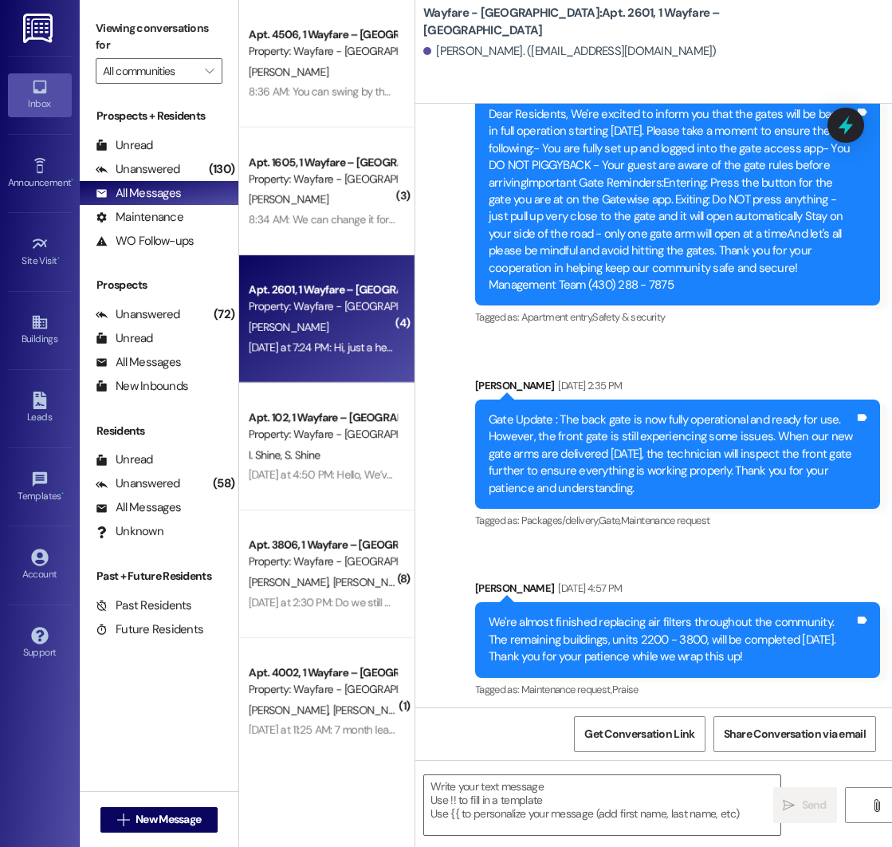
scroll to position [25764, 0]
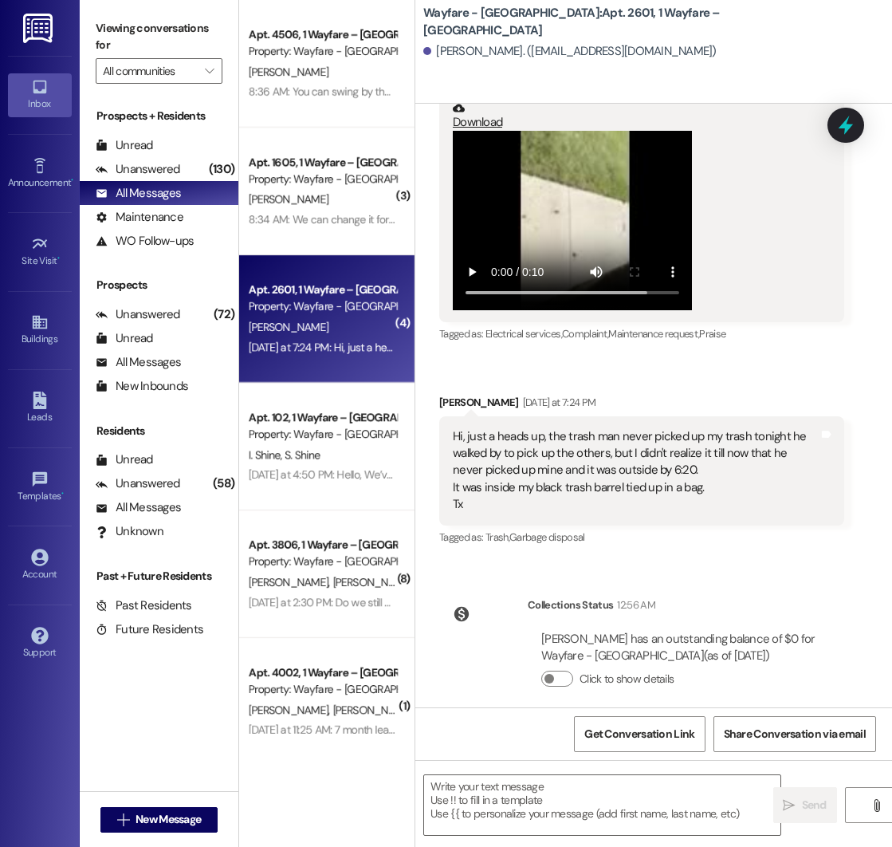
click at [331, 337] on div "[DATE] at 7:24 PM: Hi, just a heads up, the trash man never picked up my trash …" at bounding box center [322, 347] width 151 height 20
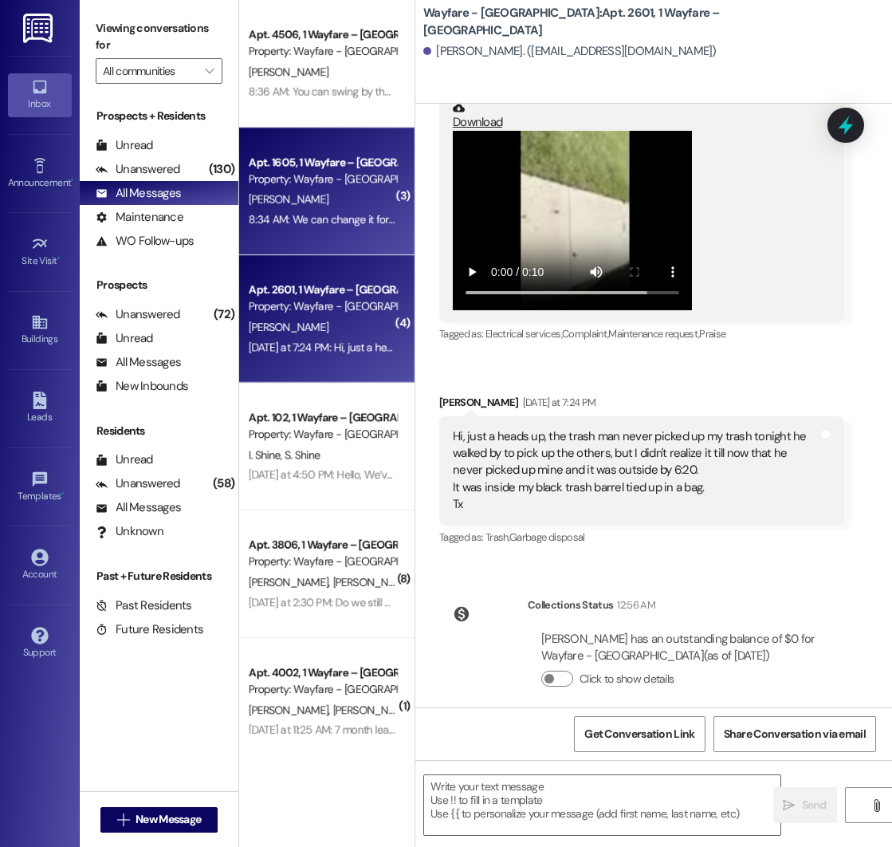
click at [334, 219] on div "8:34 AM: We can change it for you! 8:34 AM: We can change it for you!" at bounding box center [330, 219] width 162 height 14
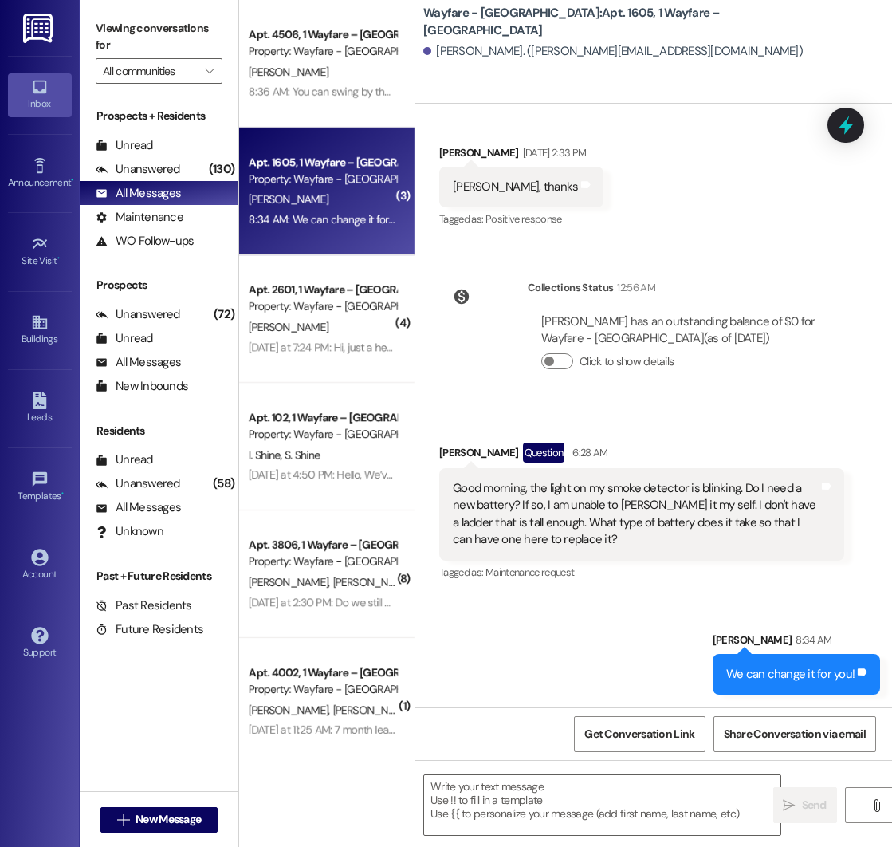
scroll to position [14060, 0]
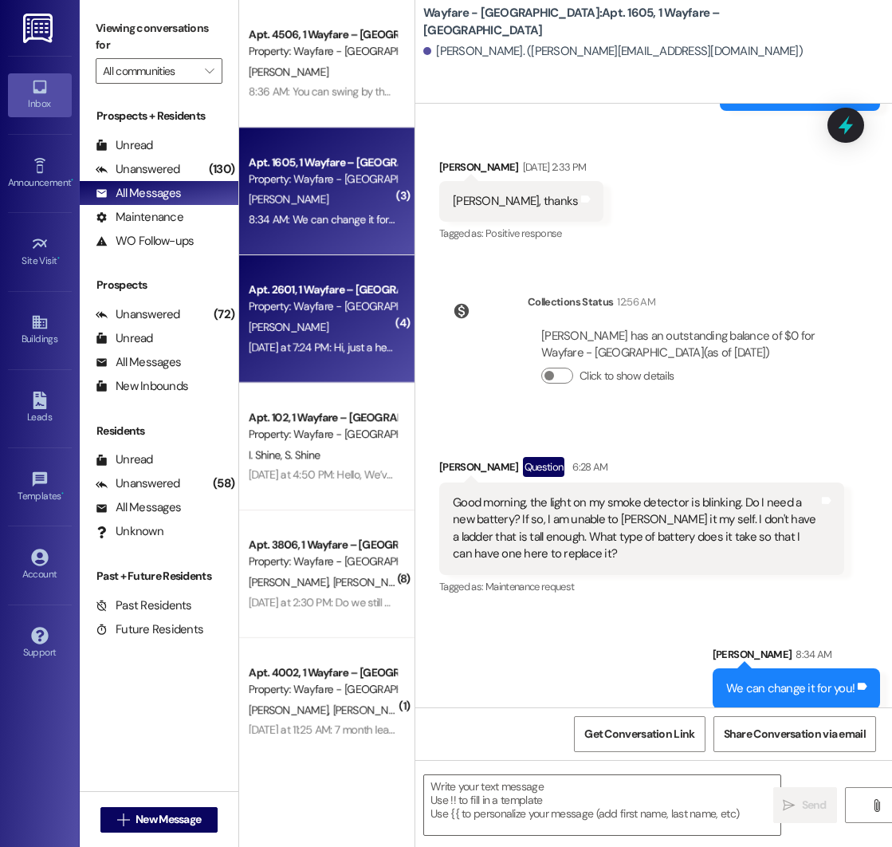
click at [358, 333] on div "[PERSON_NAME]" at bounding box center [322, 327] width 151 height 20
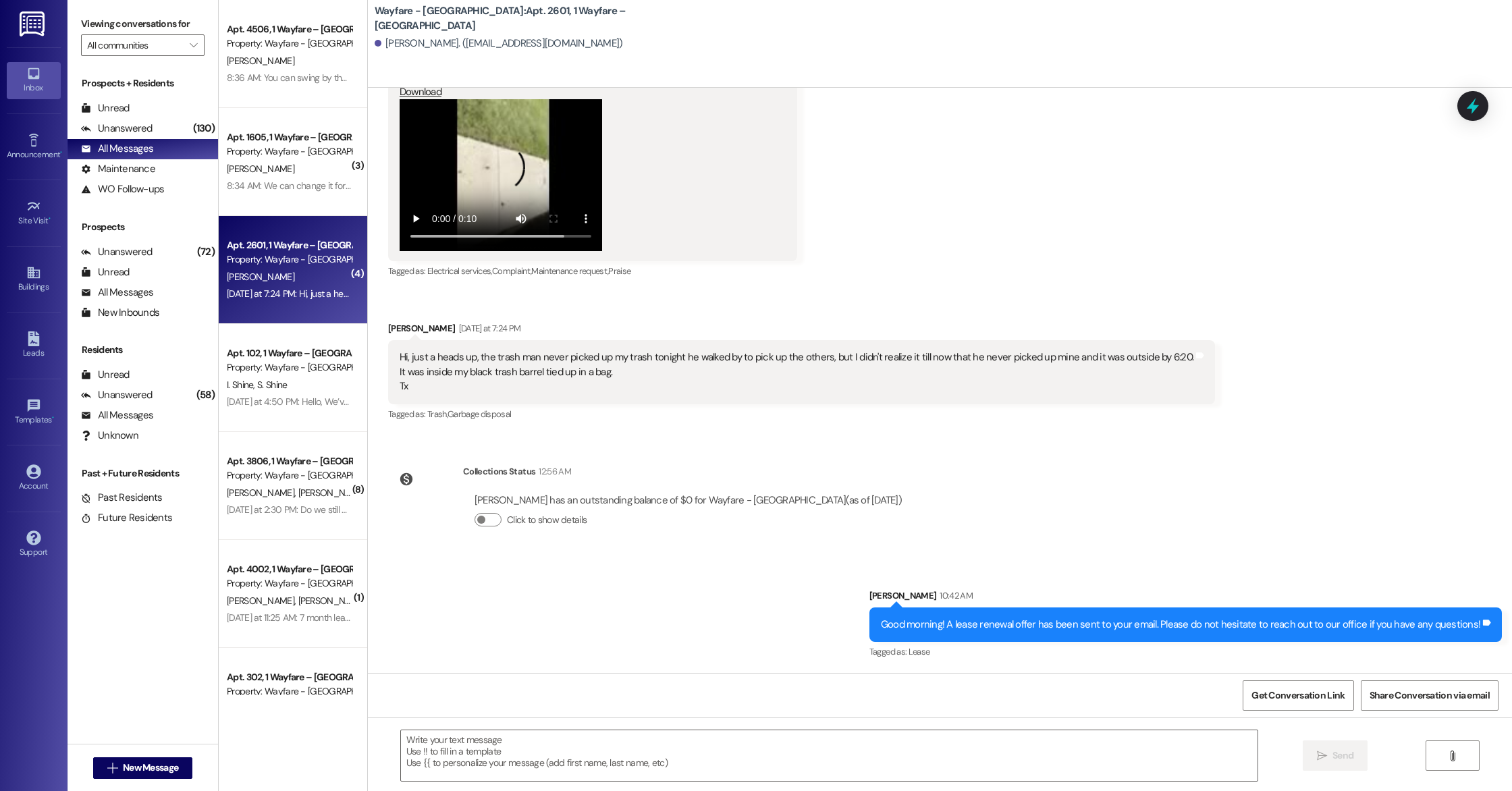
scroll to position [18188, 0]
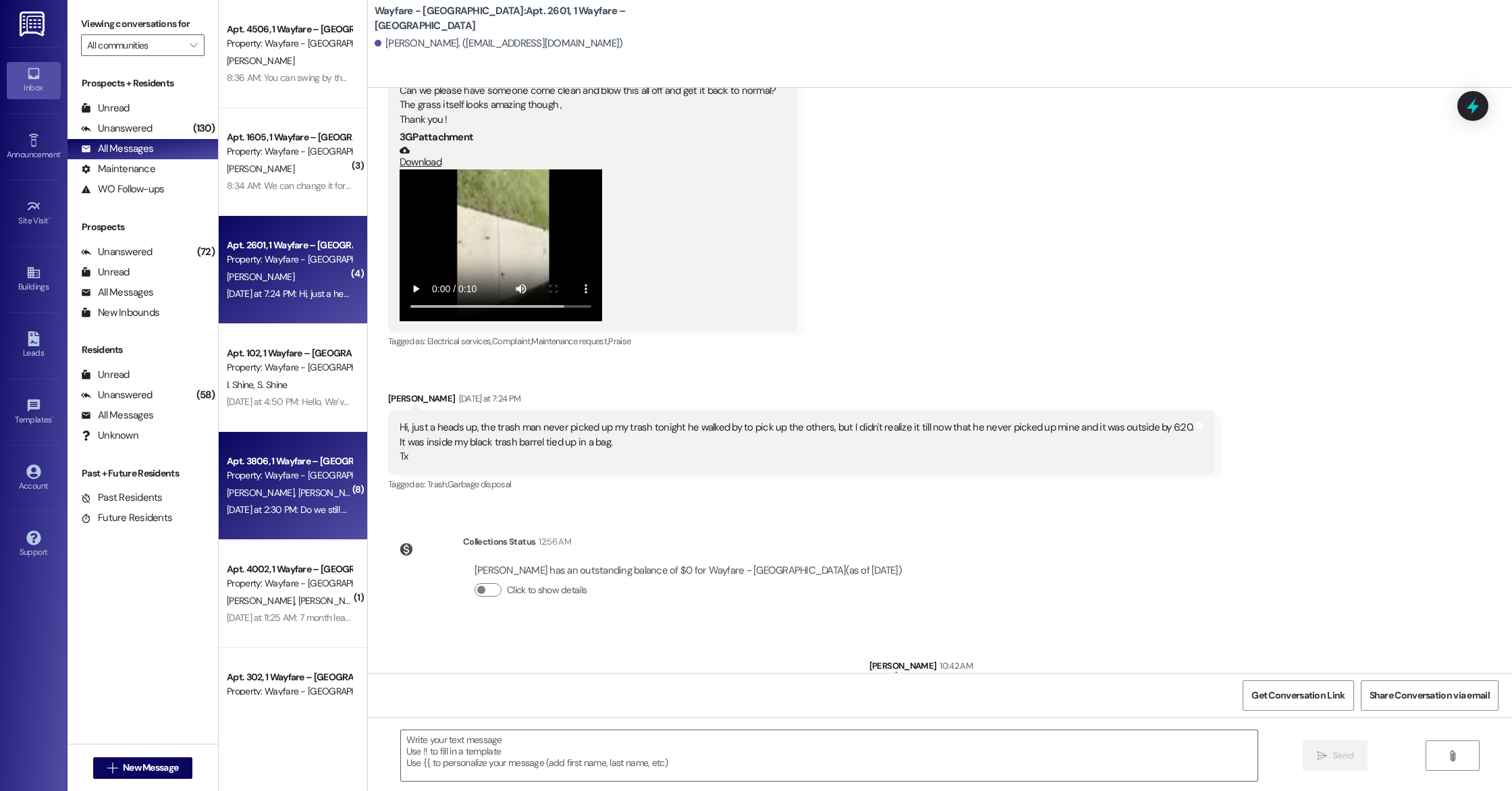
click at [298, 494] on span "[PERSON_NAME]" at bounding box center [332, 493] width 68 height 12
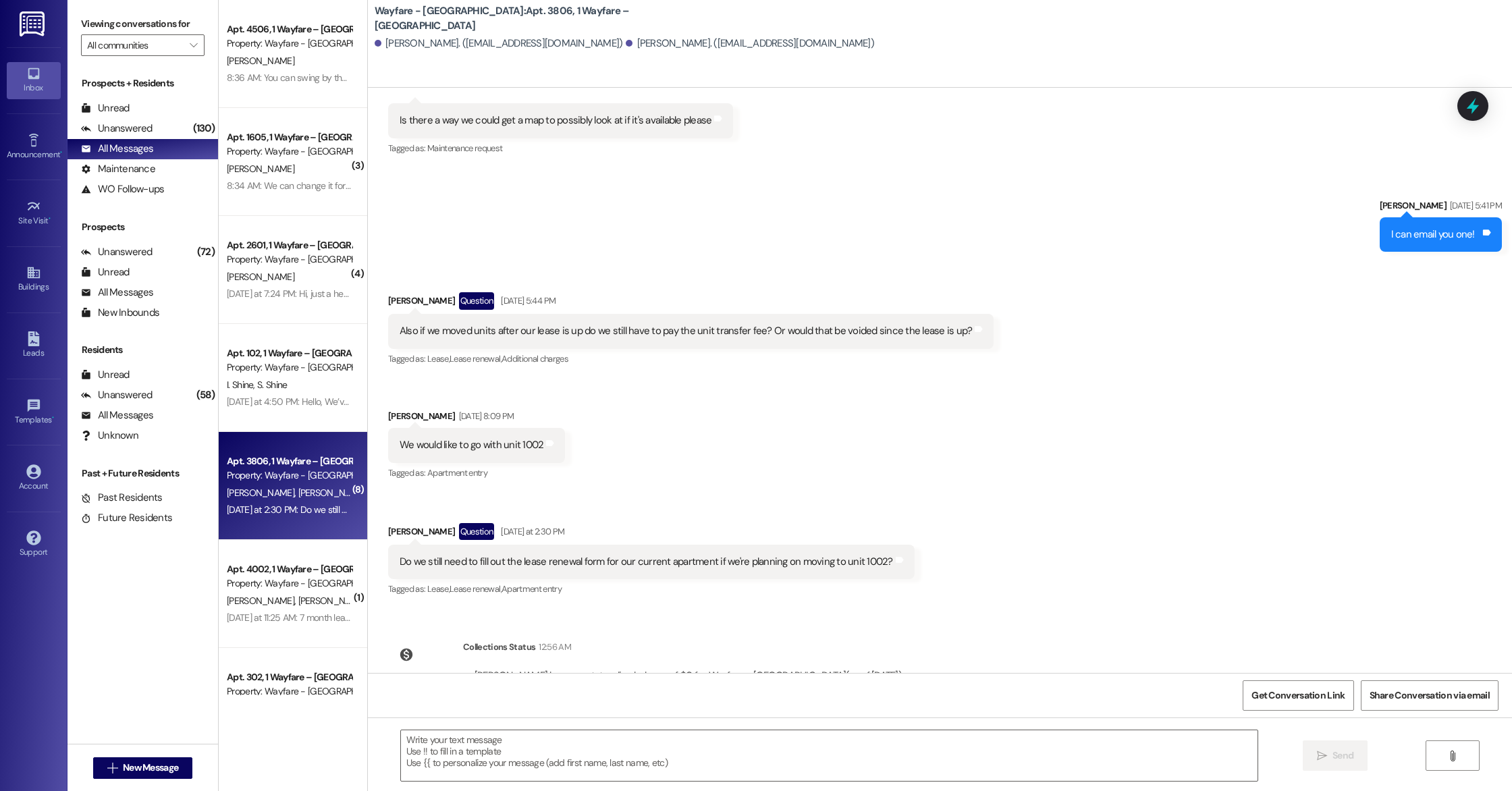
scroll to position [5758, 0]
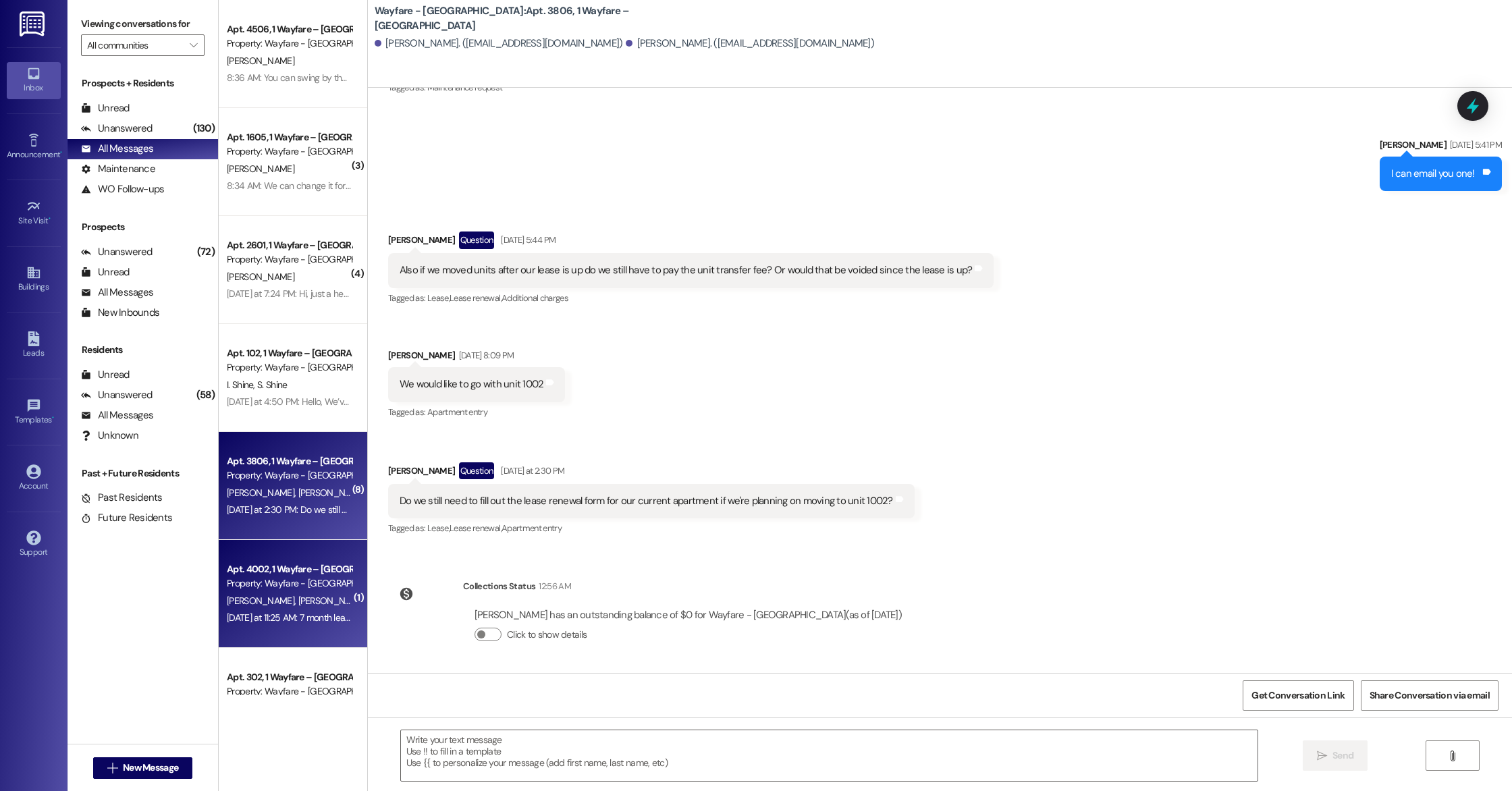
click at [258, 588] on div "Property: Wayfare - [GEOGRAPHIC_DATA]" at bounding box center [289, 584] width 124 height 14
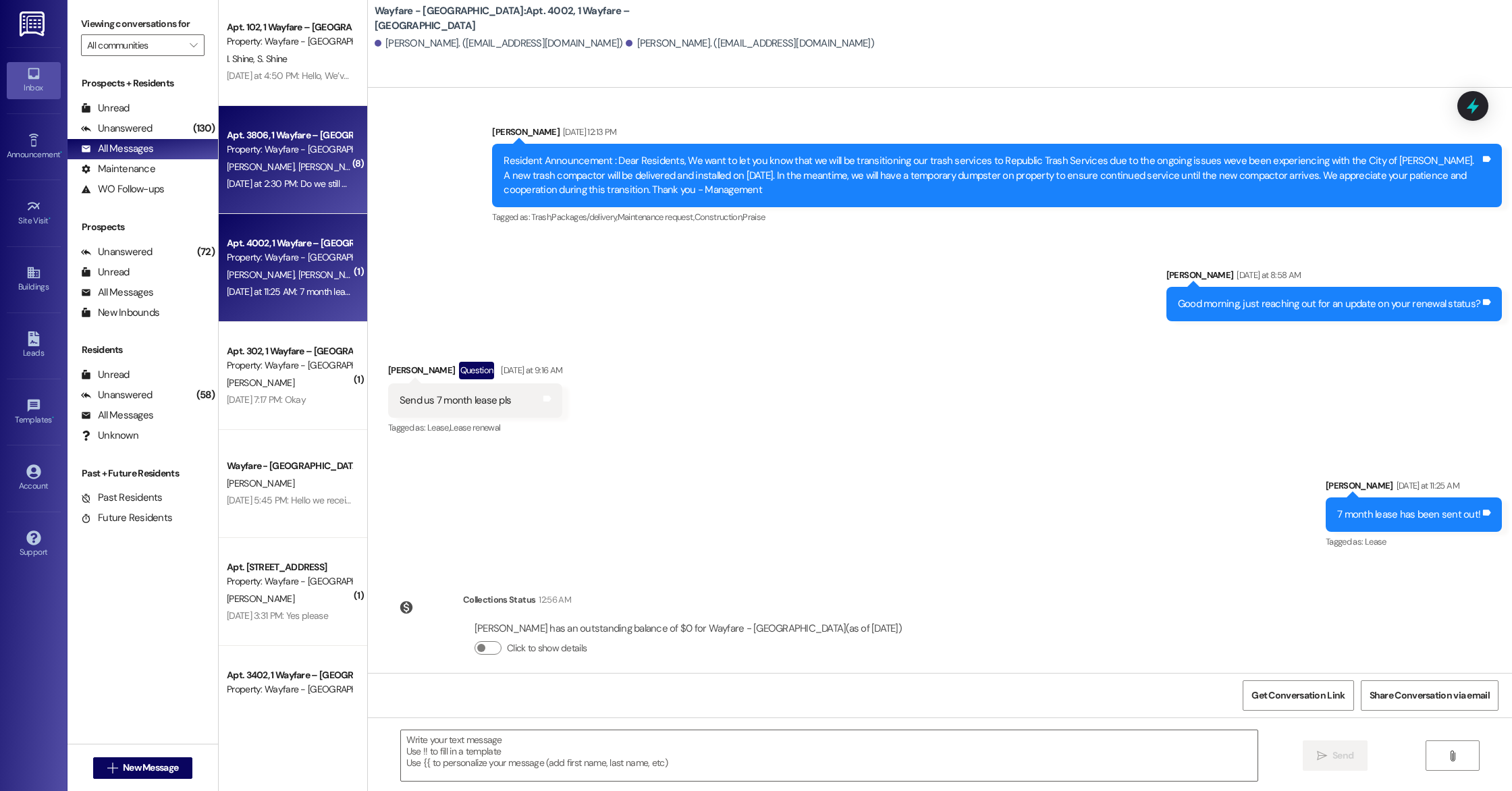
scroll to position [330, 0]
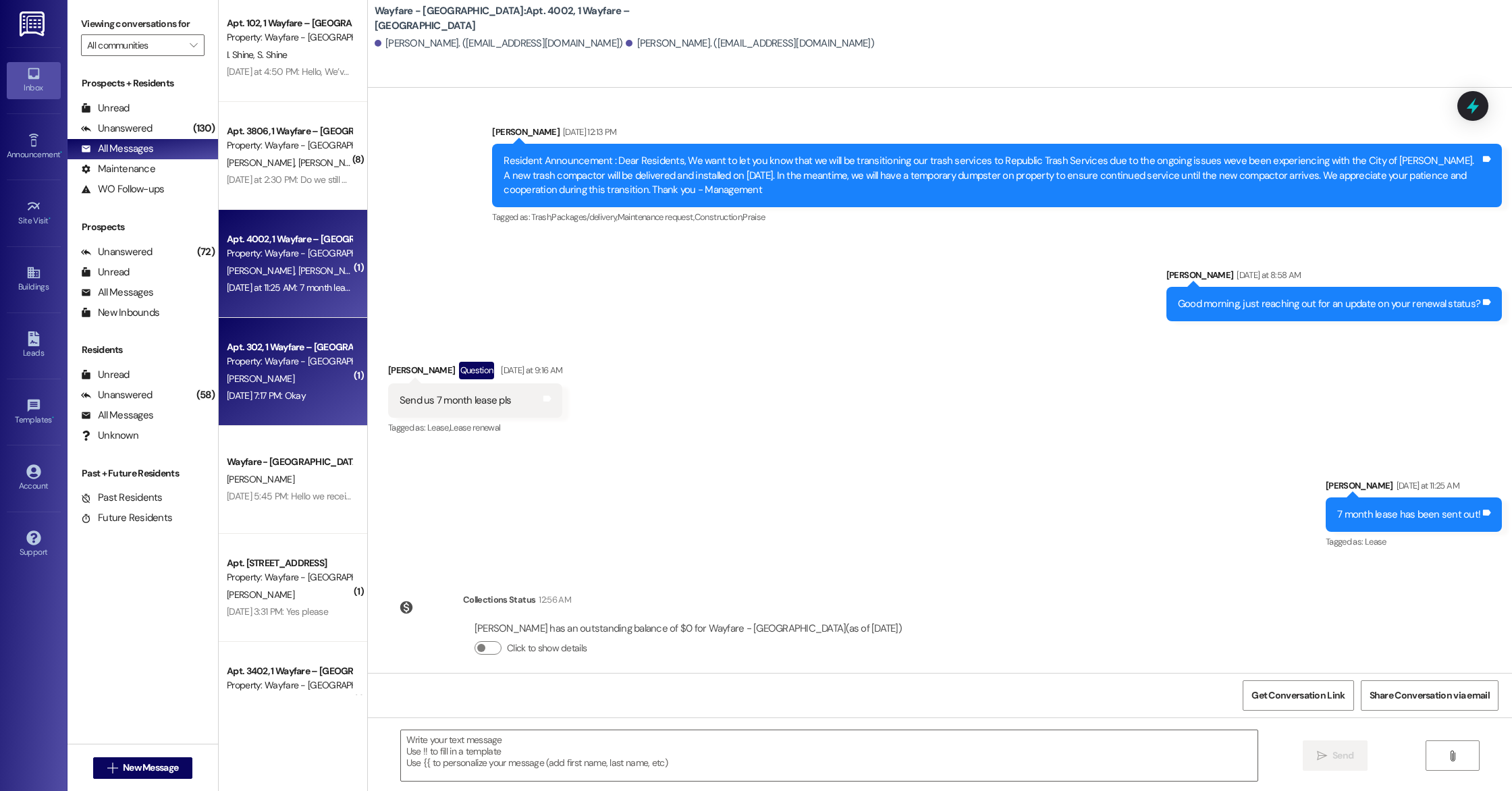
click at [300, 381] on div "[PERSON_NAME]" at bounding box center [289, 379] width 128 height 17
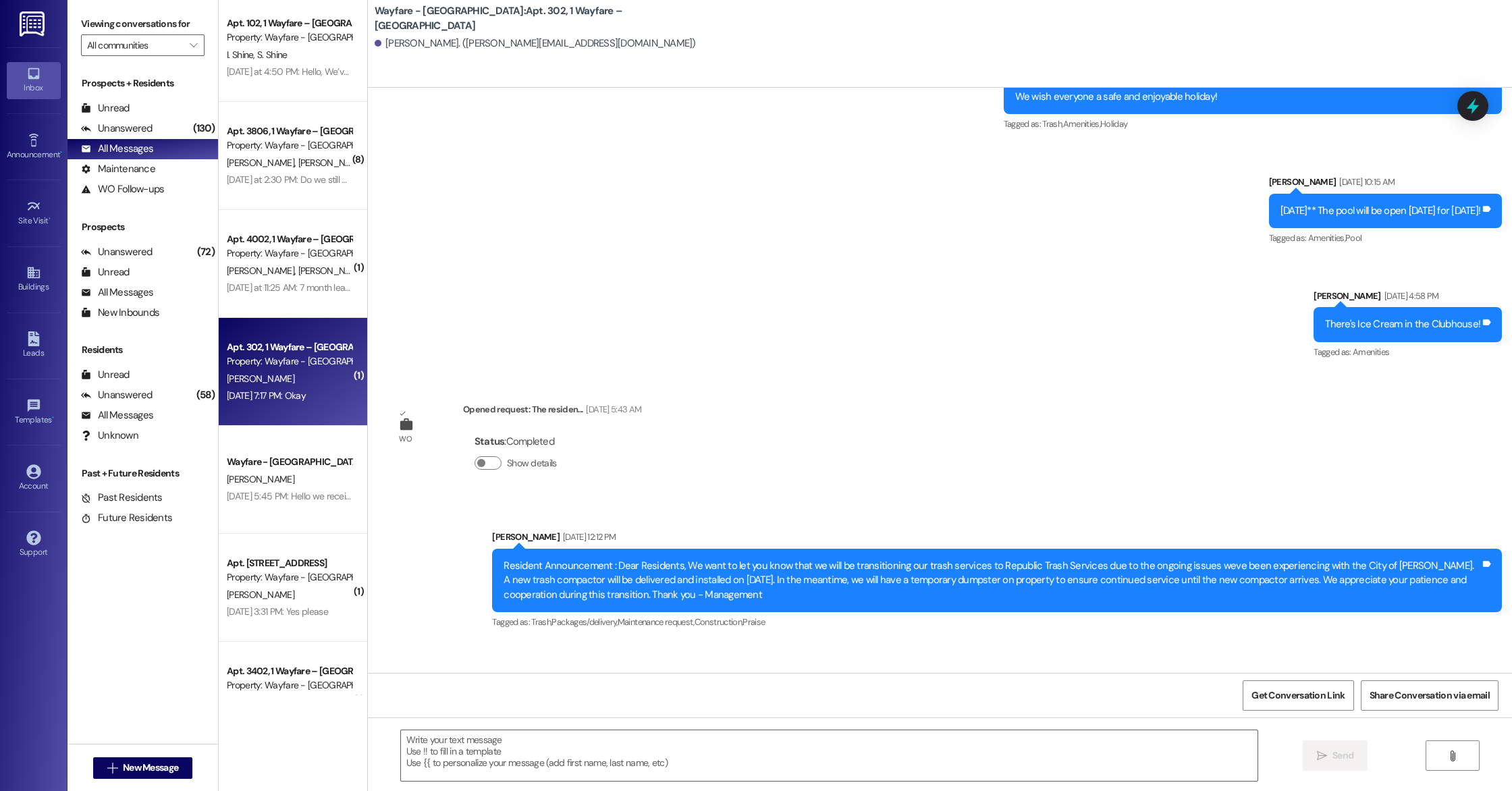
scroll to position [5274, 0]
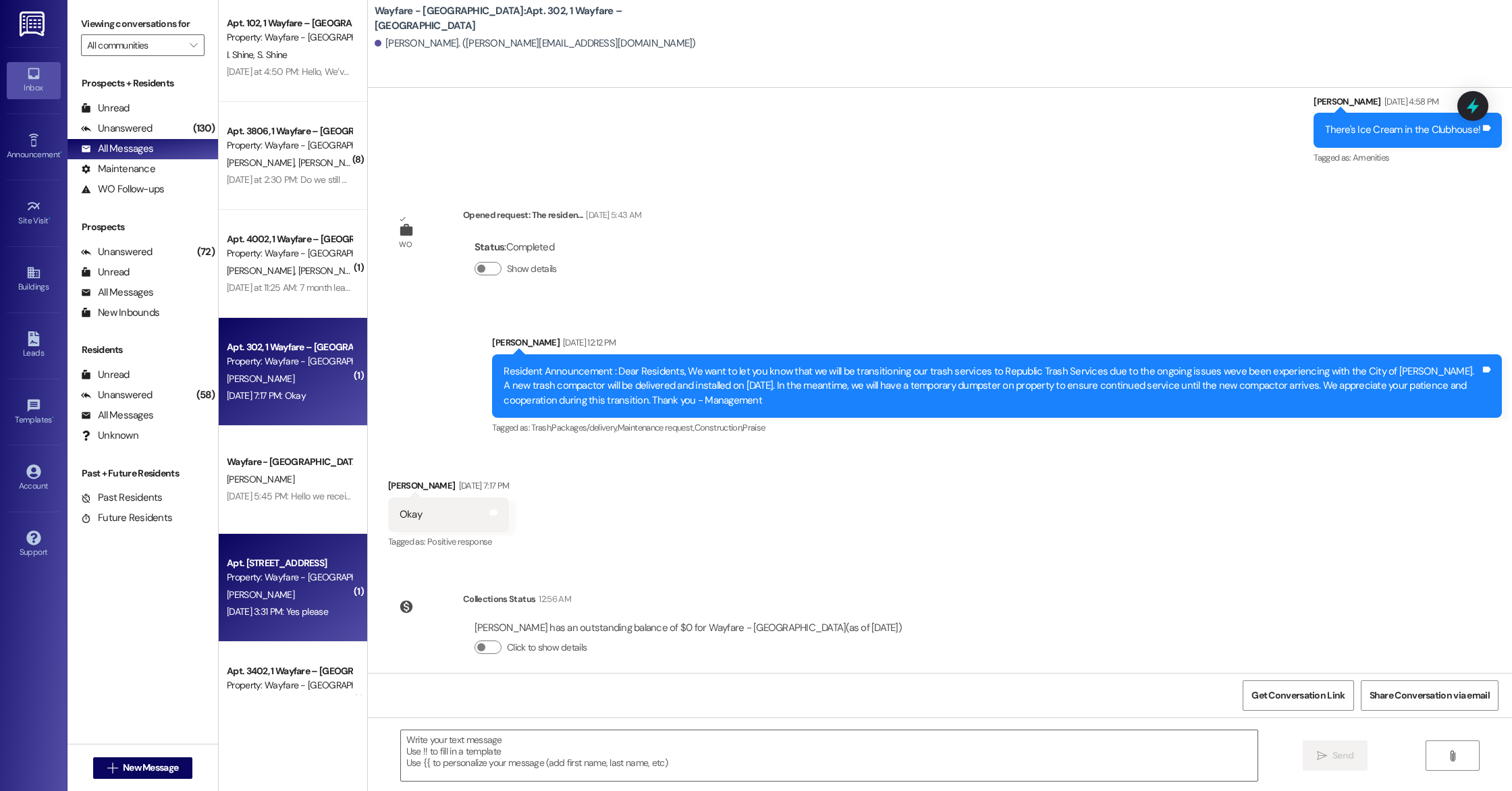
click at [268, 607] on div "[DATE] 3:31 PM: Yes please [DATE] 3:31 PM: Yes please" at bounding box center [278, 611] width 102 height 12
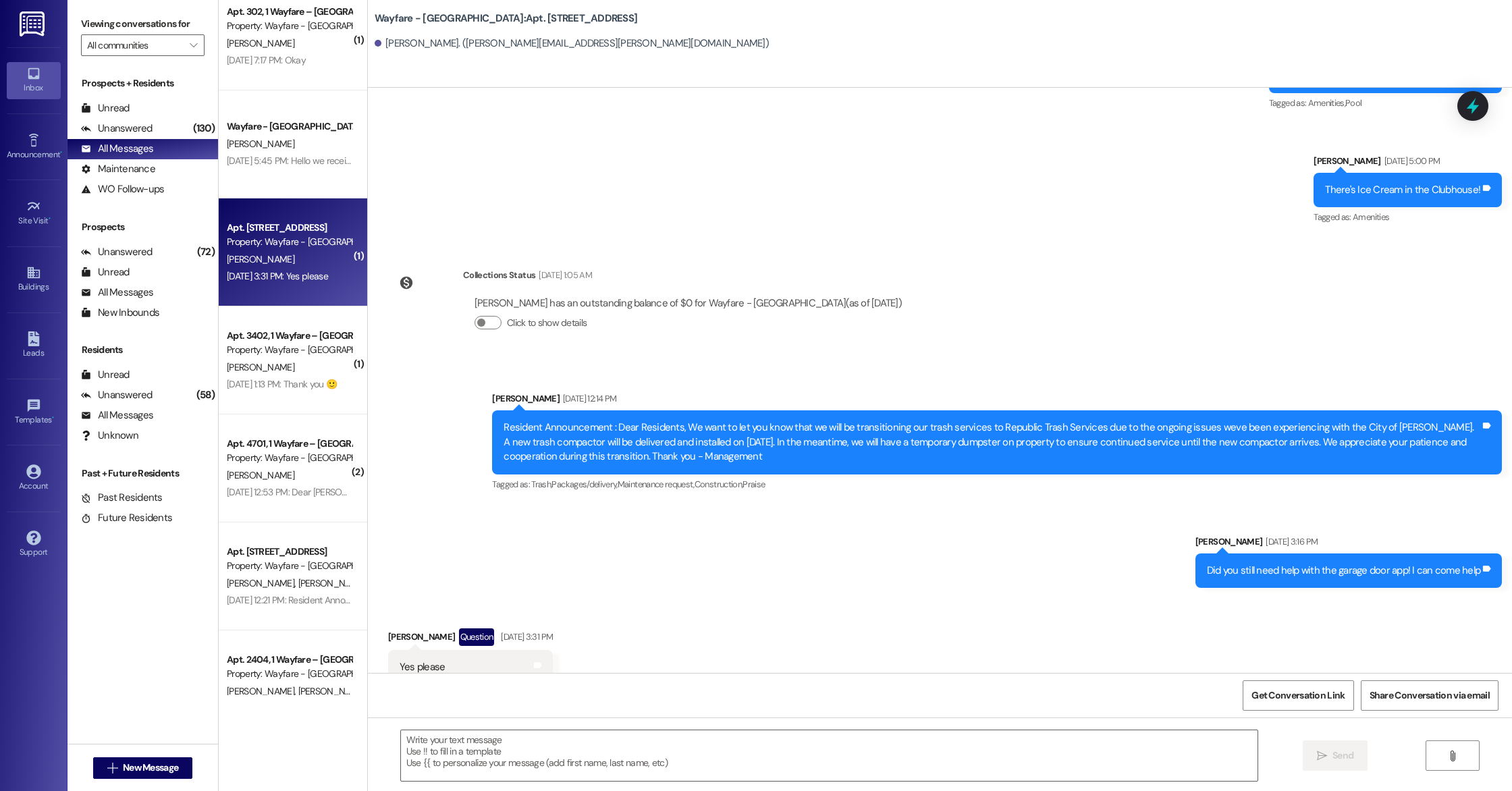
scroll to position [691, 0]
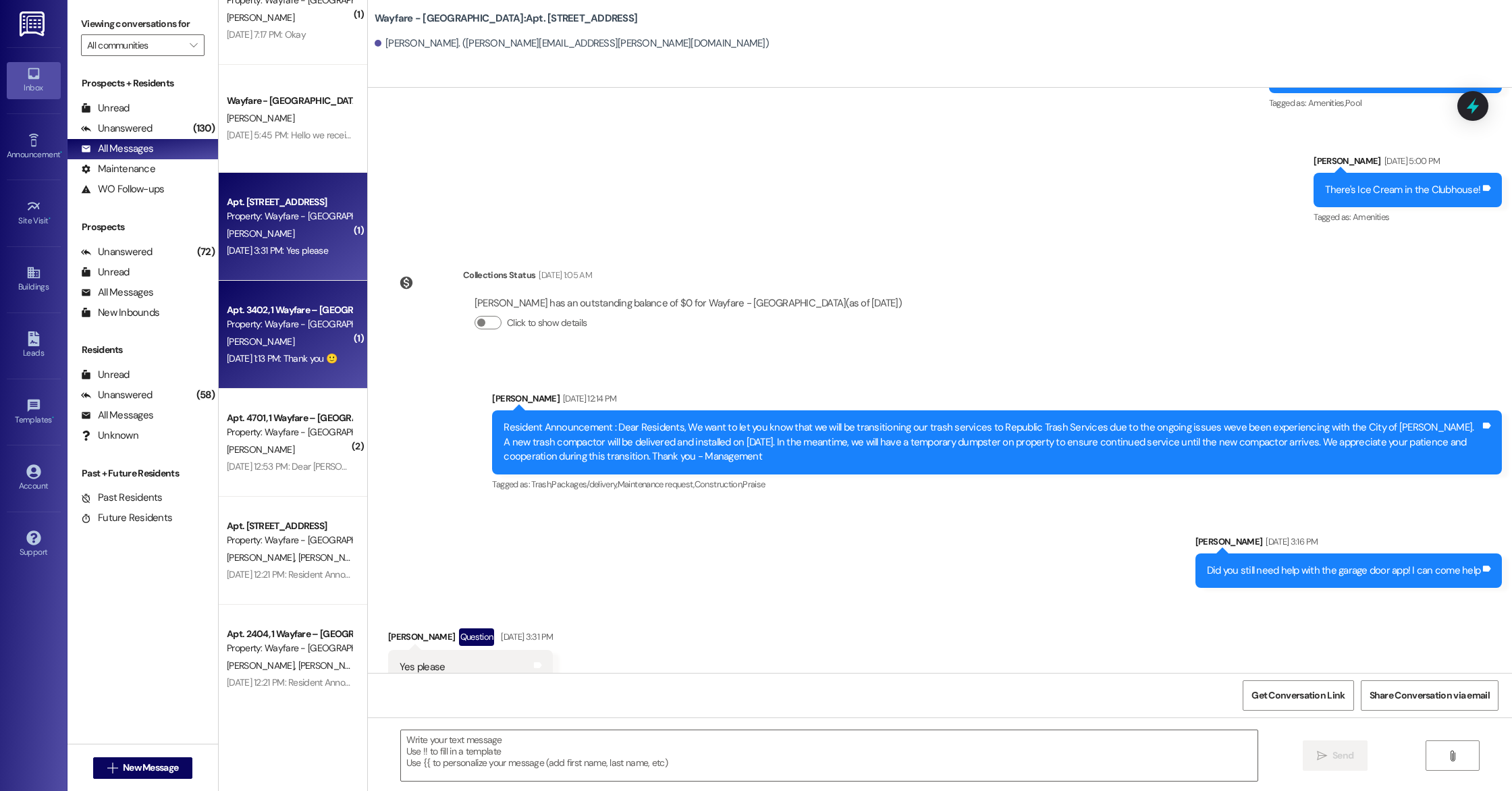
click at [287, 362] on div "[DATE] 1:13 PM: Thank you 🙂 [DATE] 1:13 PM: Thank you 🙂" at bounding box center [282, 358] width 110 height 12
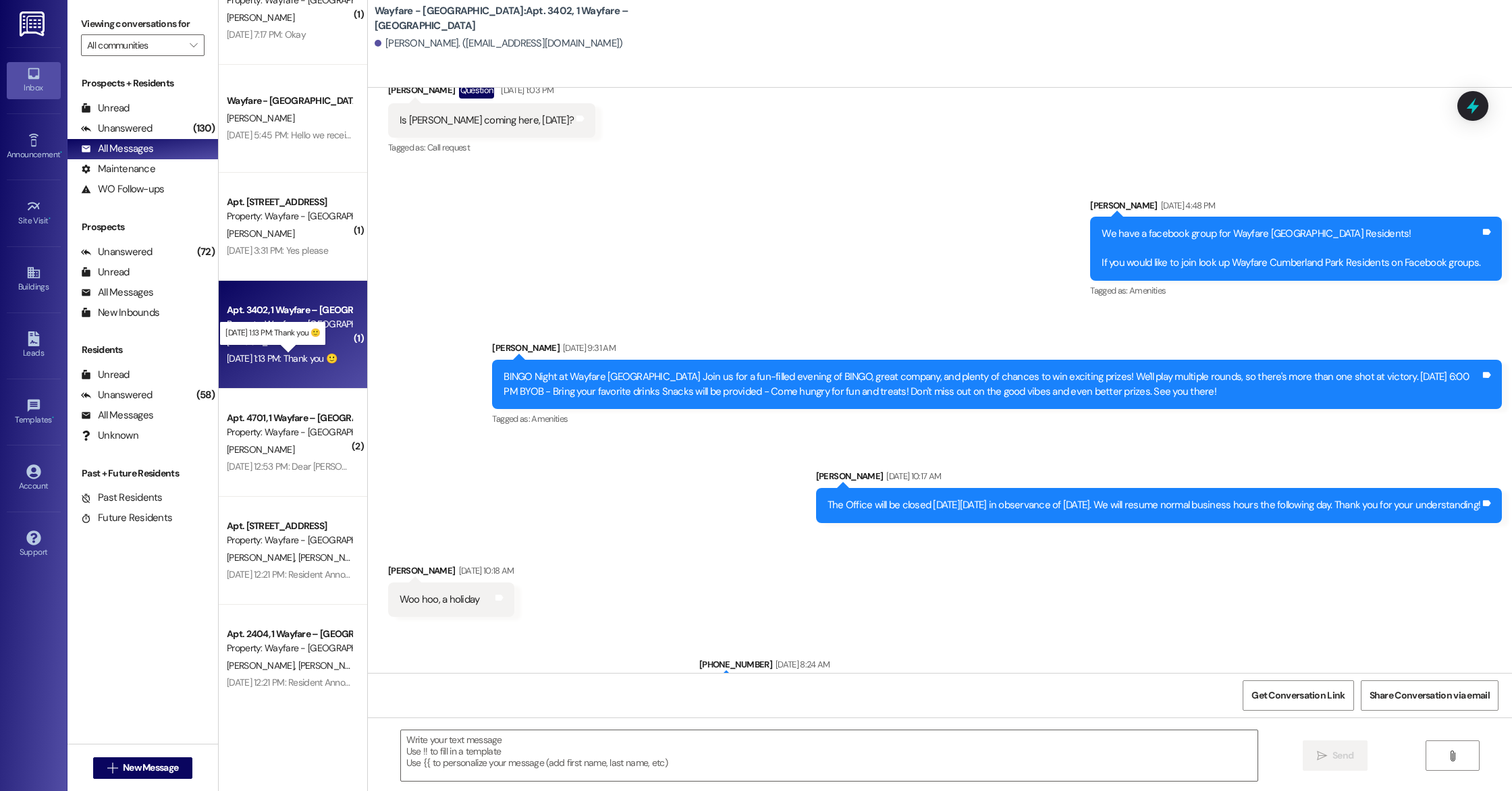
scroll to position [12917, 0]
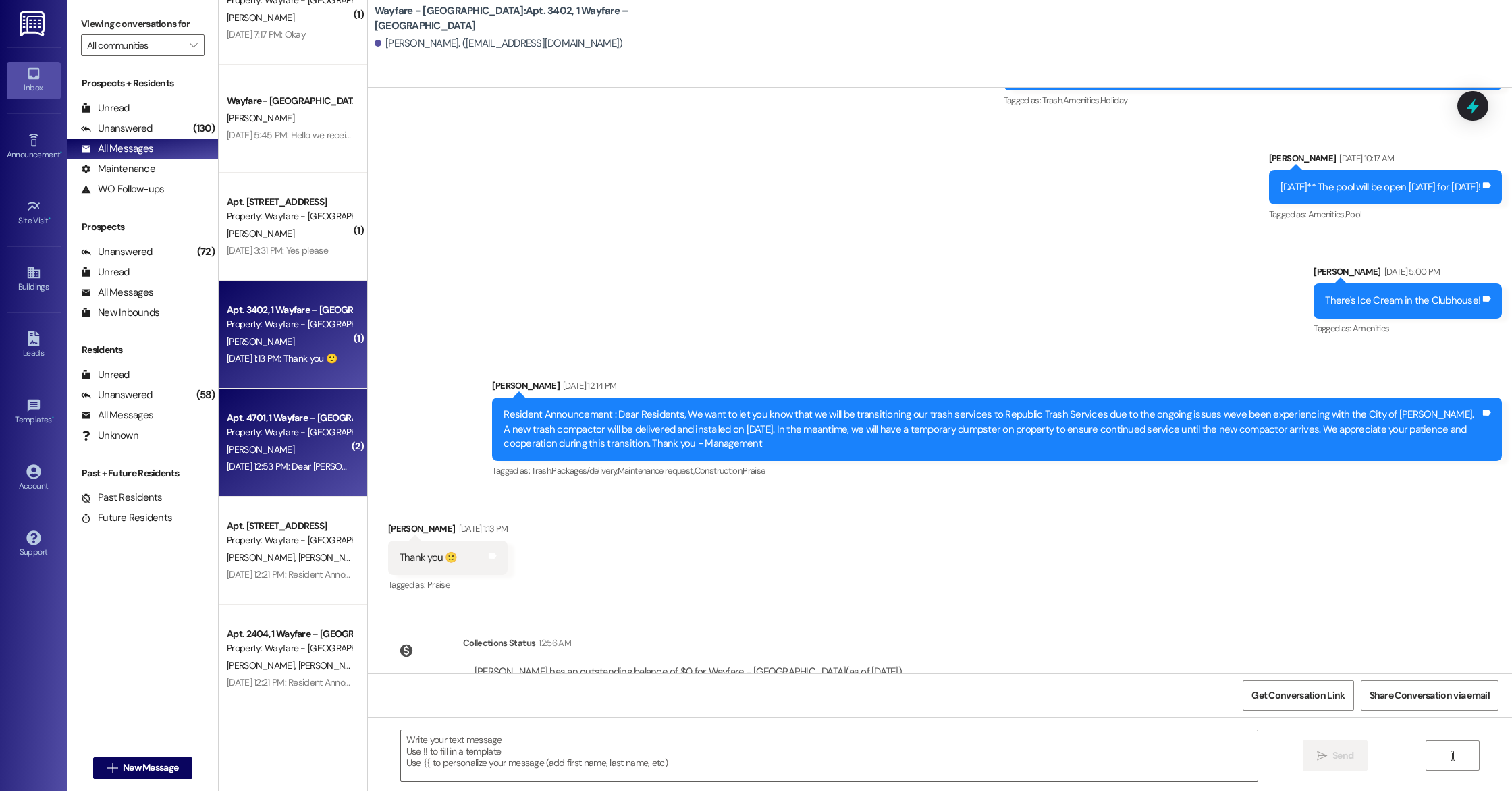
click at [284, 456] on div "[PERSON_NAME]" at bounding box center [289, 450] width 128 height 17
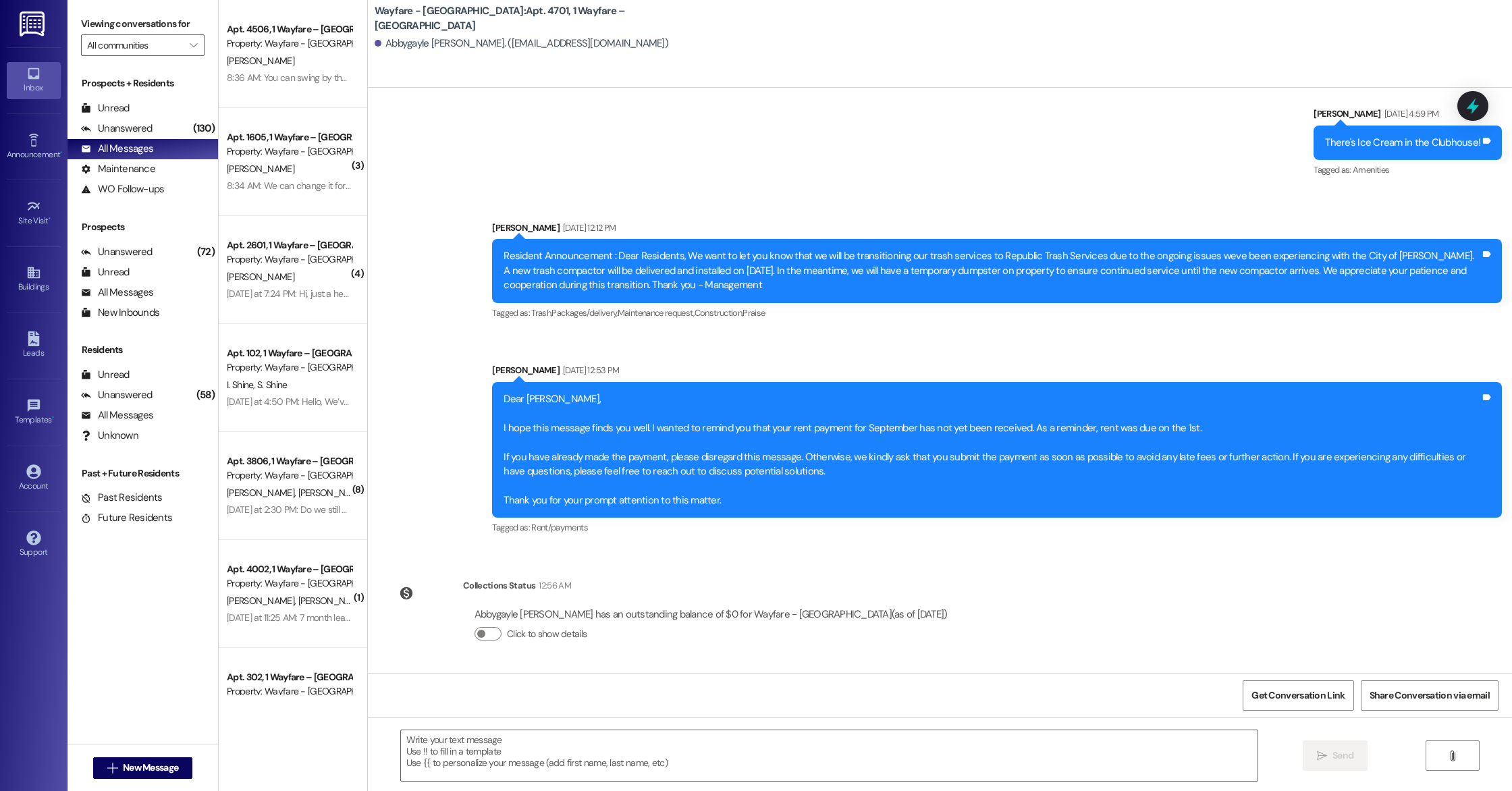
scroll to position [6823, 0]
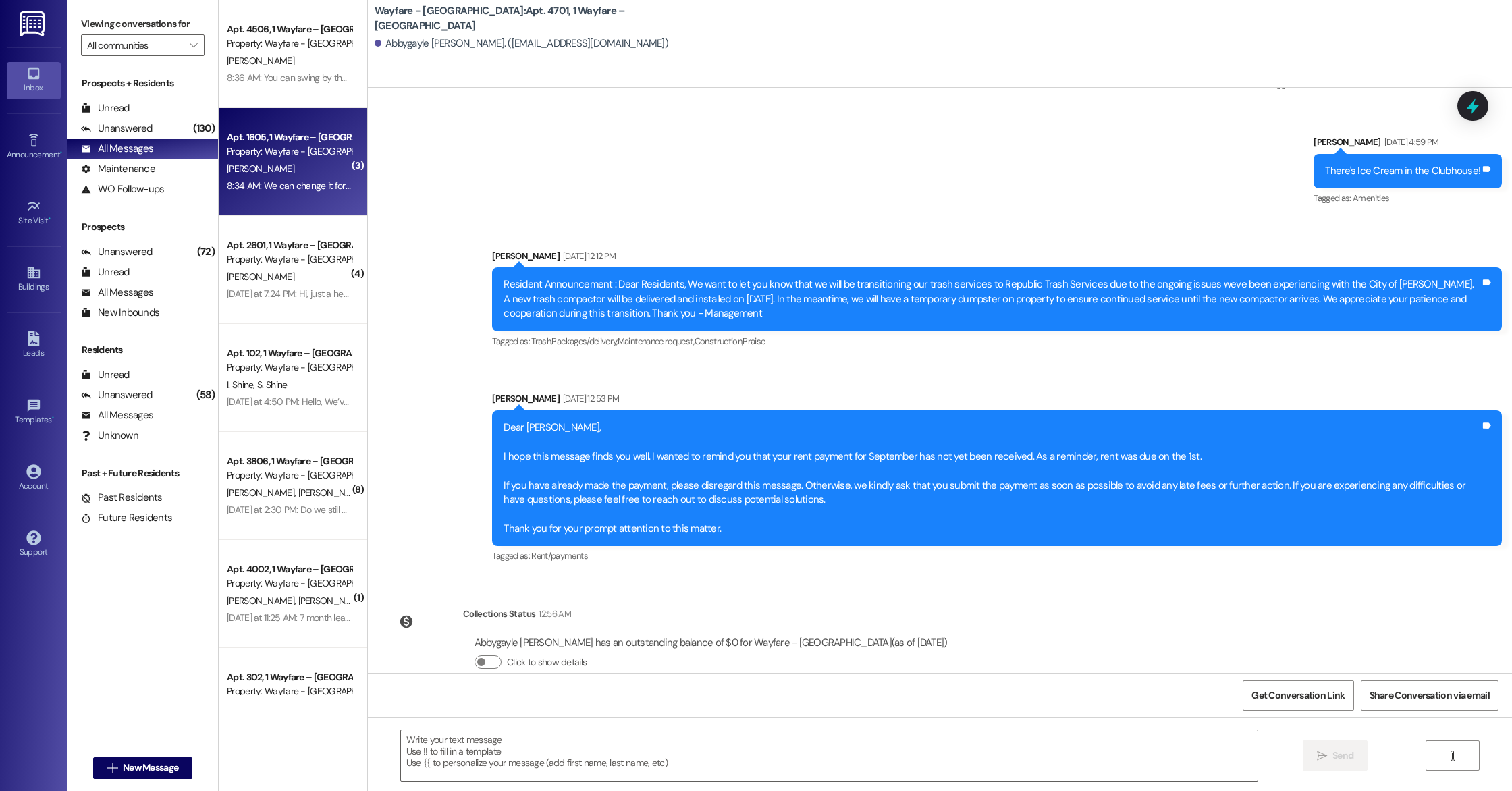
click at [268, 178] on div "8:34 AM: We can change it for you! 8:34 AM: We can change it for you!" at bounding box center [289, 186] width 128 height 17
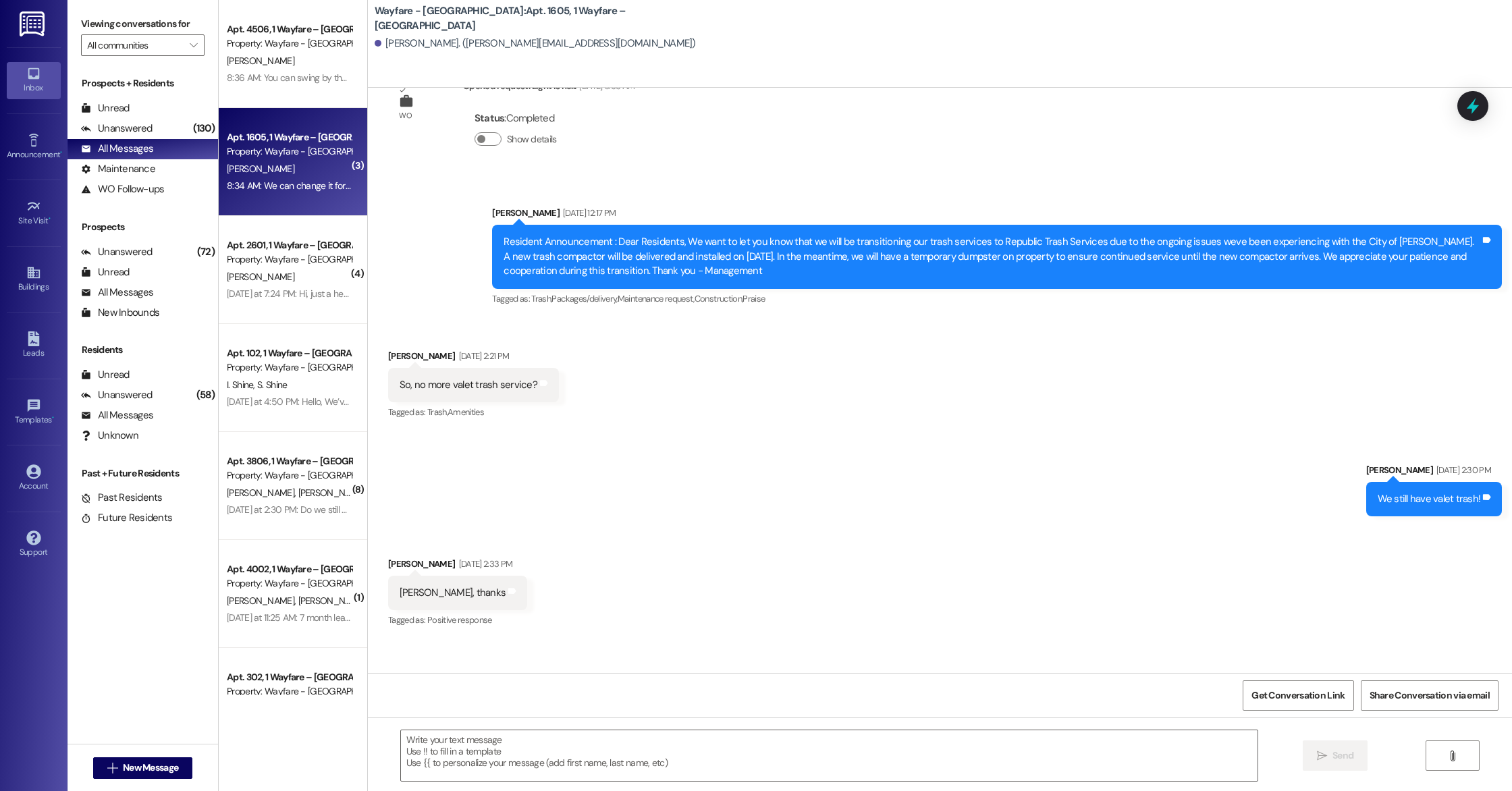
scroll to position [9322, 0]
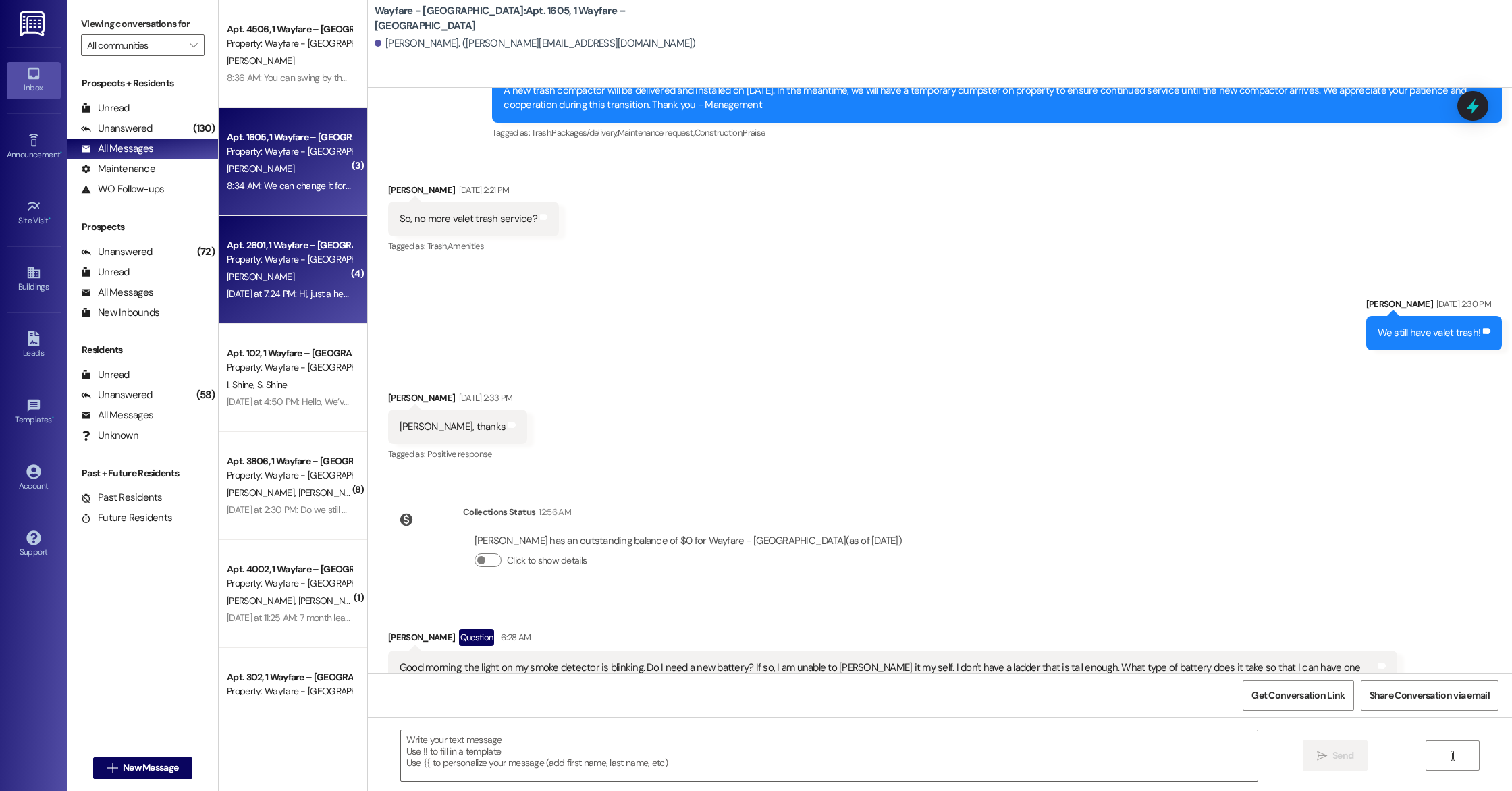
click at [266, 262] on div "Property: Wayfare - [GEOGRAPHIC_DATA]" at bounding box center [289, 259] width 124 height 14
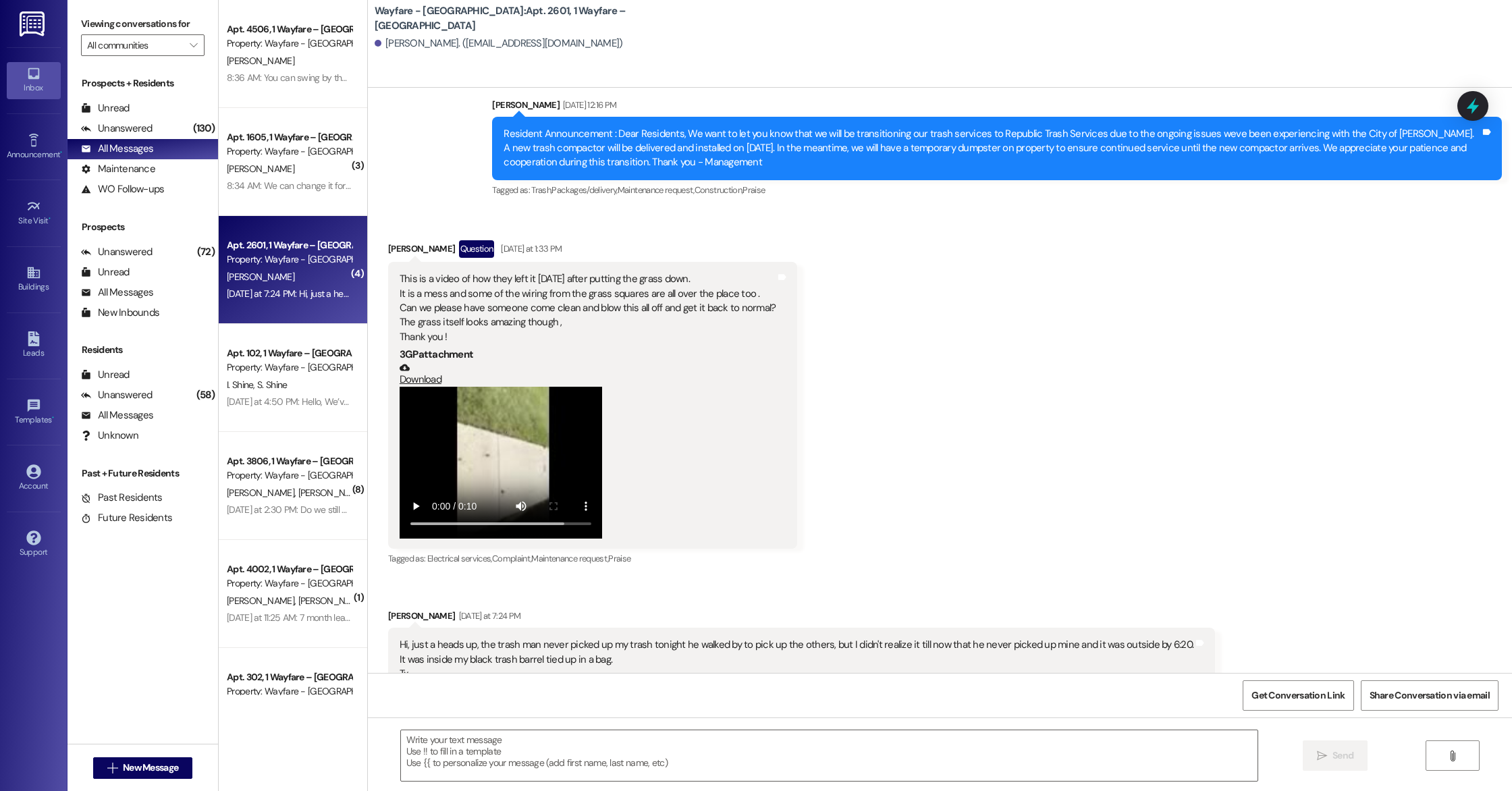
scroll to position [17949, 0]
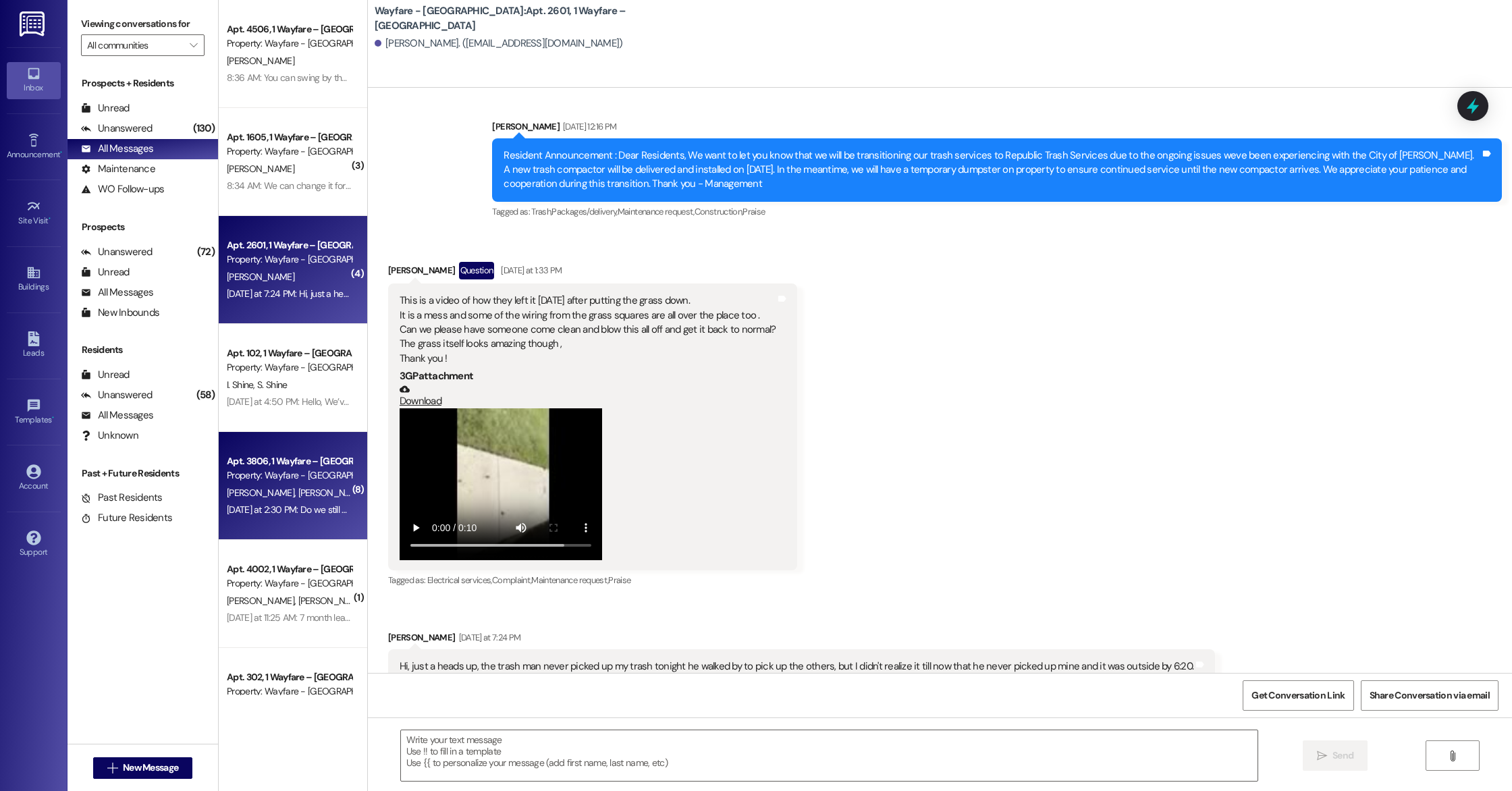
click at [298, 494] on span "[PERSON_NAME]" at bounding box center [332, 493] width 68 height 12
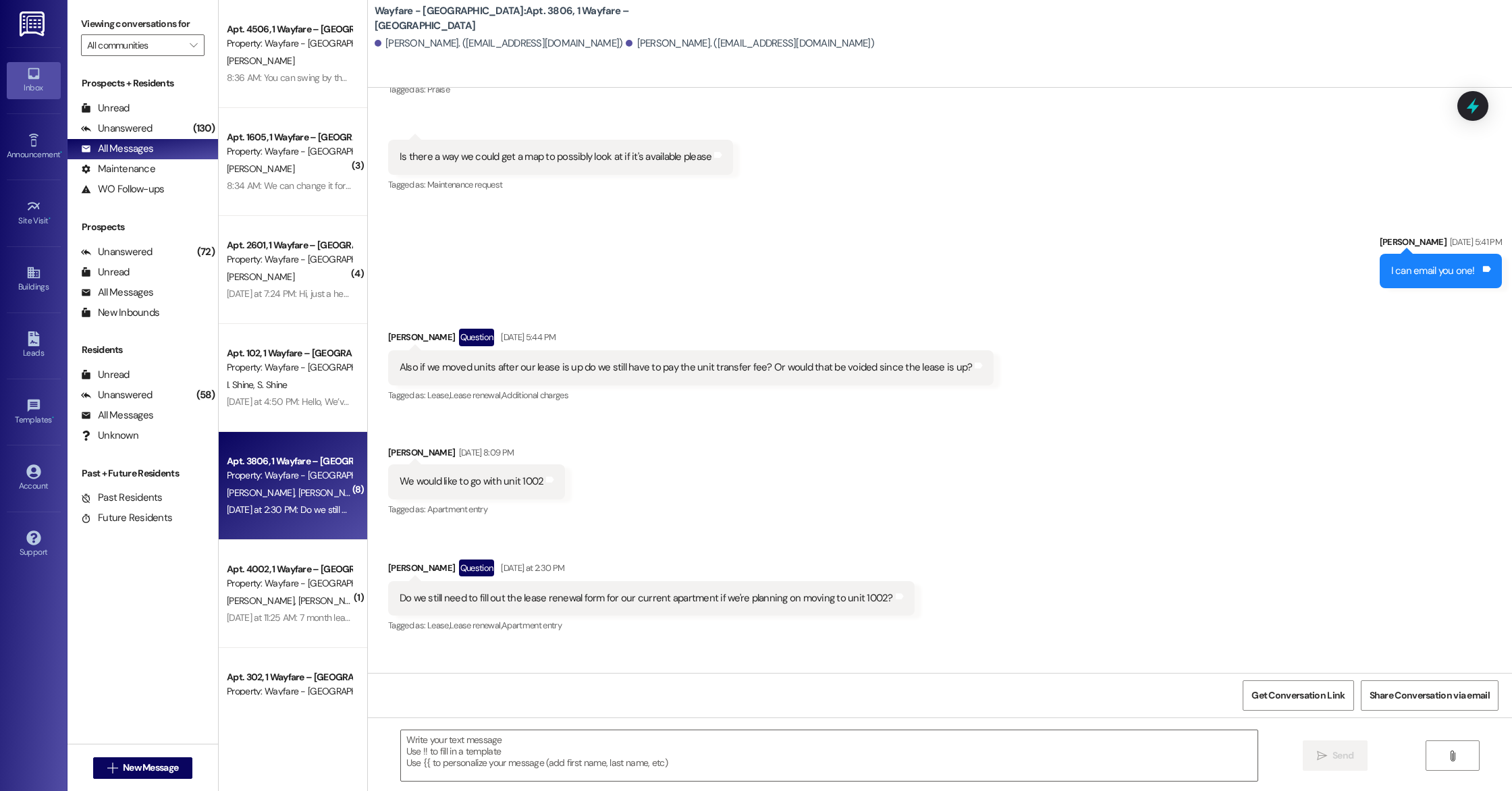
scroll to position [5758, 0]
